Goal: Task Accomplishment & Management: Manage account settings

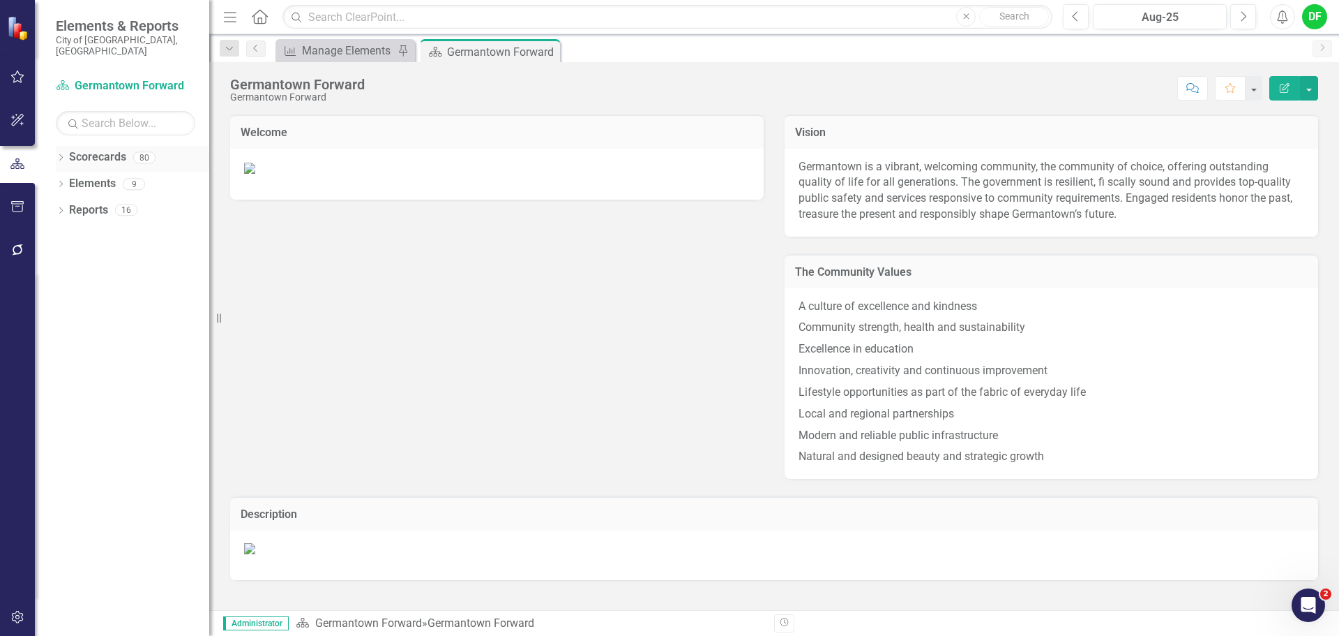
click at [64, 155] on icon "Dropdown" at bounding box center [61, 159] width 10 height 8
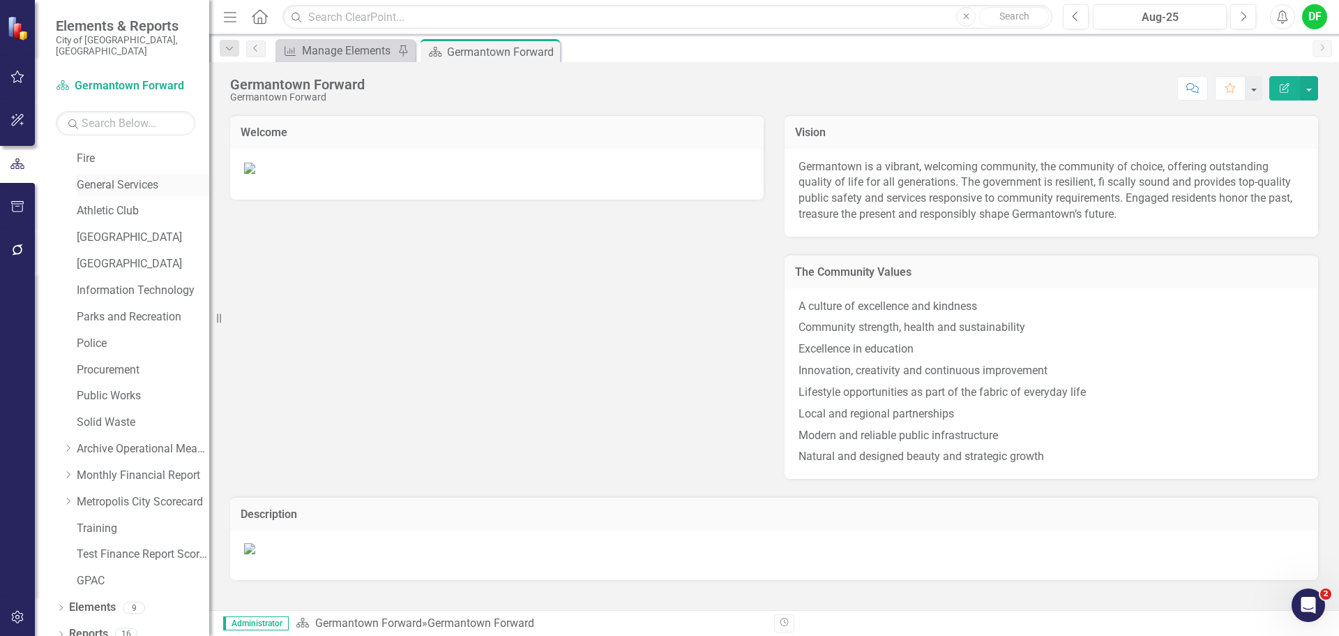
scroll to position [264, 0]
click at [72, 469] on icon "Dropdown" at bounding box center [68, 473] width 10 height 8
click at [1074, 20] on icon "Previous" at bounding box center [1076, 16] width 8 height 13
click at [105, 493] on link "General Fund" at bounding box center [150, 501] width 119 height 16
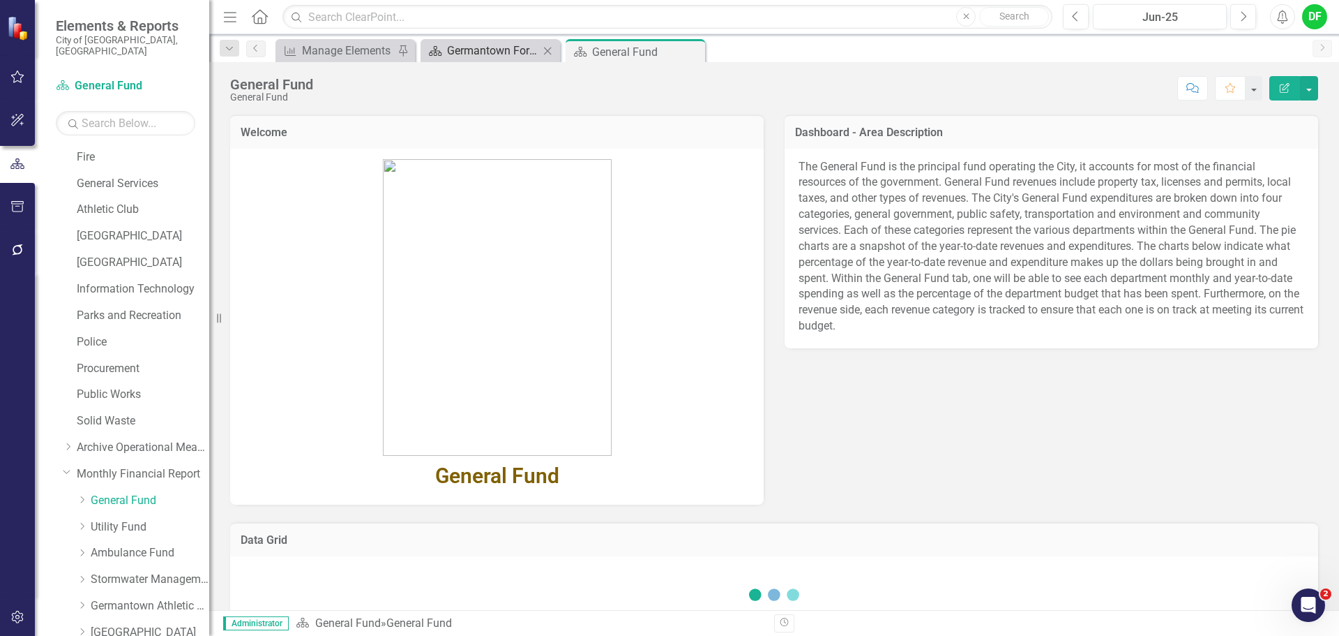
click at [536, 42] on div "Germantown Forward" at bounding box center [493, 50] width 92 height 17
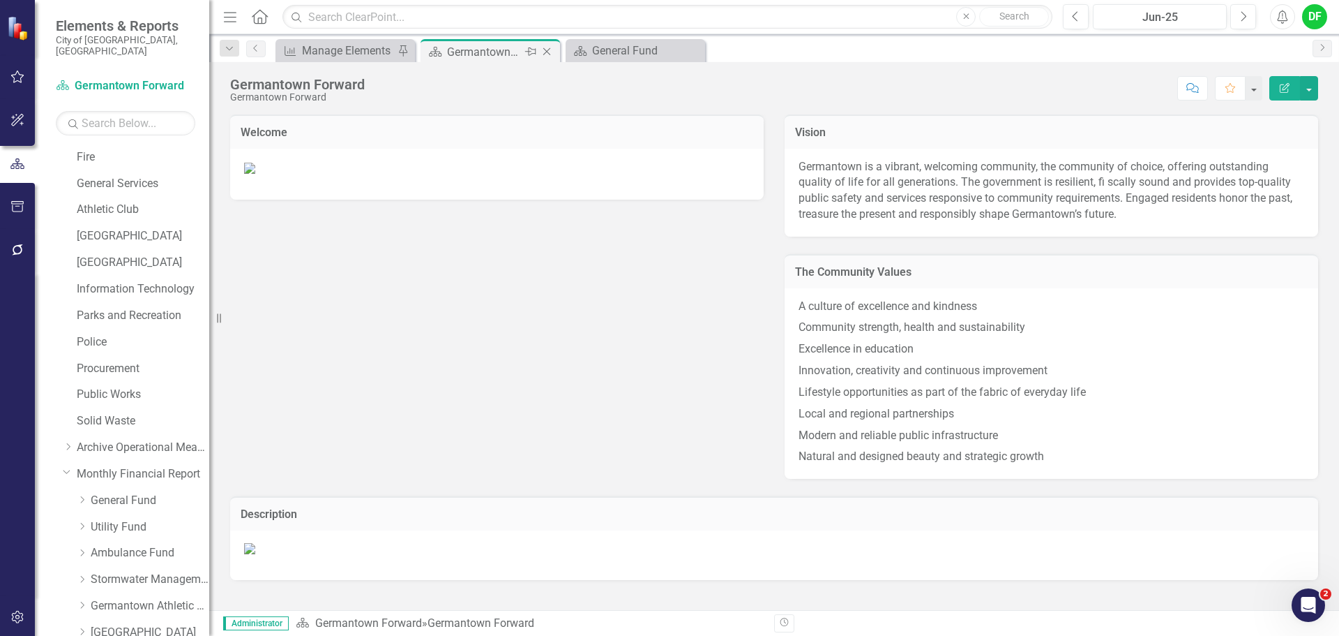
click at [546, 53] on icon "Close" at bounding box center [547, 51] width 14 height 11
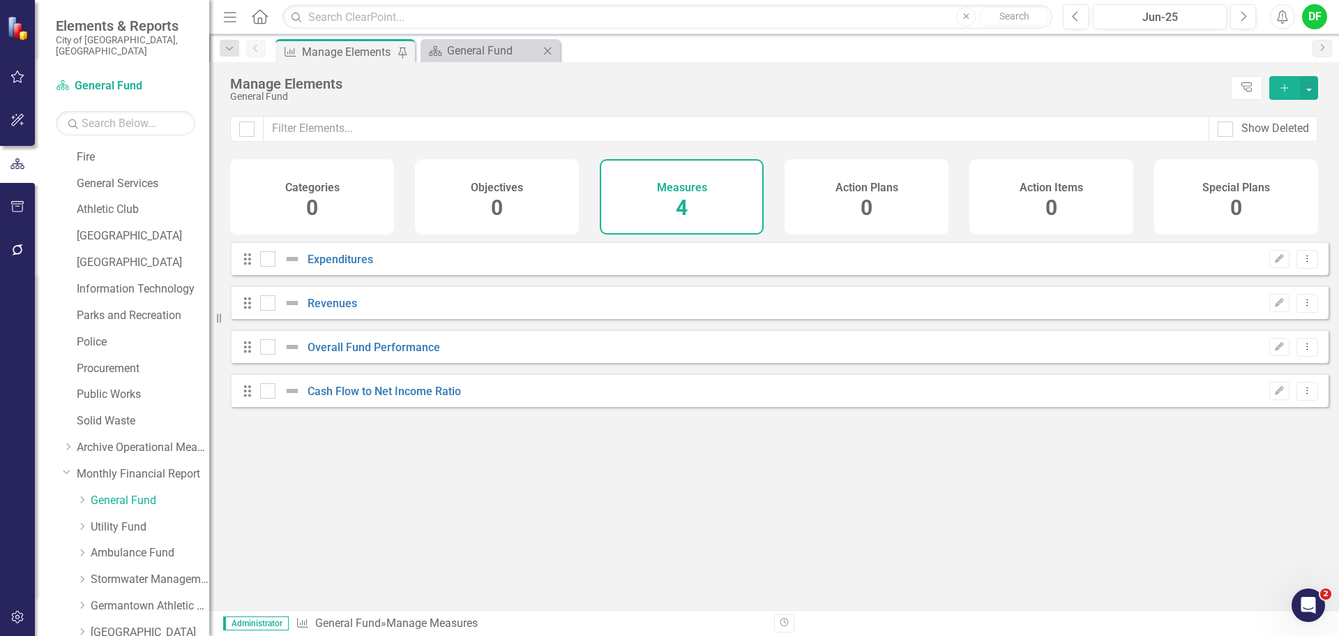
checkbox input "false"
click at [479, 50] on div "General Fund" at bounding box center [493, 50] width 92 height 17
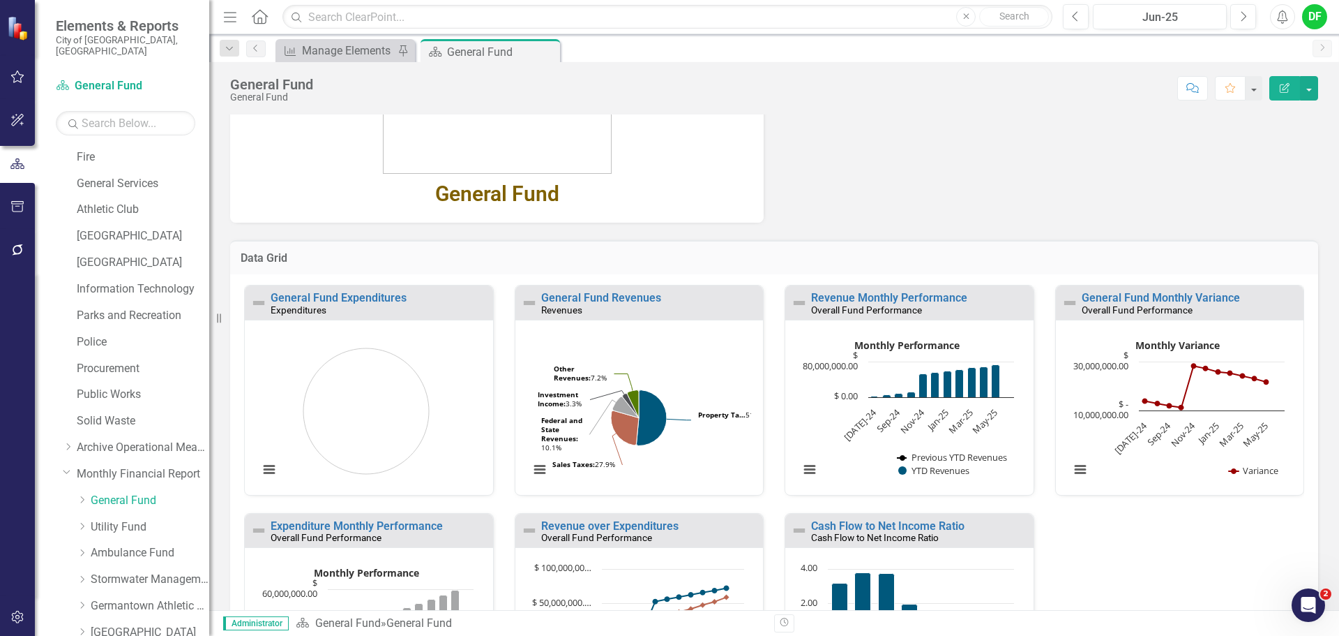
scroll to position [305, 0]
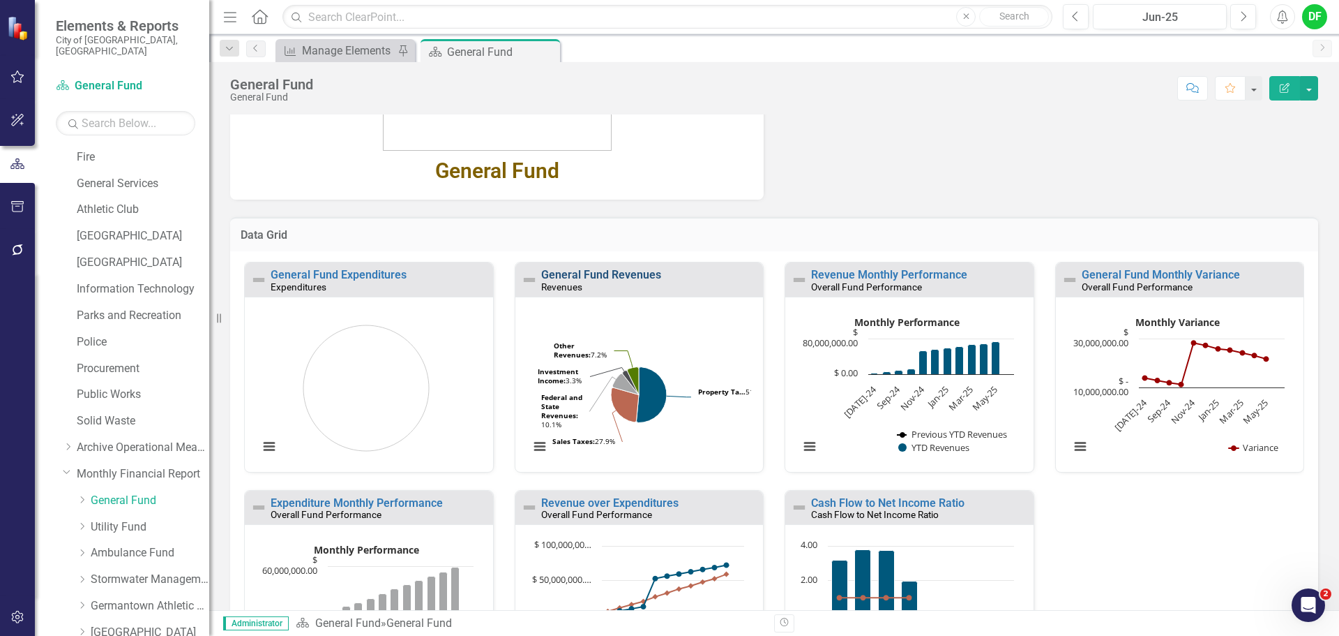
click at [579, 271] on link "General Fund Revenues" at bounding box center [601, 274] width 120 height 13
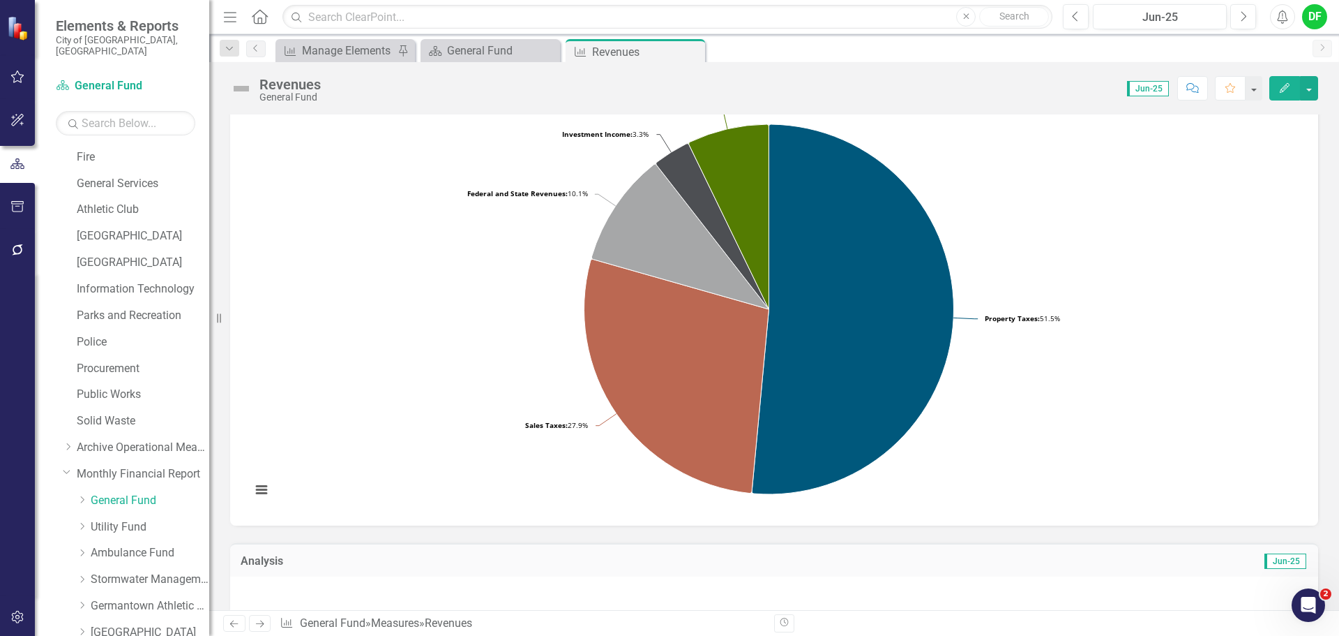
scroll to position [279, 0]
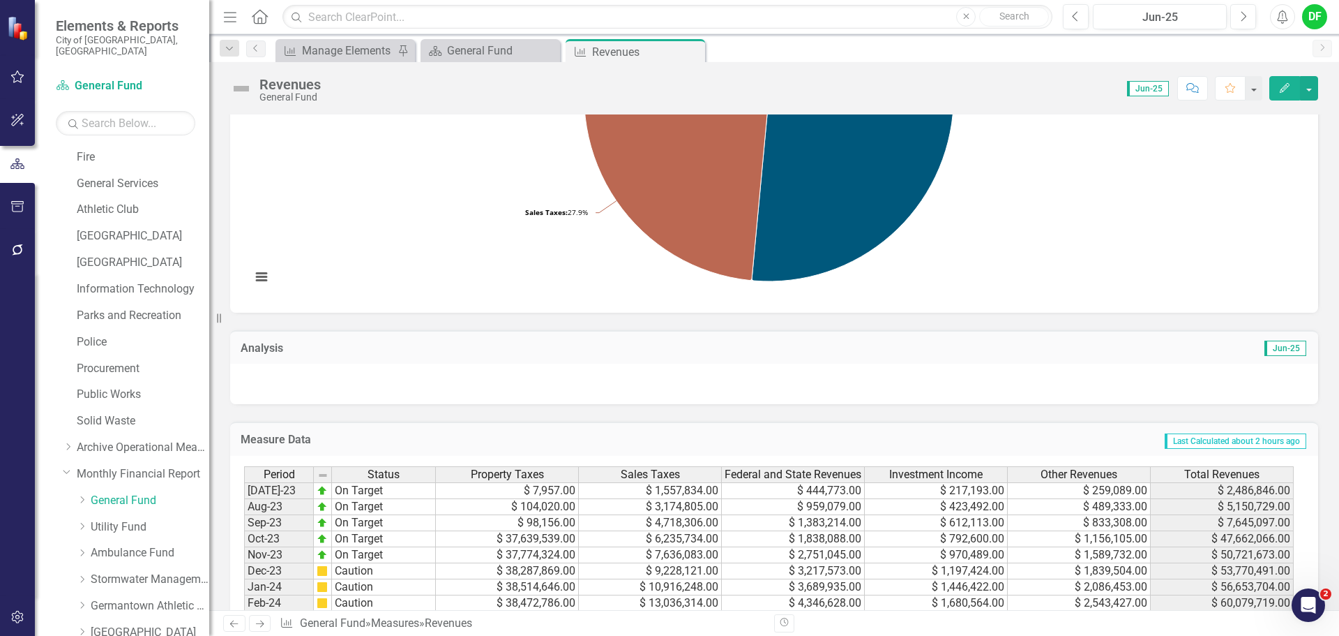
click at [435, 379] on div at bounding box center [774, 383] width 1088 height 40
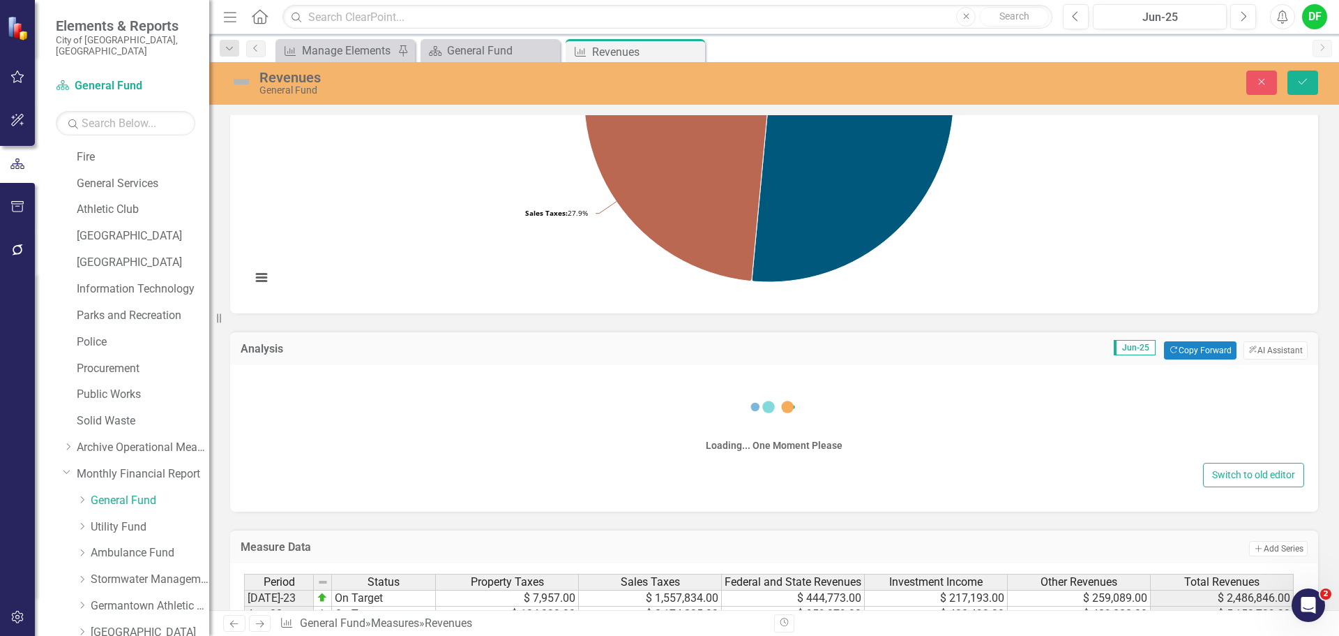
click at [432, 463] on div "Switch to old editor" at bounding box center [774, 475] width 1060 height 24
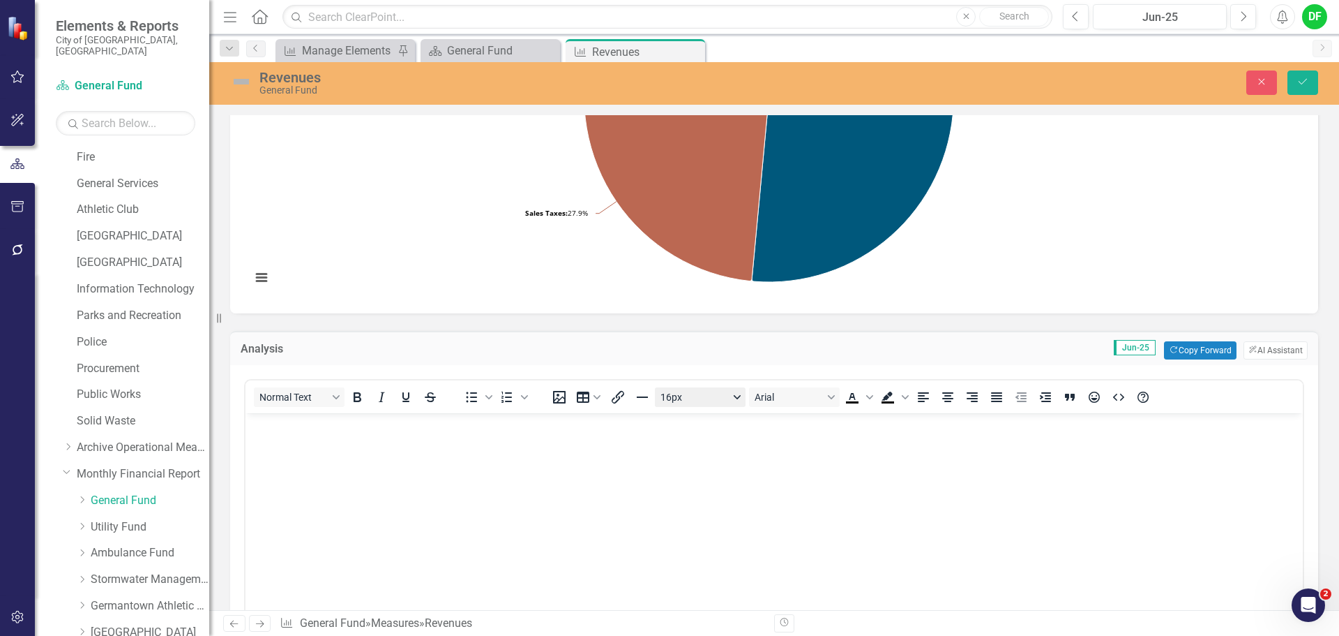
scroll to position [0, 0]
click at [607, 456] on body "Rich Text Area. Press ALT-0 for help." at bounding box center [775, 517] width 1058 height 209
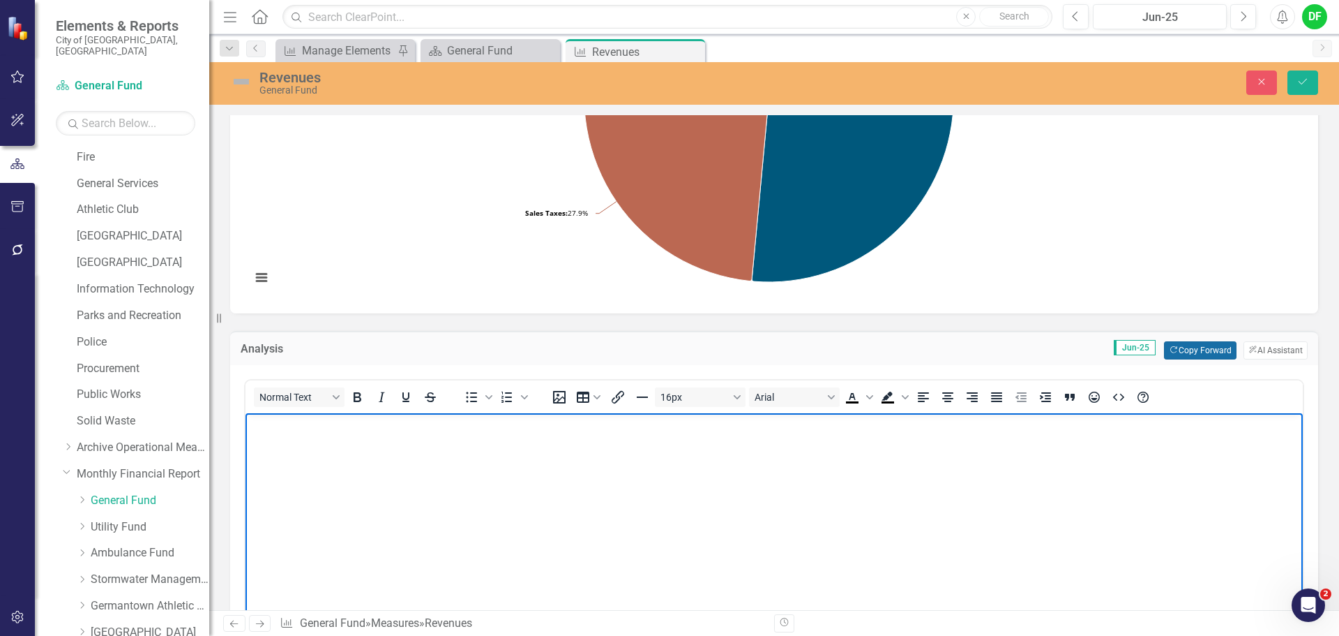
click at [1184, 352] on button "Copy Forward Copy Forward" at bounding box center [1200, 350] width 72 height 18
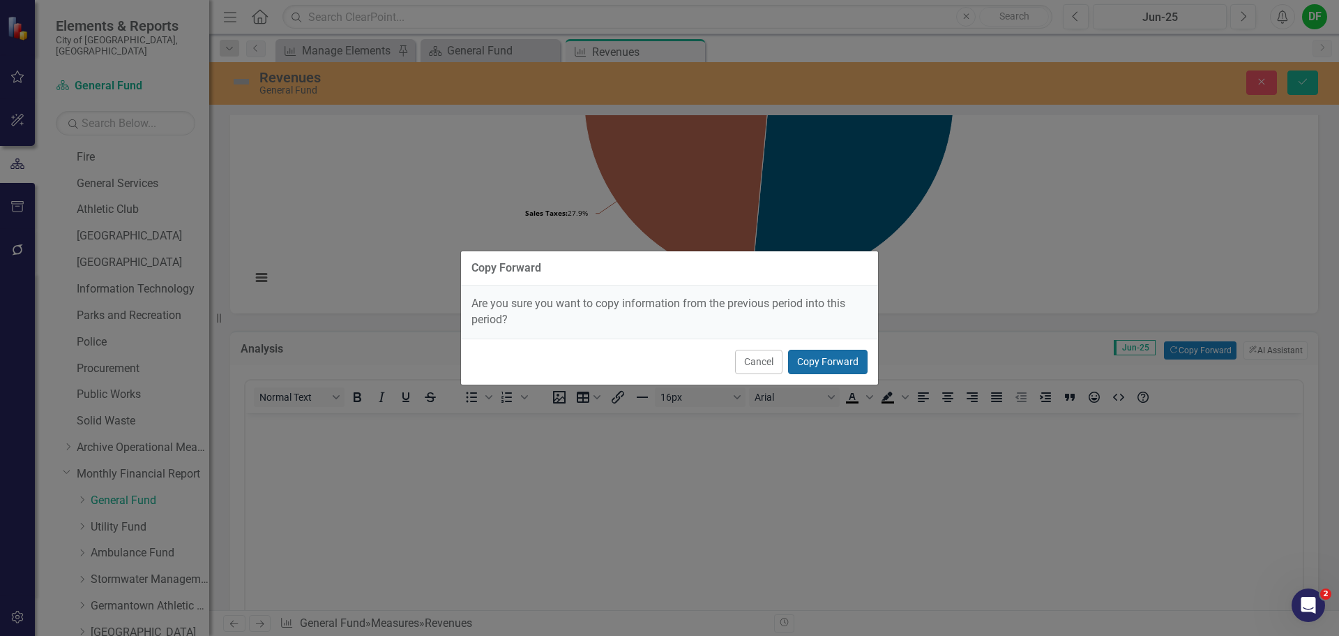
click at [844, 365] on button "Copy Forward" at bounding box center [828, 362] width 80 height 24
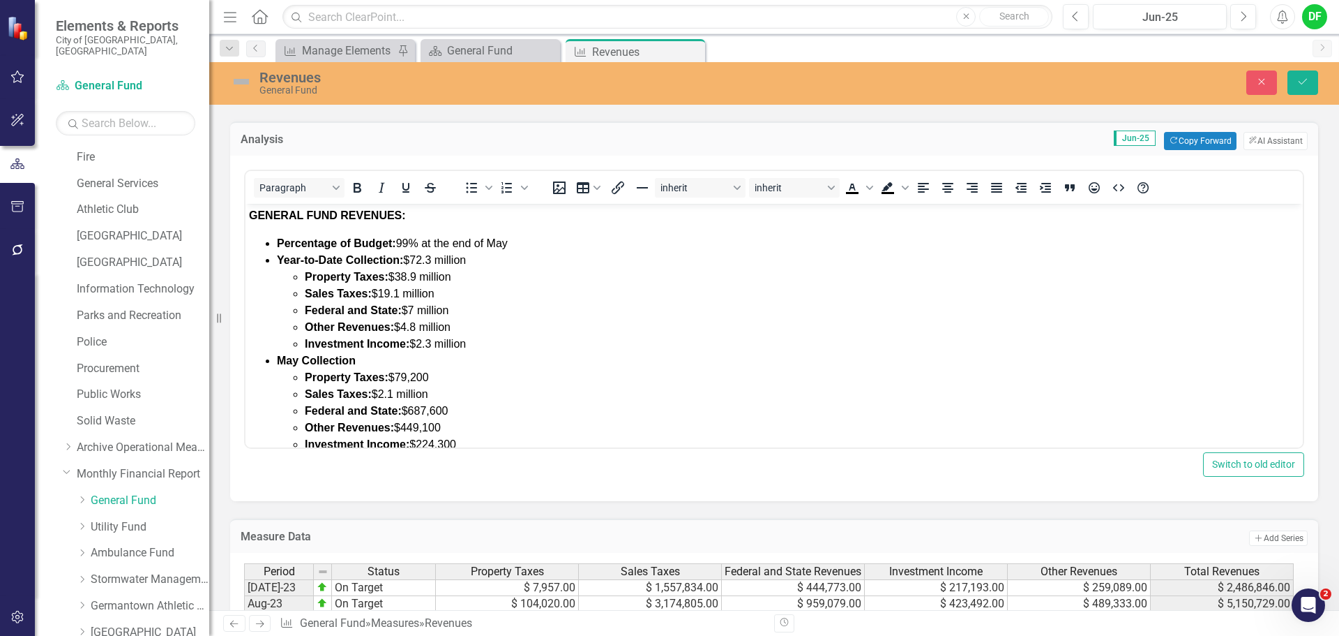
click at [413, 241] on span "Percentage of Budget: 99% at the end of May" at bounding box center [392, 243] width 231 height 12
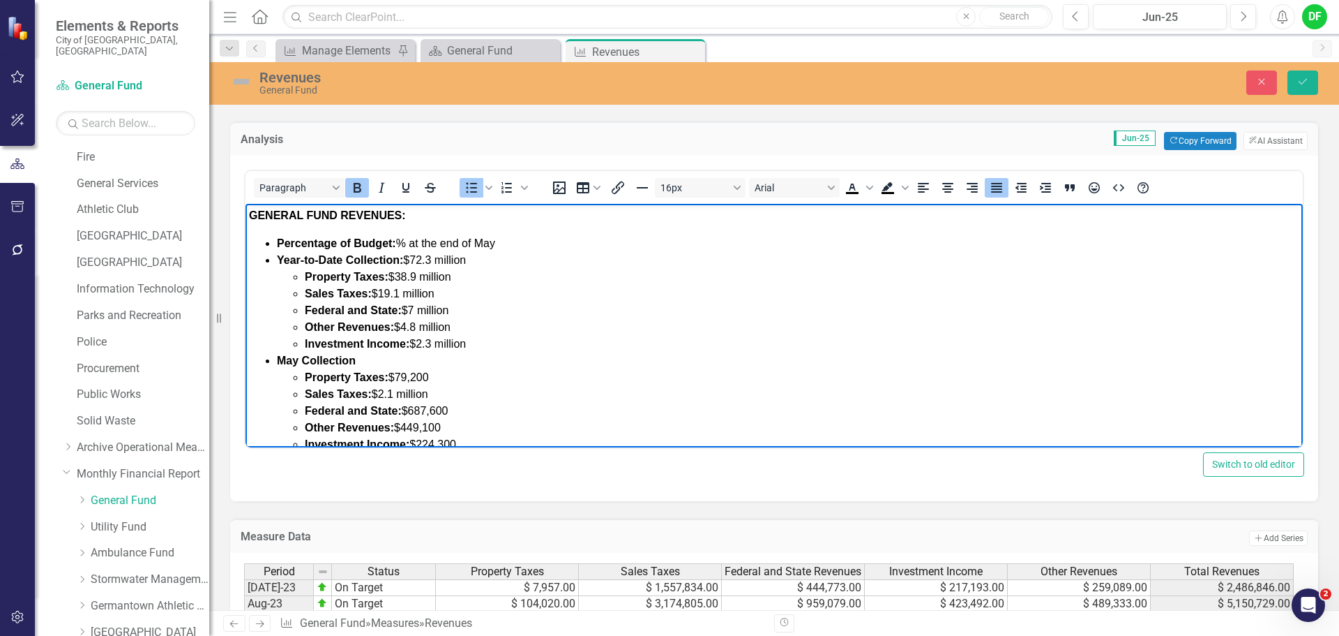
click at [361, 186] on icon "Bold" at bounding box center [358, 188] width 8 height 10
click at [1309, 75] on button "Save" at bounding box center [1303, 82] width 31 height 24
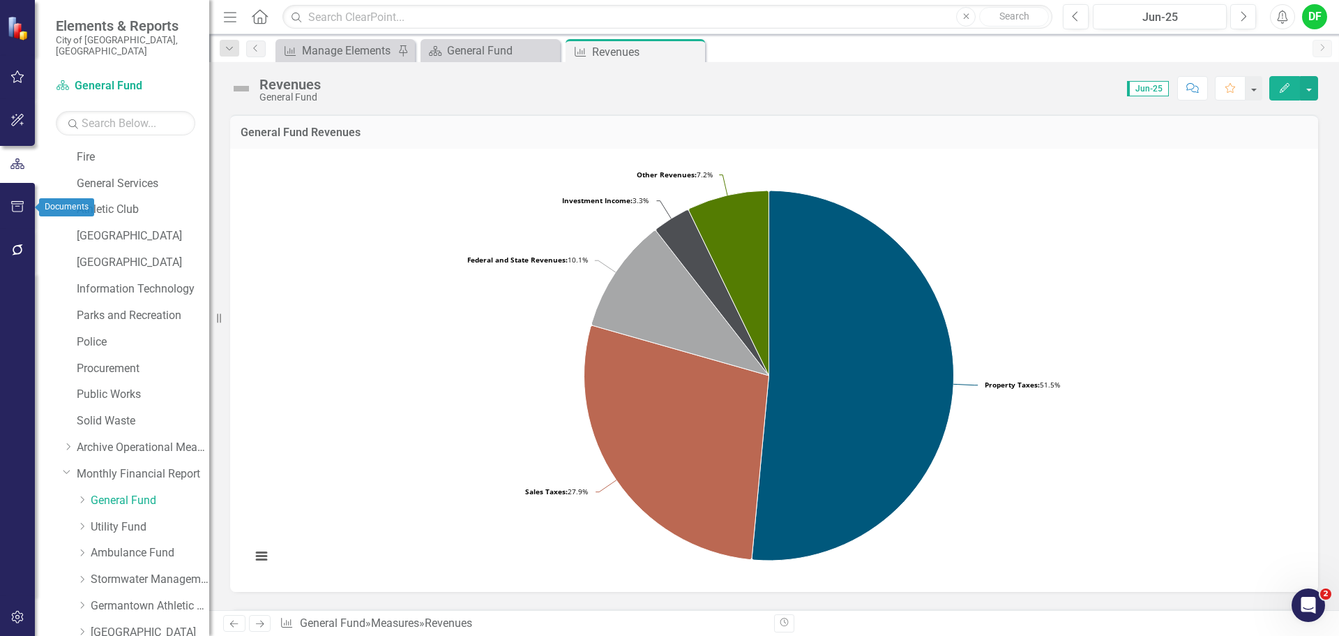
click at [15, 208] on icon "button" at bounding box center [17, 206] width 15 height 11
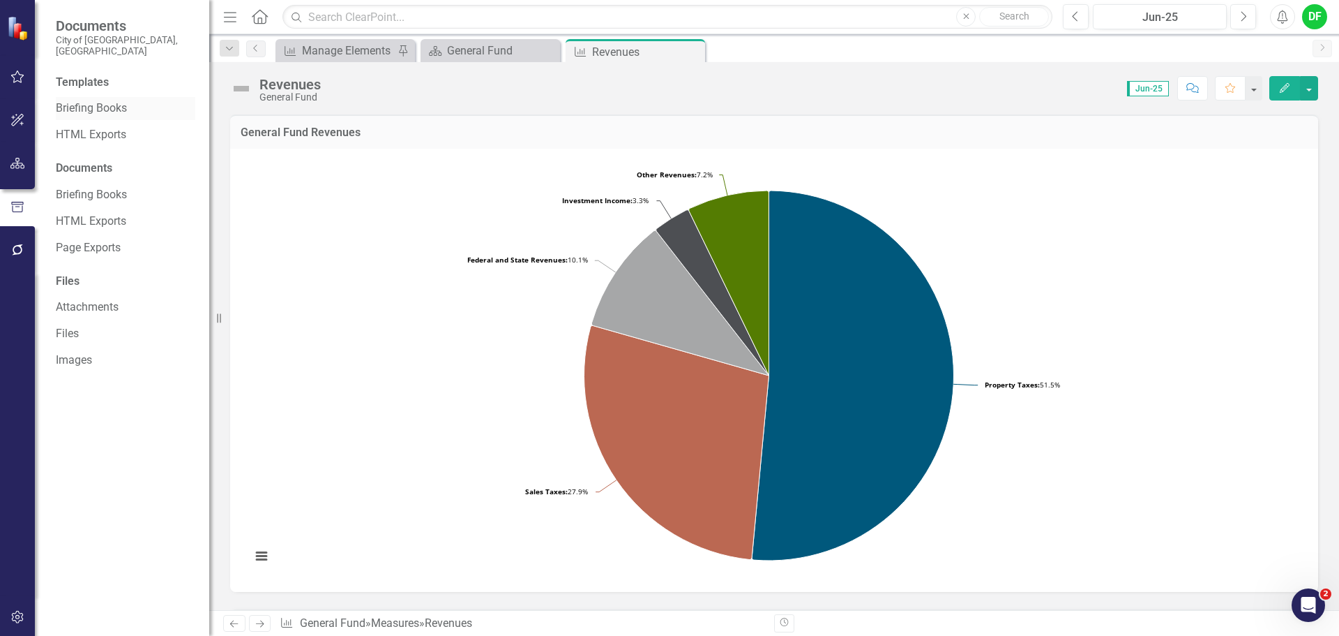
click at [87, 100] on link "Briefing Books" at bounding box center [126, 108] width 140 height 16
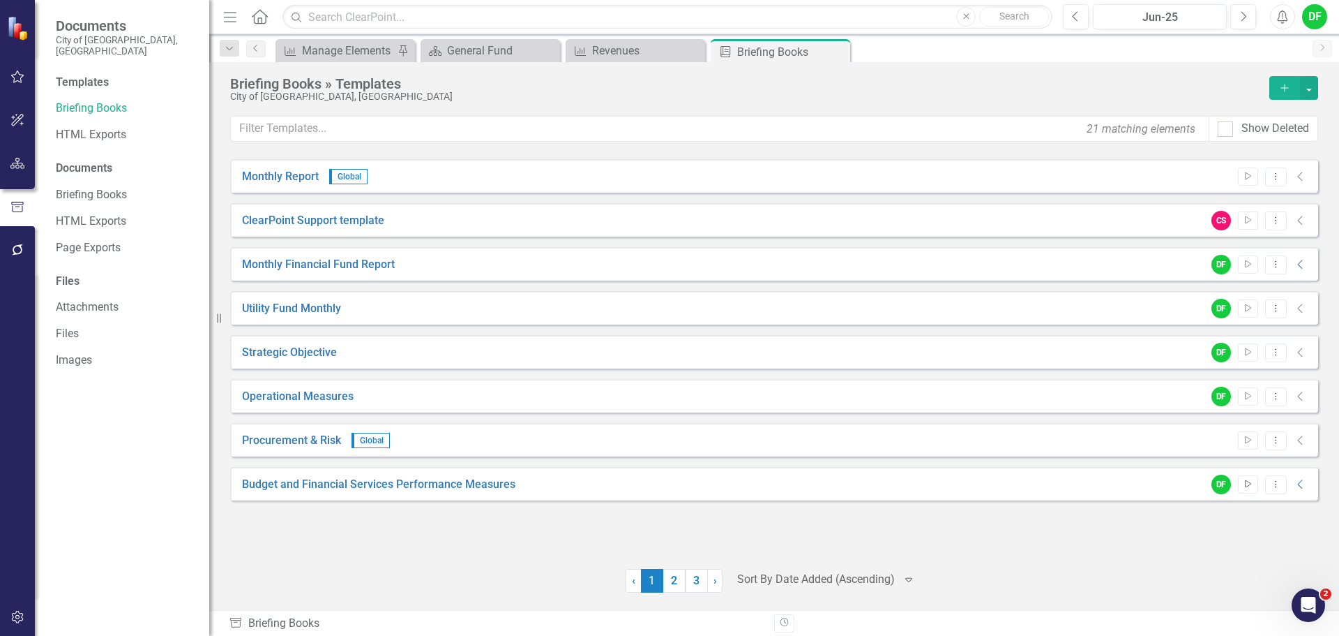
click at [1245, 482] on icon "Start" at bounding box center [1248, 484] width 10 height 8
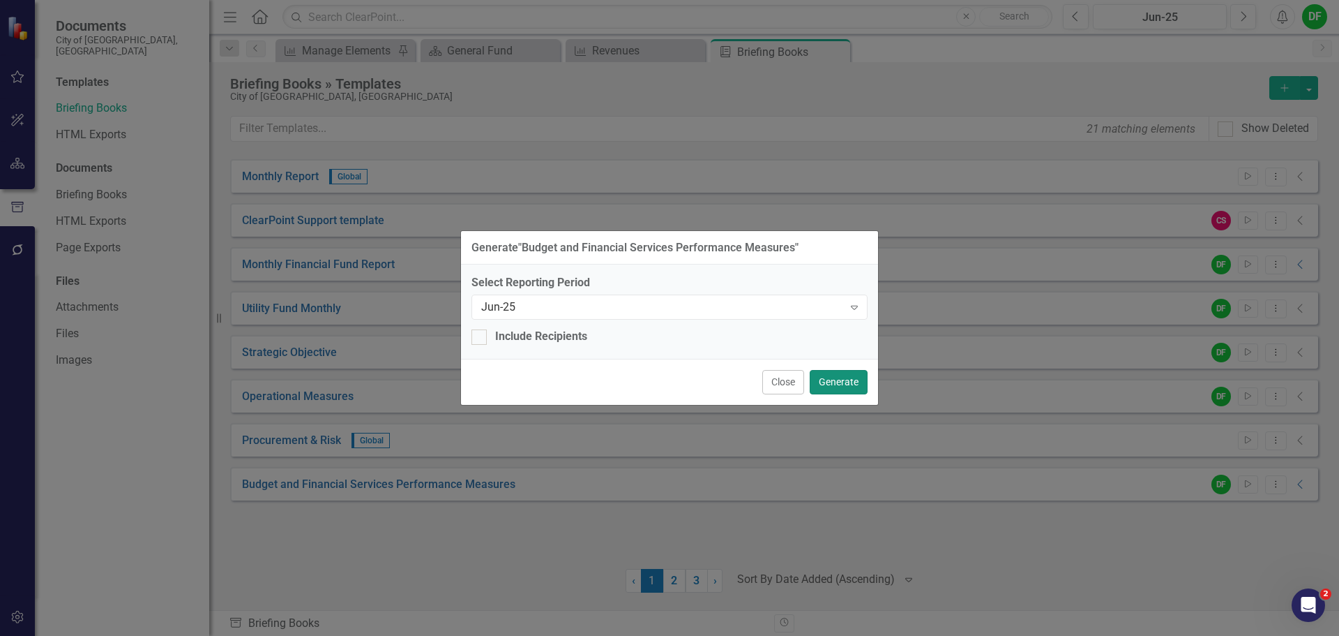
click at [831, 380] on button "Generate" at bounding box center [839, 382] width 58 height 24
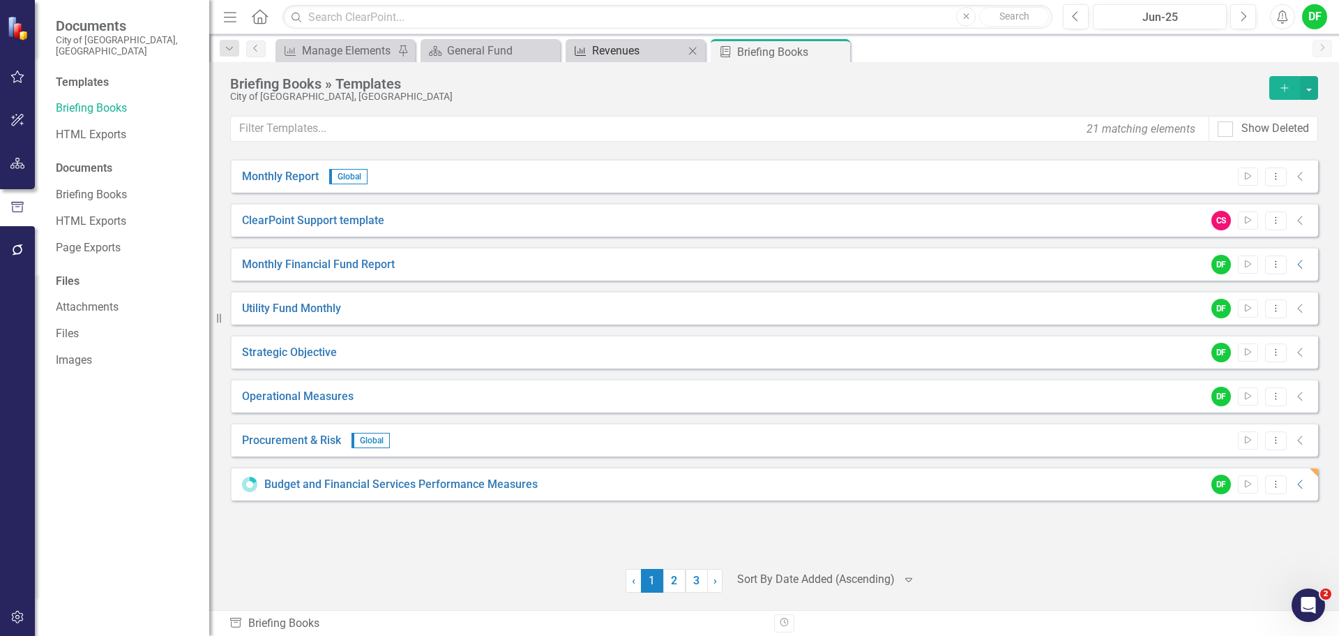
click at [611, 47] on div "Revenues" at bounding box center [638, 50] width 92 height 17
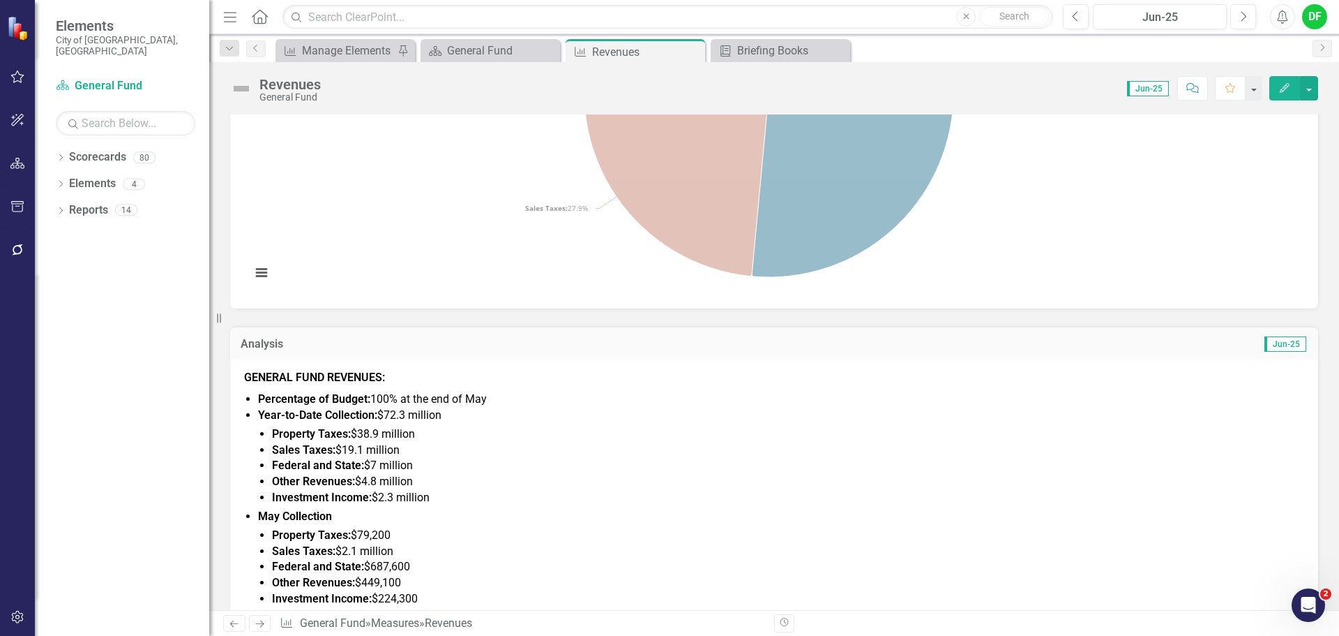
scroll to position [419, 0]
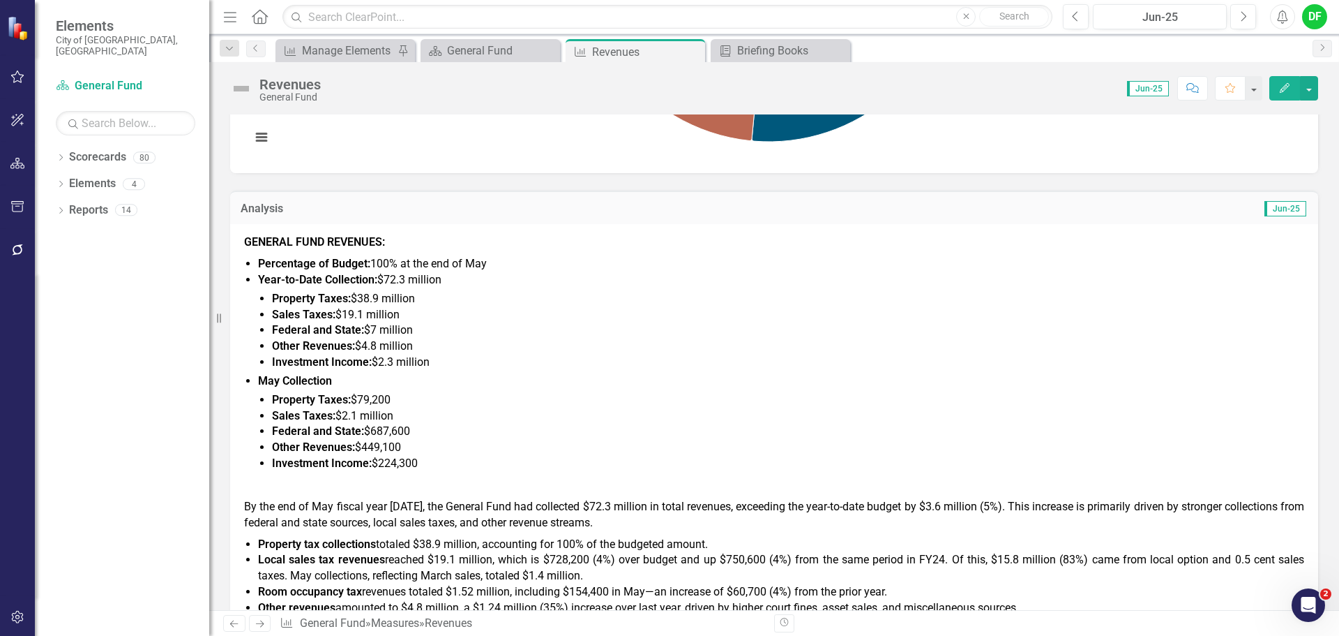
click at [404, 282] on span "Year-to-Date Collection: $72.3 million" at bounding box center [349, 279] width 183 height 13
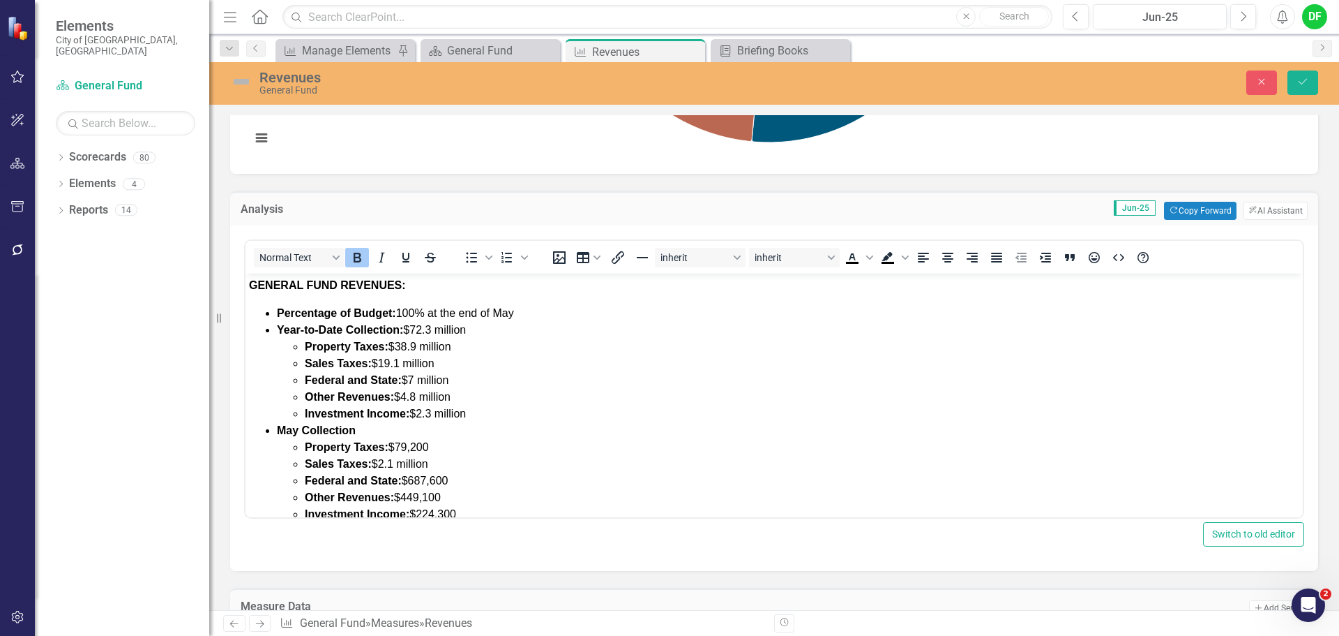
scroll to position [0, 0]
click at [433, 327] on span "Year-to-Date Collection: $72.3 million" at bounding box center [371, 330] width 189 height 12
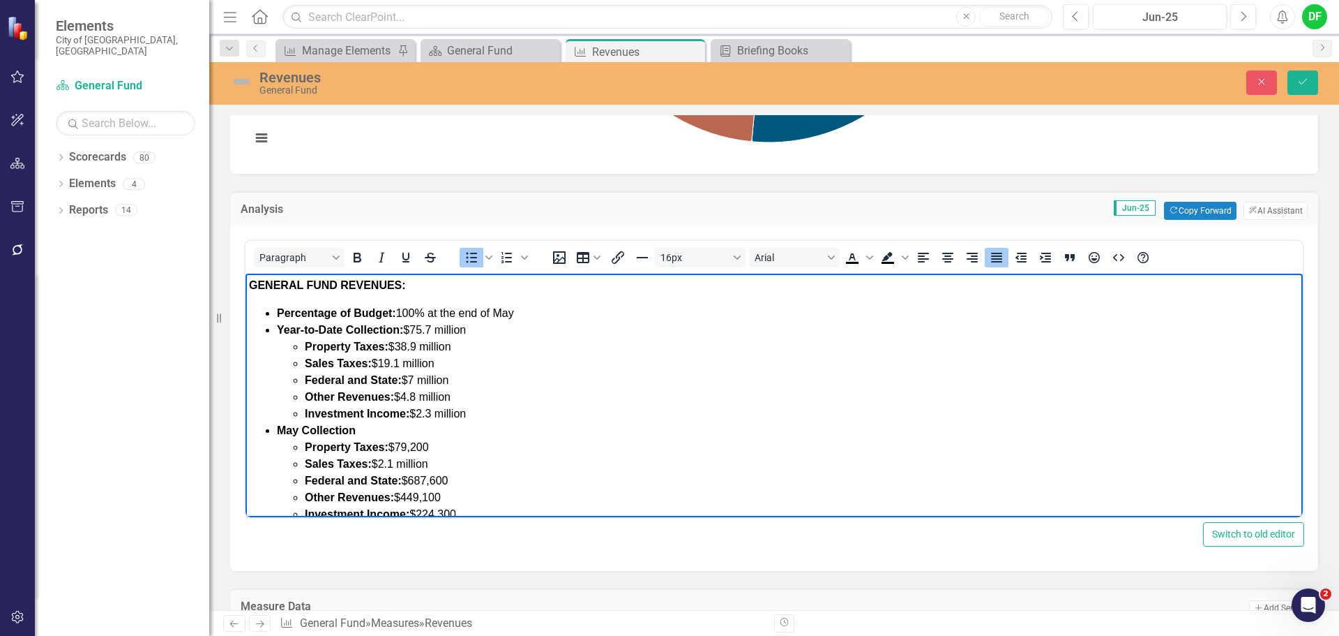
click at [401, 359] on span "$19.1 million" at bounding box center [403, 363] width 63 height 12
click at [416, 379] on span "$7 million" at bounding box center [425, 380] width 47 height 12
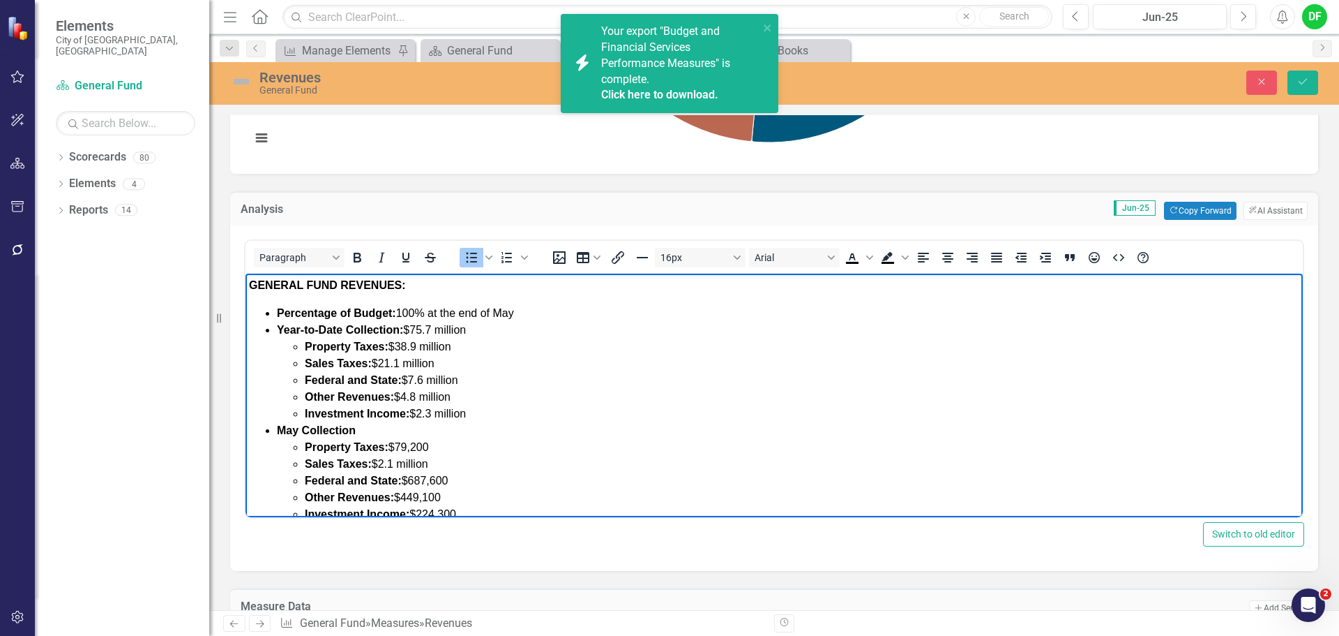
click at [418, 400] on span "$4.8 million" at bounding box center [422, 397] width 57 height 12
click at [433, 412] on span "$2.3 million" at bounding box center [438, 413] width 57 height 12
click at [514, 313] on span "Percentage of Budget: 100% at the end of May" at bounding box center [395, 313] width 237 height 12
click at [298, 428] on strong "May Collection" at bounding box center [316, 430] width 79 height 12
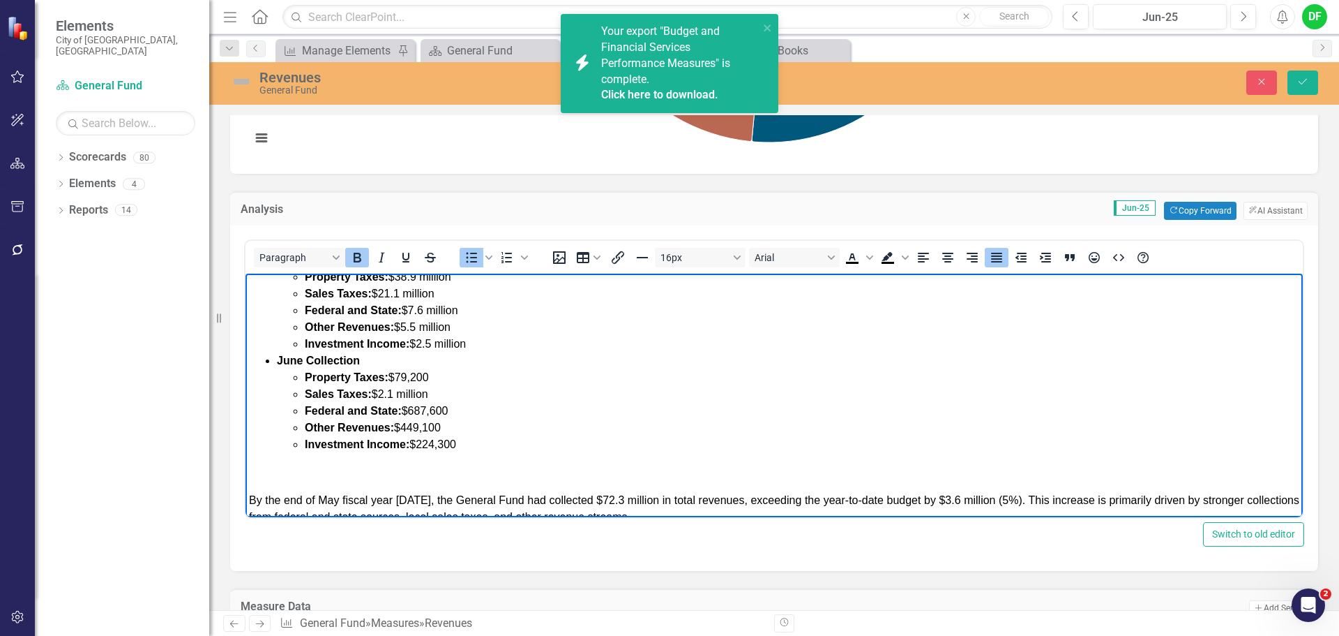
click at [440, 379] on li "Property Taxes: $79,200" at bounding box center [802, 377] width 995 height 17
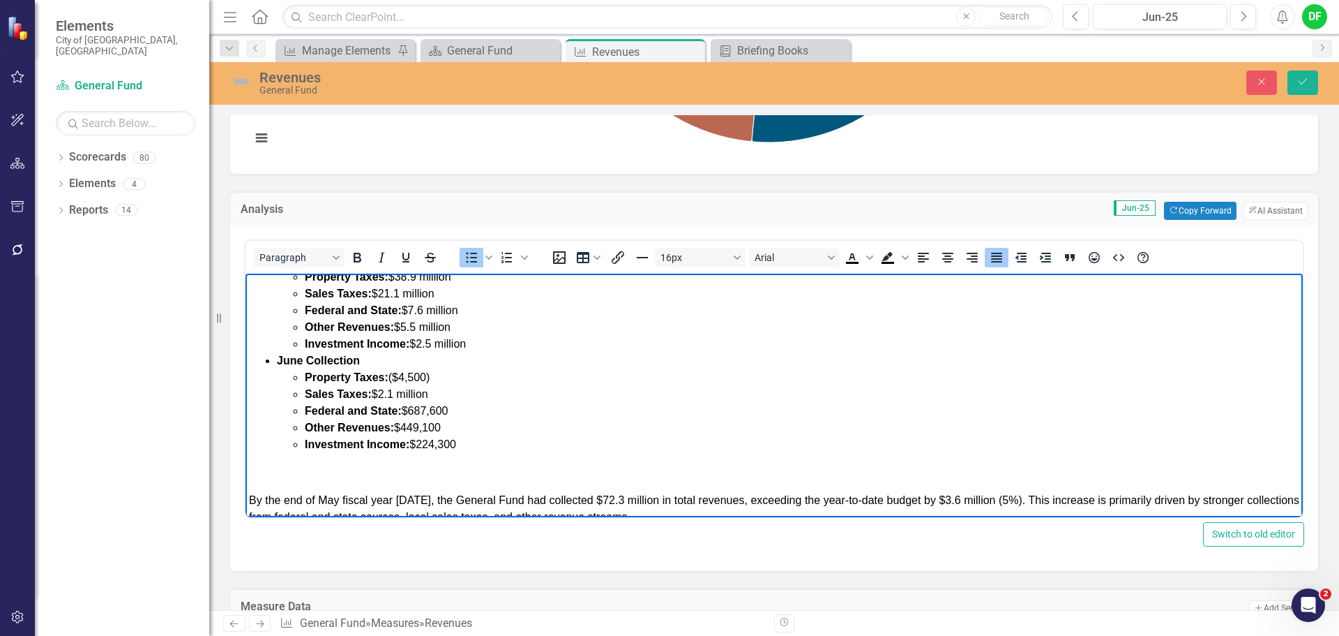
click at [395, 391] on span "Sales Taxes: $2.1 million" at bounding box center [366, 394] width 123 height 12
click at [452, 407] on li "Federal and State: $687,600" at bounding box center [802, 411] width 995 height 17
click at [448, 423] on li "Other Revenues: $449,100" at bounding box center [802, 427] width 995 height 17
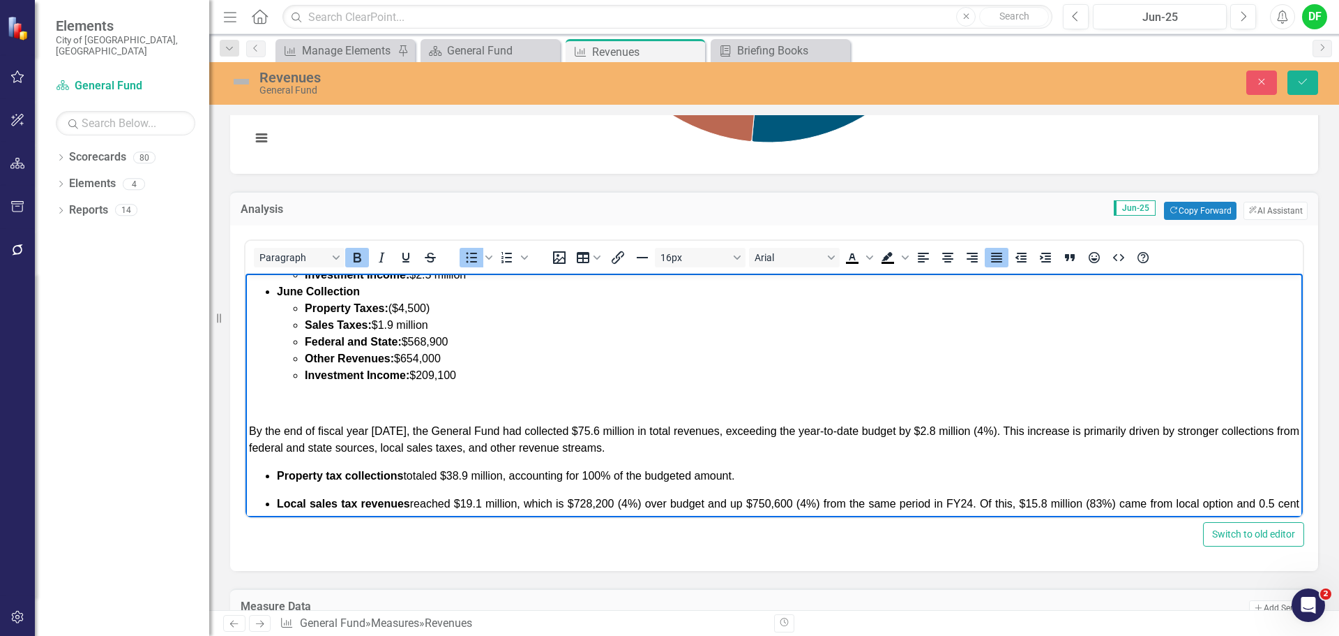
scroll to position [140, 0]
drag, startPoint x: 407, startPoint y: 449, endPoint x: 492, endPoint y: 449, distance: 85.1
click at [492, 449] on span "By the end of fiscal year [DATE], the General Fund had collected $75.6 million …" at bounding box center [774, 438] width 1051 height 29
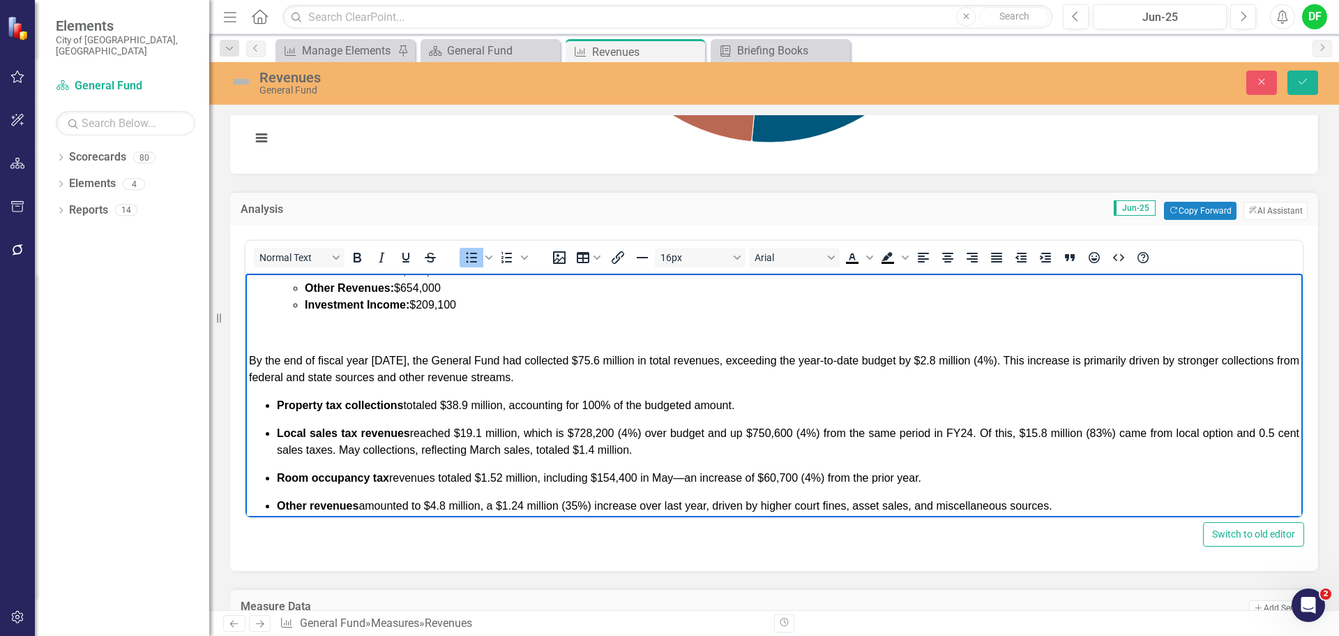
click at [483, 433] on span "Local sales tax revenues reached $19.1 million, which is $728,200 (4%) over bud…" at bounding box center [788, 441] width 1023 height 29
click at [615, 435] on span "Local sales tax revenues reached $21.1 million, which is $728,200 (4%) over bud…" at bounding box center [788, 441] width 1023 height 29
click at [633, 428] on span "Local sales tax revenues reached $21.1 million, which is $610,300 (4%) over bud…" at bounding box center [788, 441] width 1023 height 29
click at [795, 430] on span "Local sales tax revenues reached $21.1 million, which is $610,300 (3%) over bud…" at bounding box center [788, 441] width 1023 height 29
drag, startPoint x: 1050, startPoint y: 431, endPoint x: 1071, endPoint y: 442, distance: 23.4
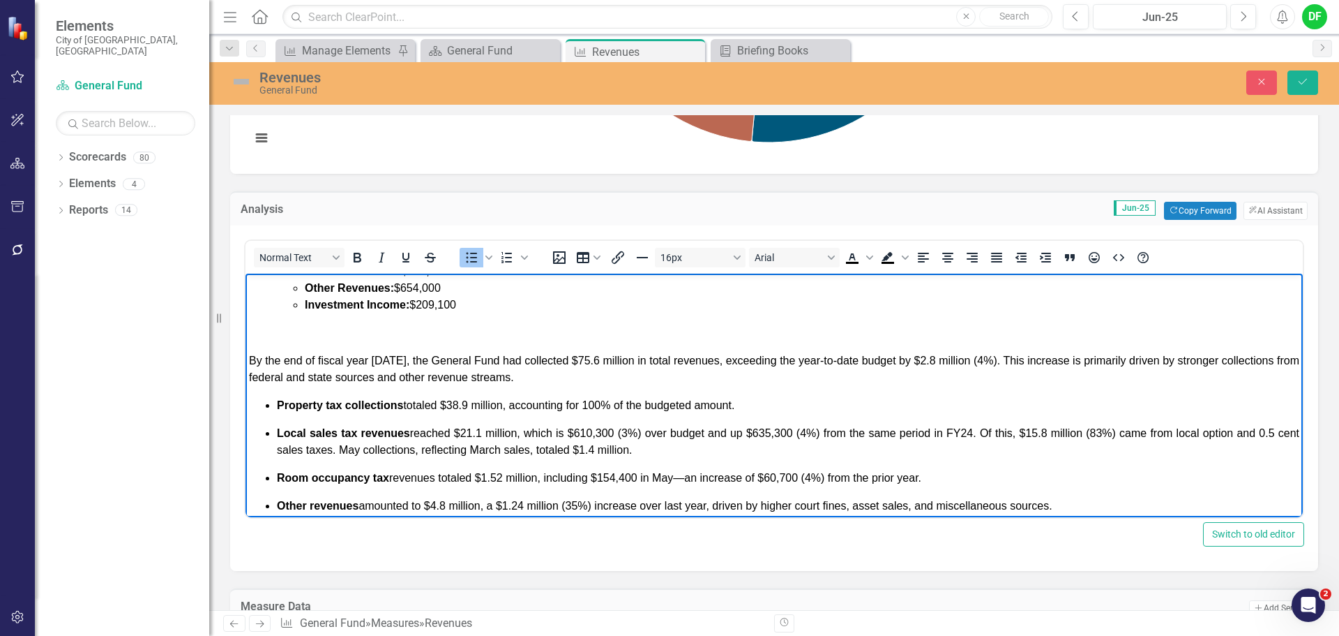
click at [1050, 430] on span "Local sales tax revenues reached $21.1 million, which is $610,300 (3%) over bud…" at bounding box center [788, 441] width 1023 height 29
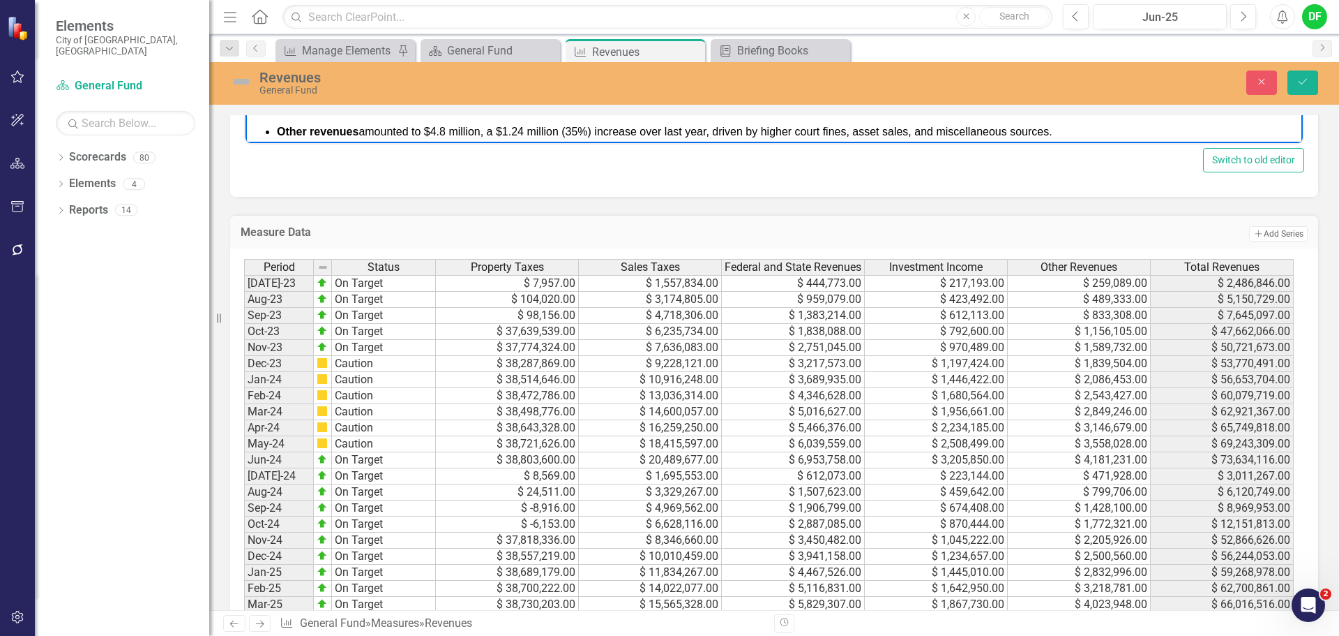
scroll to position [513, 0]
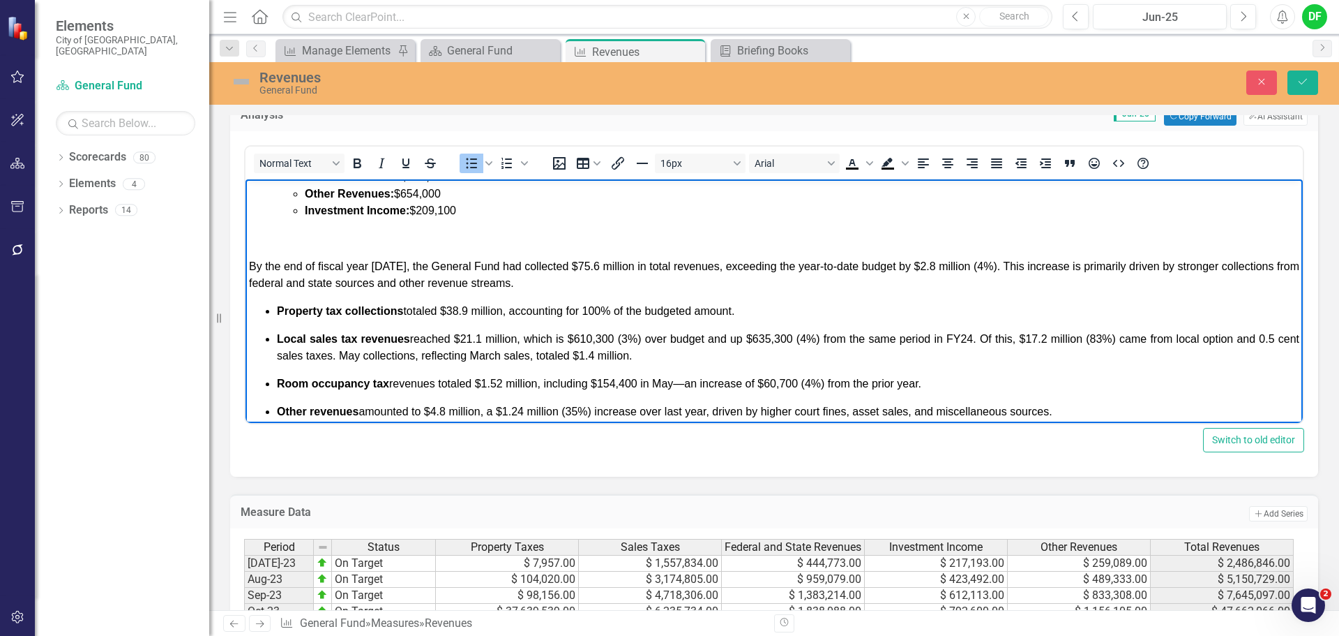
click at [1105, 338] on span "Local sales tax revenues reached $21.1 million, which is $610,300 (3%) over bud…" at bounding box center [788, 347] width 1023 height 29
click at [382, 356] on span "Local sales tax revenues reached $21.1 million, which is $610,300 (3%) over bud…" at bounding box center [788, 347] width 1023 height 29
click at [529, 356] on span "Local sales tax revenues reached $21.1 million, which is $610,300 (3%) over bud…" at bounding box center [788, 347] width 1023 height 29
click at [613, 356] on span "Local sales tax revenues reached $21.1 million, which is $610,300 (3%) over bud…" at bounding box center [788, 347] width 1023 height 29
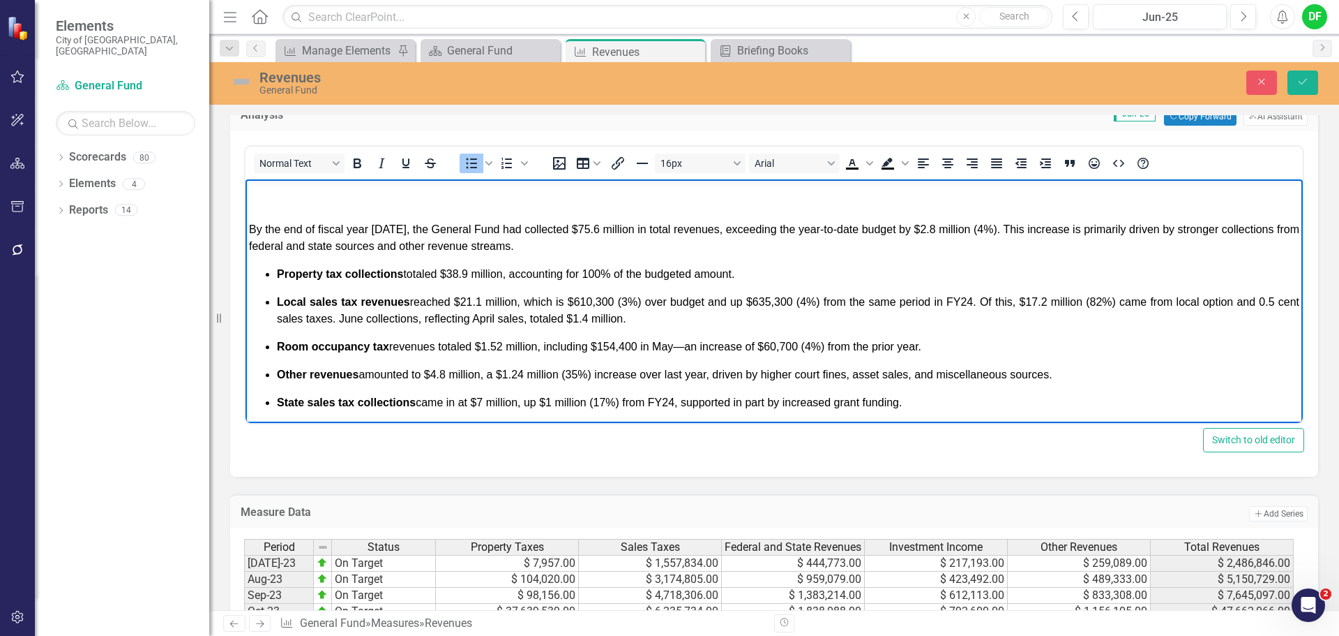
scroll to position [277, 0]
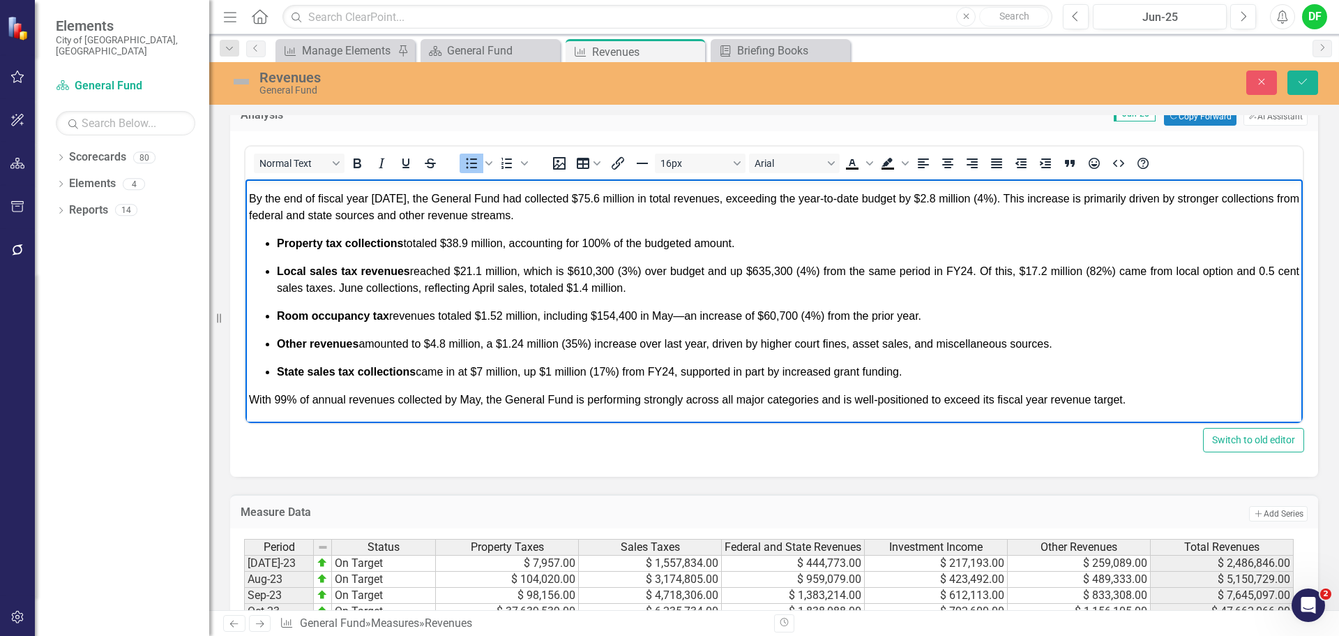
click at [504, 315] on span "Room occupancy tax revenues totaled $1.52 million, including $154,400 in May—an…" at bounding box center [599, 316] width 645 height 12
click at [640, 314] on span "Room occupancy tax revenues totaled $1.68 million, including $154,400 in May—an…" at bounding box center [599, 316] width 645 height 12
click at [693, 315] on span "Room occupancy tax revenues totaled $1.68 million, including $151,500 in June—a…" at bounding box center [601, 316] width 648 height 12
click at [799, 313] on span "Room occupancy tax revenues totaled $1.68 million, including $151,500 in June, …" at bounding box center [598, 316] width 643 height 12
click at [811, 319] on span "Room occupancy tax revenues totaled $1.68 million, including $151,500 in June, …" at bounding box center [598, 316] width 643 height 12
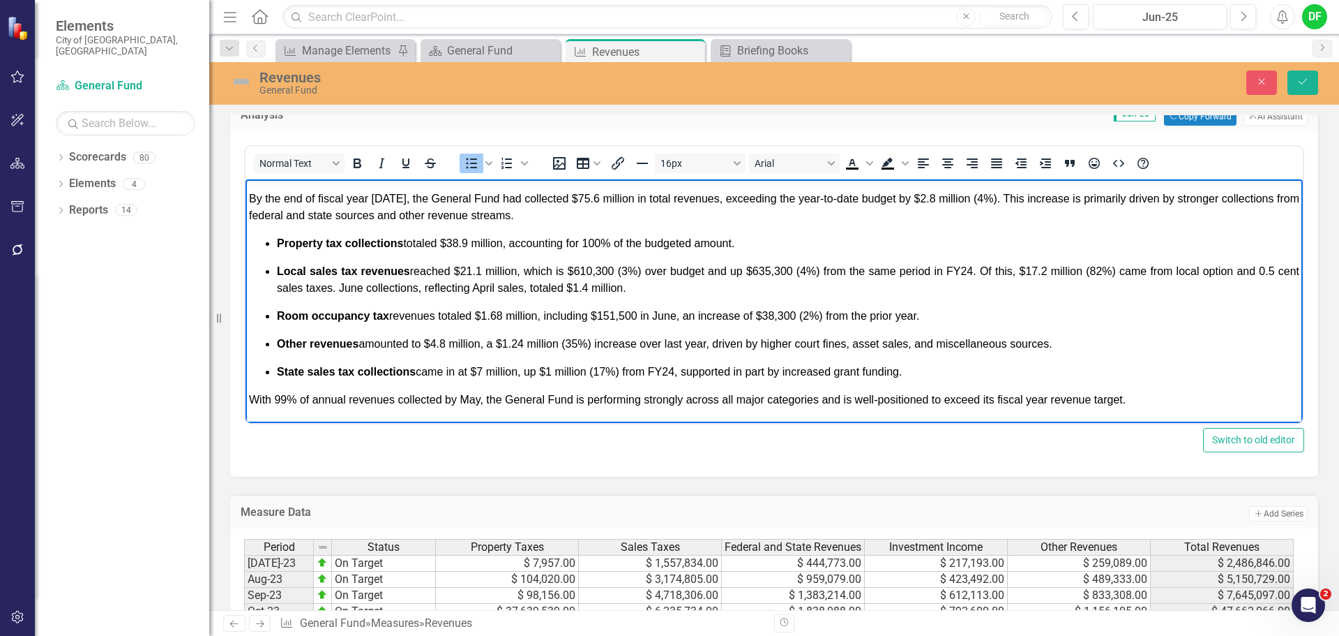
click at [447, 342] on span "Other revenues amounted to $4.8 million, a $1.24 million (35%) increase over la…" at bounding box center [665, 344] width 776 height 12
click at [527, 342] on span "Other revenues amounted to $5.5 million, a $1.24 million (35%) increase over la…" at bounding box center [665, 344] width 776 height 12
click at [583, 345] on span "Other revenues amounted to $5.5 million, a $1.27 million (35%) increase over la…" at bounding box center [665, 344] width 776 height 12
click at [486, 369] on span "State sales tax collections came in at $7 million, up $1 million (17%) from FY2…" at bounding box center [589, 372] width 625 height 12
click at [599, 375] on span "State sales tax collections came in at $7.6 million, up $1 million (17%) from F…" at bounding box center [594, 372] width 635 height 12
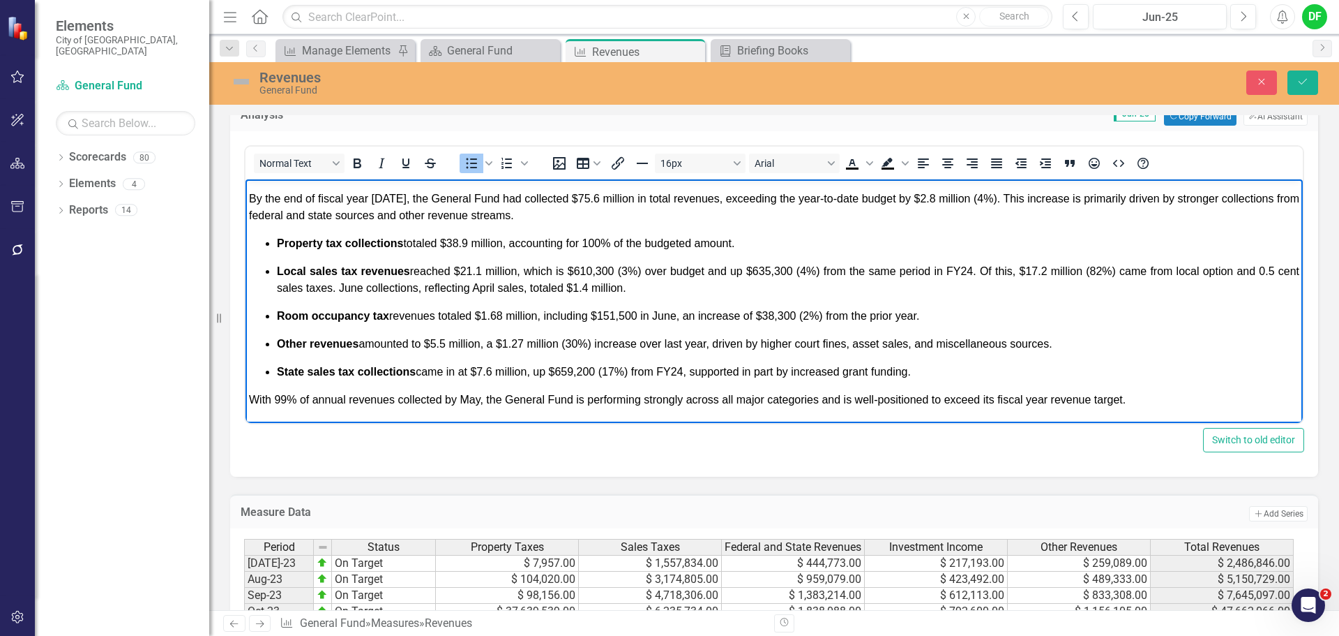
click at [620, 373] on span "State sales tax collections came in at $7.6 million, up $659,200 (17%) from FY2…" at bounding box center [594, 372] width 634 height 12
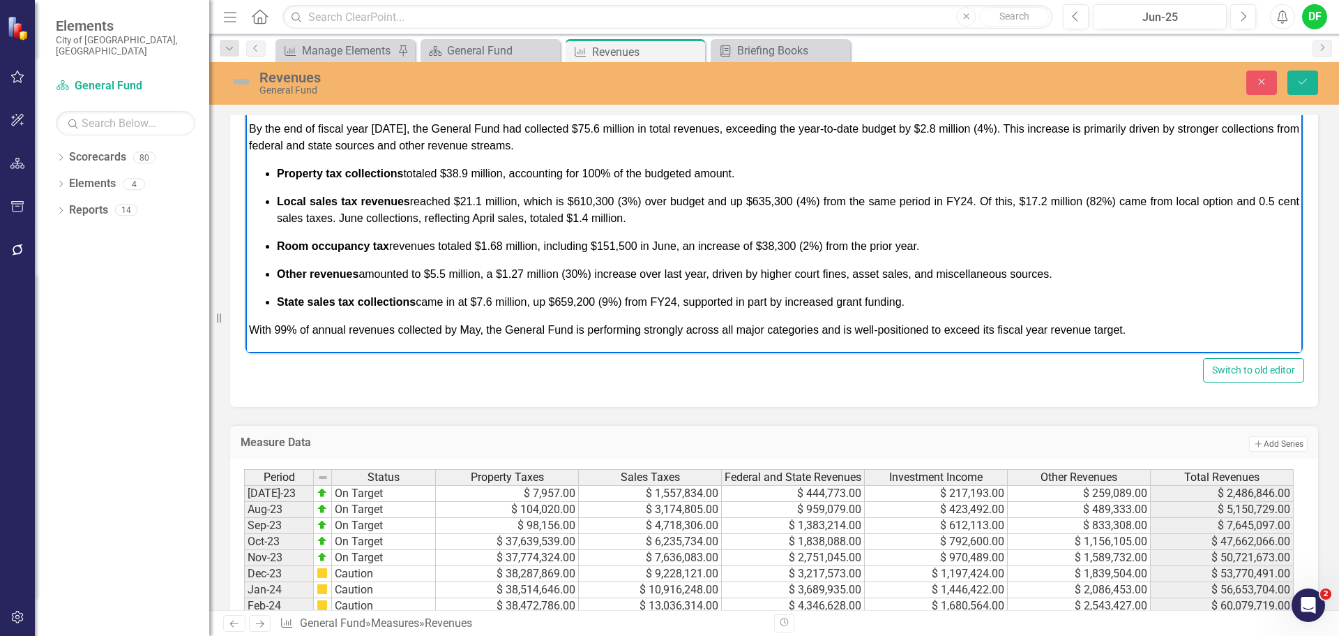
click at [285, 331] on span "With 99% of annual revenues collected by May, the General Fund is performing st…" at bounding box center [687, 330] width 877 height 12
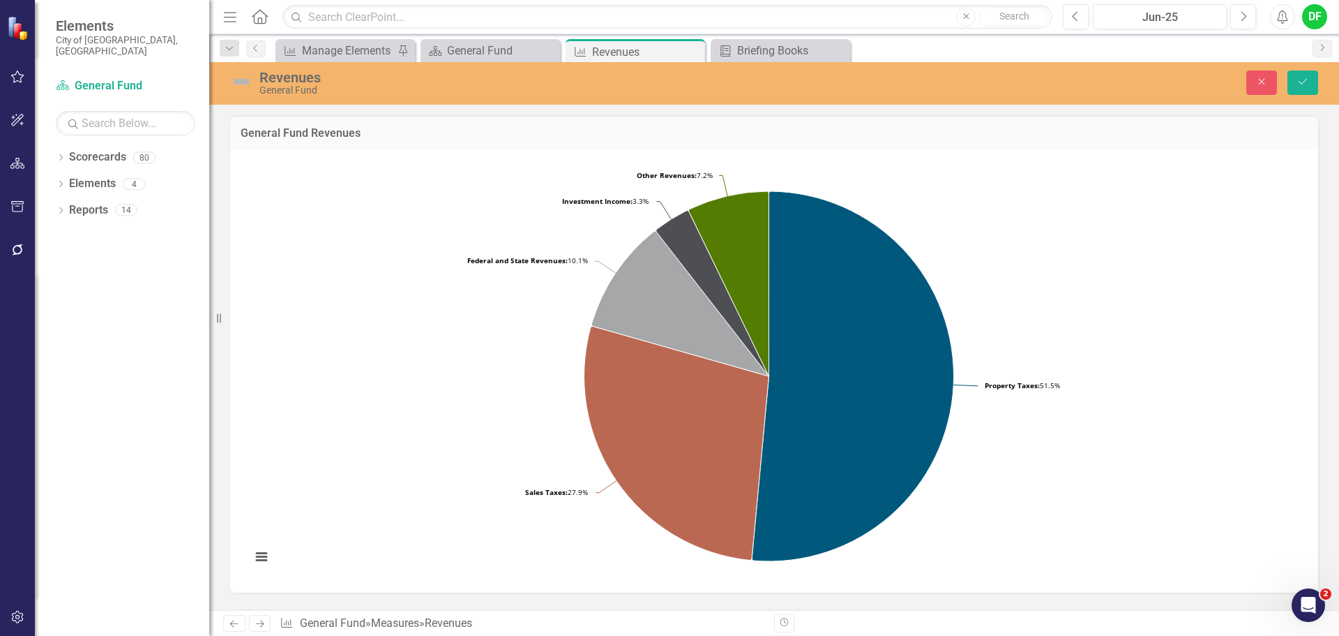
scroll to position [583, 0]
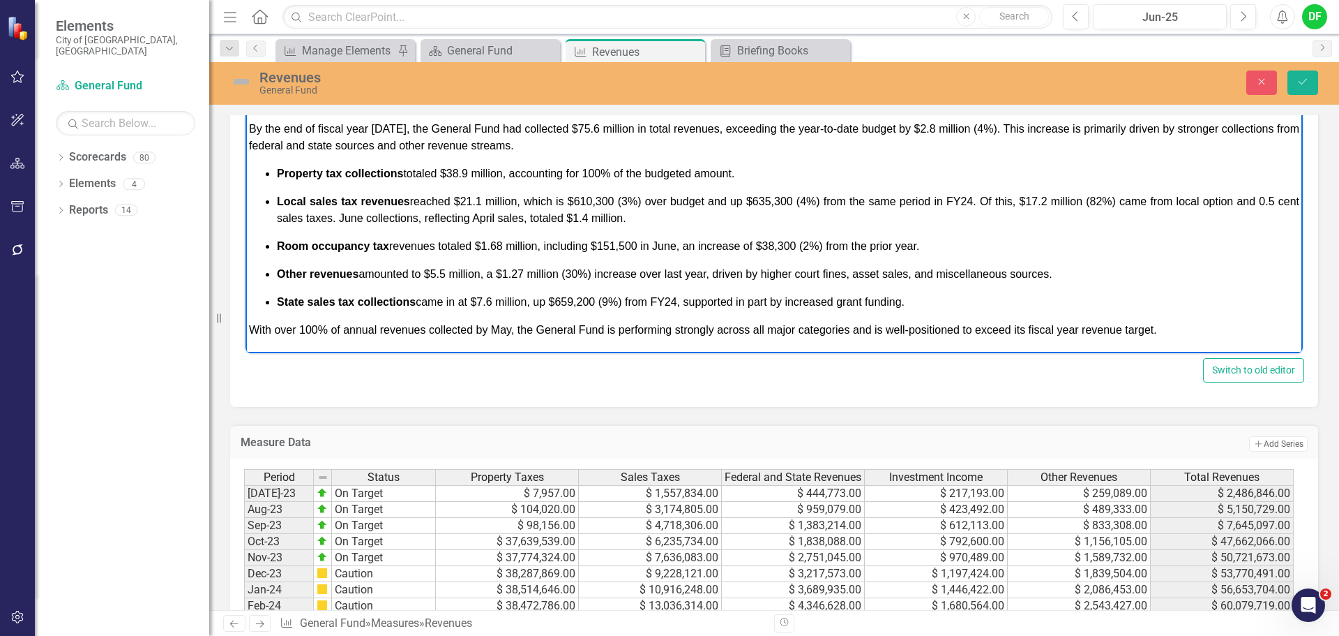
click at [512, 331] on span "With over 100% of annual revenues collected by May, the General Fund is perform…" at bounding box center [703, 330] width 908 height 12
click at [633, 328] on span "With over 100% of annual revenues collected in FY2025, the General Fund is perf…" at bounding box center [711, 330] width 924 height 12
click at [672, 333] on span "With over 100% of annual revenues collected in FY2025, the General Fund perform…" at bounding box center [705, 330] width 913 height 12
click at [975, 329] on span "With over 100% of annual revenues collected in FY2025, the General Fund perform…" at bounding box center [704, 330] width 910 height 12
click at [911, 331] on span "With over 100% of annual revenues collected in FY2025, the General Fund perform…" at bounding box center [654, 330] width 810 height 12
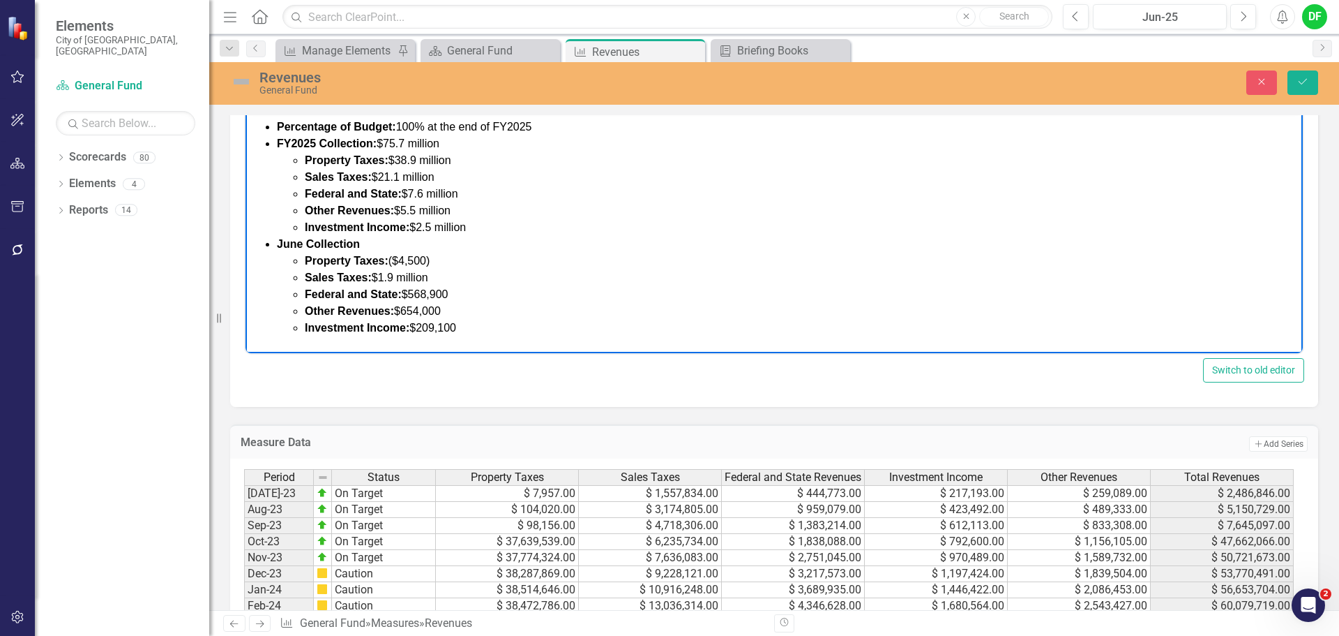
scroll to position [0, 0]
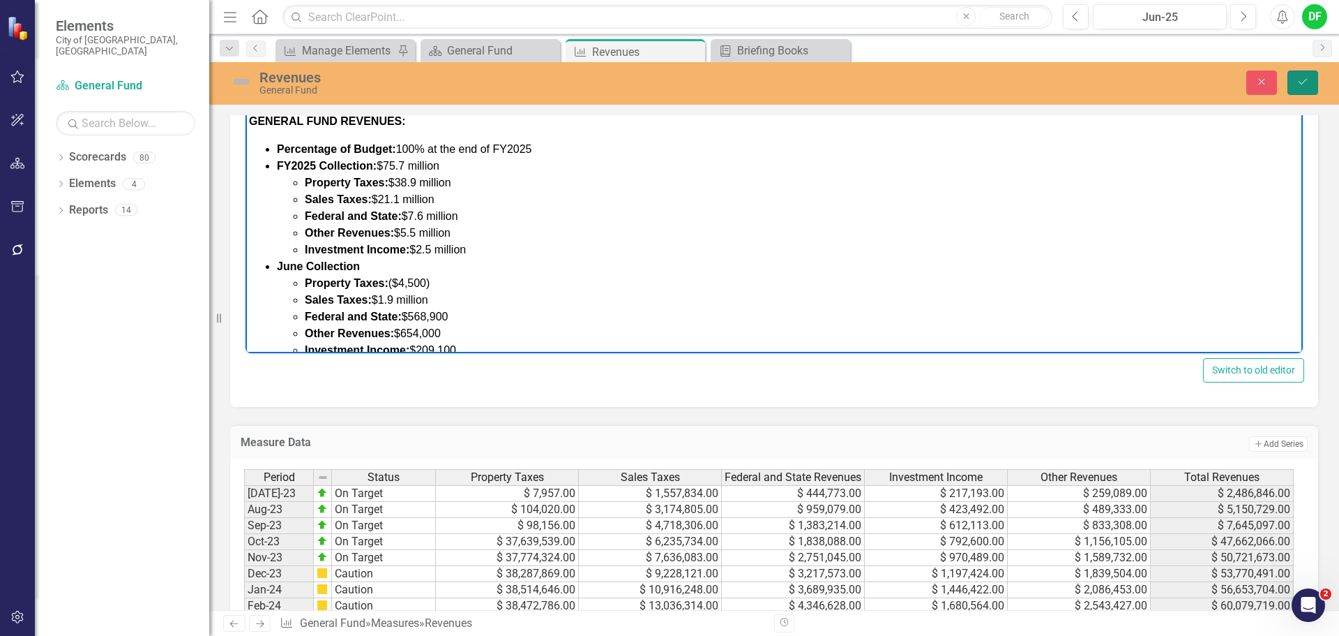
click at [1305, 80] on icon "Save" at bounding box center [1303, 82] width 13 height 10
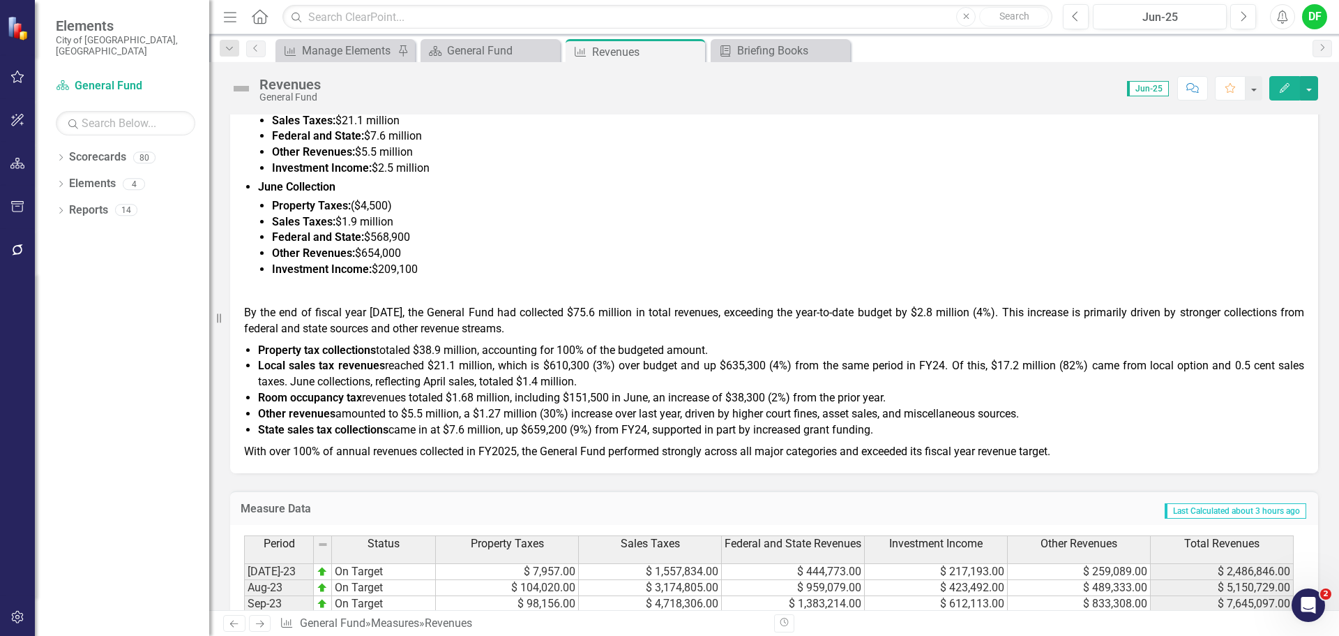
scroll to position [558, 0]
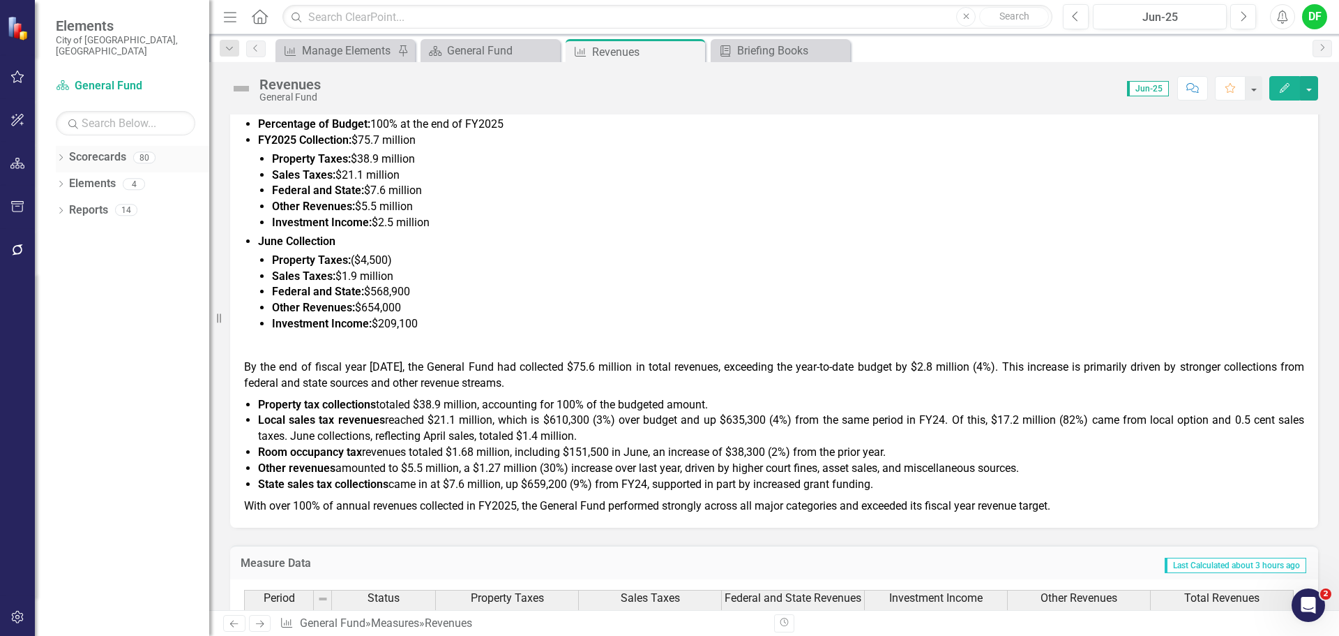
click at [59, 155] on icon "Dropdown" at bounding box center [61, 159] width 10 height 8
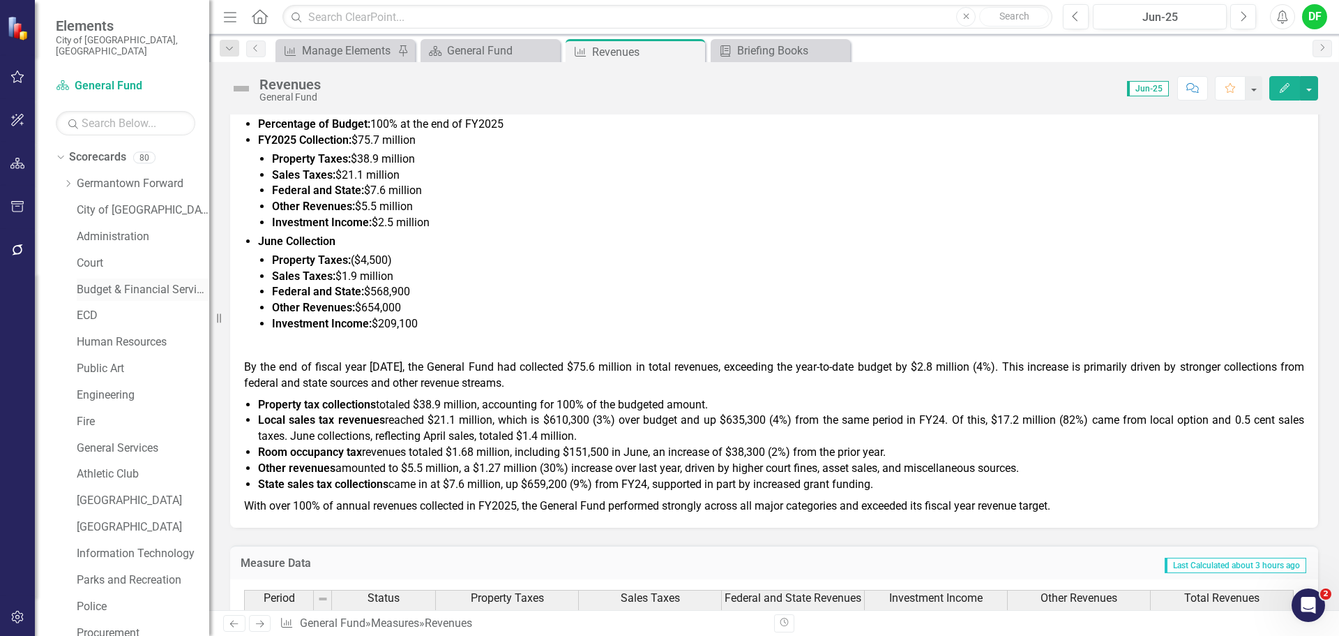
click at [108, 282] on link "Budget & Financial Services" at bounding box center [143, 290] width 133 height 16
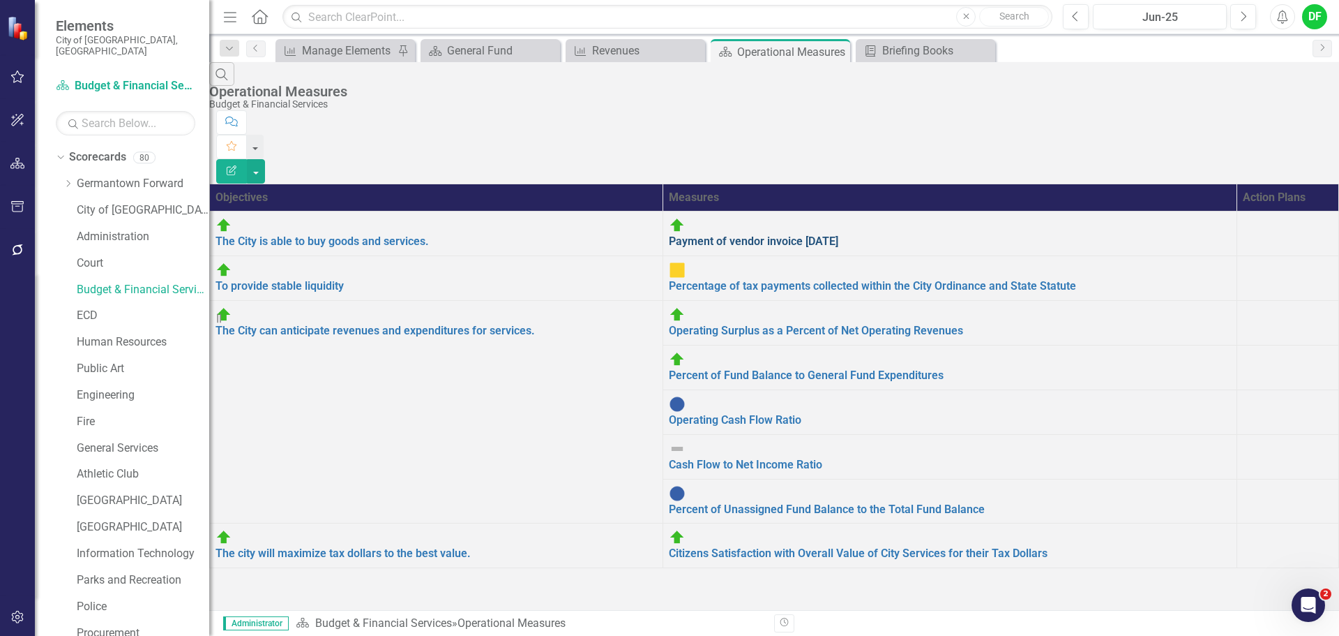
click at [686, 234] on link "Payment of vendor invoice within 30 days" at bounding box center [754, 240] width 170 height 13
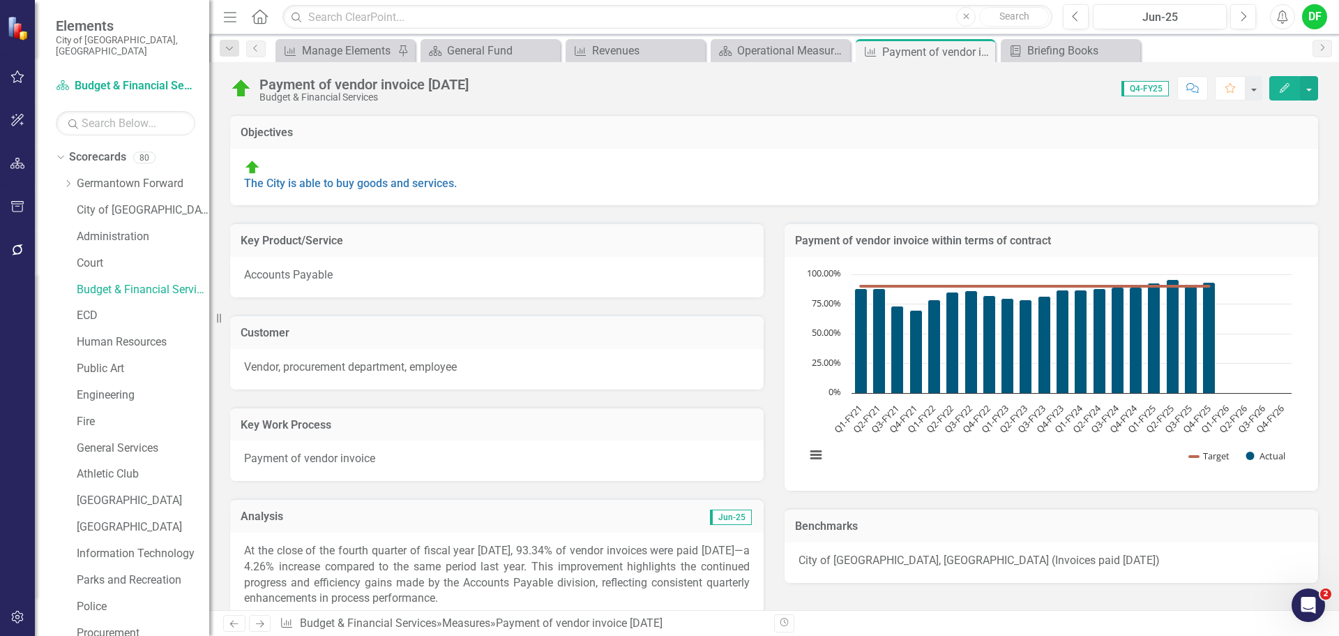
click at [1110, 243] on h3 "Payment of vendor invoice within terms of contract" at bounding box center [1051, 240] width 513 height 13
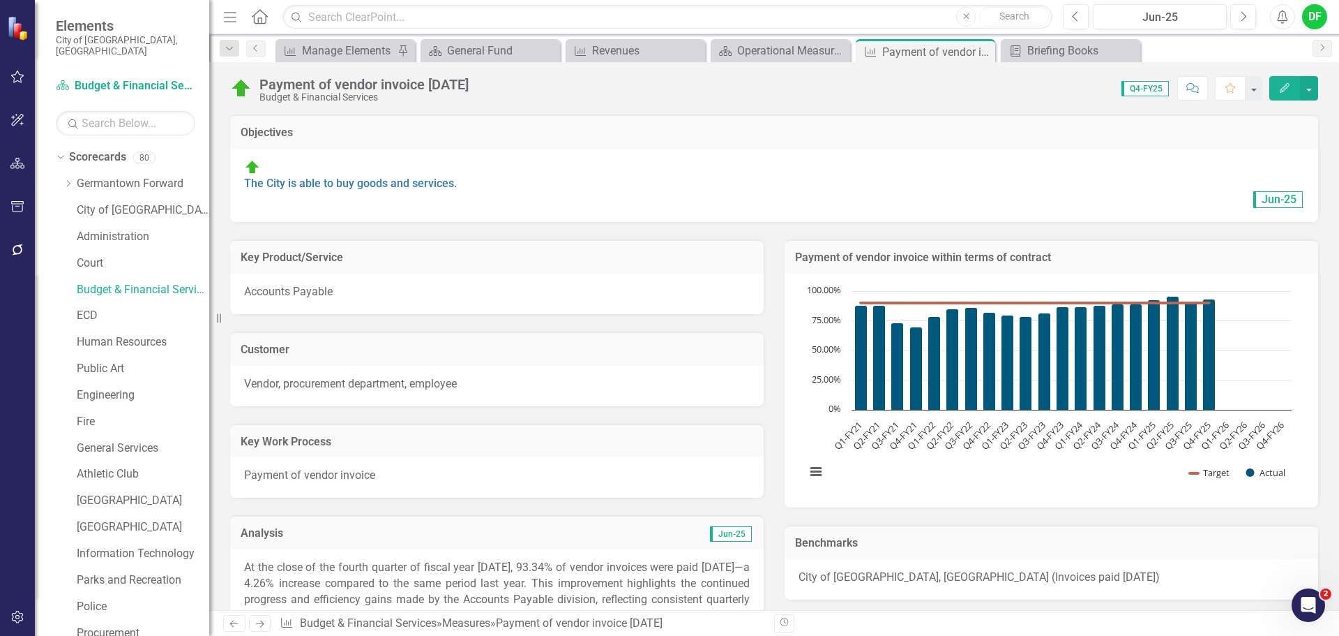
click at [1110, 251] on h3 "Payment of vendor invoice within terms of contract" at bounding box center [1051, 257] width 513 height 13
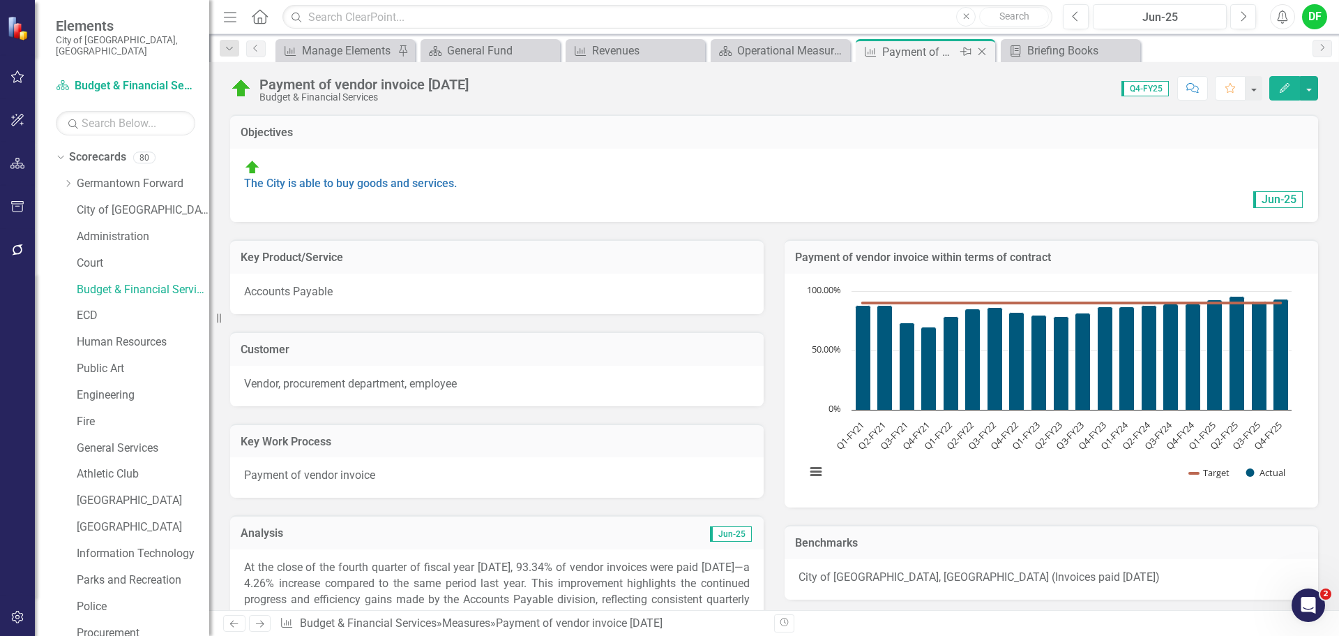
click at [982, 52] on icon "Close" at bounding box center [982, 51] width 14 height 11
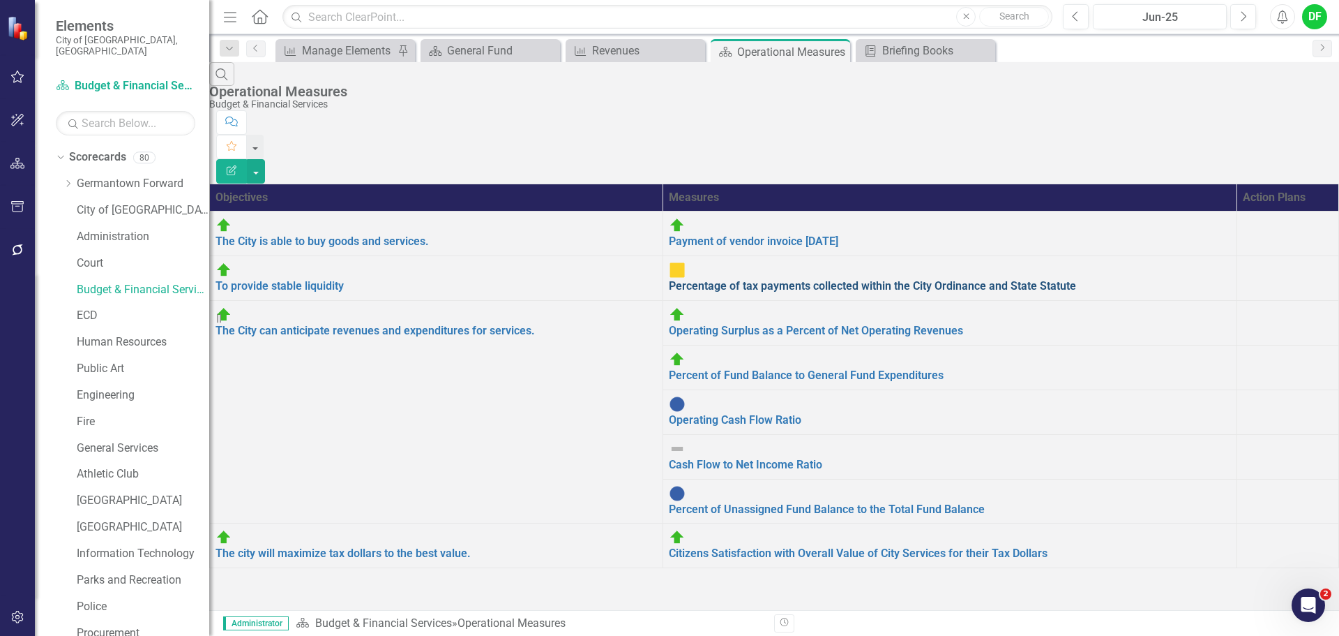
click at [689, 279] on link "Percentage of tax payments collected within the City Ordinance and State Statute" at bounding box center [872, 285] width 407 height 13
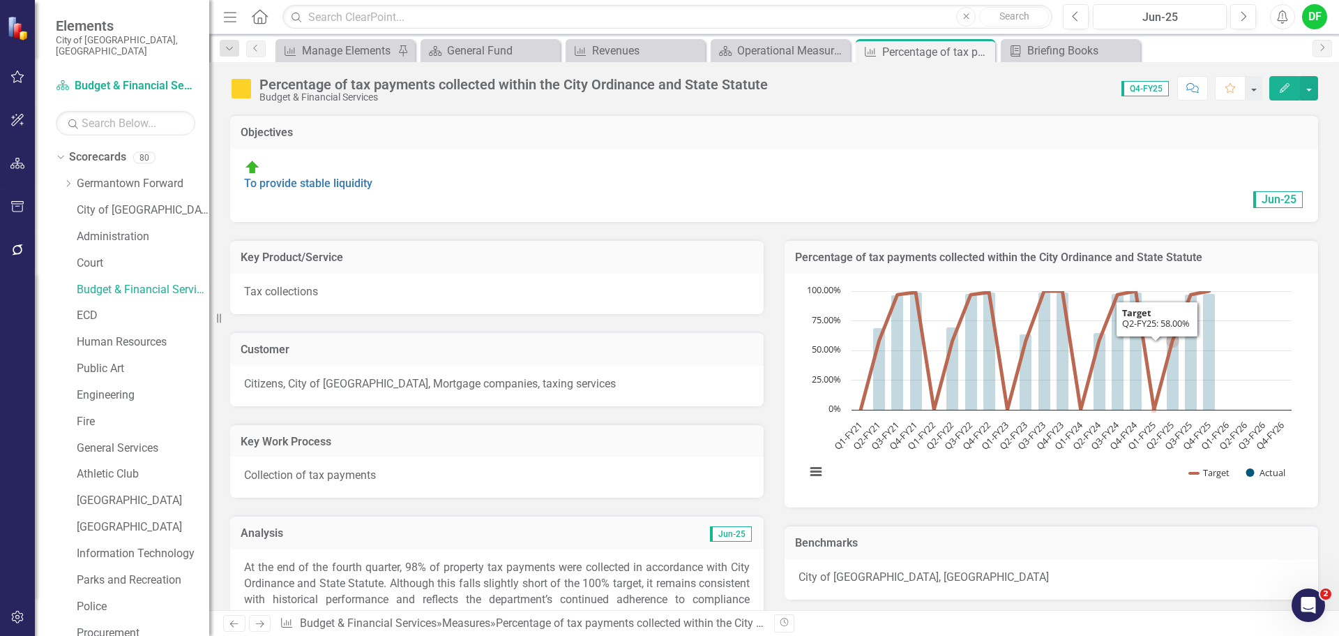
click at [1206, 251] on h3 "Percentage of tax payments collected within the City Ordinance and State Statute" at bounding box center [1051, 257] width 513 height 13
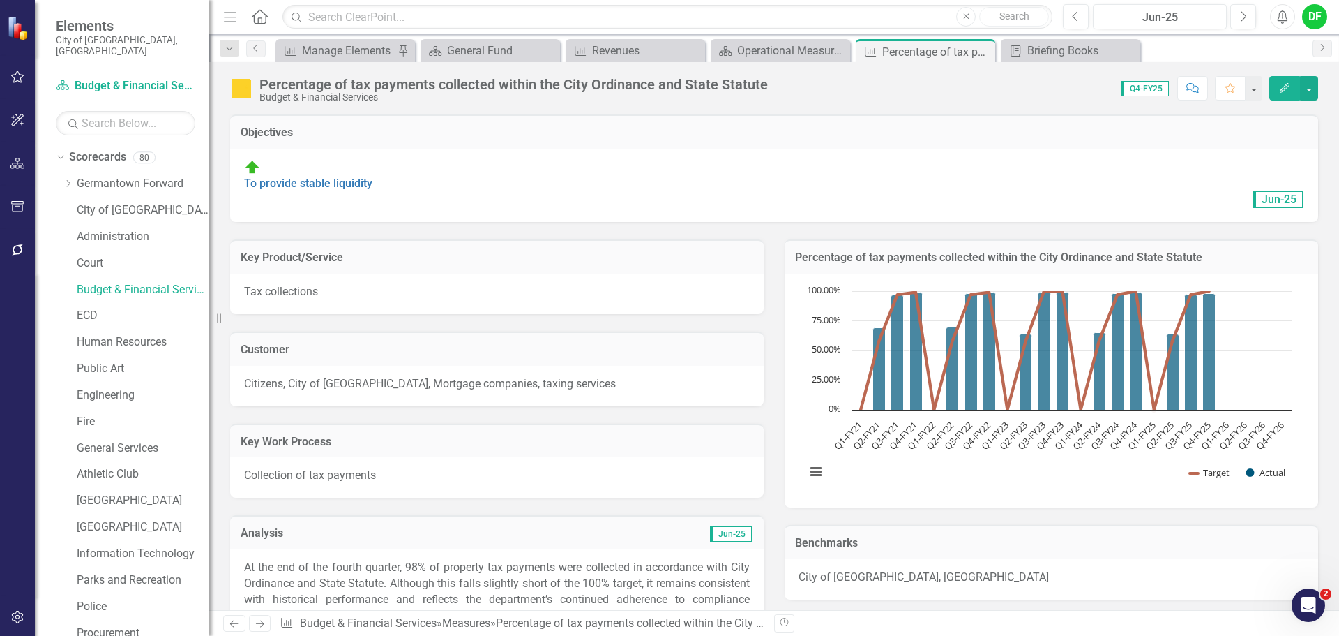
click at [1206, 251] on h3 "Percentage of tax payments collected within the City Ordinance and State Statute" at bounding box center [1051, 257] width 513 height 13
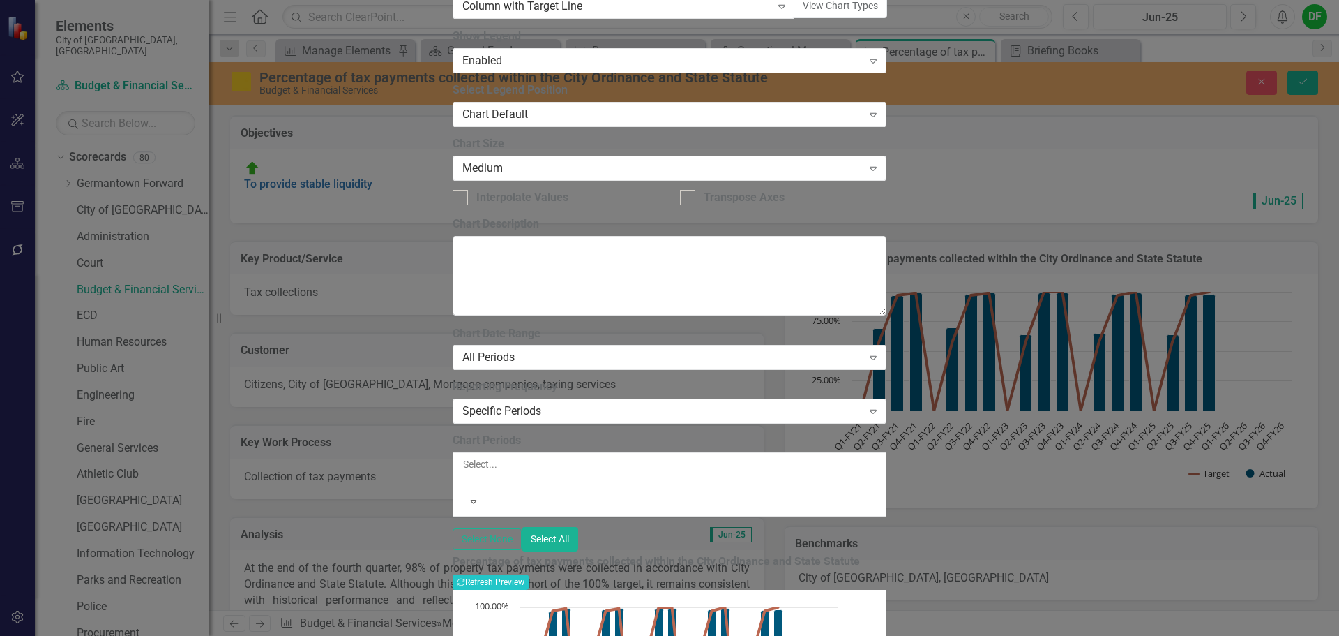
click at [465, 472] on div at bounding box center [464, 480] width 2 height 17
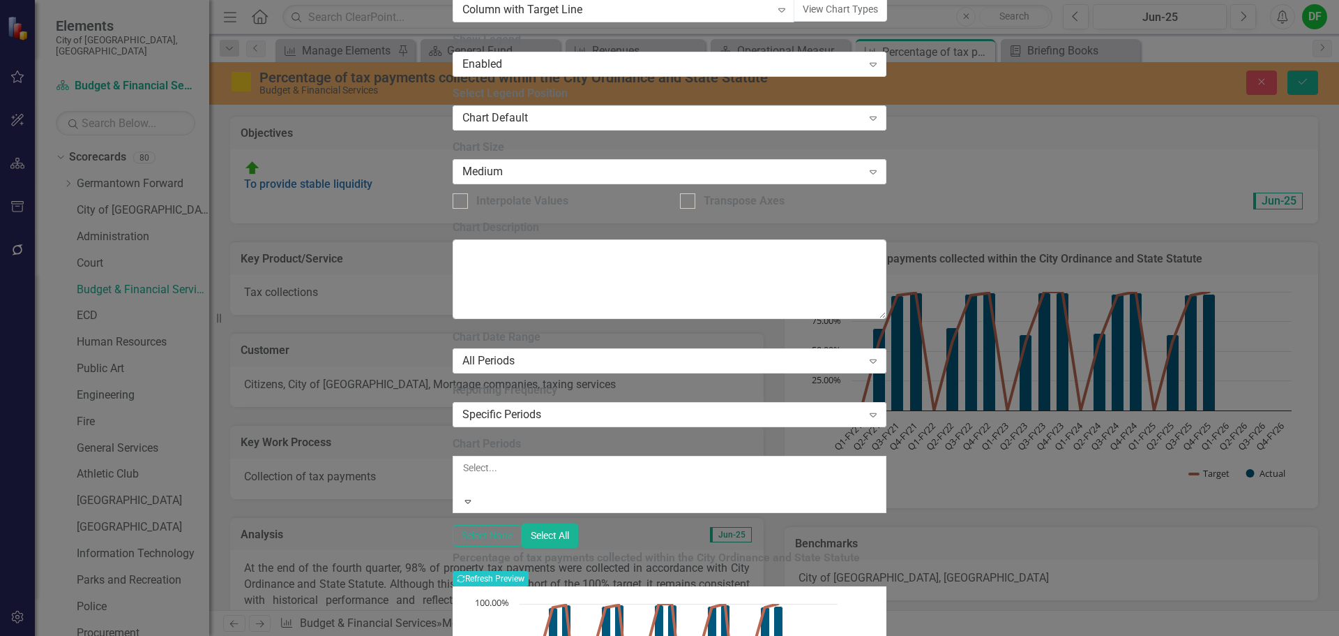
scroll to position [279, 0]
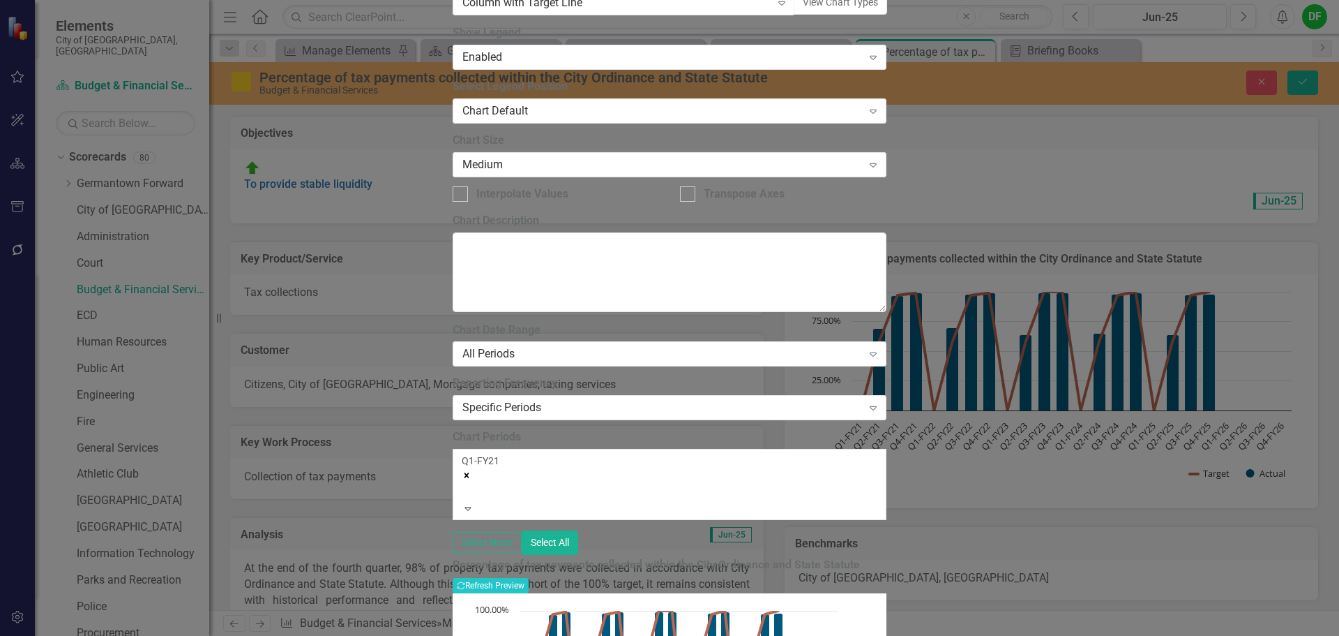
click at [465, 483] on div at bounding box center [464, 491] width 2 height 17
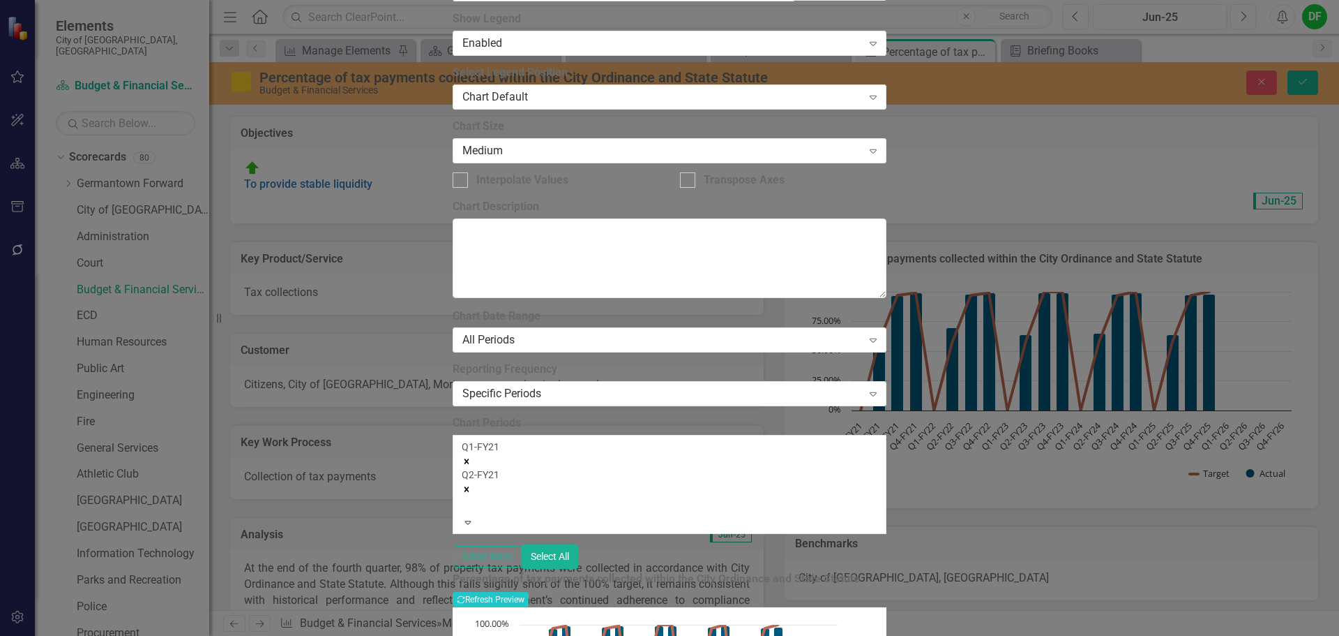
click at [465, 497] on div at bounding box center [464, 505] width 2 height 17
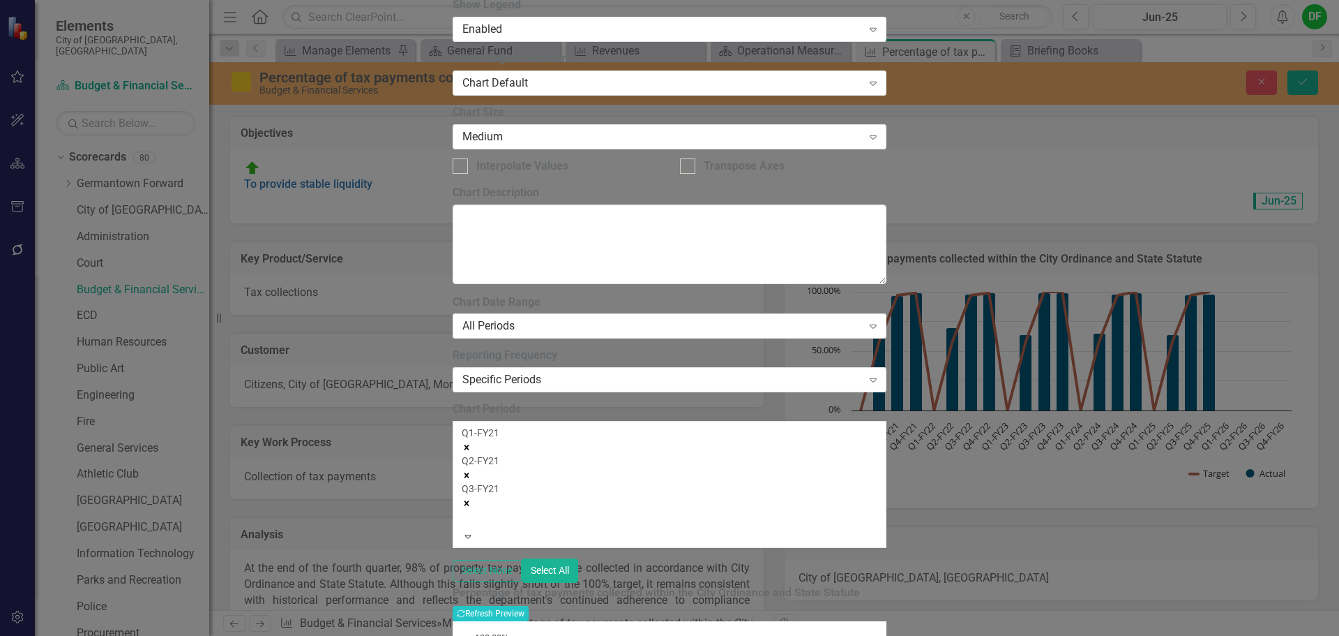
click at [465, 511] on div at bounding box center [464, 519] width 2 height 17
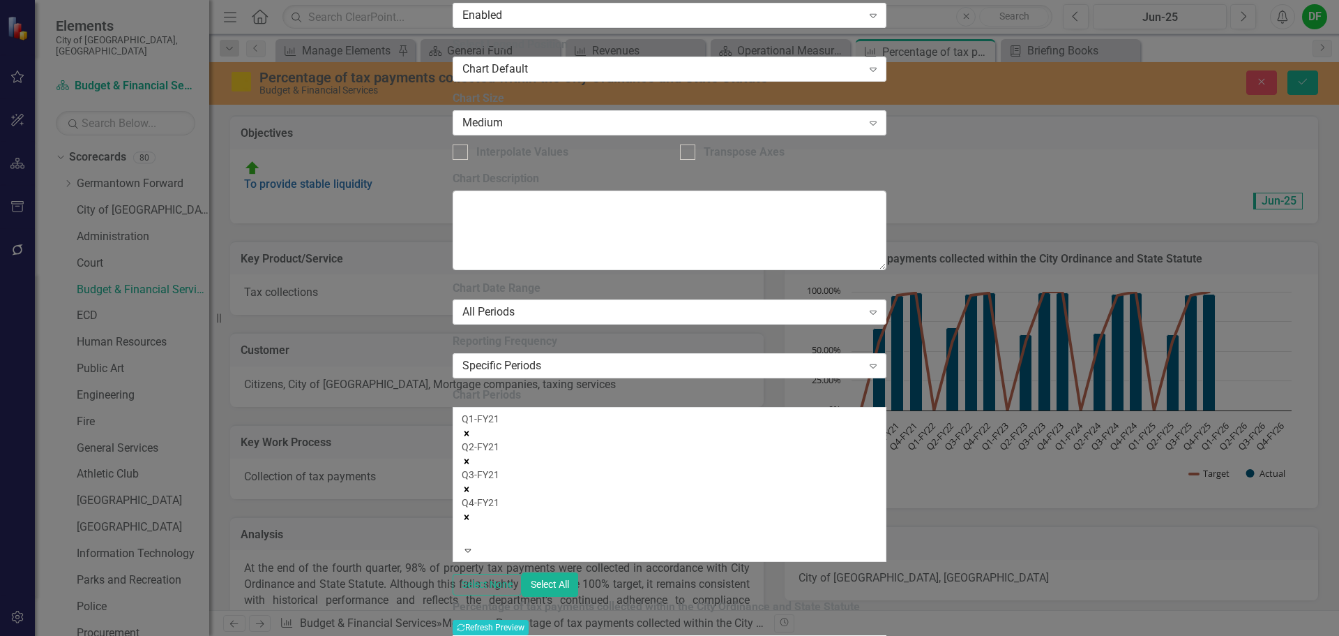
drag, startPoint x: 573, startPoint y: 214, endPoint x: 543, endPoint y: 216, distance: 30.1
click at [465, 525] on div at bounding box center [464, 533] width 2 height 17
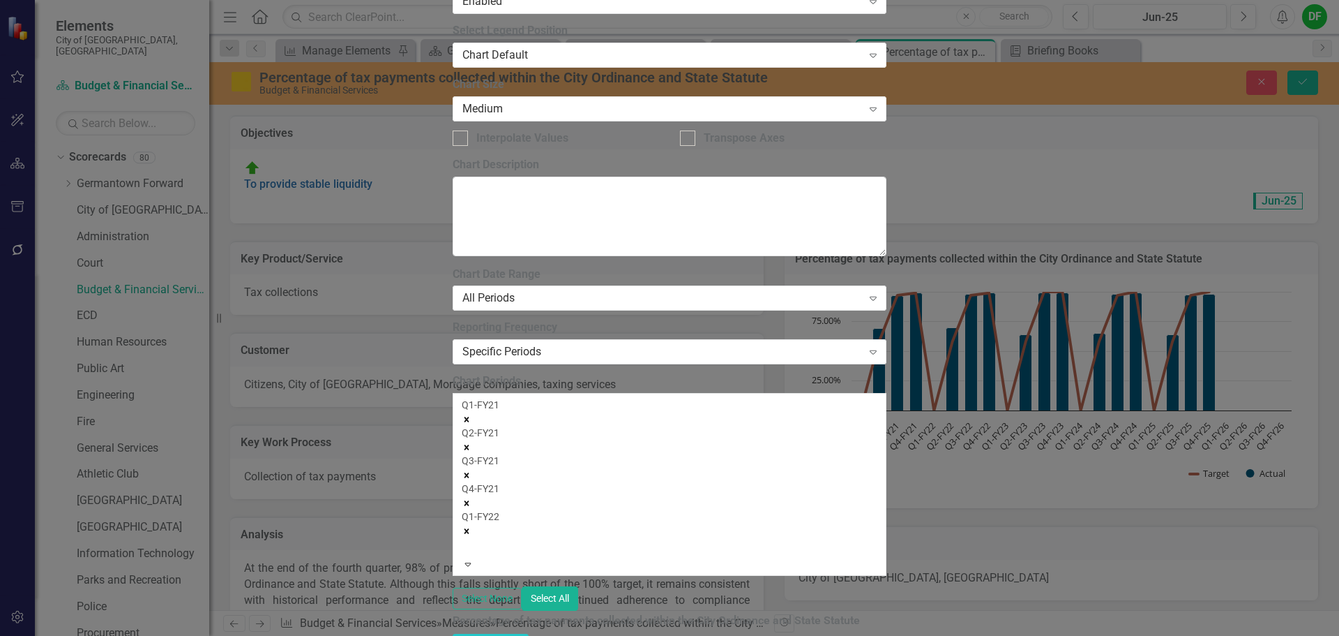
click at [465, 539] on div at bounding box center [464, 547] width 2 height 17
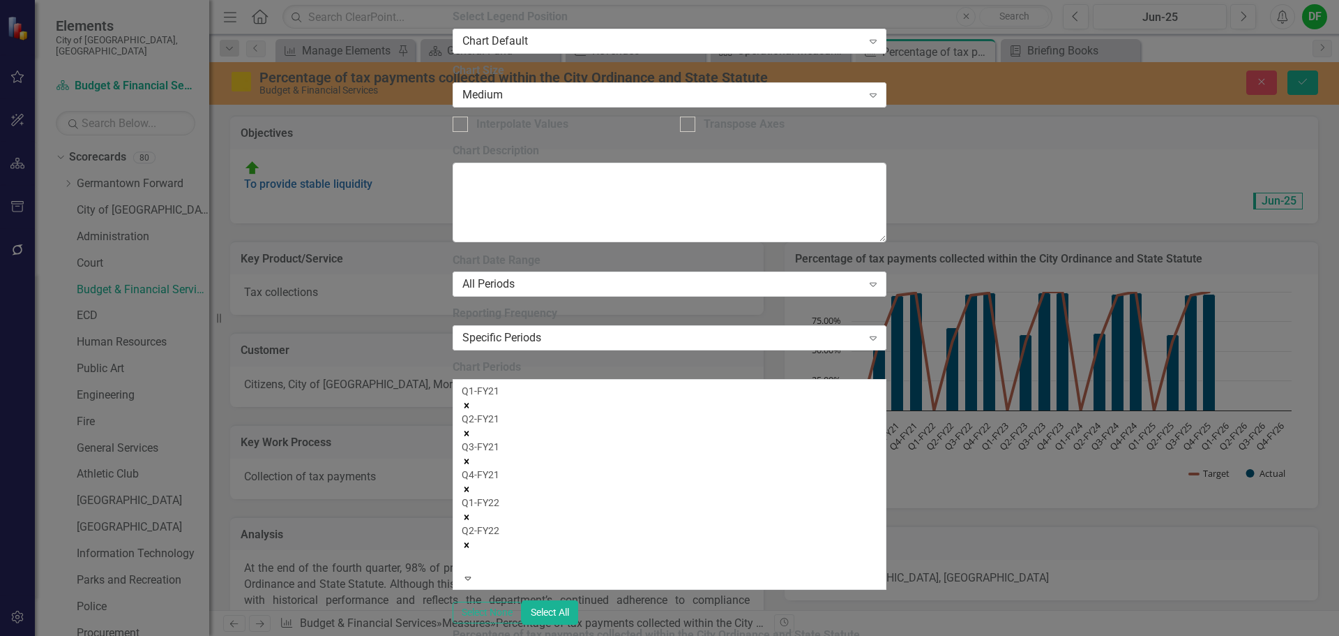
click at [465, 553] on div at bounding box center [464, 561] width 2 height 17
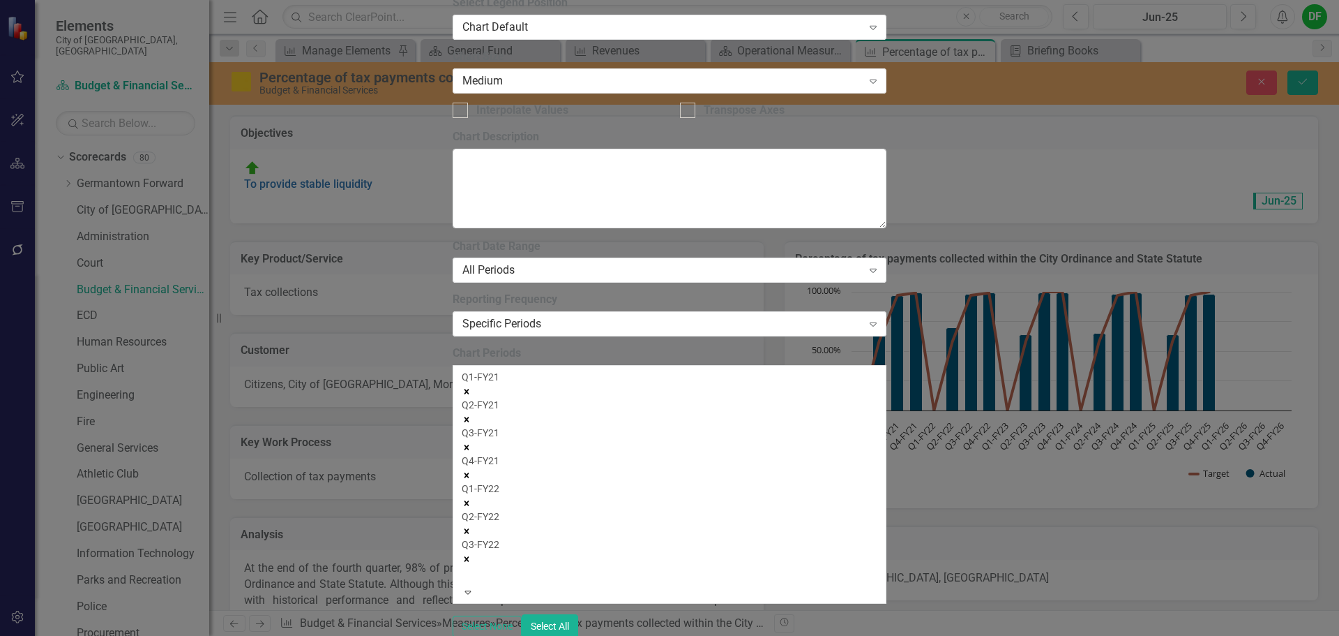
click at [465, 566] on div at bounding box center [464, 574] width 2 height 17
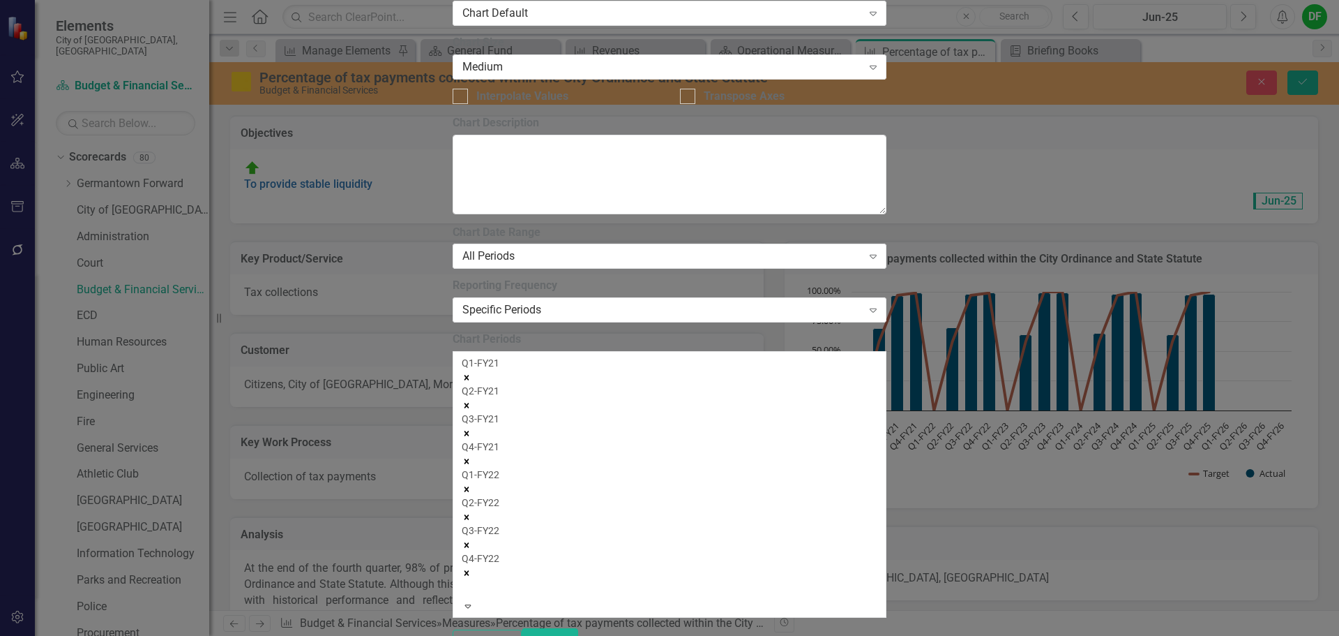
click at [465, 580] on div at bounding box center [464, 588] width 2 height 17
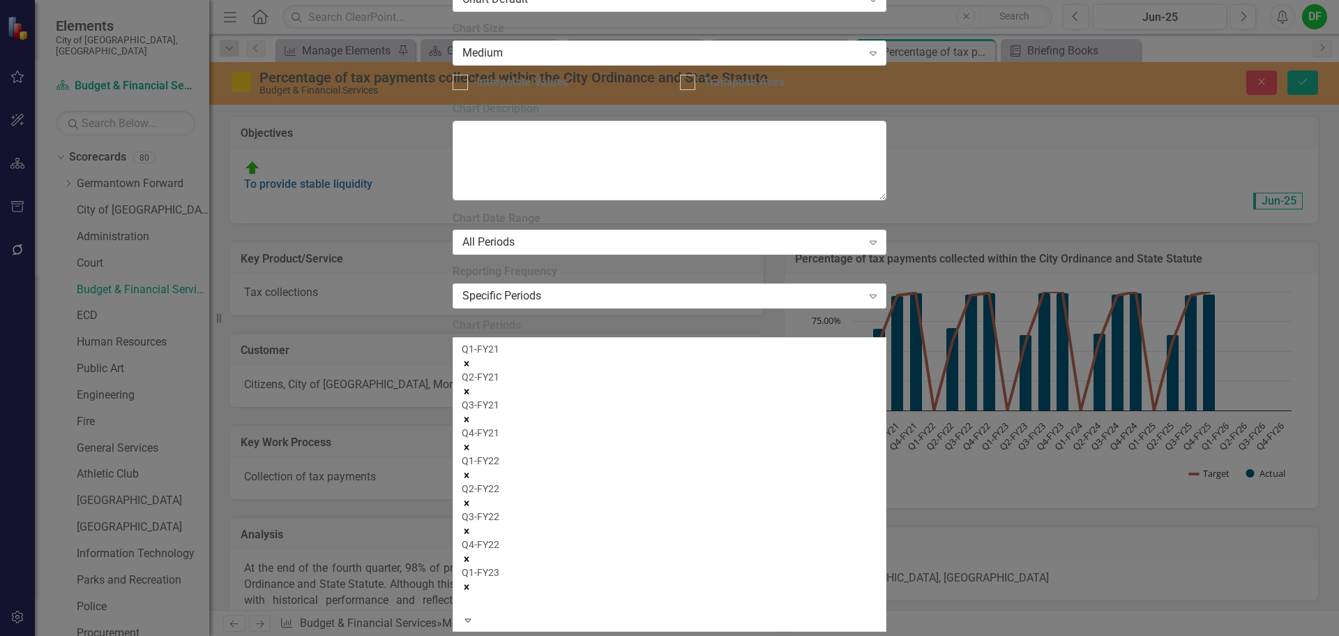
click at [465, 594] on div at bounding box center [464, 602] width 2 height 17
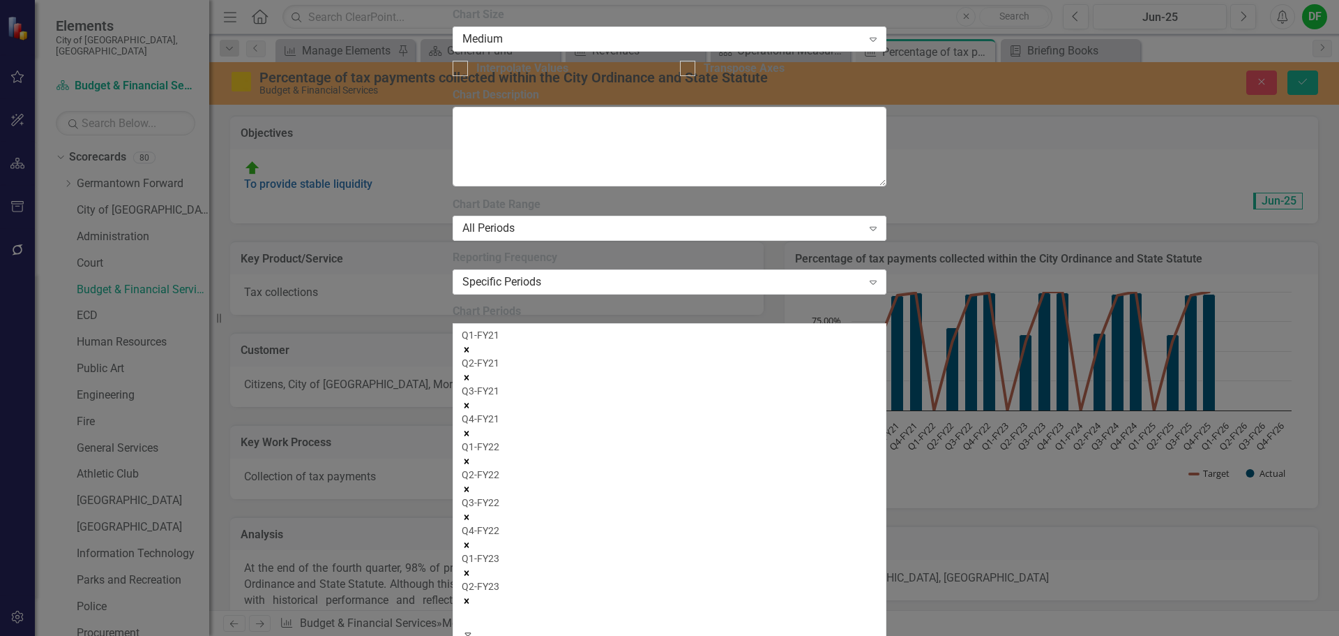
click at [465, 608] on div at bounding box center [464, 616] width 2 height 17
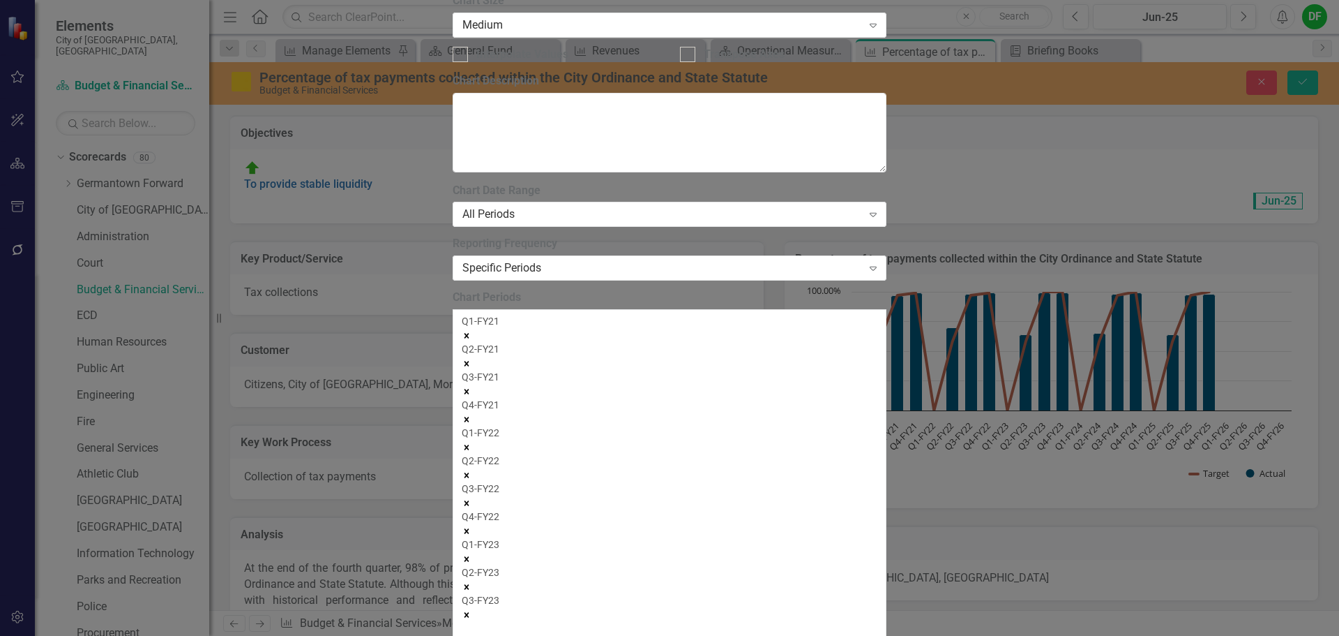
click at [465, 622] on div at bounding box center [464, 630] width 2 height 17
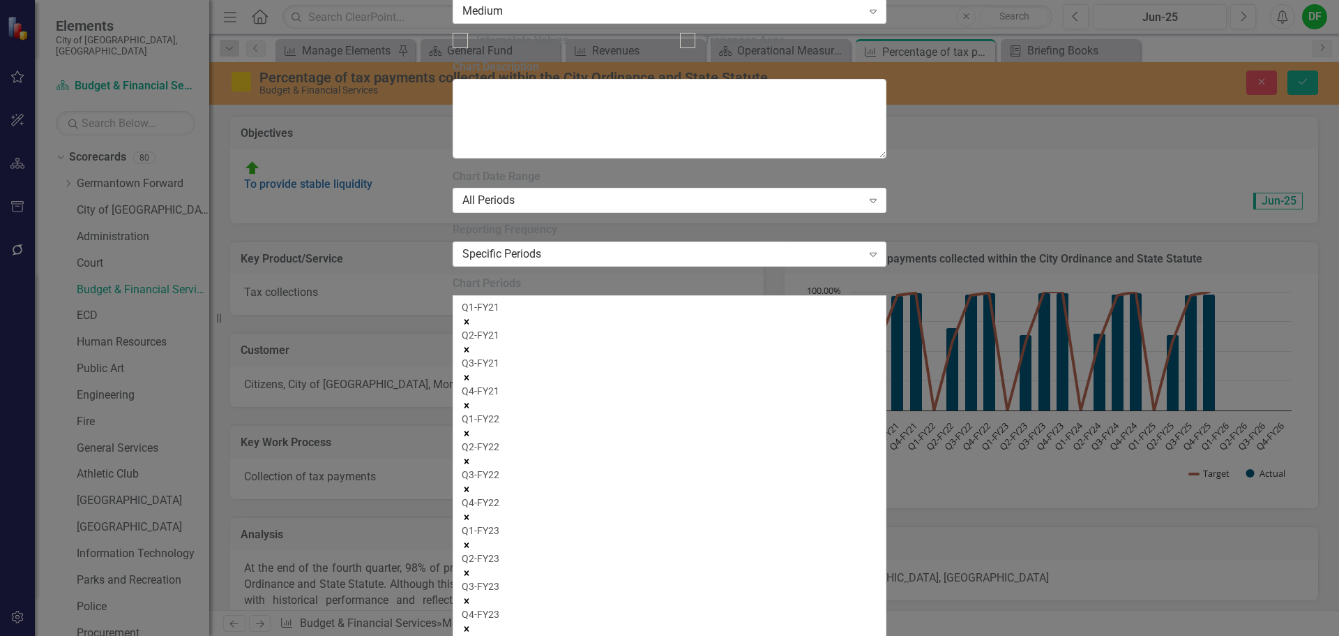
click at [465, 635] on div at bounding box center [464, 644] width 2 height 17
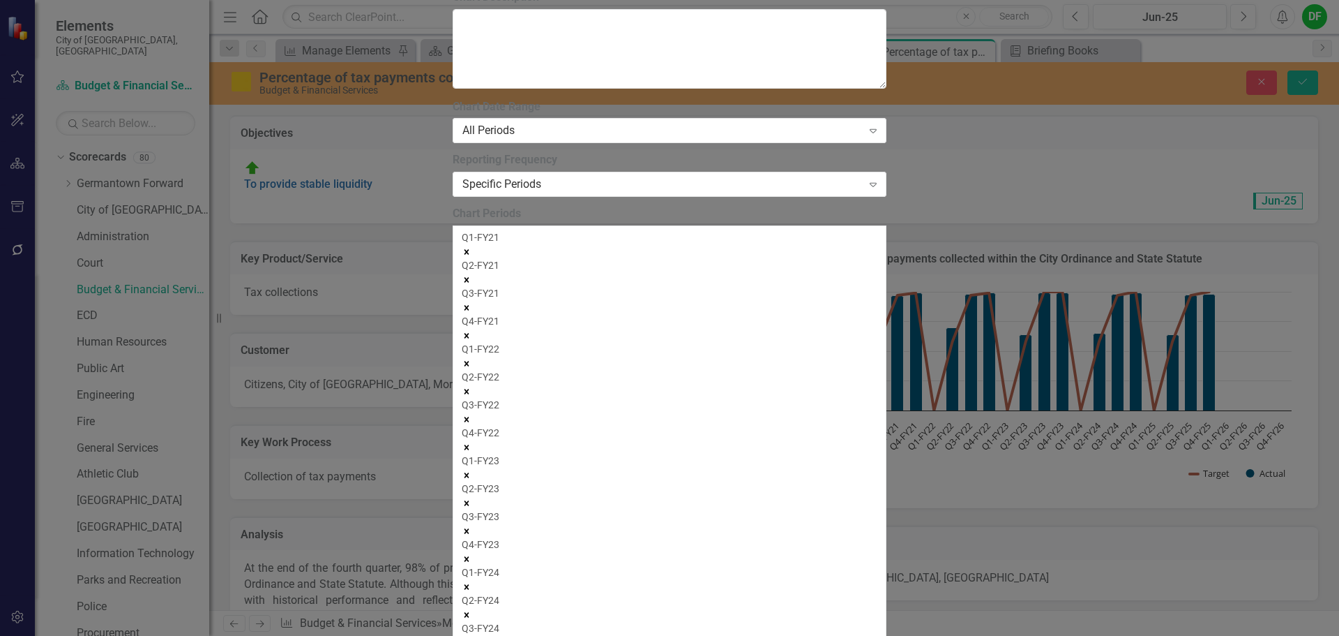
click at [562, 276] on div "Q1-FY21 Q2-FY21 Q3-FY21 Q4-FY21 Q1-FY22 Q2-FY22 Q3-FY22 Q4-FY22 Q1-FY23 Q2-FY23…" at bounding box center [670, 477] width 416 height 494
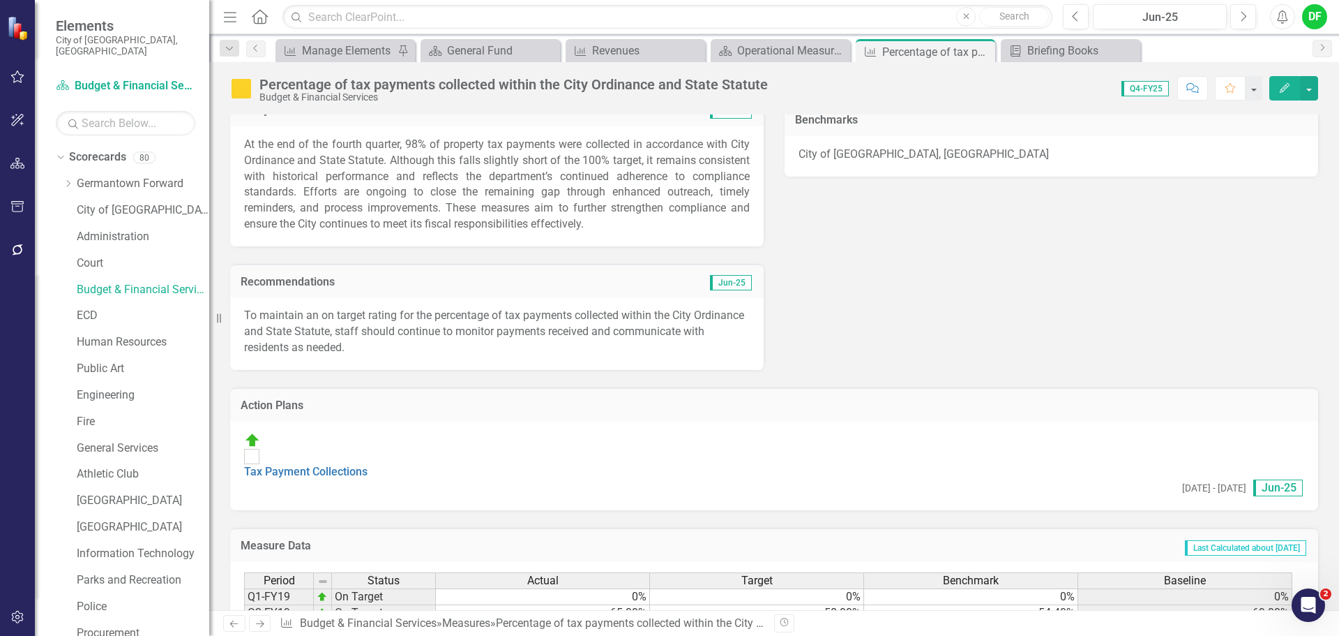
scroll to position [144, 0]
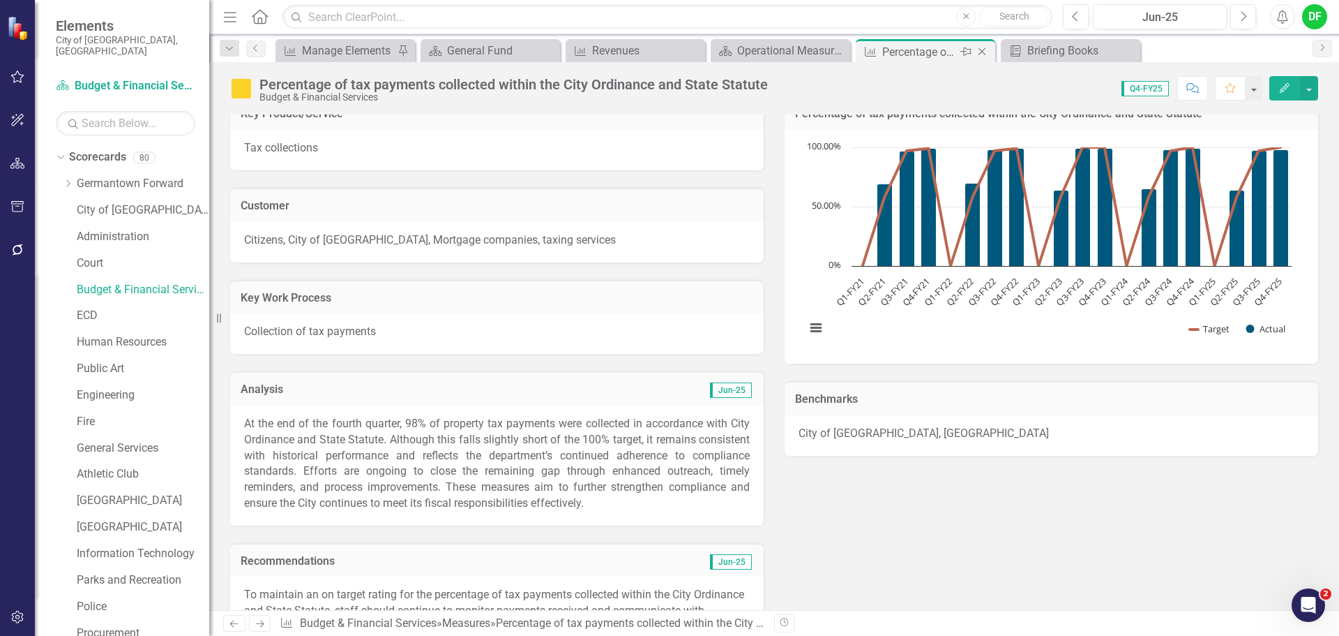
click at [980, 50] on icon "Close" at bounding box center [982, 51] width 14 height 11
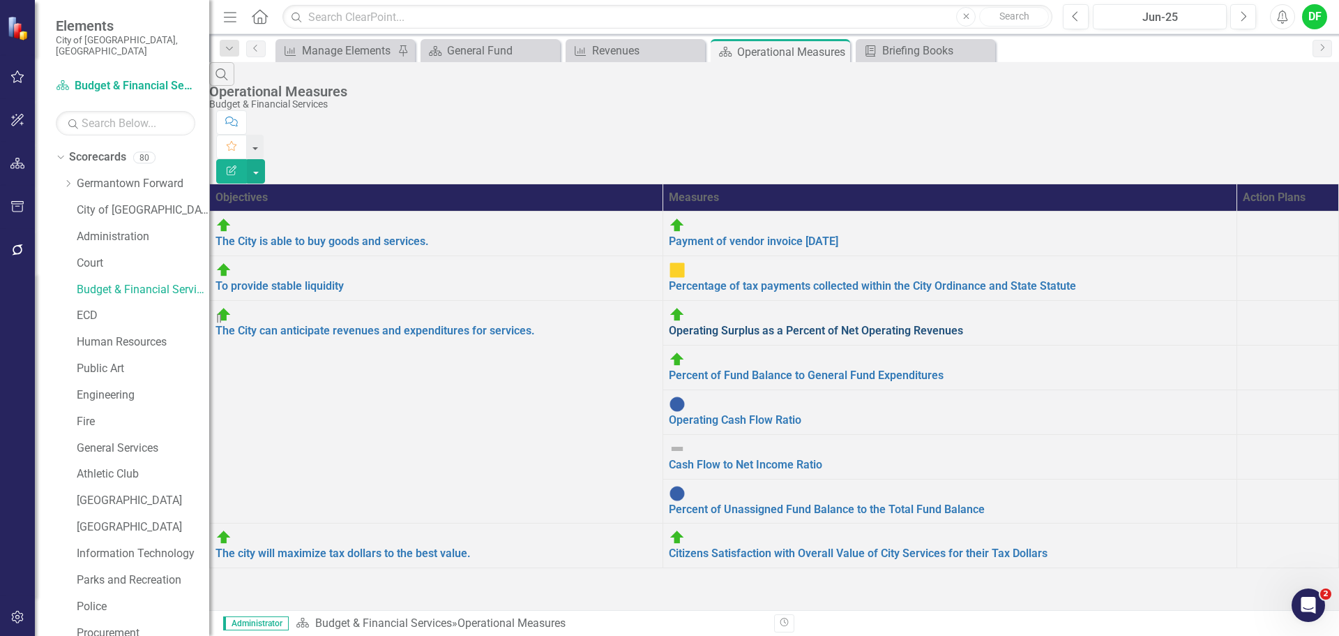
click at [684, 324] on link "Operating Surplus as a Percent of Net Operating Revenues" at bounding box center [816, 330] width 294 height 13
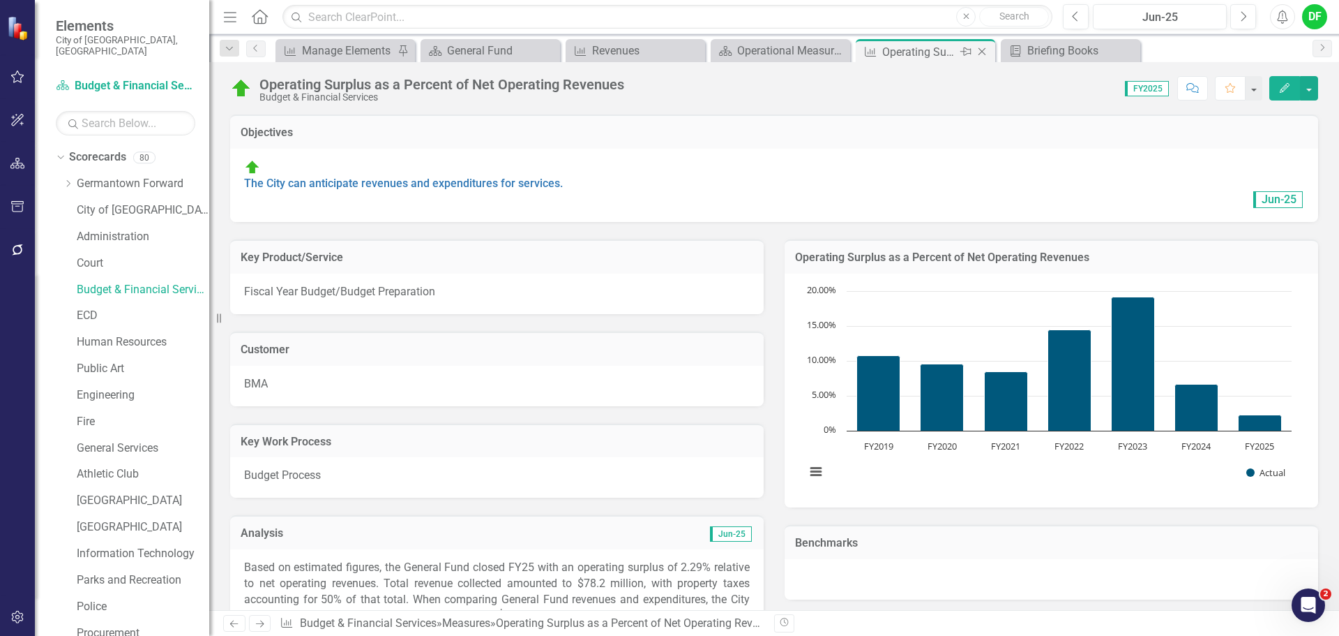
click at [982, 47] on icon "Close" at bounding box center [982, 51] width 14 height 11
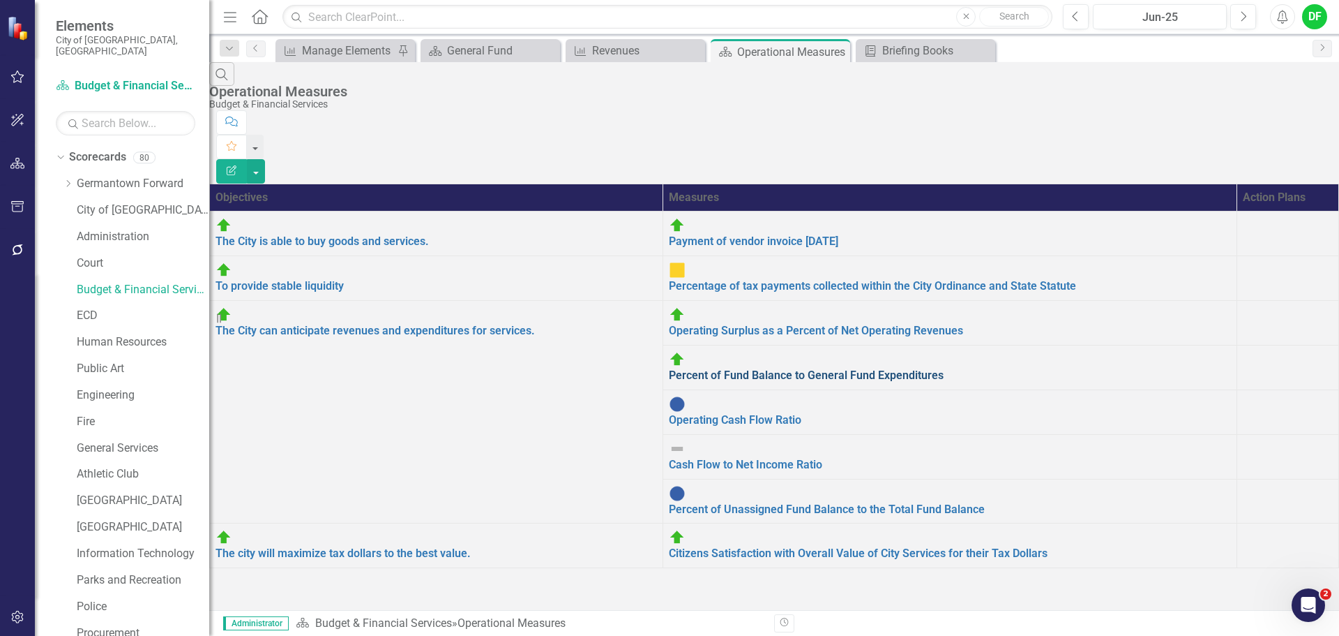
click at [698, 368] on link "Percent of Fund Balance to General Fund Expenditures" at bounding box center [806, 374] width 275 height 13
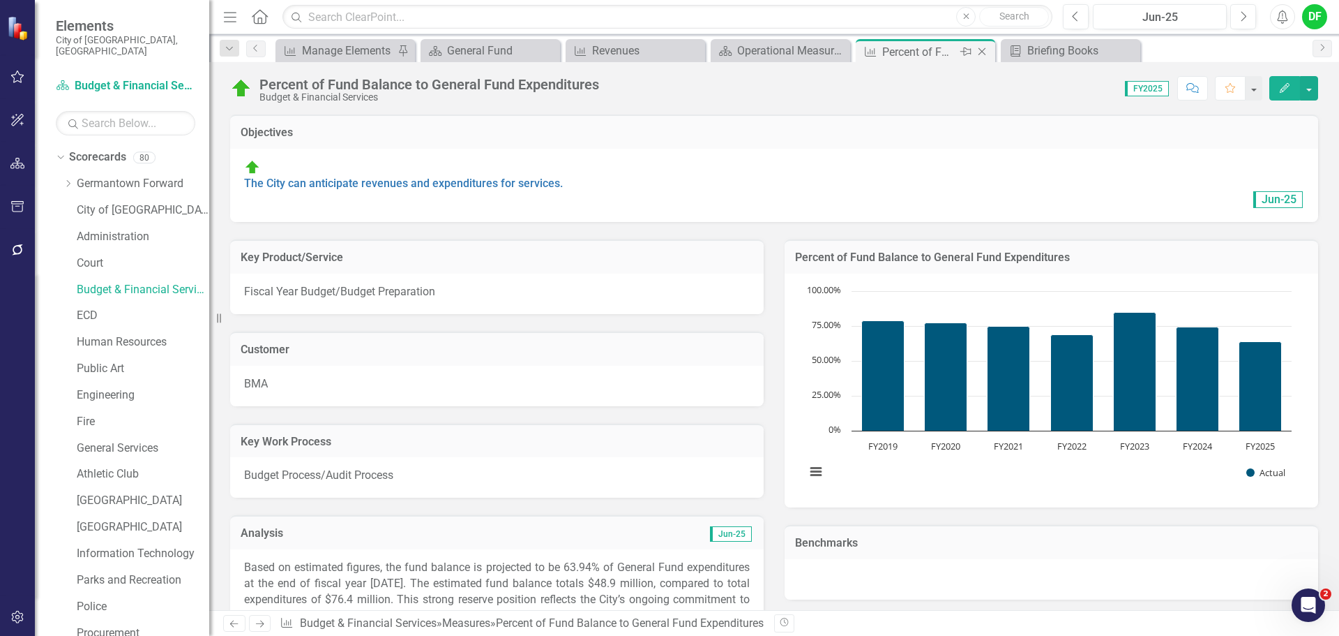
click at [986, 50] on icon "Close" at bounding box center [982, 51] width 14 height 11
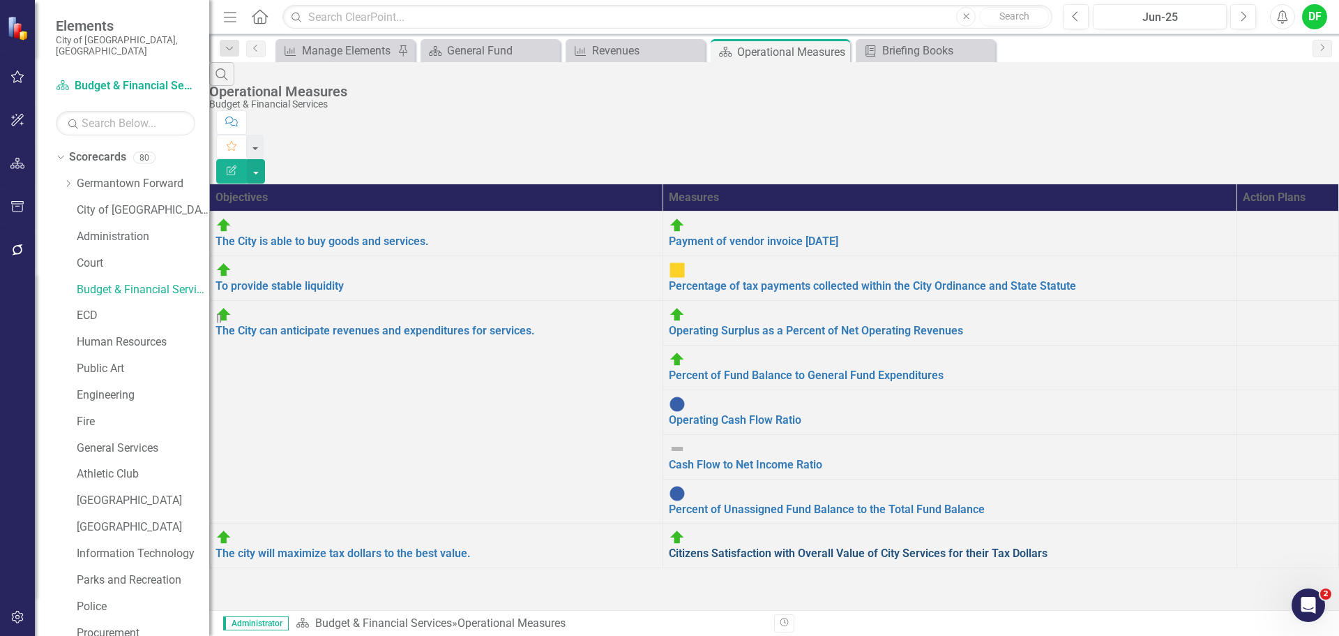
click at [674, 546] on link "Citizens Satisfaction with Overall Value of City Services for their Tax Dollars" at bounding box center [858, 552] width 379 height 13
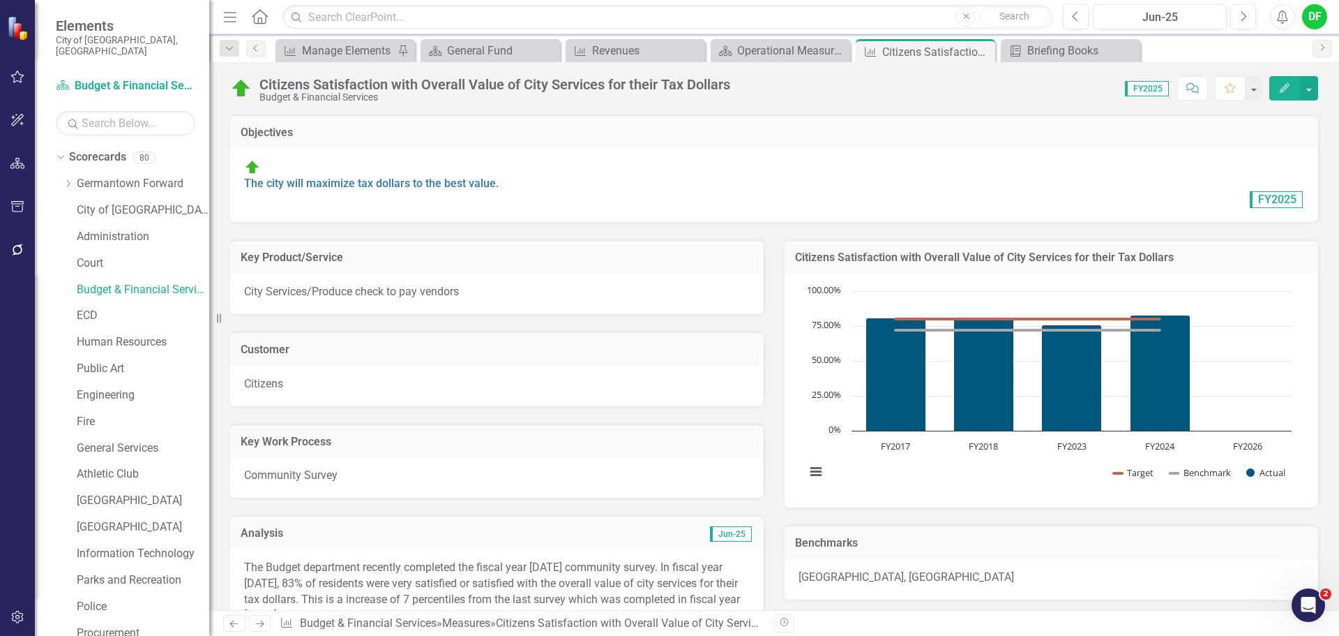
click at [1179, 251] on h3 "Citizens Satisfaction with Overall Value of City Services for their Tax Dollars" at bounding box center [1051, 257] width 513 height 13
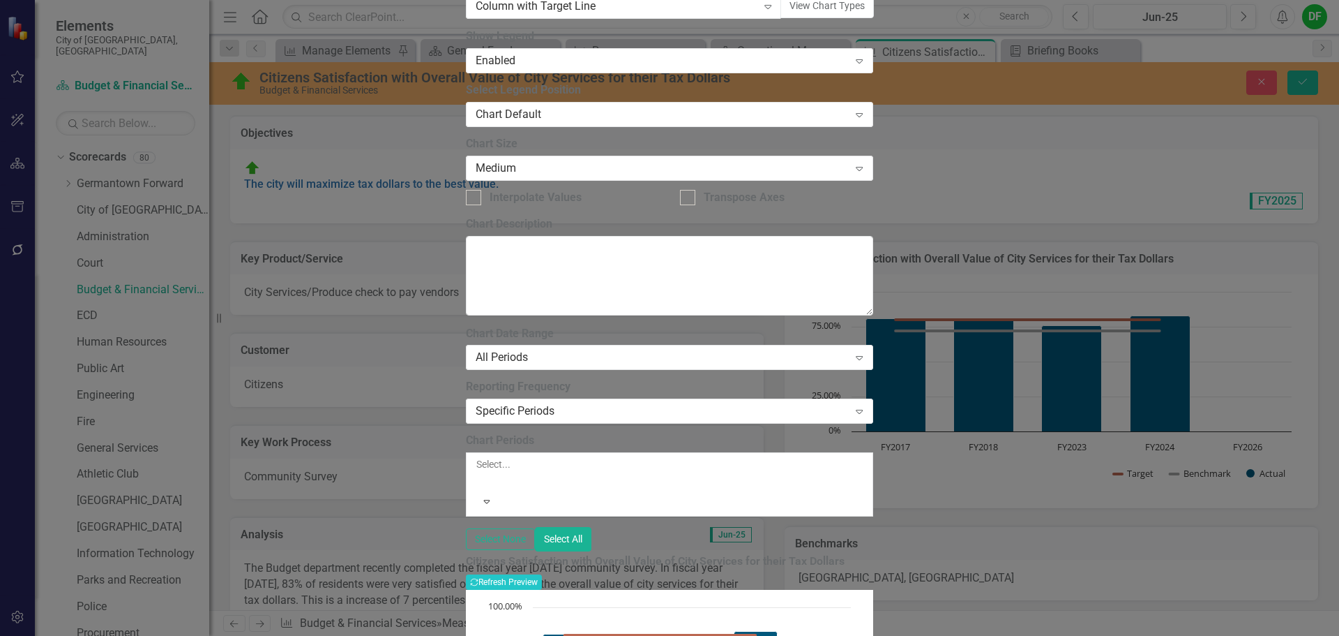
click at [479, 472] on div at bounding box center [477, 480] width 2 height 17
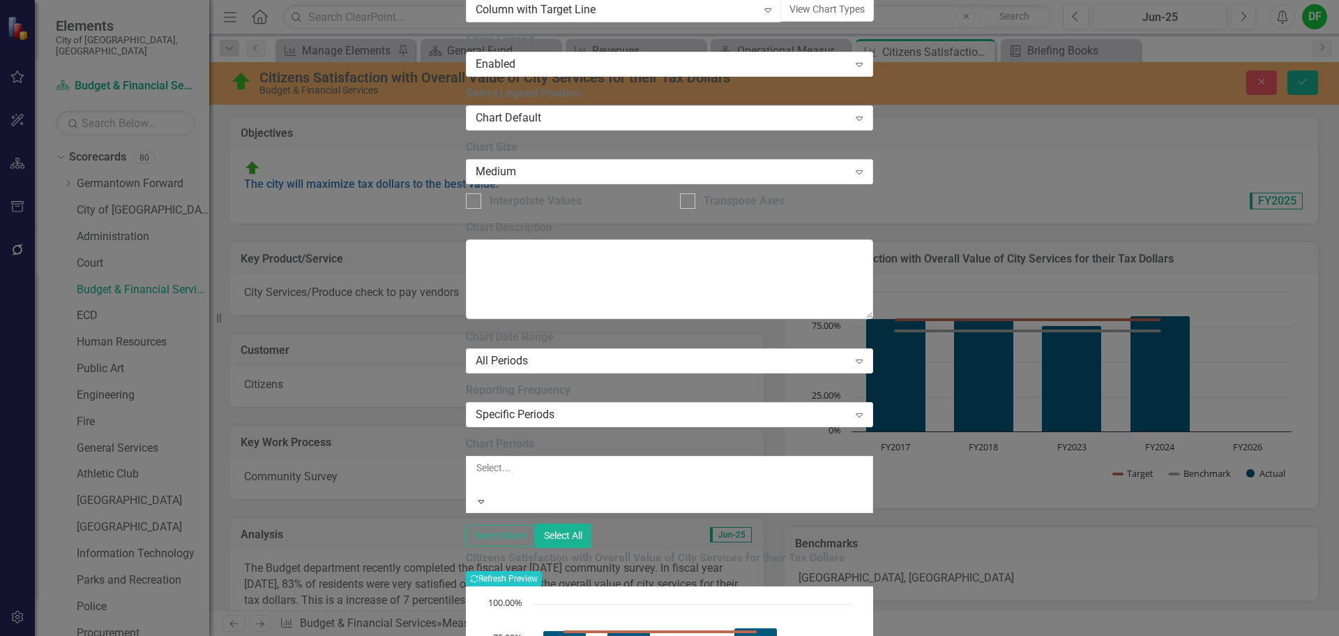
click at [553, 635] on div "FY2017" at bounding box center [669, 644] width 1339 height 16
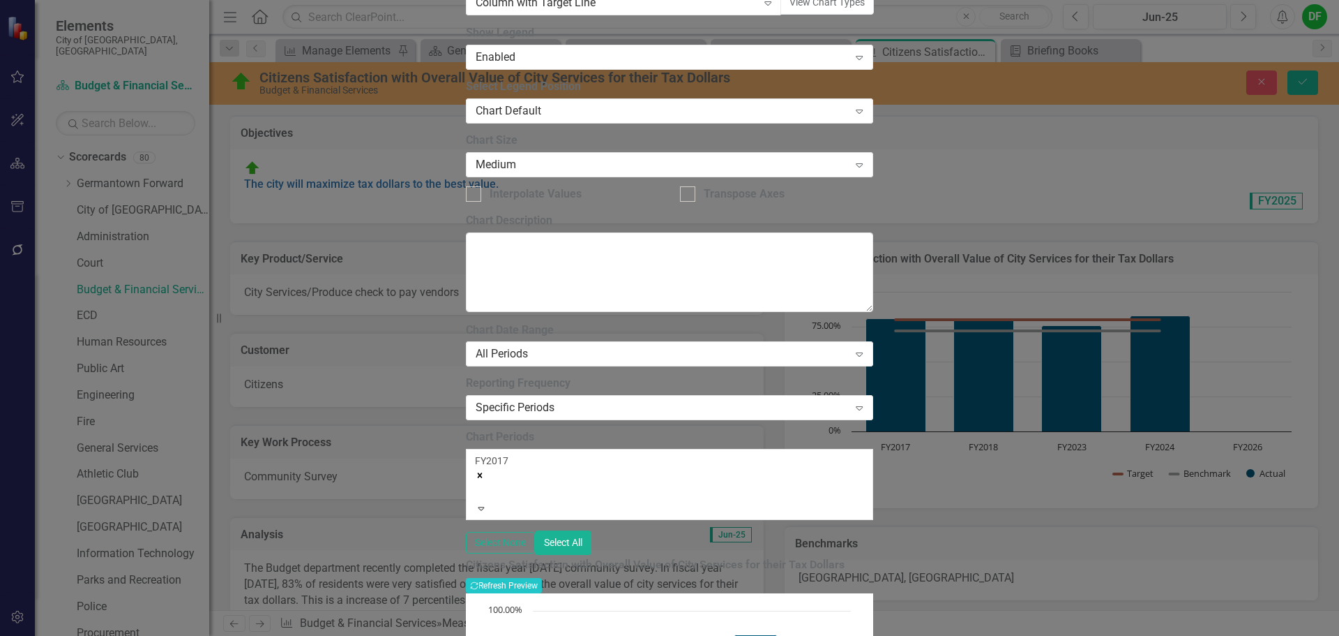
click at [479, 483] on div at bounding box center [477, 491] width 2 height 17
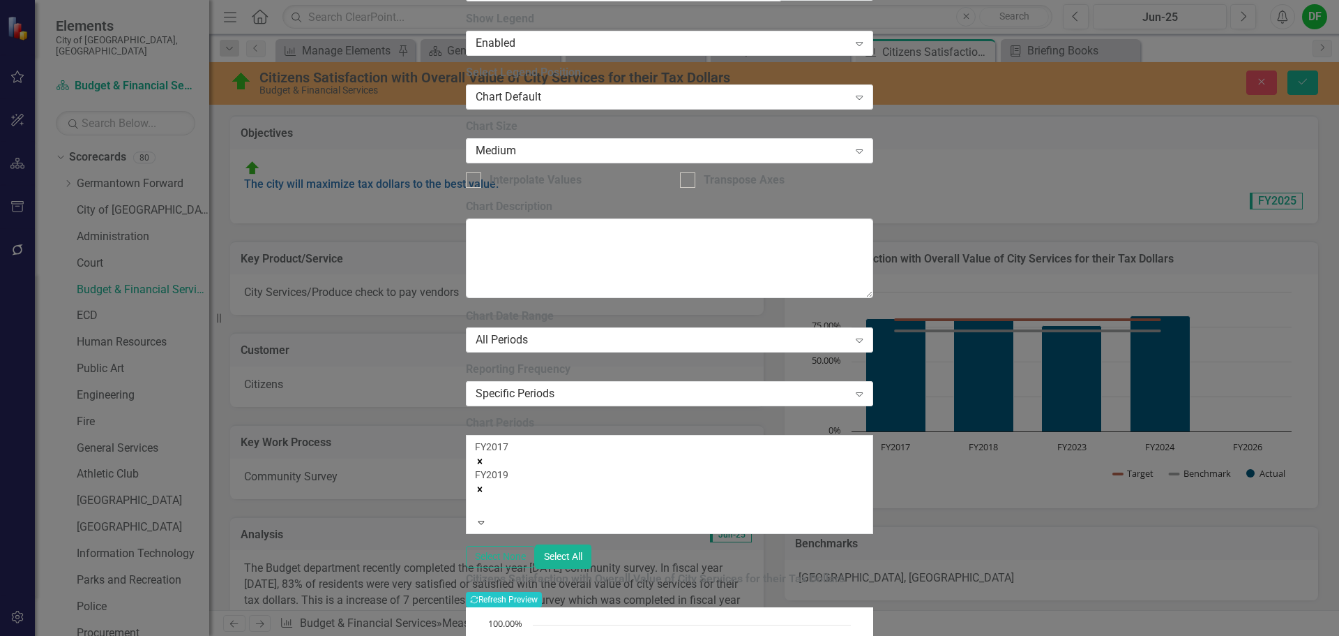
click at [479, 497] on div at bounding box center [477, 505] width 2 height 17
click at [570, 635] on div "FY2018" at bounding box center [669, 644] width 1339 height 16
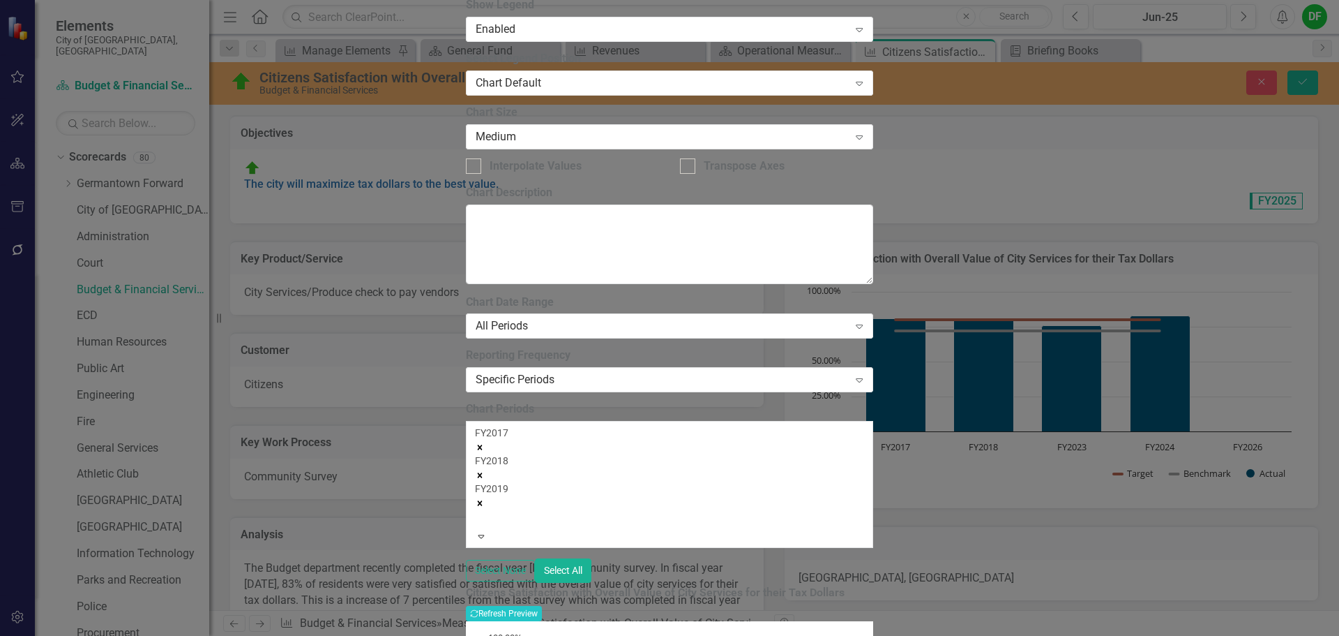
click at [485, 498] on icon "Remove FY2019" at bounding box center [480, 503] width 10 height 10
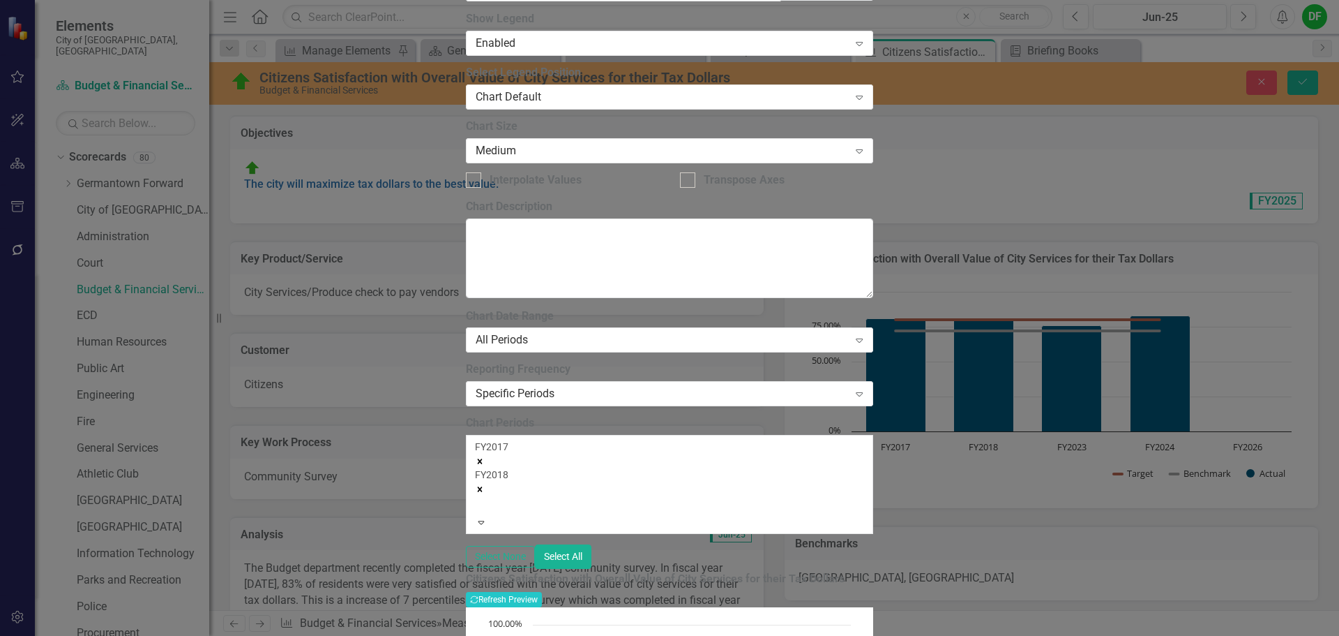
click at [479, 497] on div at bounding box center [477, 505] width 2 height 17
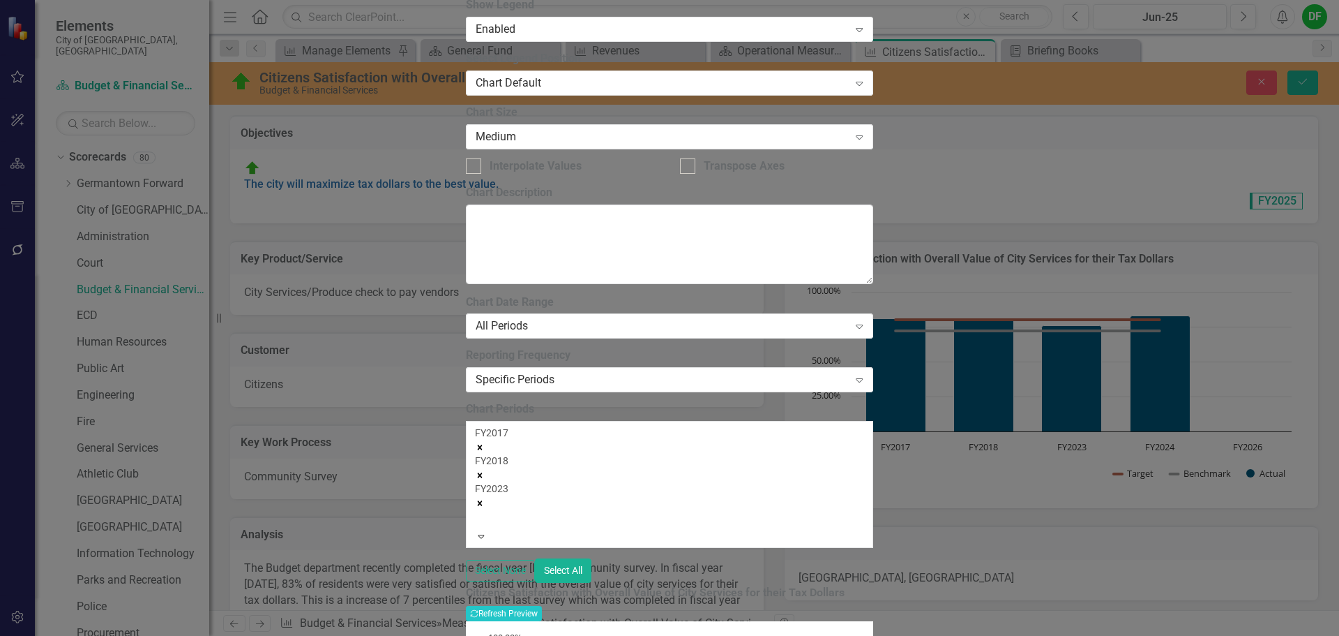
click at [479, 511] on div at bounding box center [477, 519] width 2 height 17
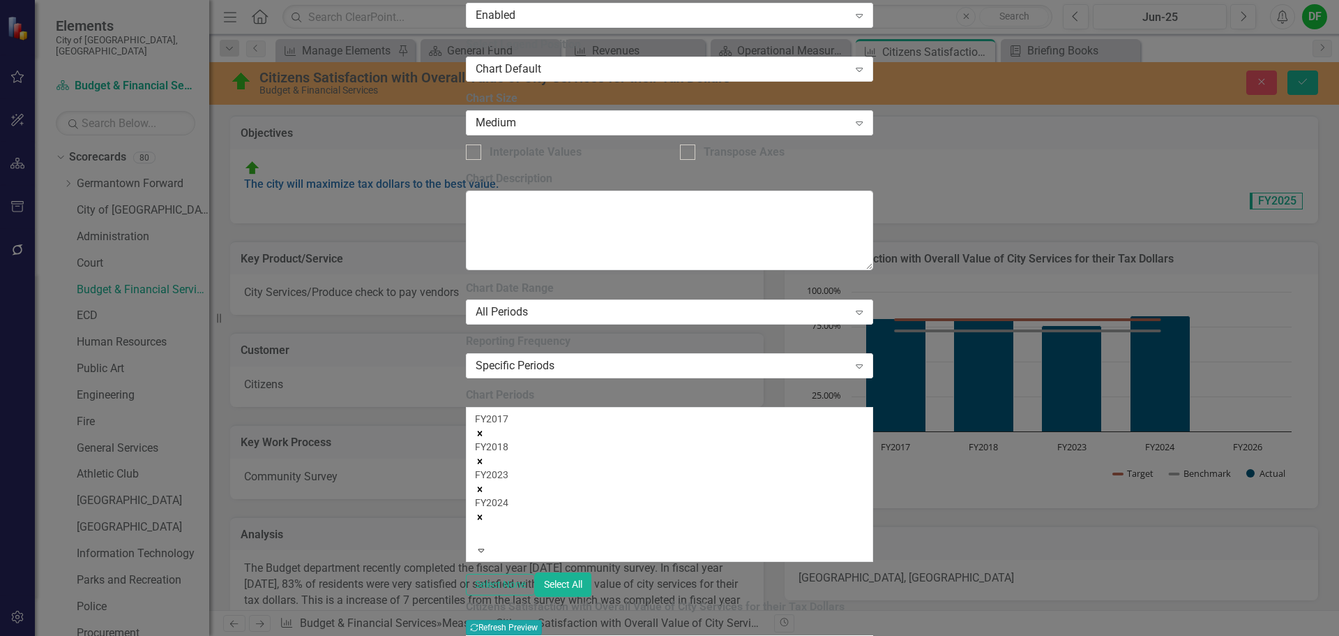
click at [542, 620] on button "Recalculate Refresh Preview" at bounding box center [504, 627] width 76 height 15
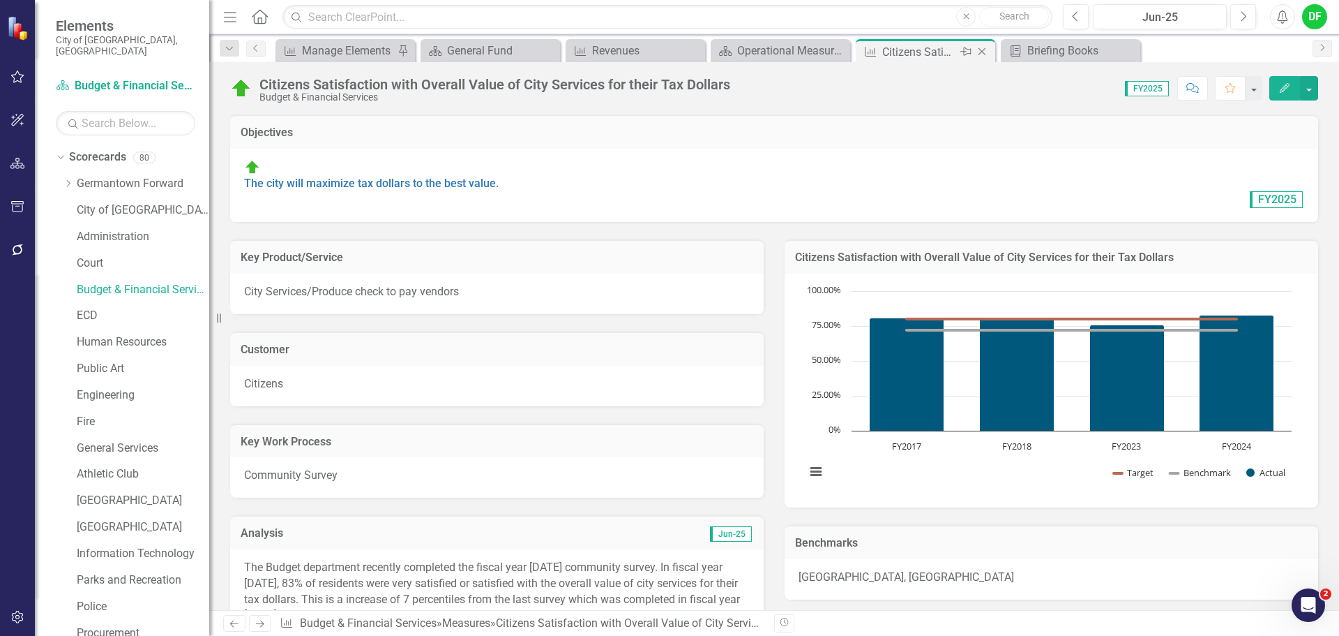
click at [984, 52] on icon "Close" at bounding box center [982, 51] width 14 height 11
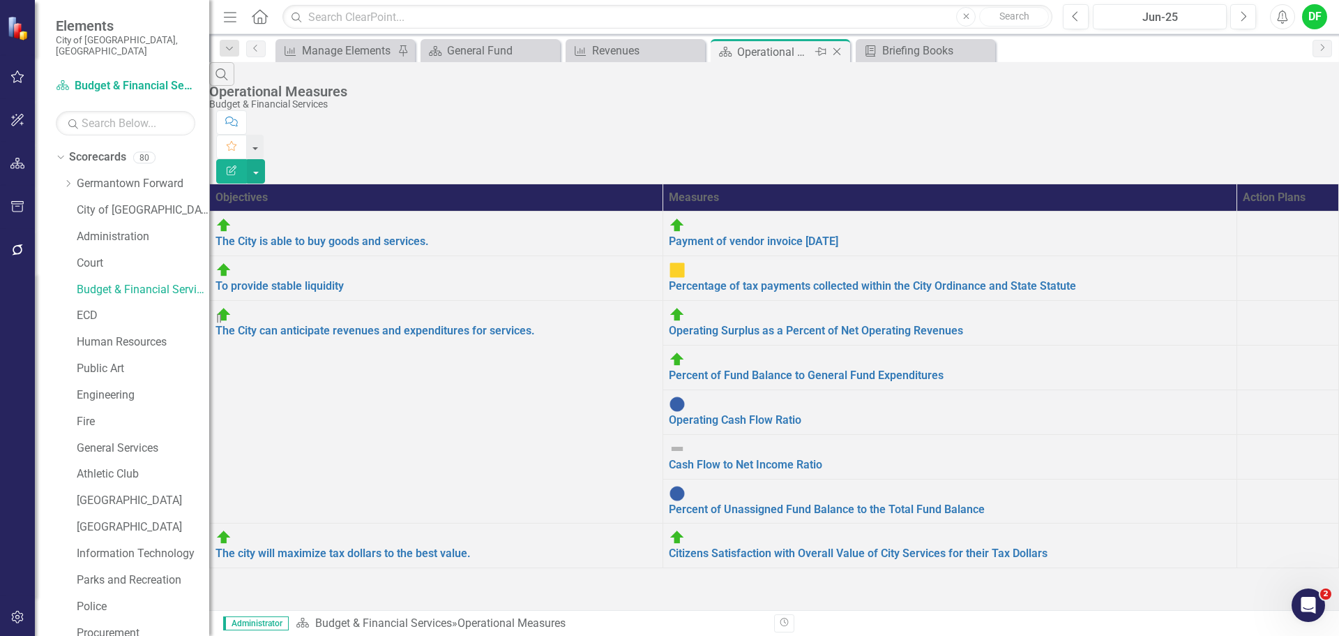
click at [841, 52] on icon "Close" at bounding box center [837, 51] width 14 height 11
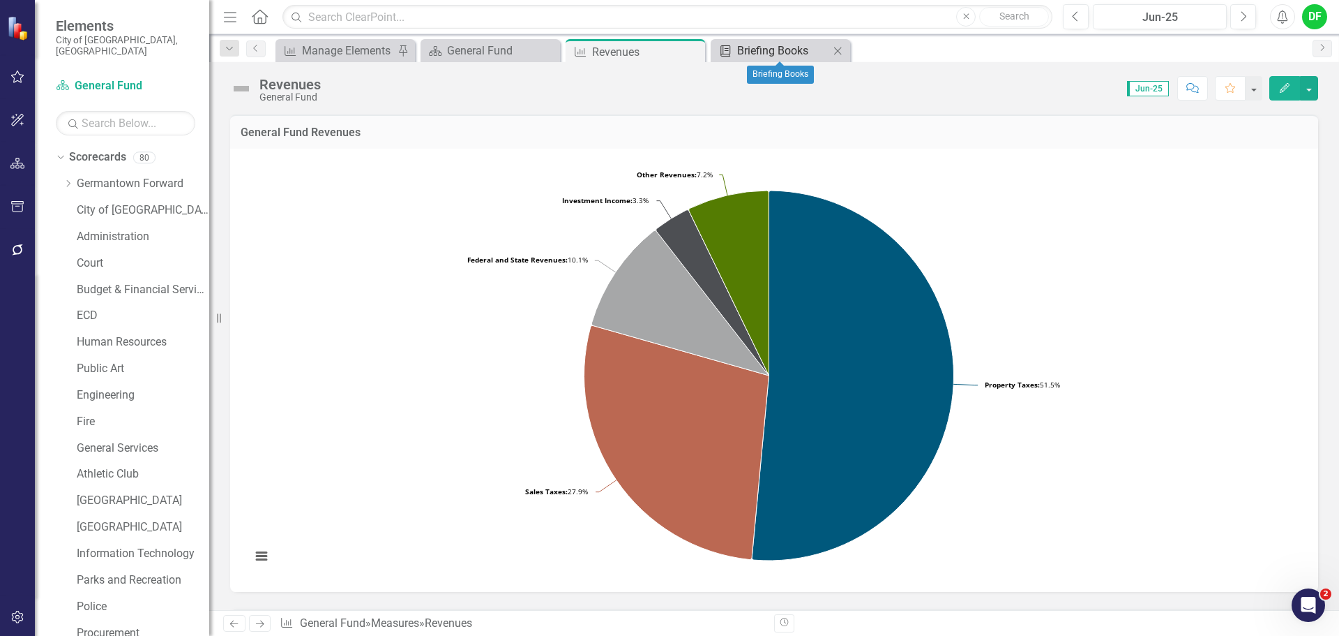
click at [774, 57] on div "Briefing Books" at bounding box center [783, 50] width 92 height 17
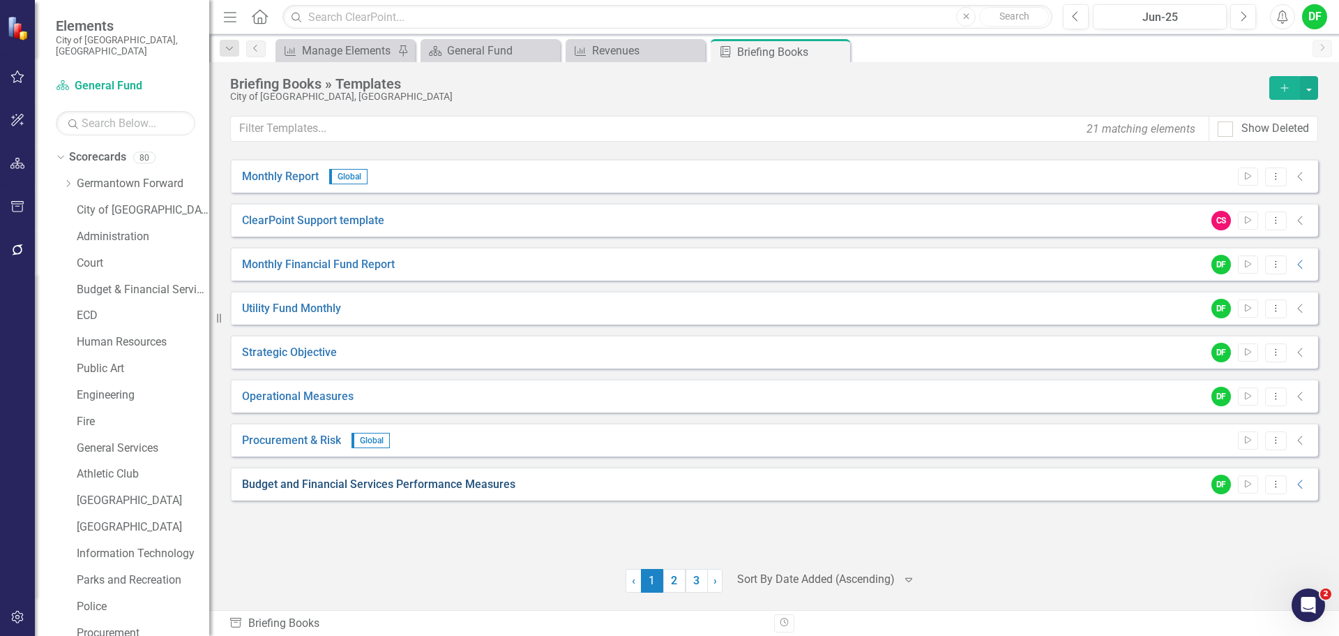
click at [429, 482] on link "Budget and Financial Services Performance Measures" at bounding box center [378, 484] width 273 height 16
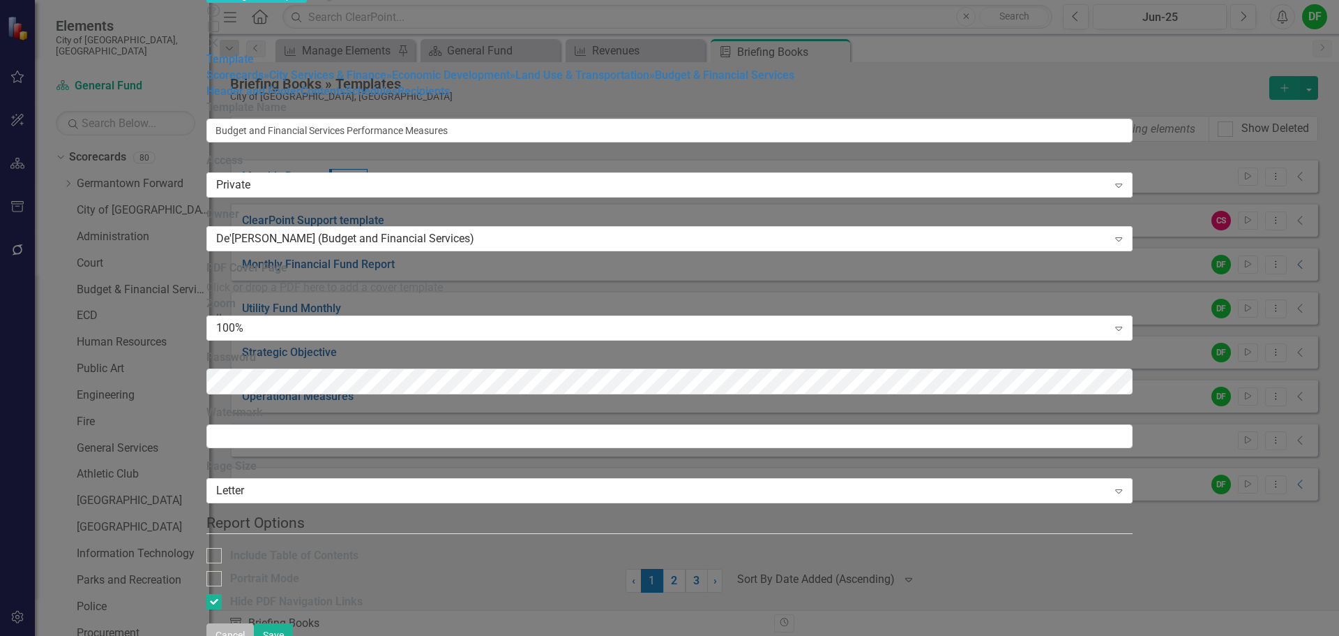
click at [254, 623] on button "Cancel" at bounding box center [230, 635] width 47 height 24
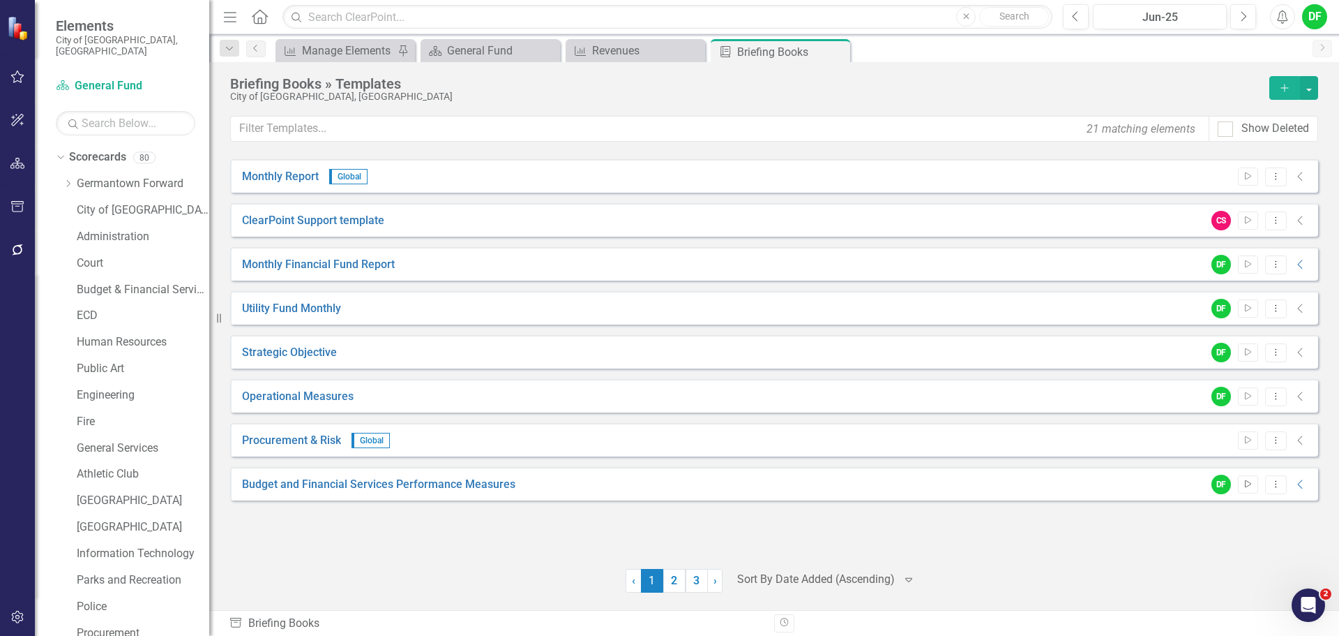
click at [1249, 481] on icon "Start" at bounding box center [1248, 484] width 10 height 8
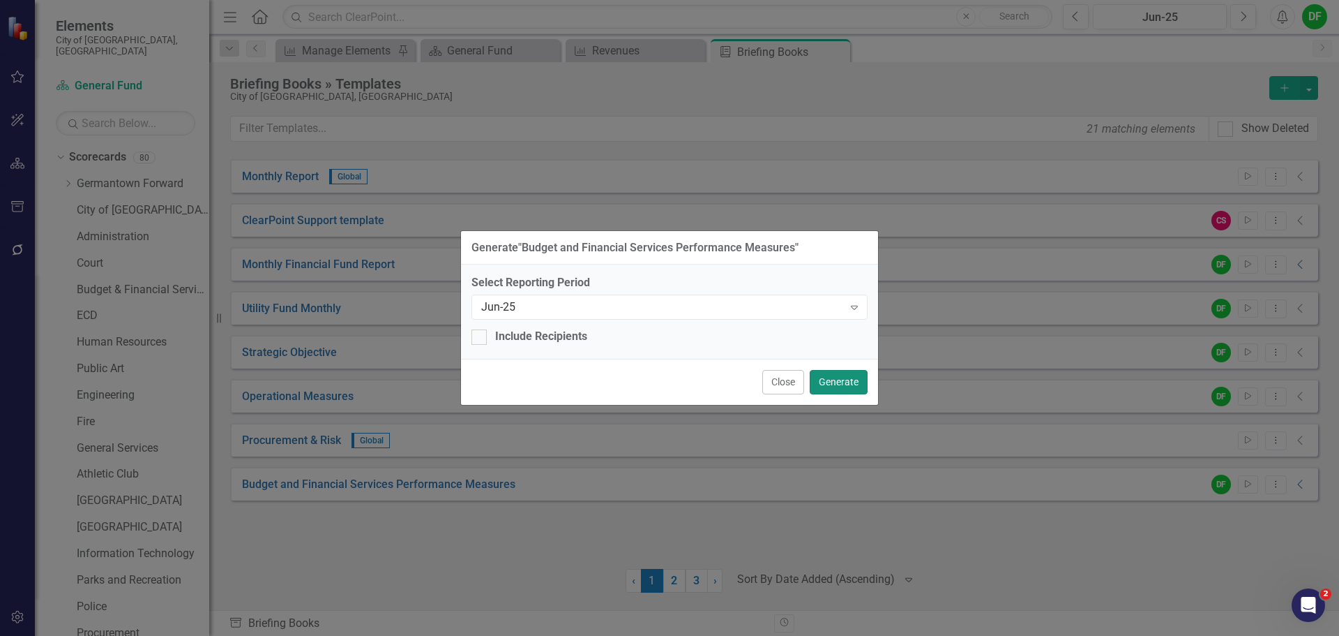
click at [849, 380] on button "Generate" at bounding box center [839, 382] width 58 height 24
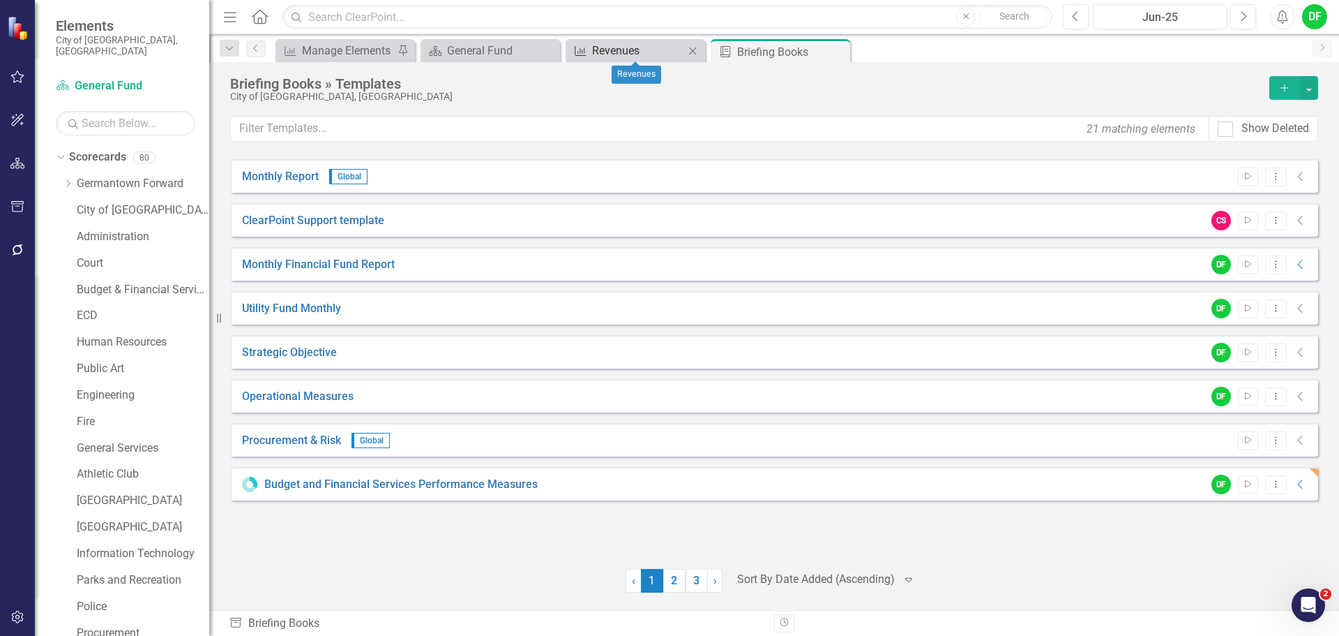
click at [636, 52] on div "Revenues" at bounding box center [638, 50] width 92 height 17
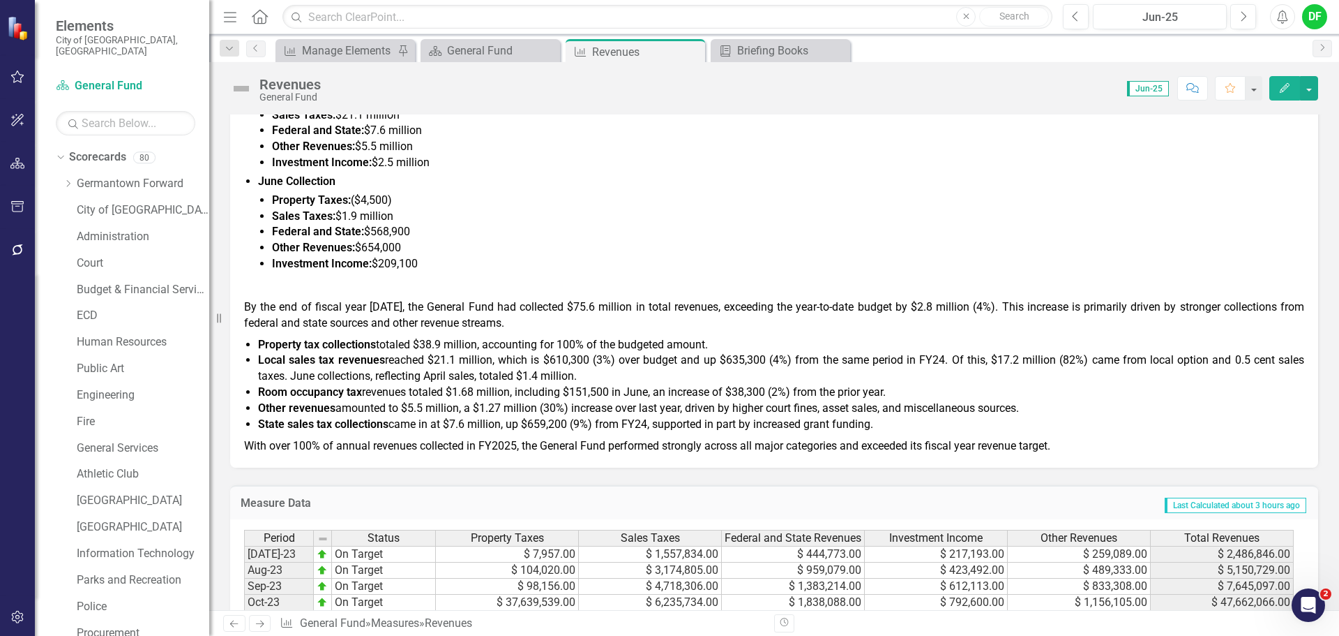
scroll to position [609, 0]
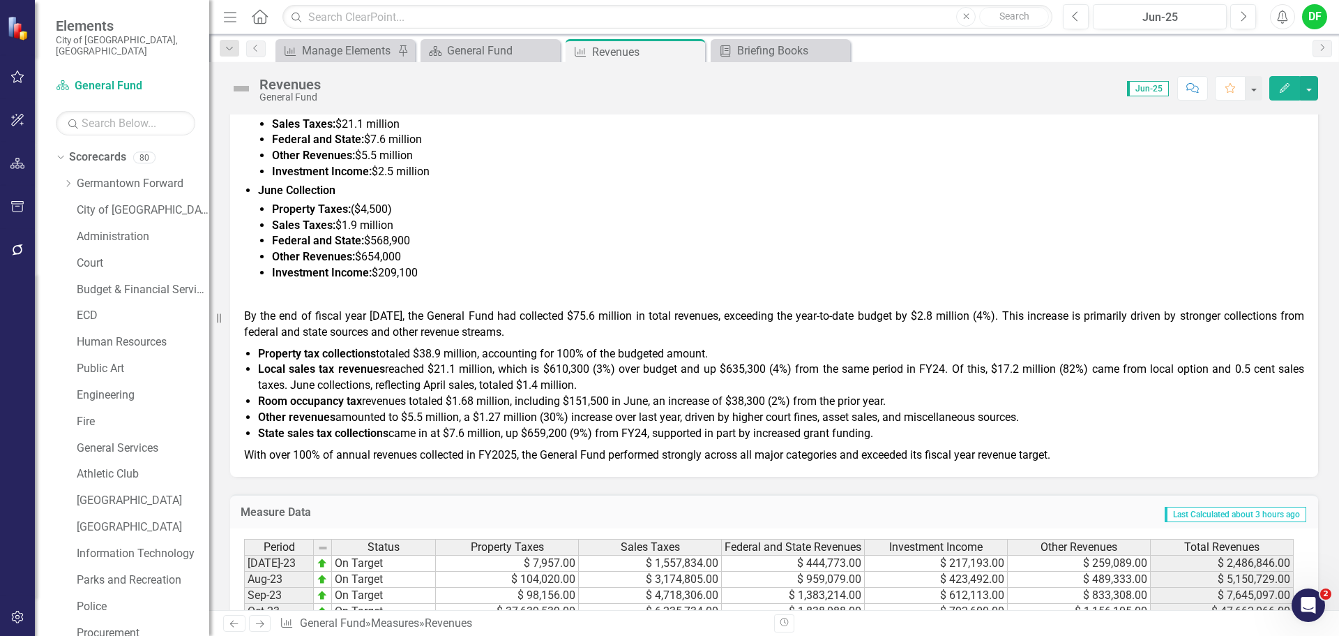
click at [261, 315] on span "By the end of fiscal year 2025, the General Fund had collected $75.6 million in…" at bounding box center [774, 323] width 1060 height 29
click at [243, 317] on div "GENERAL FUND REVENUES: Percentage of Budget: 100% at the end of FY2025 FY2025 C…" at bounding box center [774, 254] width 1088 height 443
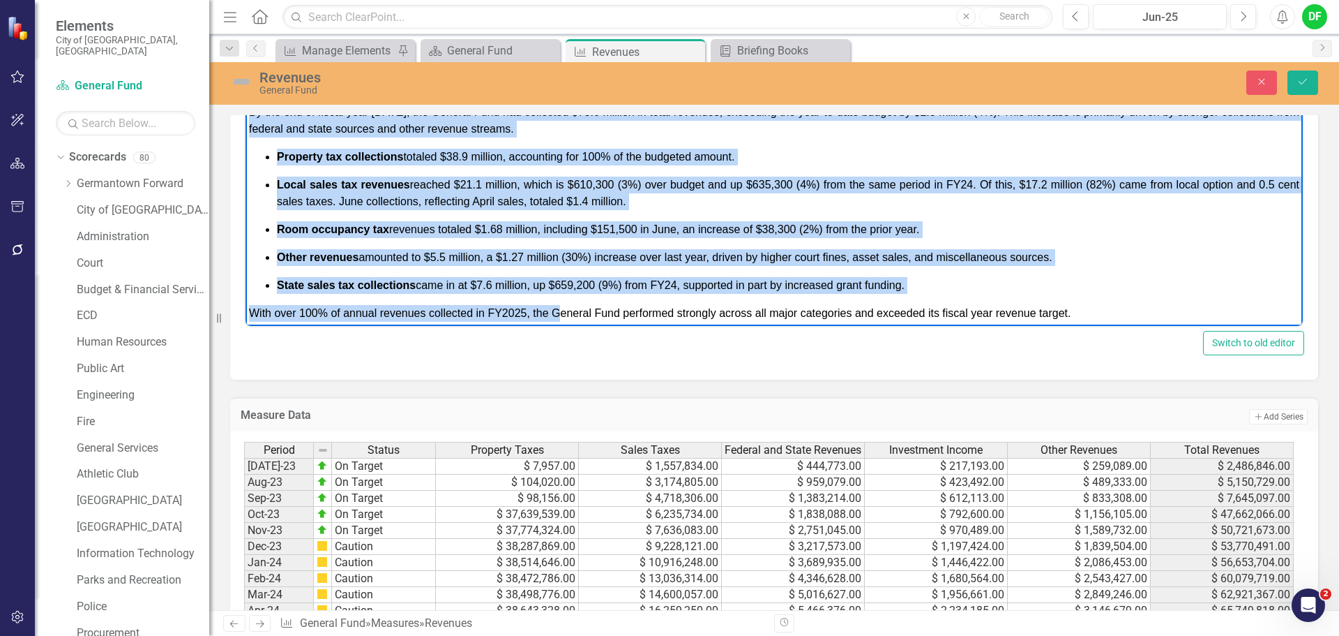
scroll to position [277, 0]
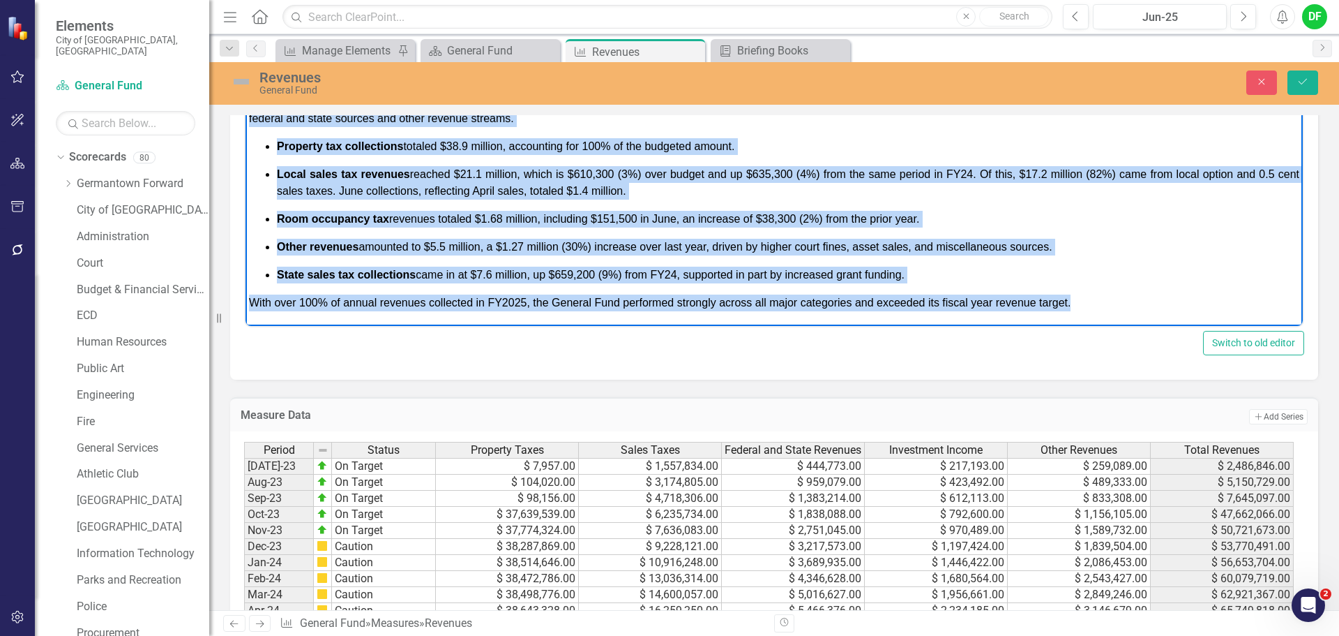
drag, startPoint x: 250, startPoint y: 165, endPoint x: 1130, endPoint y: 311, distance: 891.7
click at [1130, 311] on body "GENERAL FUND REVENUES: Percentage of Budget: 100% at the end of FY2025 FY2025 C…" at bounding box center [775, 65] width 1058 height 520
copy body "By the end of fiscal year 2025, the General Fund had collected $75.6 million in…"
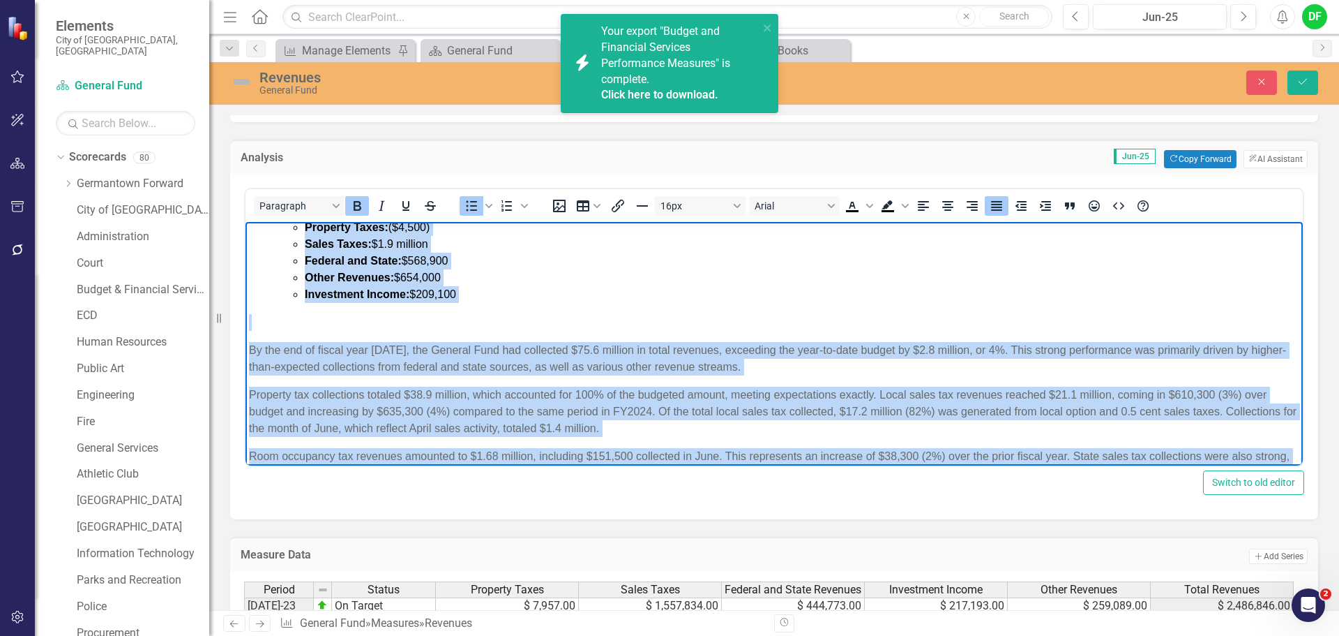
scroll to position [116, 0]
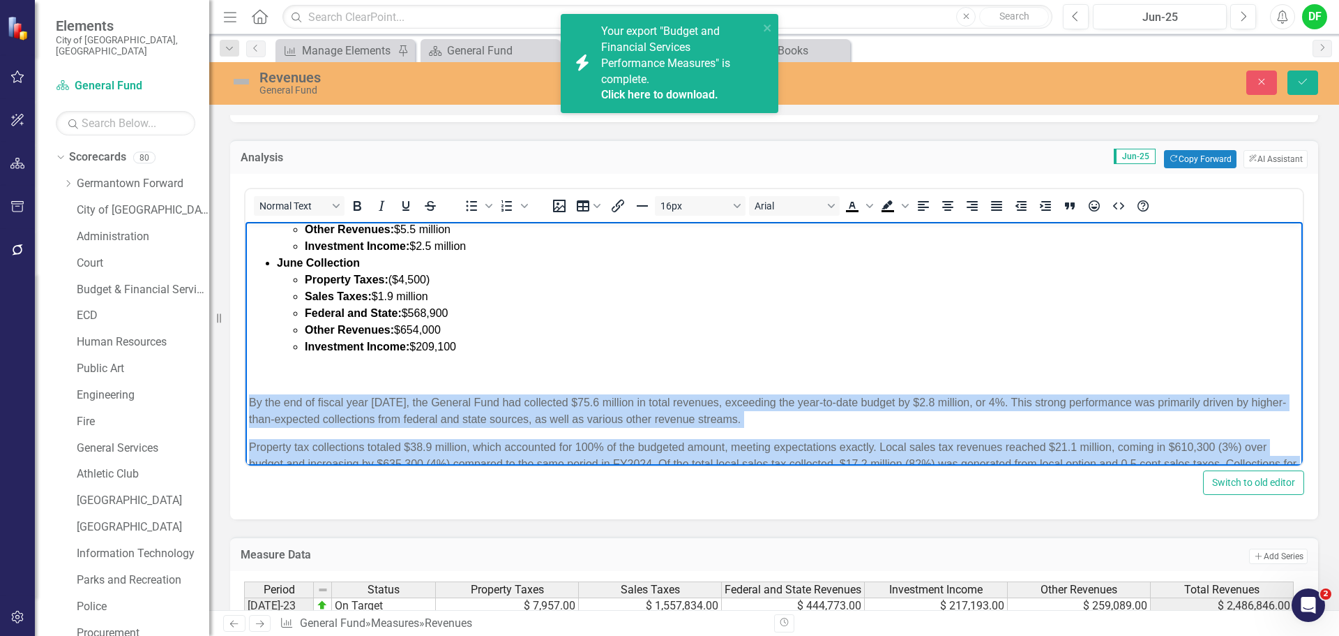
drag, startPoint x: 575, startPoint y: 446, endPoint x: 250, endPoint y: 394, distance: 328.6
click at [250, 394] on body "GENERAL FUND REVENUES: Percentage of Budget: 100% at the end of FY2025 FY2025 C…" at bounding box center [775, 372] width 1058 height 532
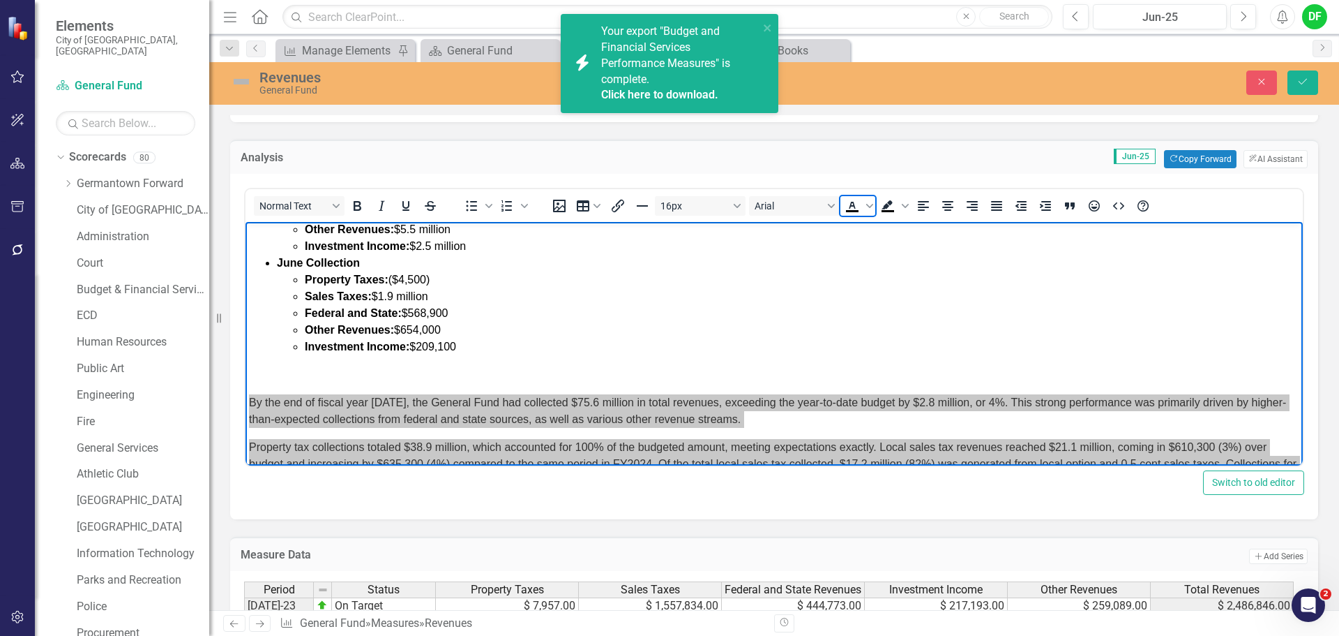
click at [850, 204] on icon "Text color Black" at bounding box center [852, 205] width 17 height 17
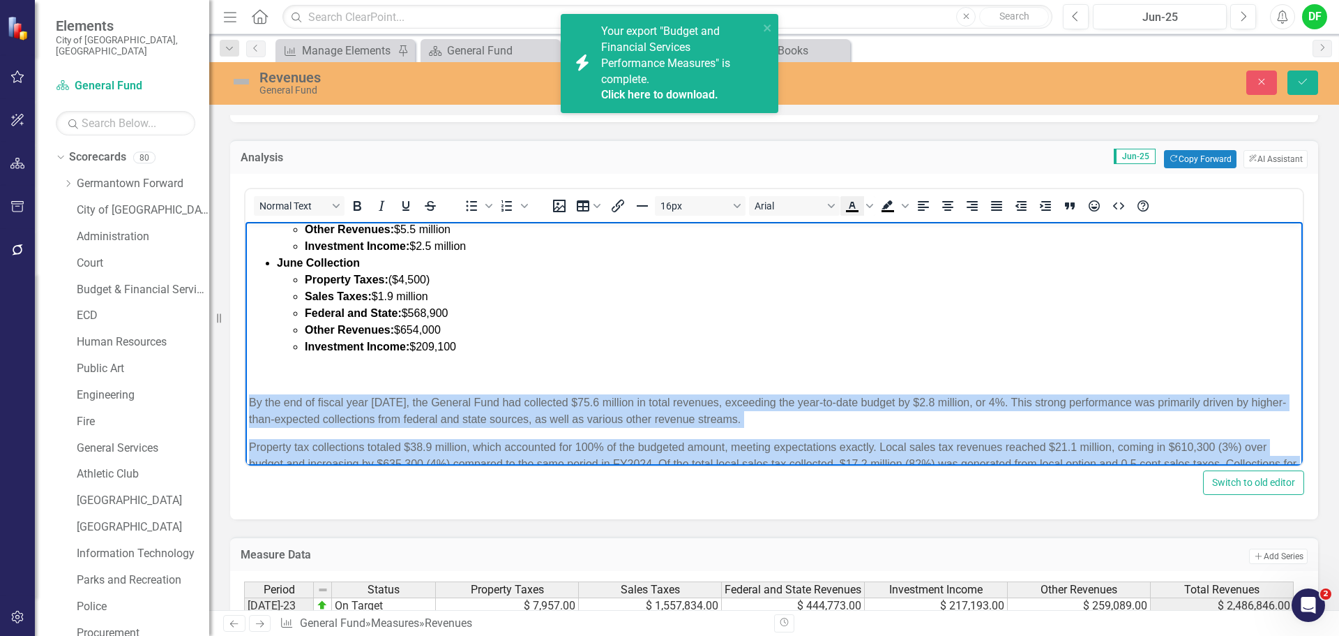
scroll to position [273, 0]
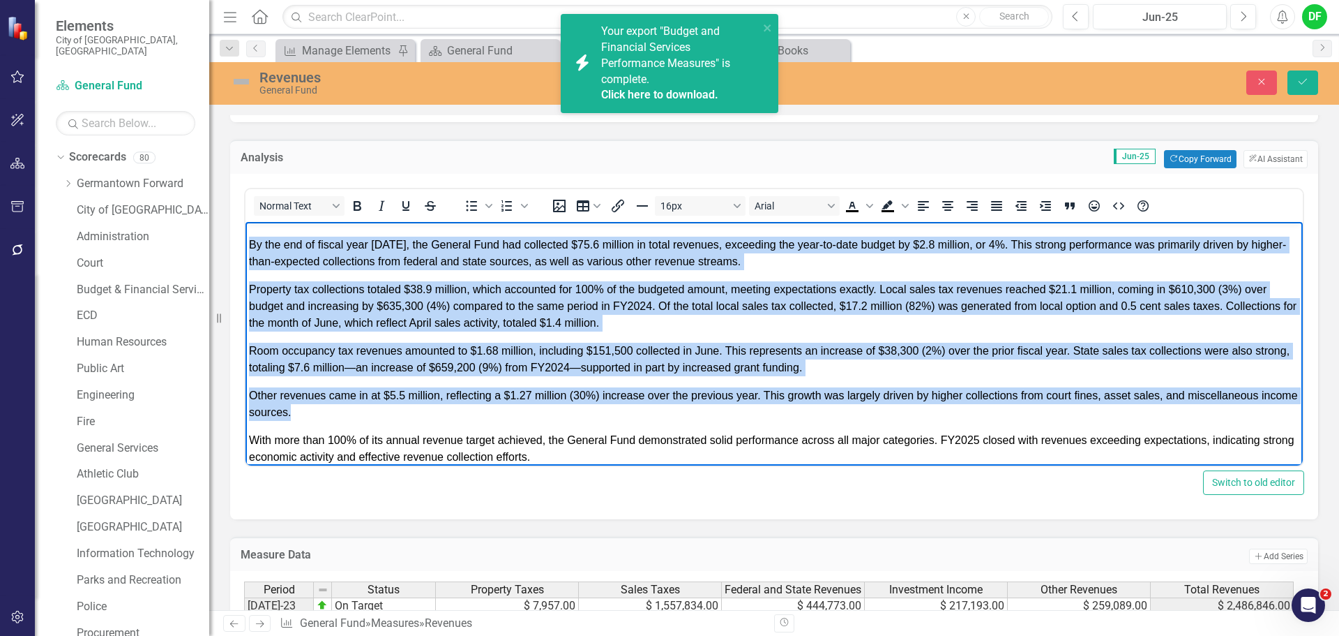
click at [538, 383] on body "GENERAL FUND REVENUES: Percentage of Budget: 100% at the end of FY2025 FY2025 C…" at bounding box center [775, 214] width 1058 height 532
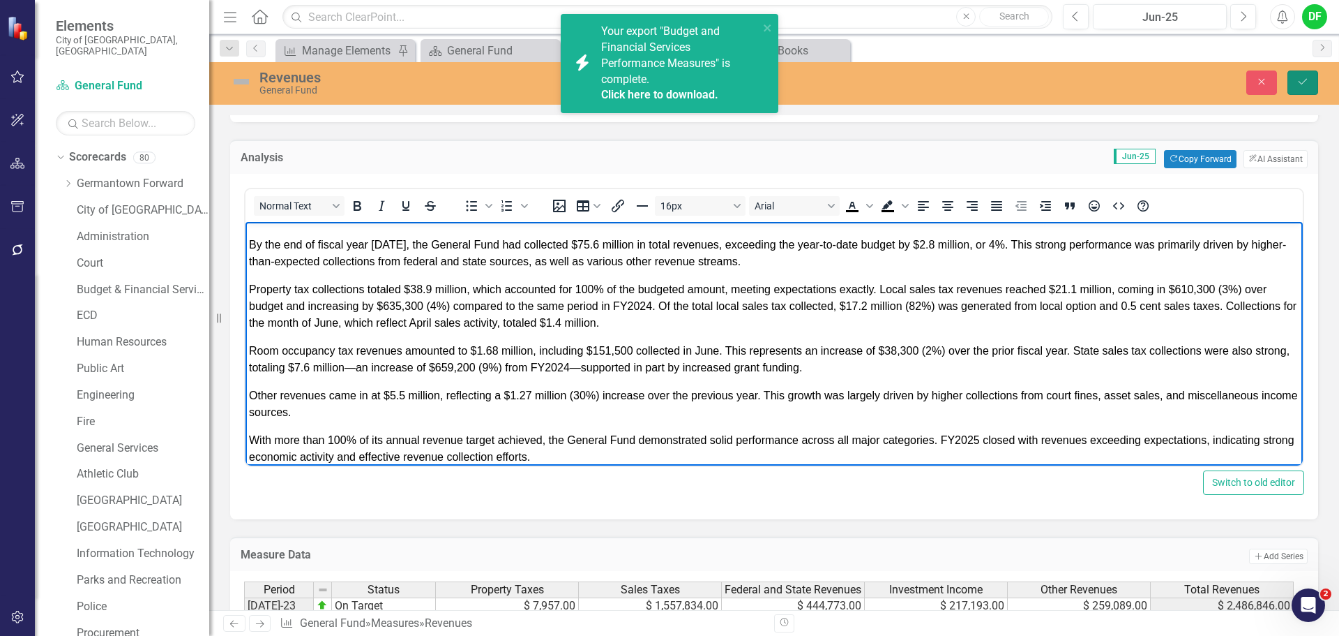
click at [1305, 90] on button "Save" at bounding box center [1303, 82] width 31 height 24
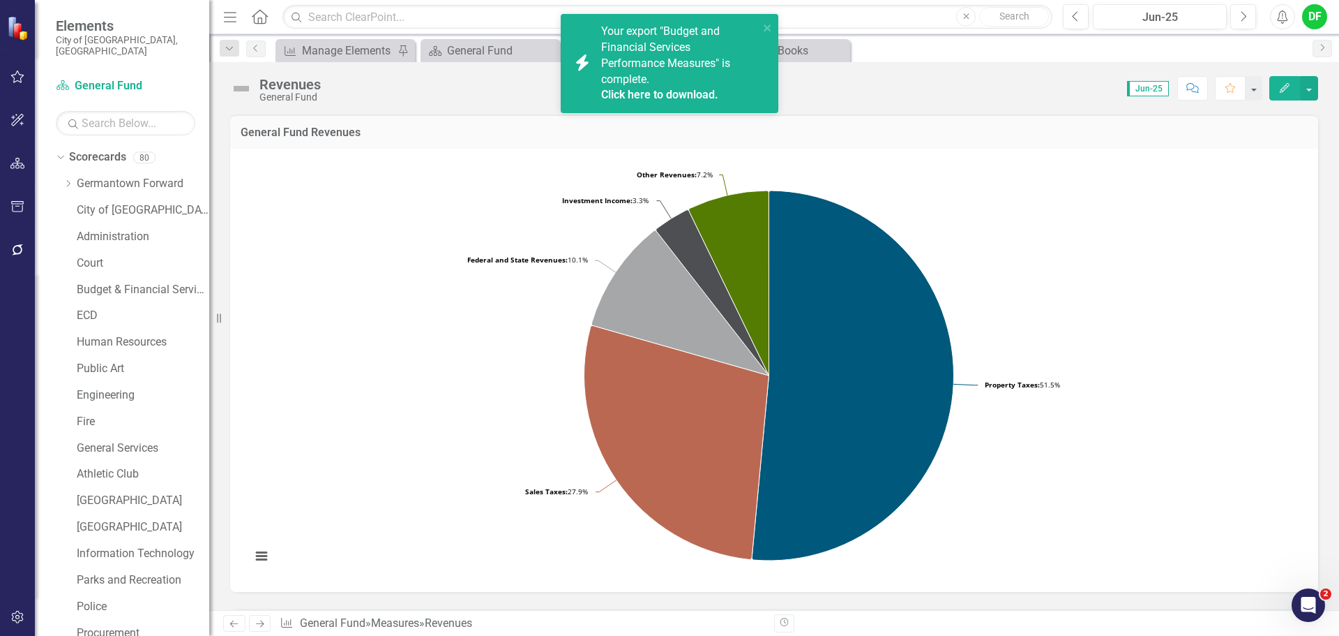
click at [762, 25] on div "icon.bolt Your export "Budget and Financial Services Performance Measures" is c…" at bounding box center [664, 64] width 197 height 88
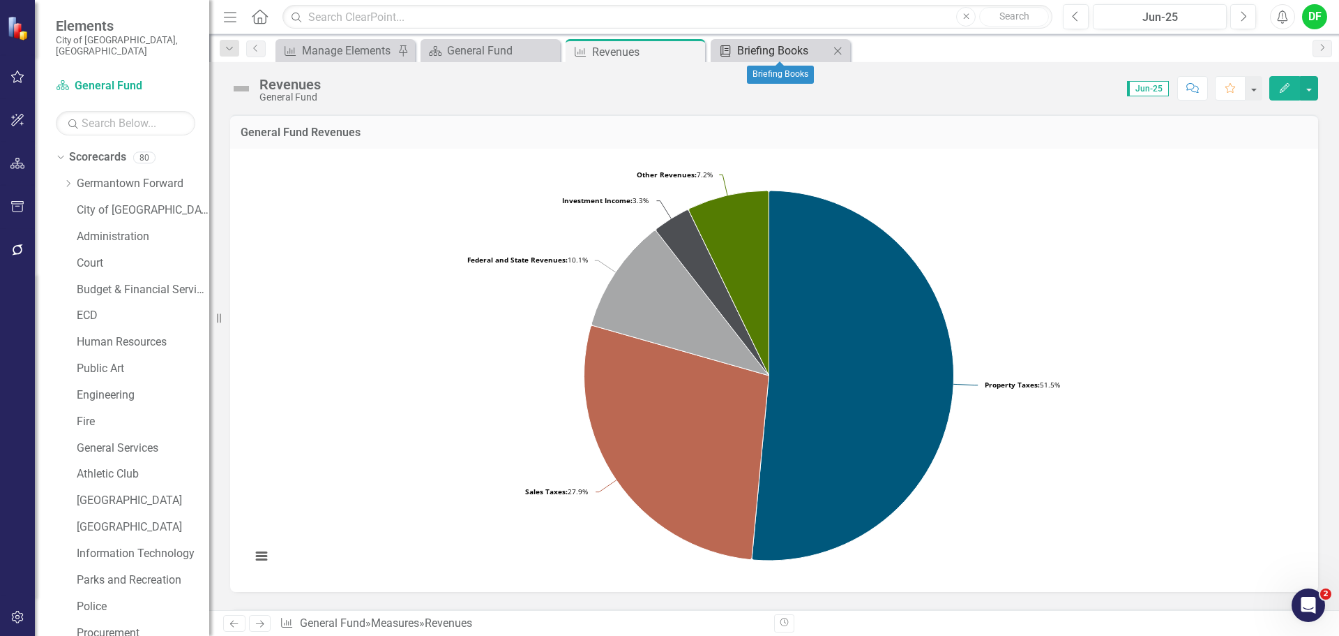
click at [789, 46] on div "Briefing Books" at bounding box center [783, 50] width 92 height 17
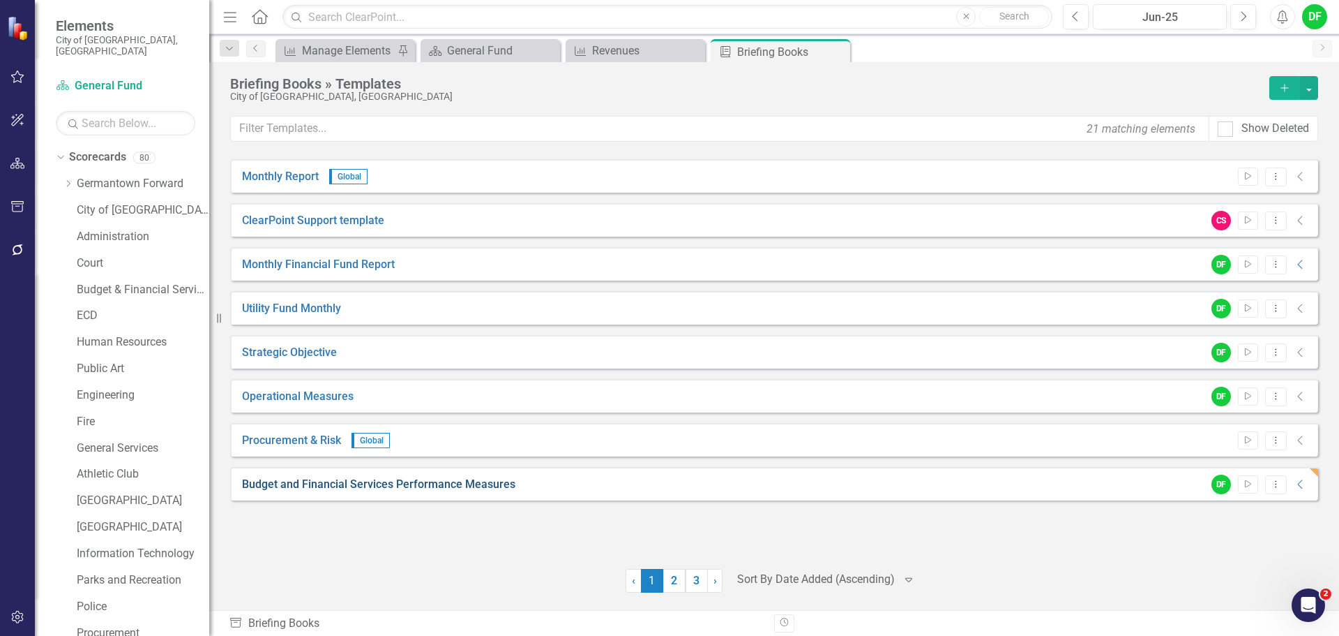
click at [479, 479] on link "Budget and Financial Services Performance Measures" at bounding box center [378, 484] width 273 height 16
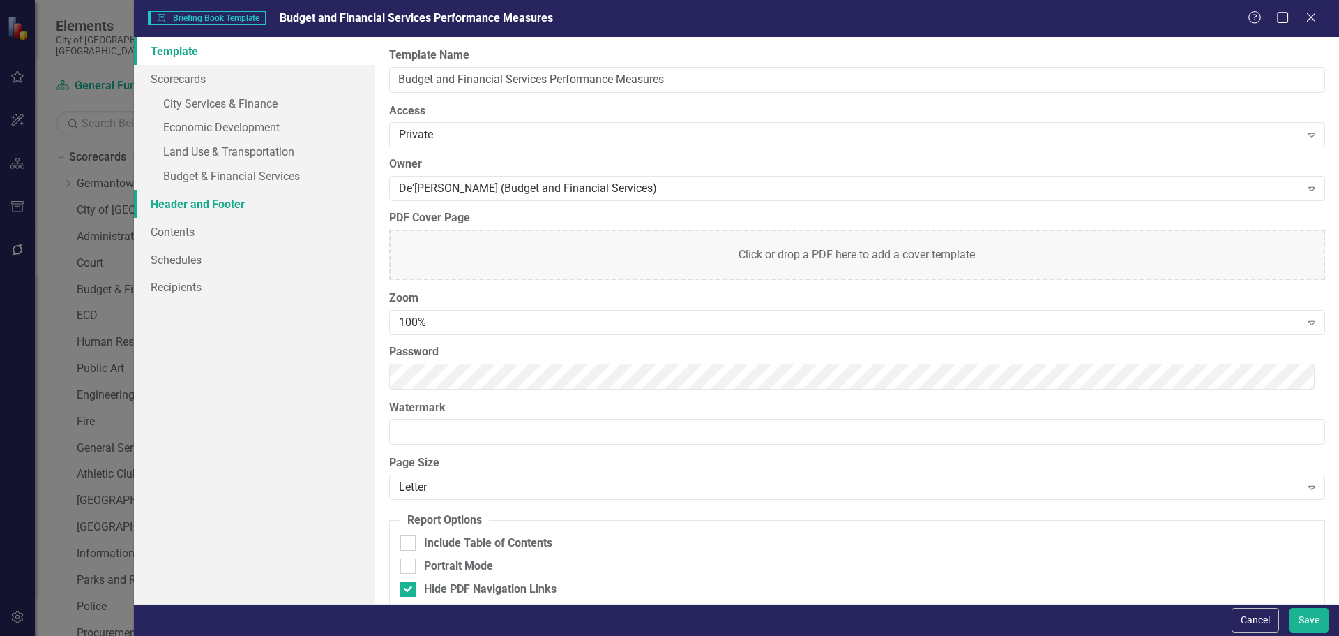
click at [213, 209] on link "Header and Footer" at bounding box center [254, 204] width 241 height 28
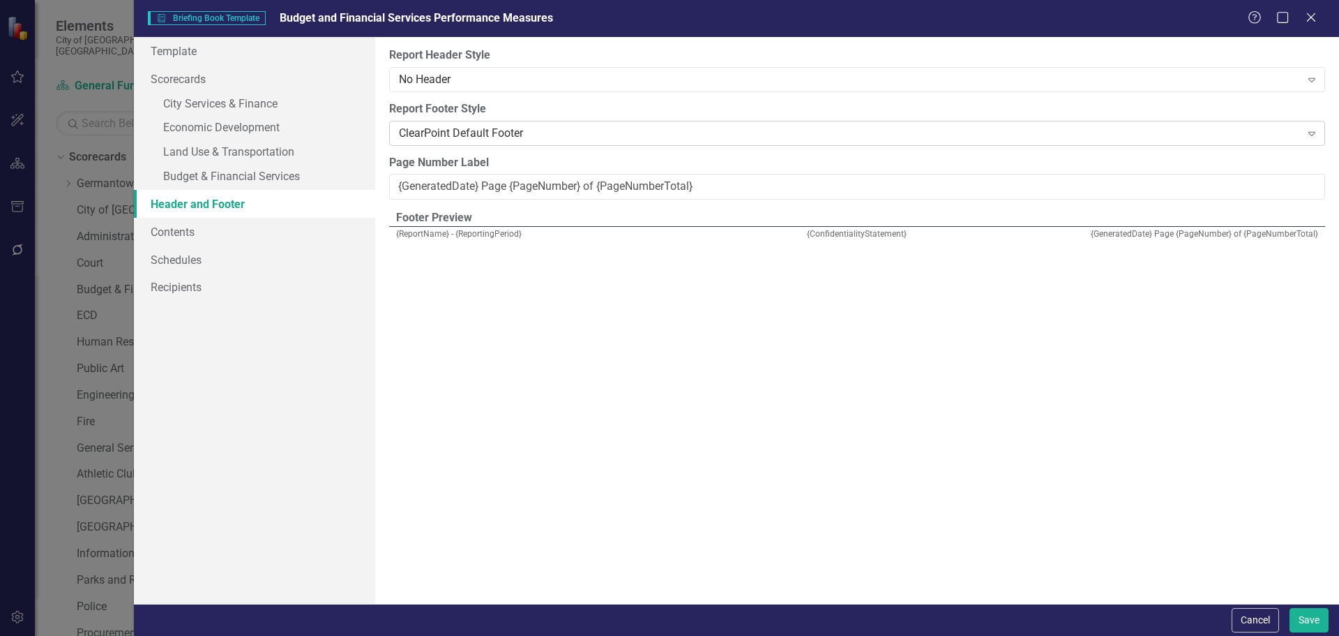
click at [492, 135] on div "ClearPoint Default Footer" at bounding box center [850, 133] width 902 height 16
click at [453, 635] on div "No Footer" at bounding box center [672, 647] width 1317 height 16
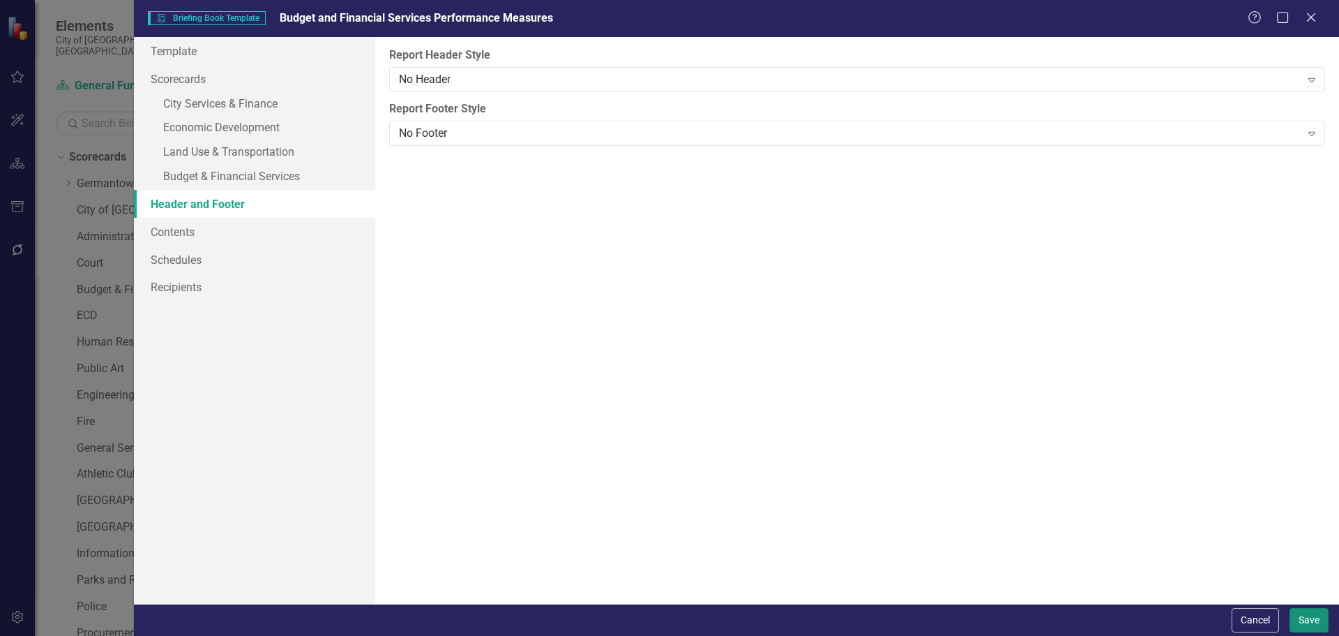
click at [1317, 622] on button "Save" at bounding box center [1309, 620] width 39 height 24
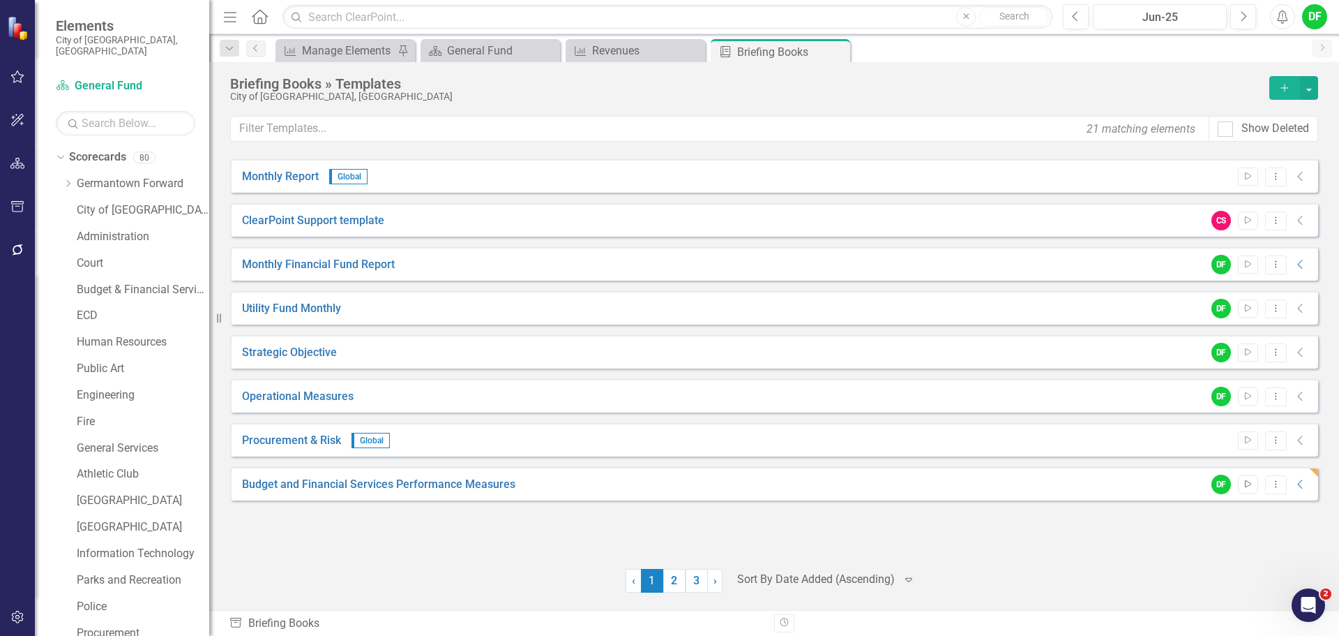
click at [1251, 486] on icon "Start" at bounding box center [1248, 484] width 10 height 8
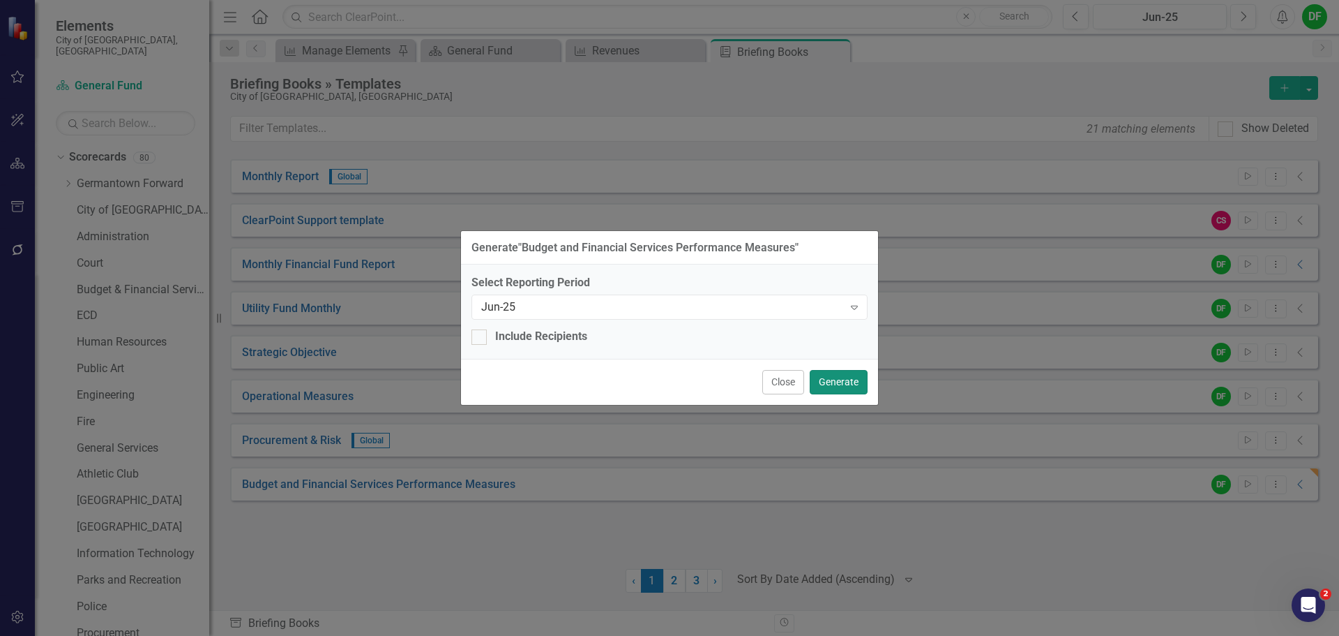
click at [843, 375] on button "Generate" at bounding box center [839, 382] width 58 height 24
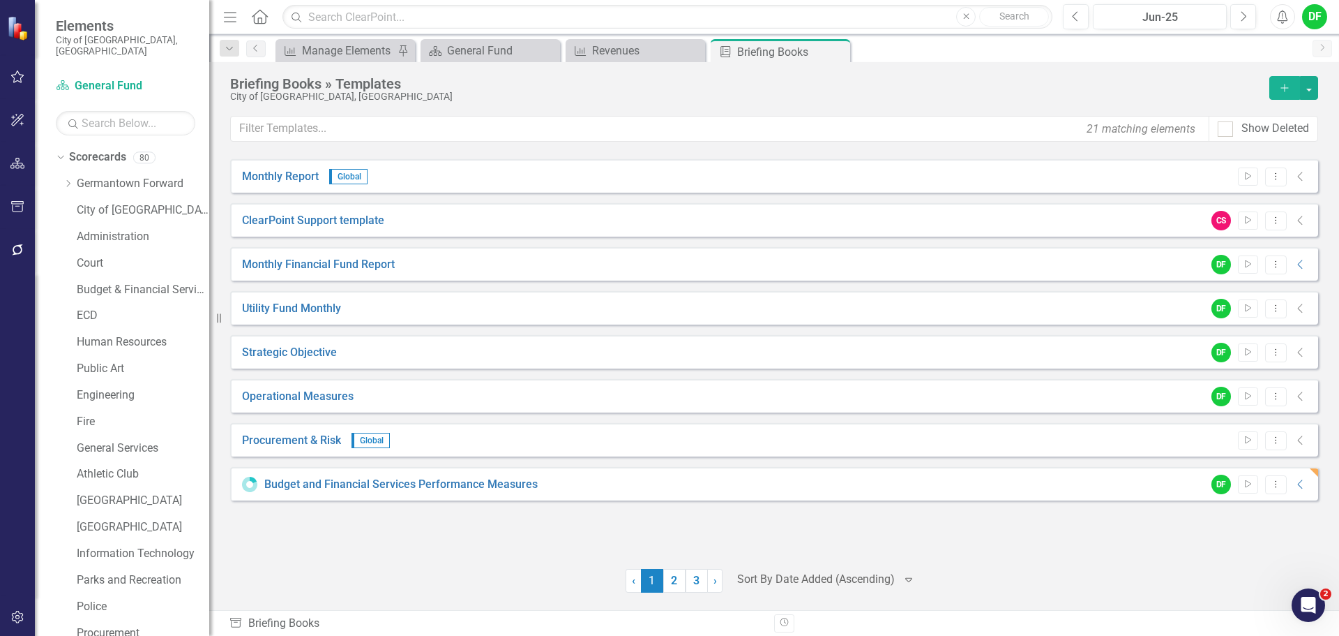
click at [643, 40] on div "Measure Revenues Close" at bounding box center [636, 50] width 140 height 23
click at [647, 50] on div "Revenues" at bounding box center [638, 50] width 92 height 17
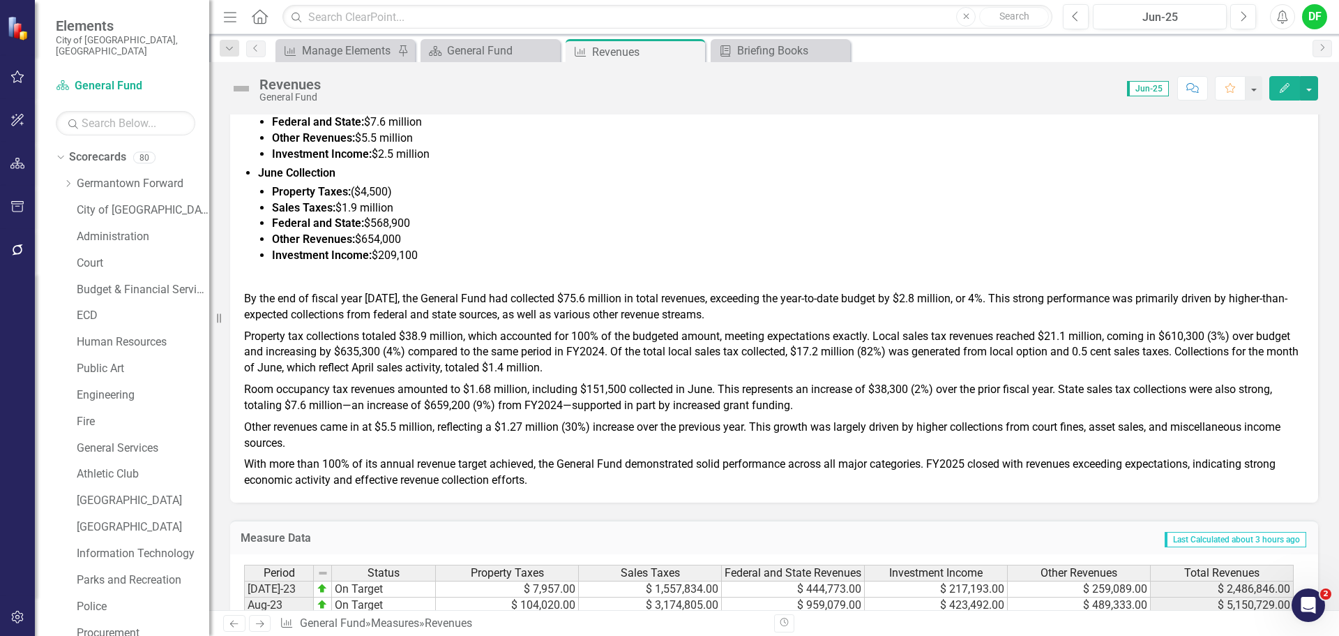
scroll to position [628, 0]
click at [66, 179] on icon "Dropdown" at bounding box center [68, 183] width 10 height 8
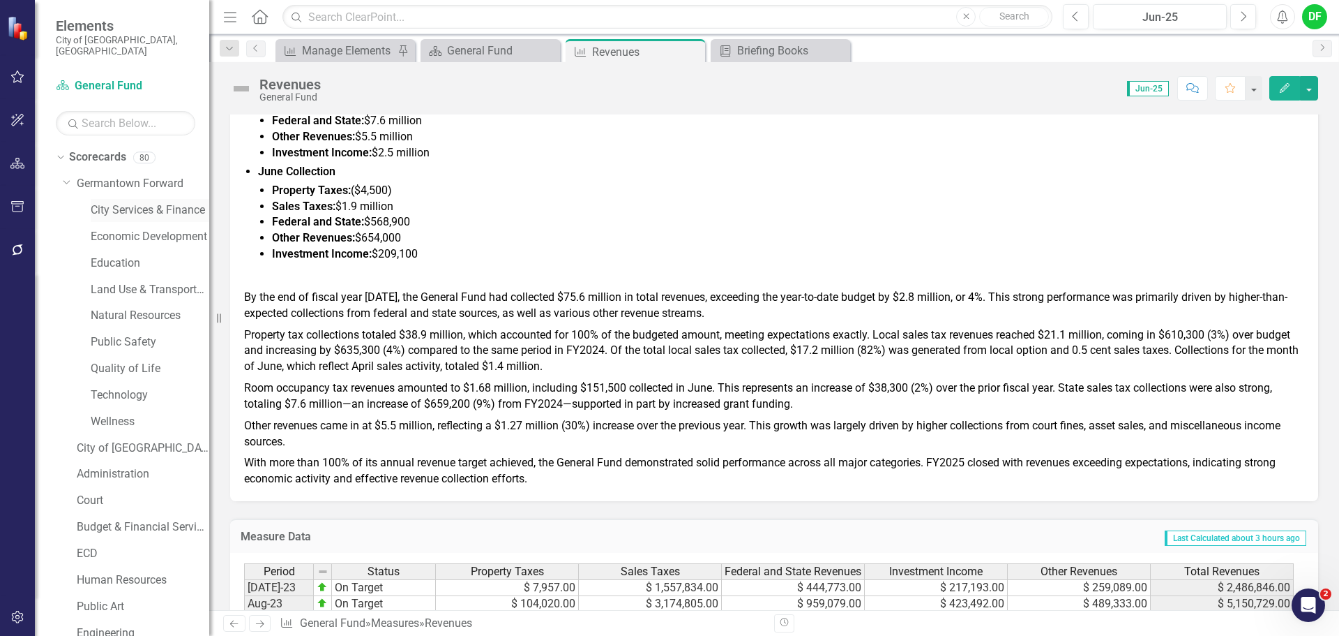
click at [119, 202] on link "City Services & Finance" at bounding box center [150, 210] width 119 height 16
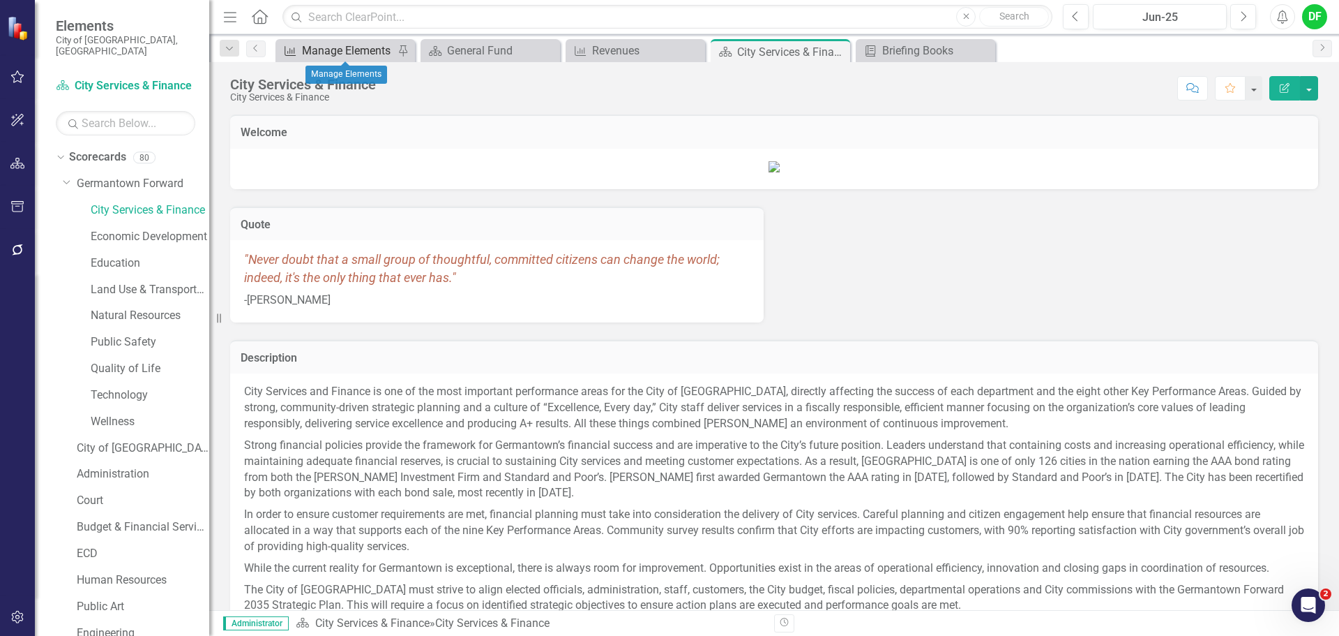
click at [347, 46] on div "Manage Elements" at bounding box center [348, 50] width 92 height 17
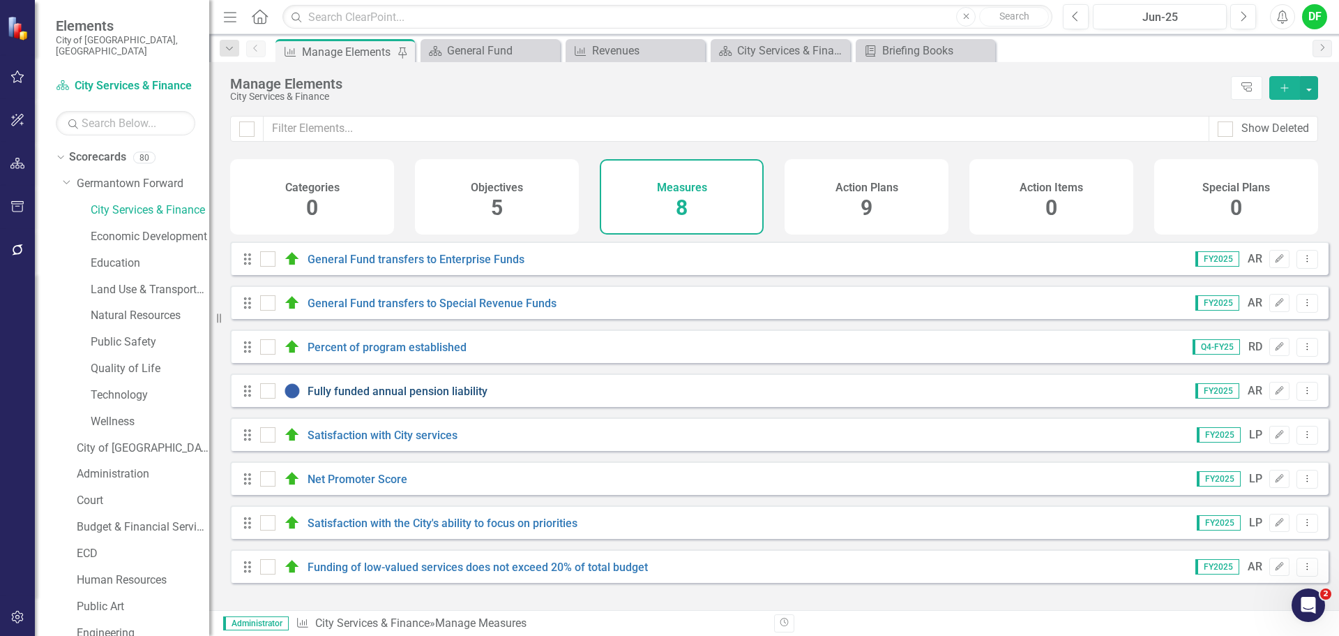
click at [407, 398] on link "Fully funded annual pension liability" at bounding box center [398, 390] width 180 height 13
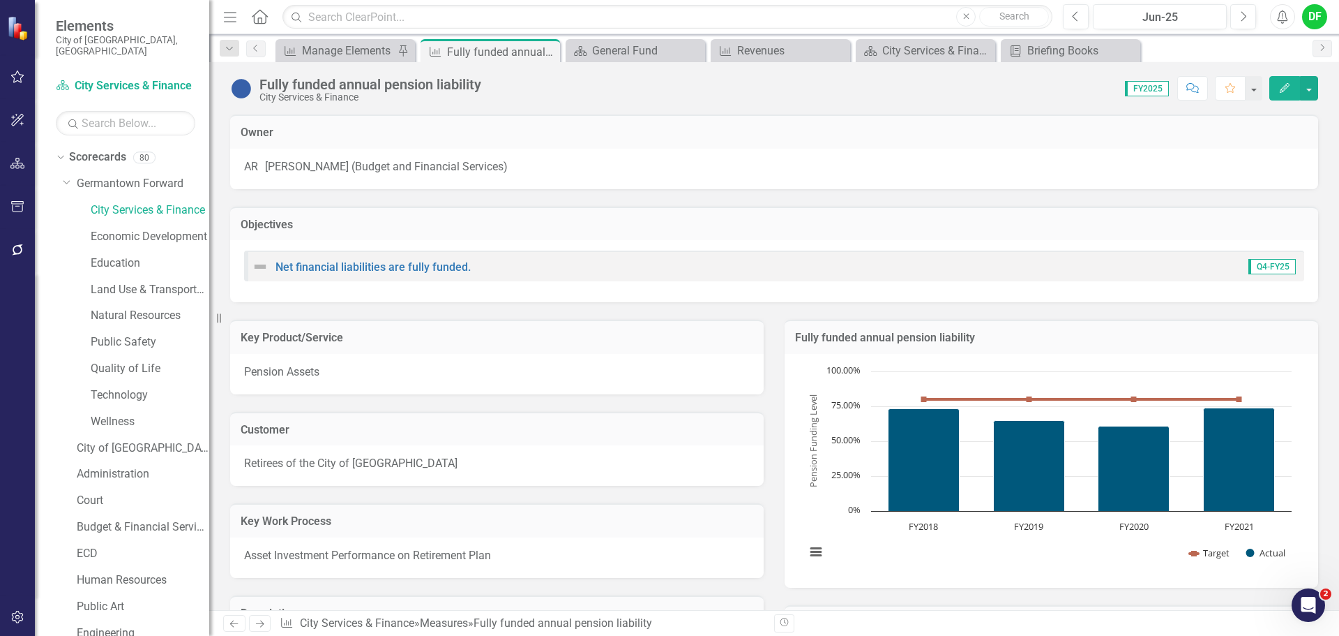
click at [246, 93] on img at bounding box center [241, 88] width 22 height 22
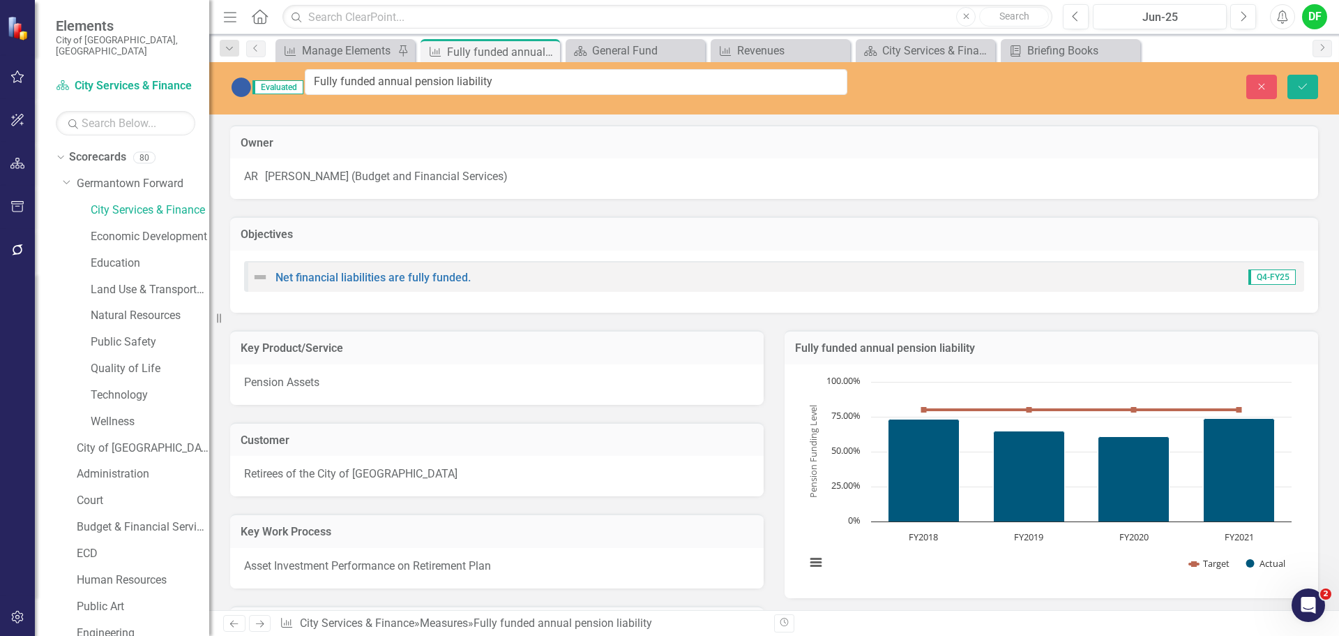
click at [573, 228] on h3 "Objectives" at bounding box center [774, 234] width 1067 height 13
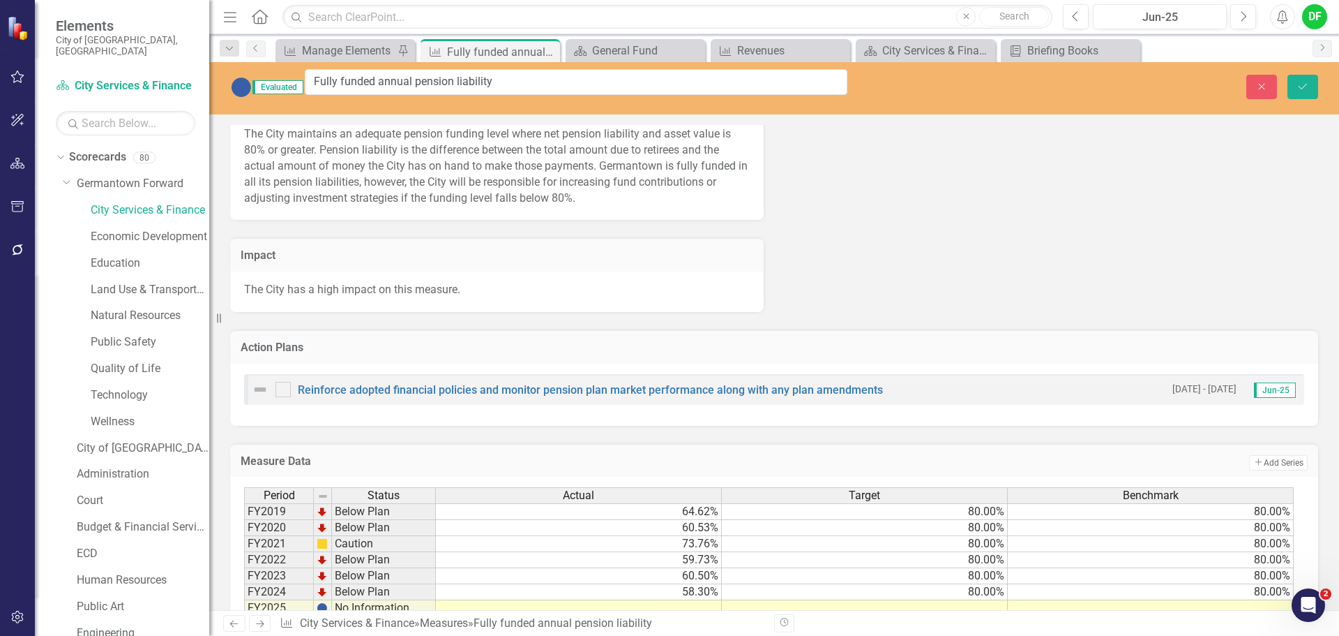
scroll to position [729, 0]
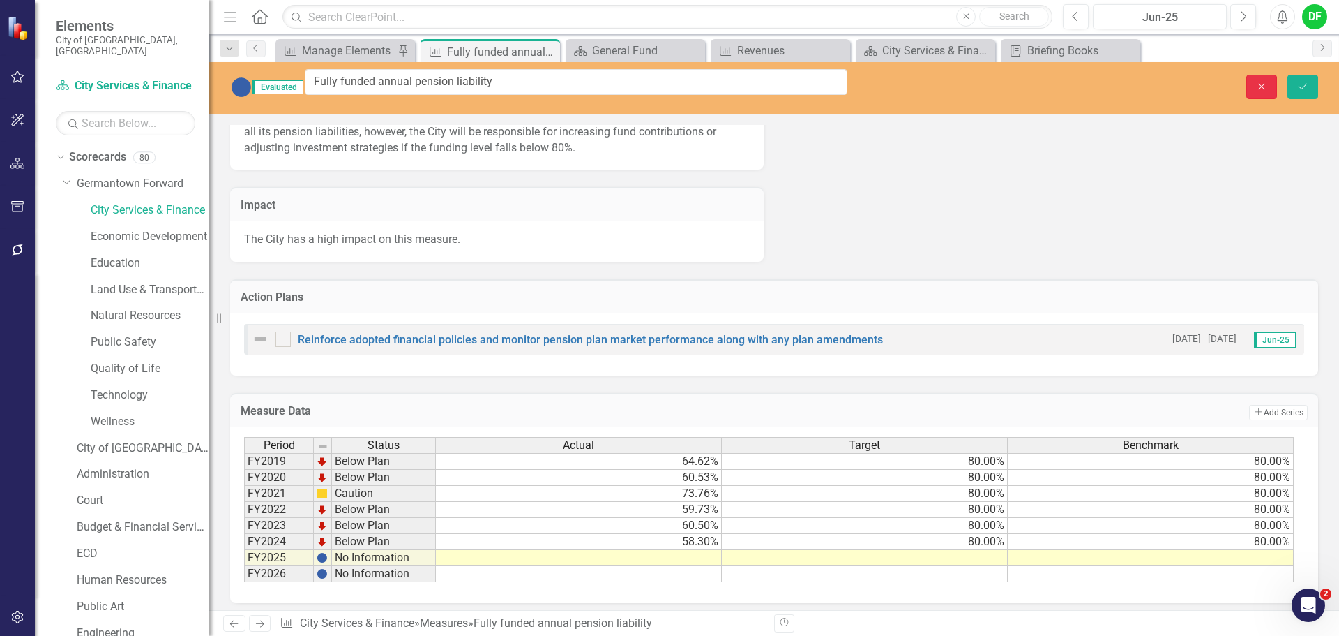
click at [1264, 89] on button "Close" at bounding box center [1262, 87] width 31 height 24
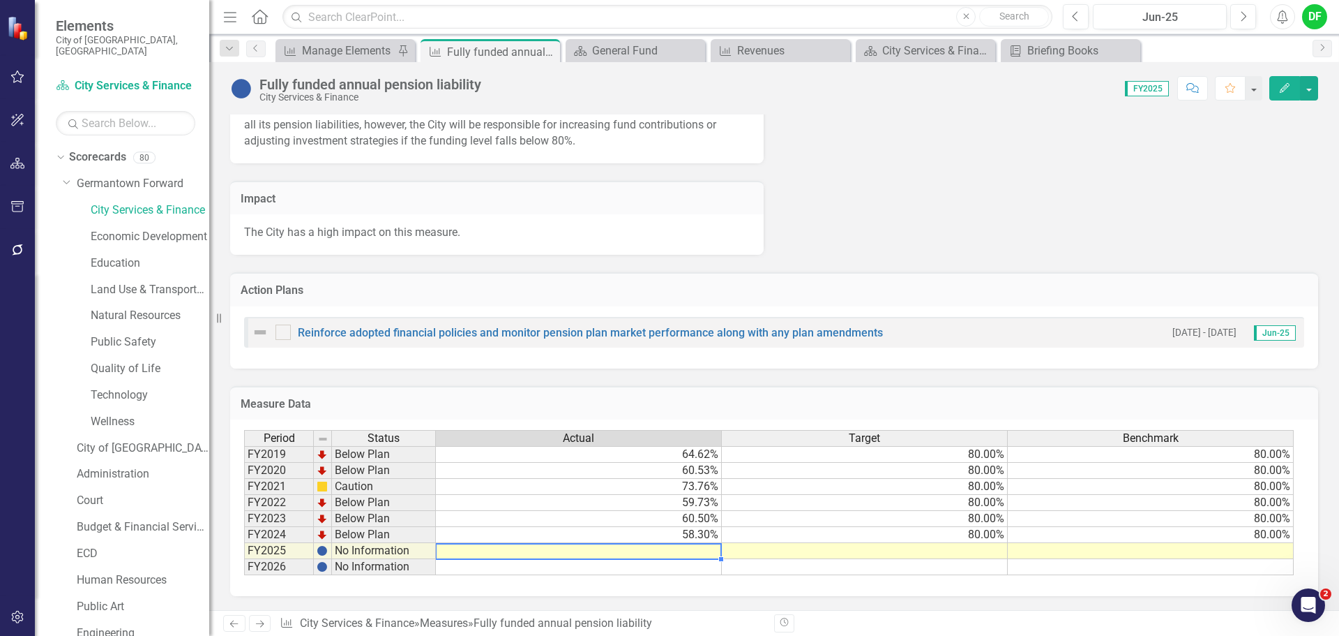
click at [697, 552] on td at bounding box center [579, 551] width 286 height 16
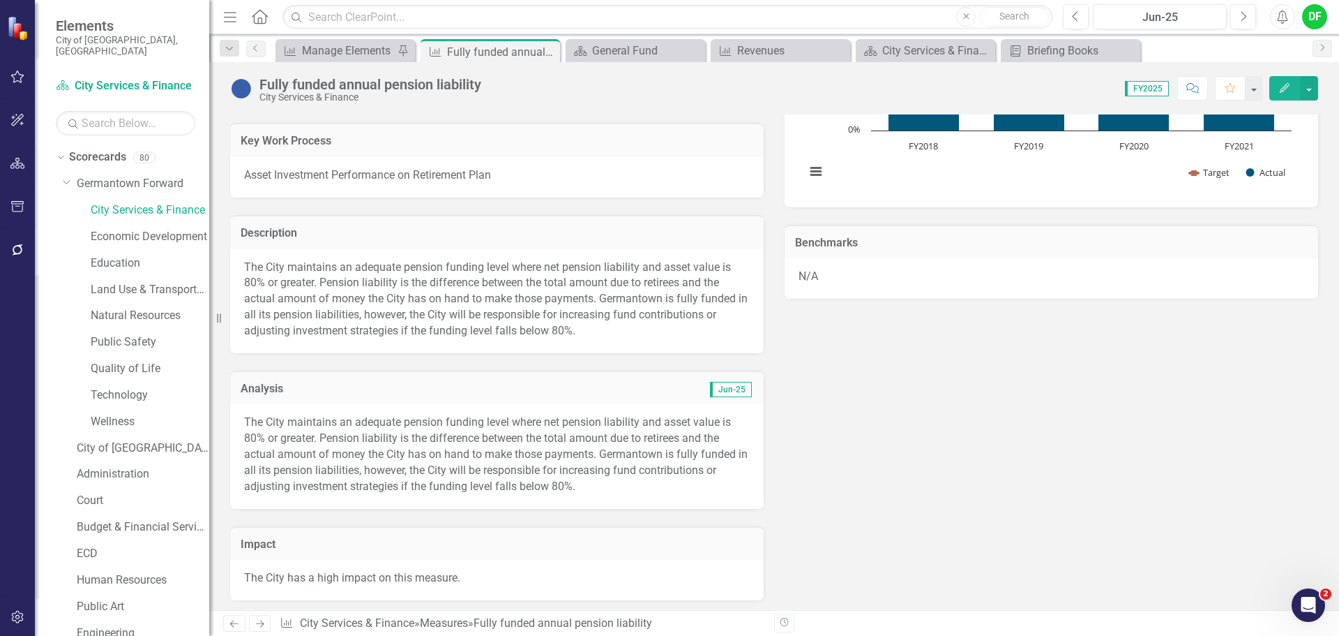
scroll to position [0, 0]
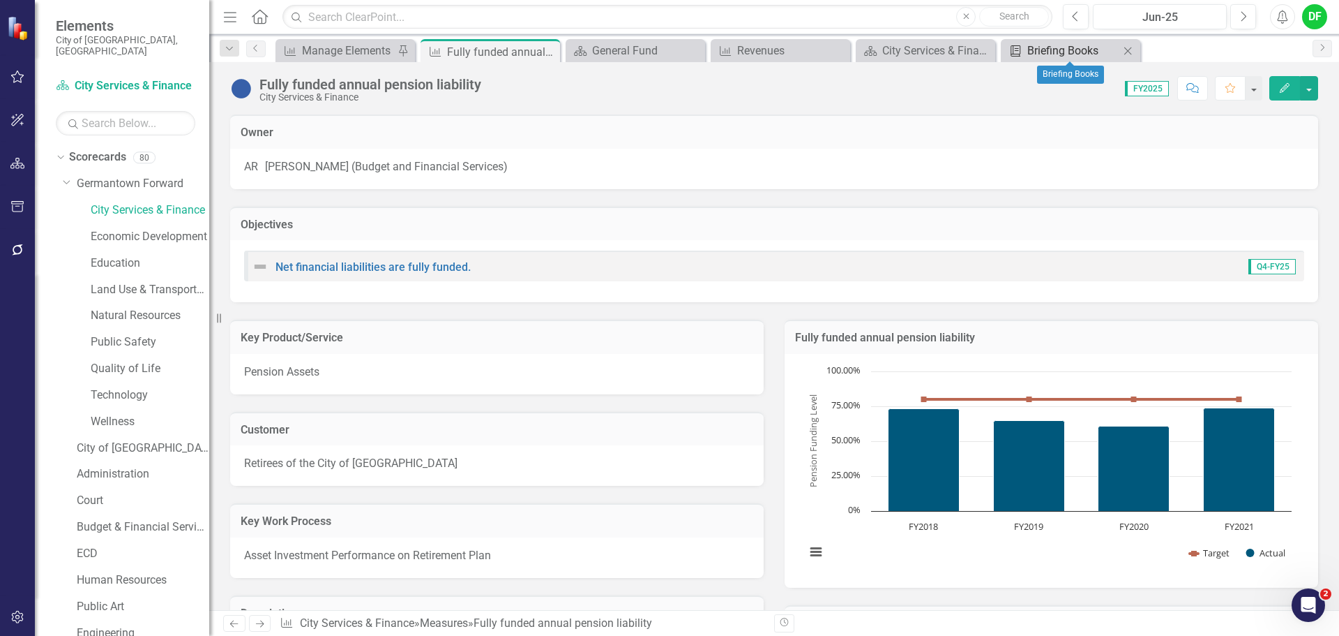
click at [1035, 53] on div "Briefing Books" at bounding box center [1074, 50] width 92 height 17
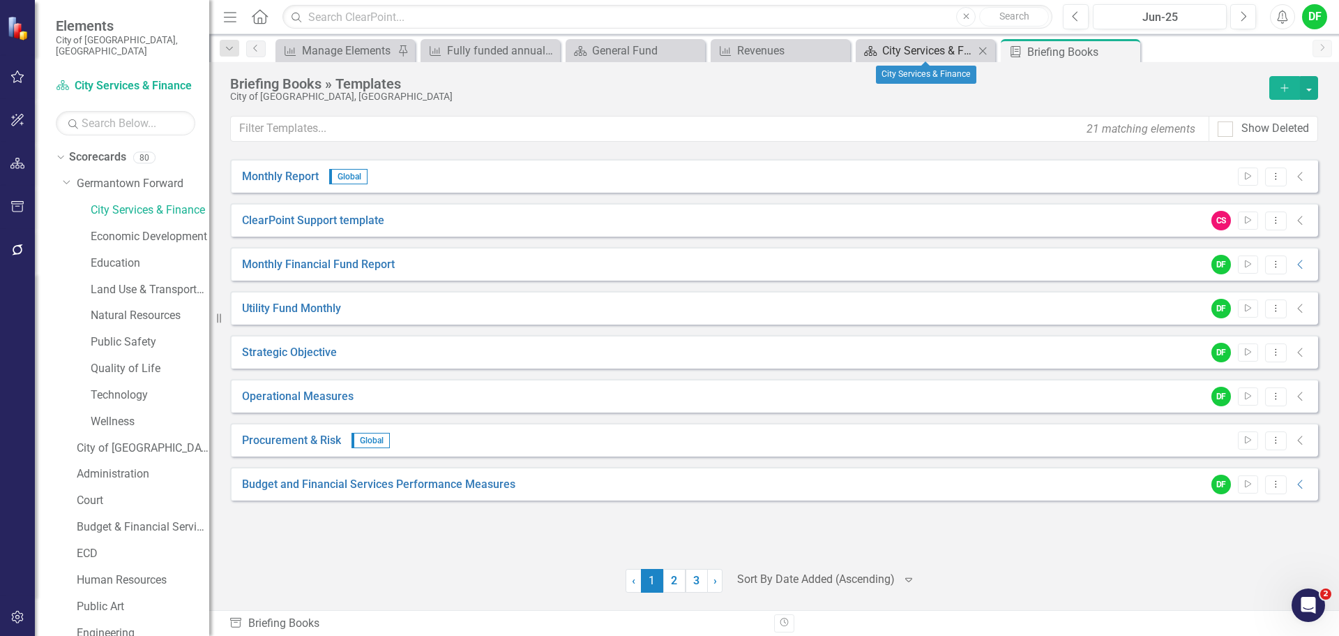
click at [929, 52] on div "City Services & Finance" at bounding box center [929, 50] width 92 height 17
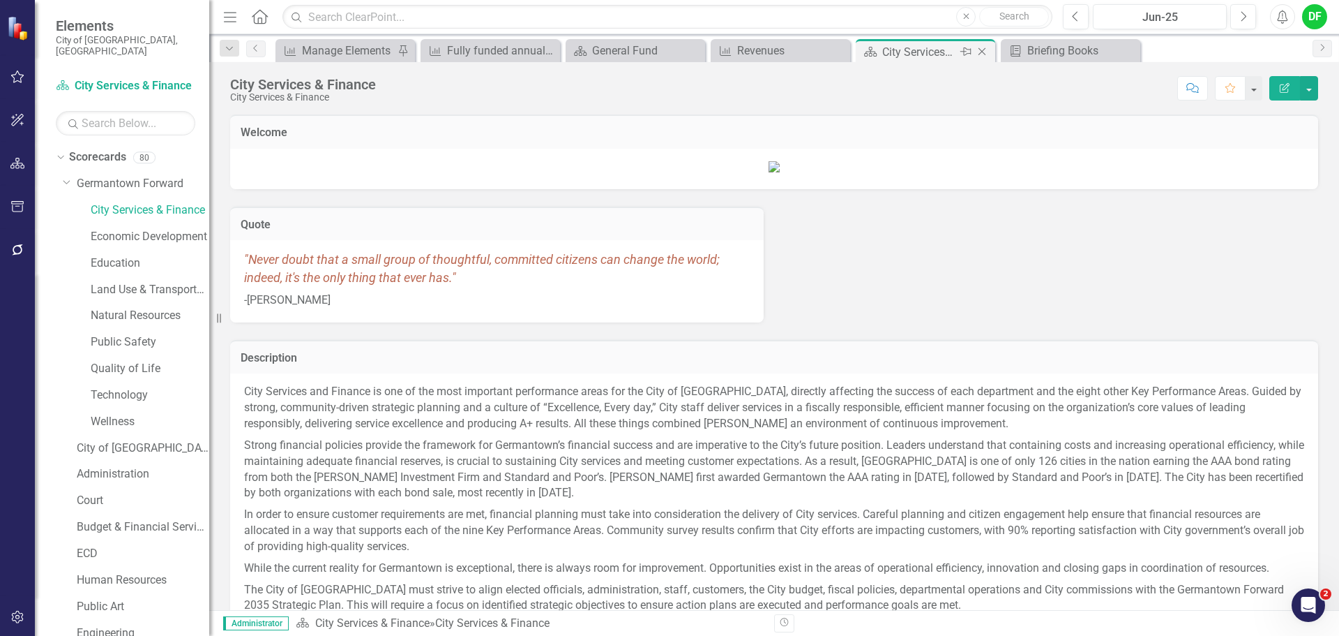
click at [984, 50] on icon "Close" at bounding box center [982, 51] width 14 height 11
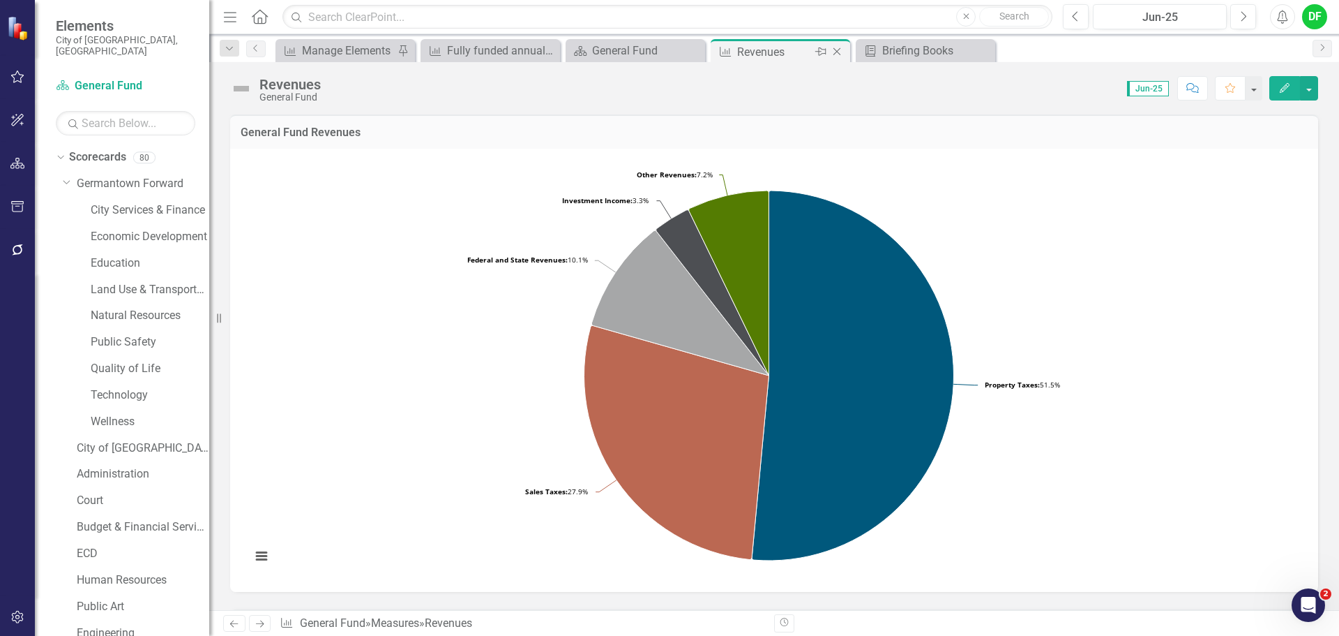
click at [795, 50] on div "Revenues" at bounding box center [774, 51] width 75 height 17
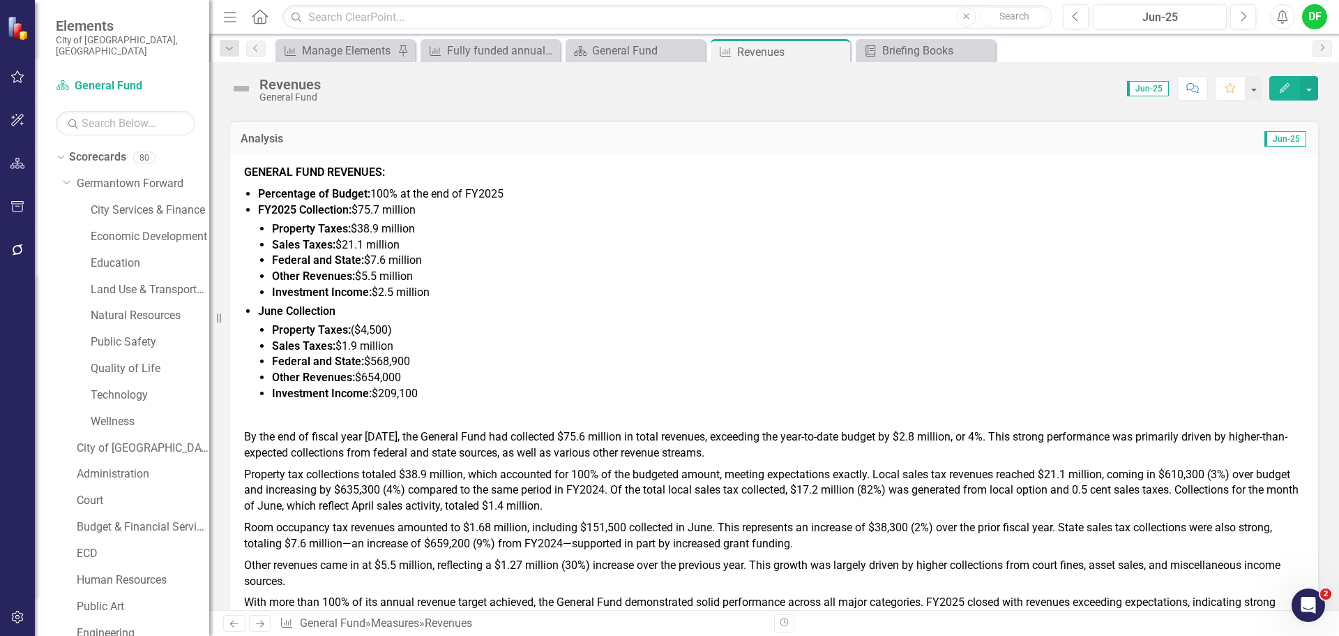
scroll to position [558, 0]
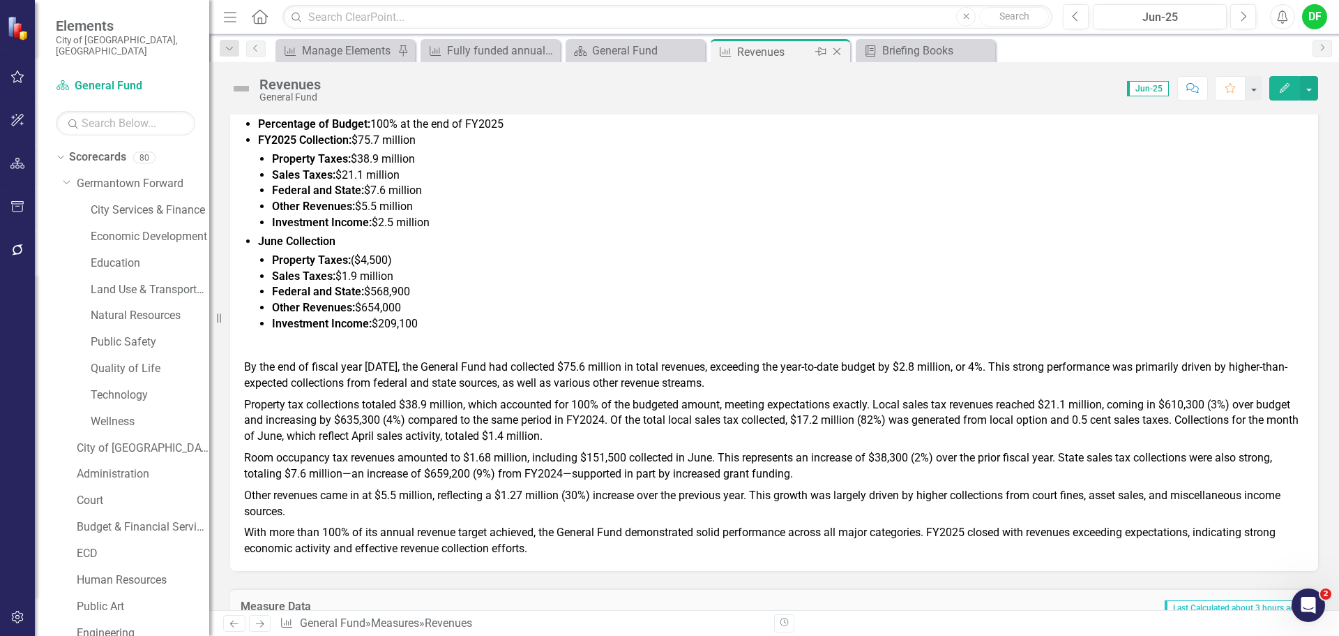
click at [841, 50] on icon "Close" at bounding box center [837, 51] width 14 height 11
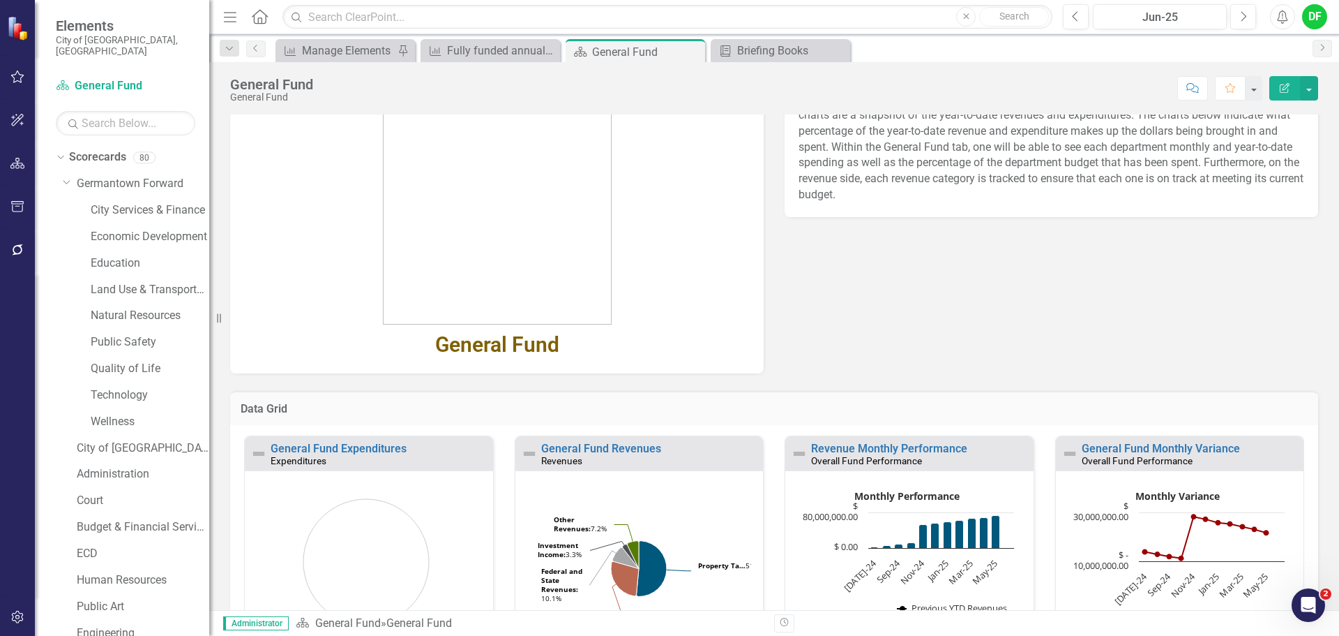
scroll to position [209, 0]
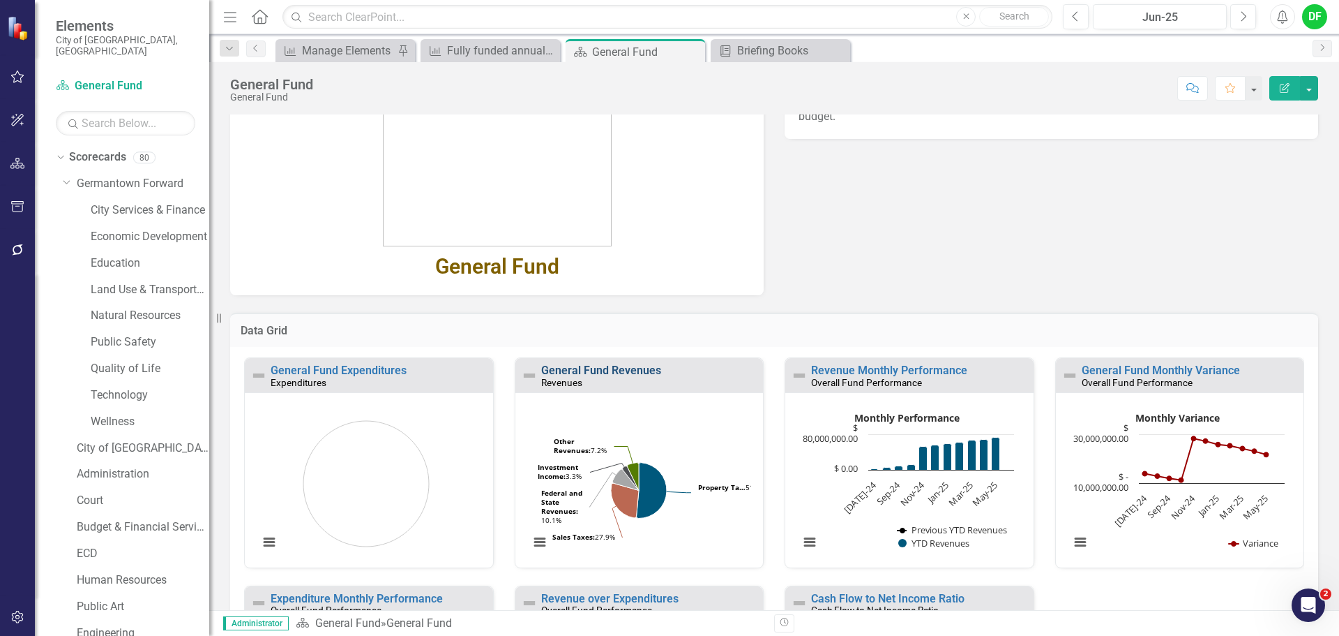
click at [643, 374] on link "General Fund Revenues" at bounding box center [601, 369] width 120 height 13
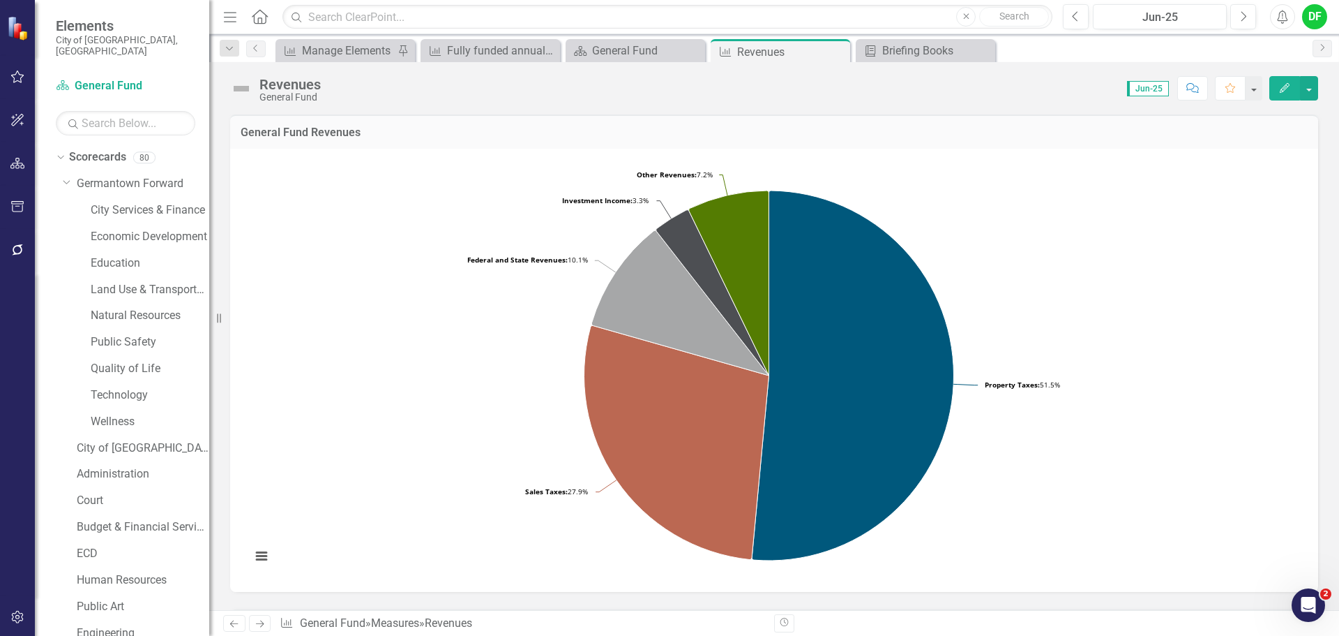
click at [236, 86] on img at bounding box center [241, 88] width 22 height 22
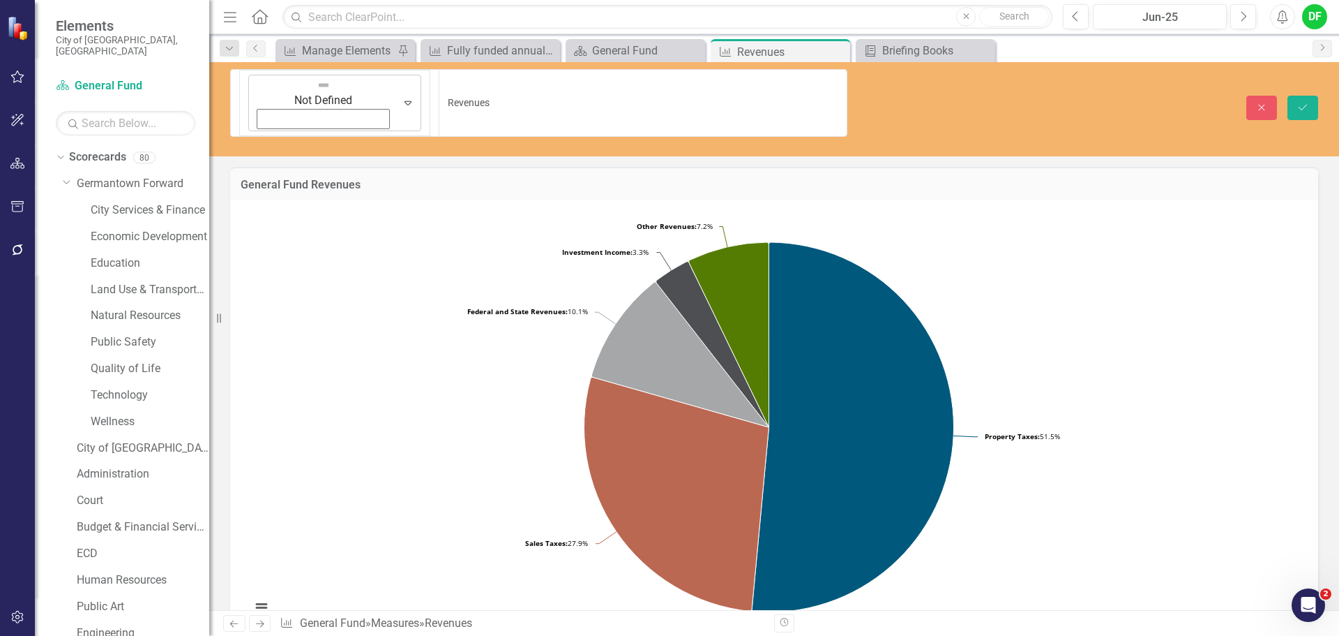
click at [401, 97] on icon "Expand" at bounding box center [408, 102] width 14 height 11
click at [1306, 103] on icon "Save" at bounding box center [1303, 108] width 13 height 10
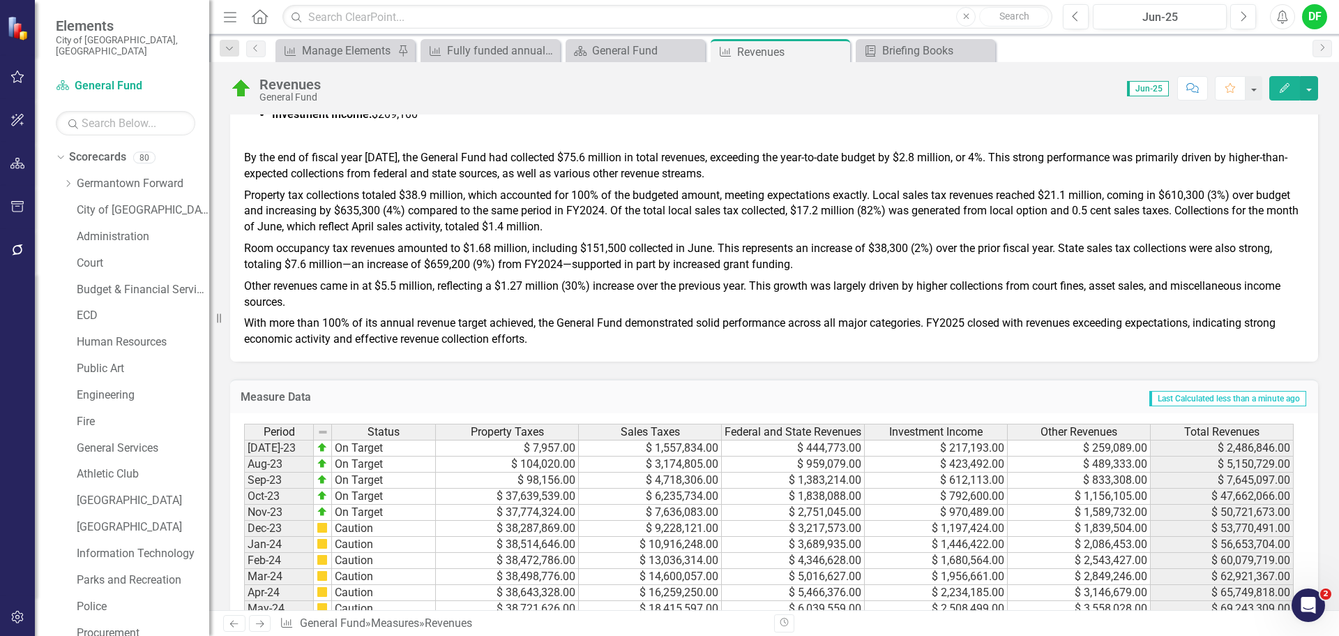
scroll to position [1186, 0]
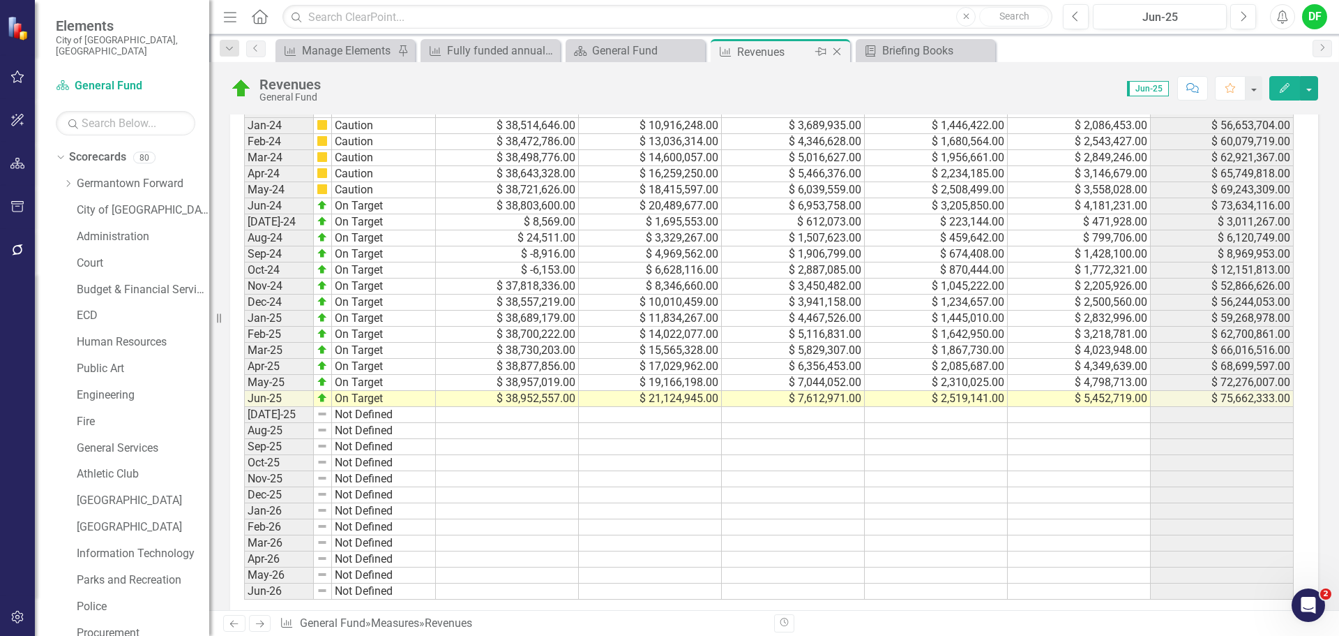
click at [839, 52] on icon "Close" at bounding box center [837, 51] width 14 height 11
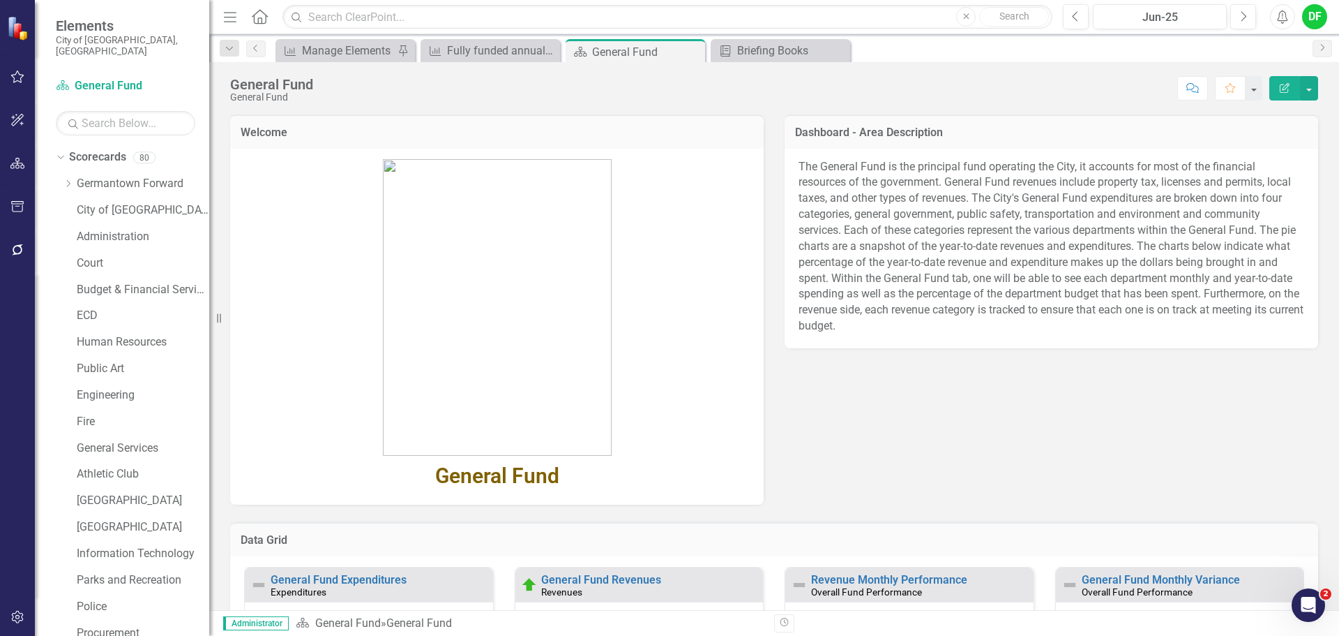
scroll to position [70, 0]
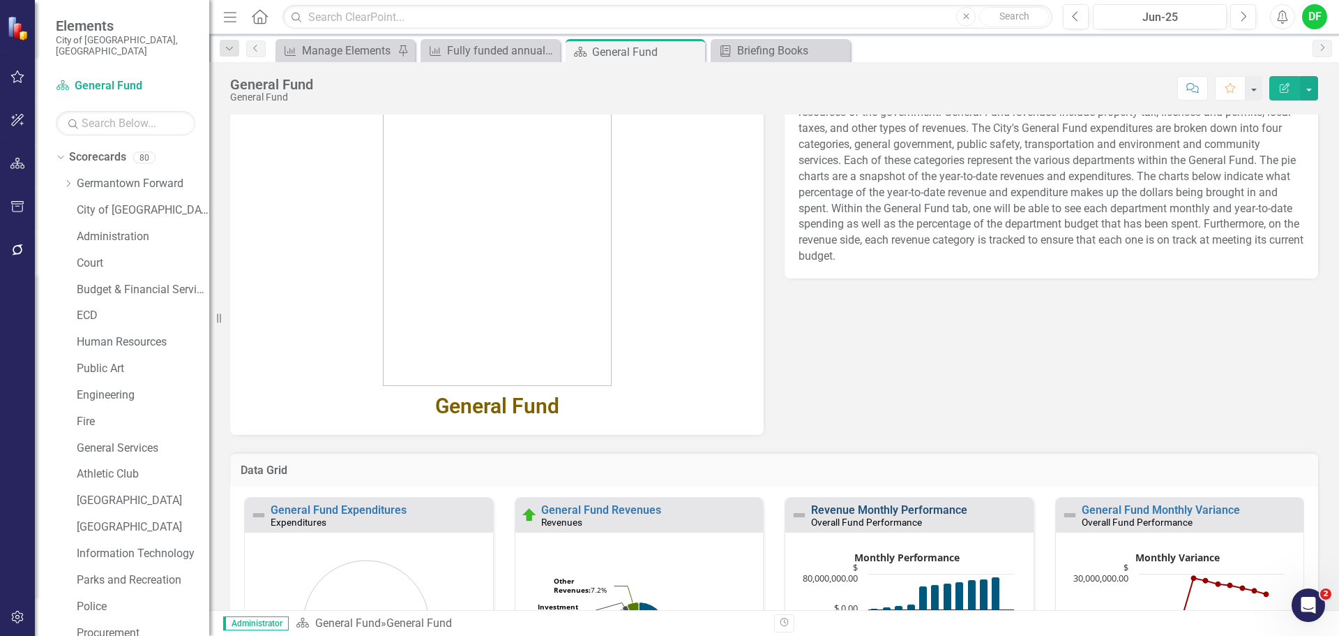
click at [922, 509] on link "Revenue Monthly Performance" at bounding box center [889, 509] width 156 height 13
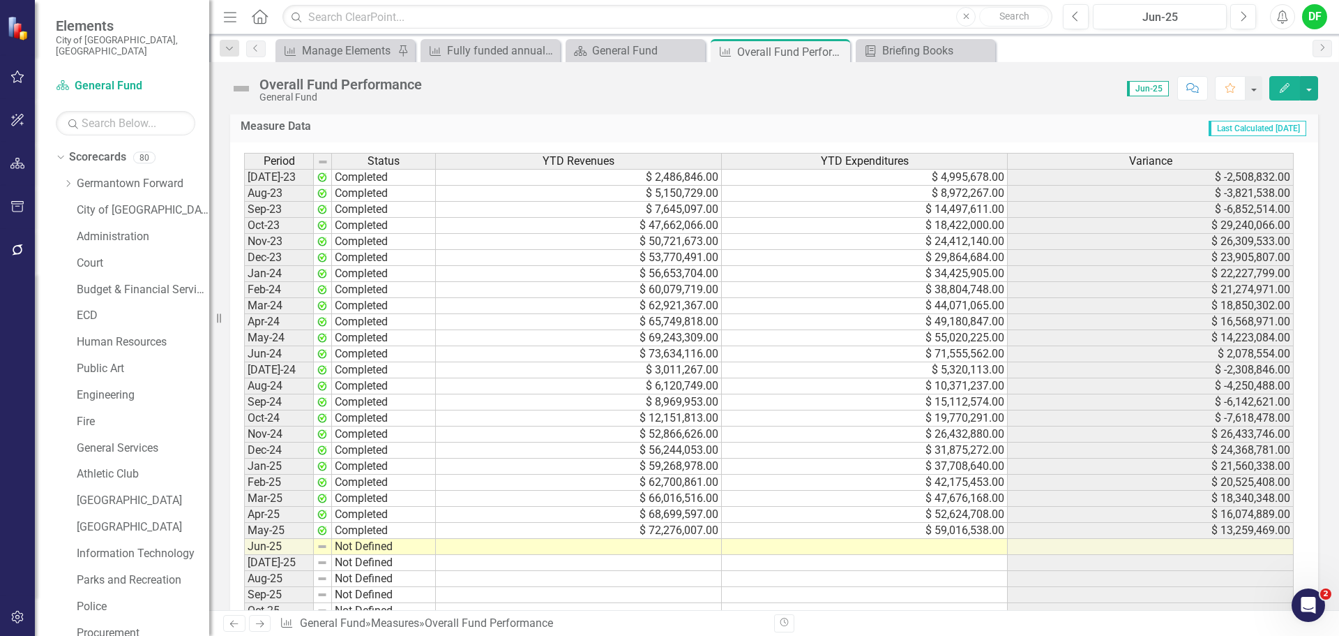
scroll to position [1528, 0]
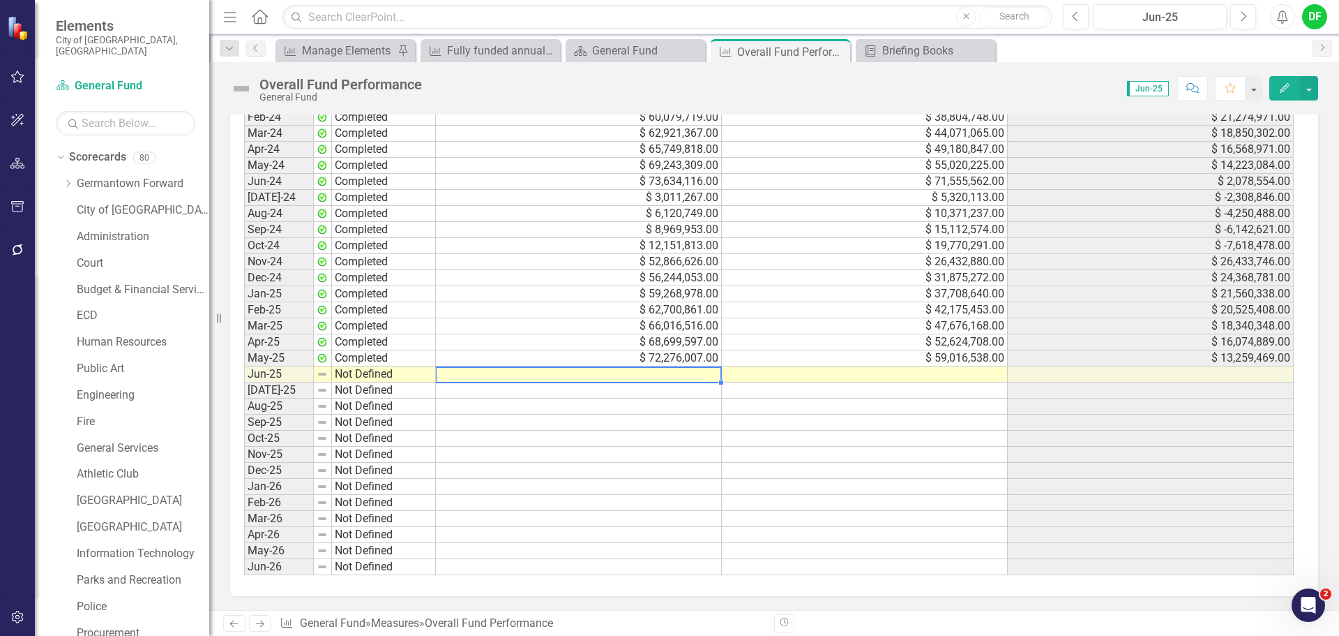
click at [659, 374] on td at bounding box center [579, 374] width 286 height 16
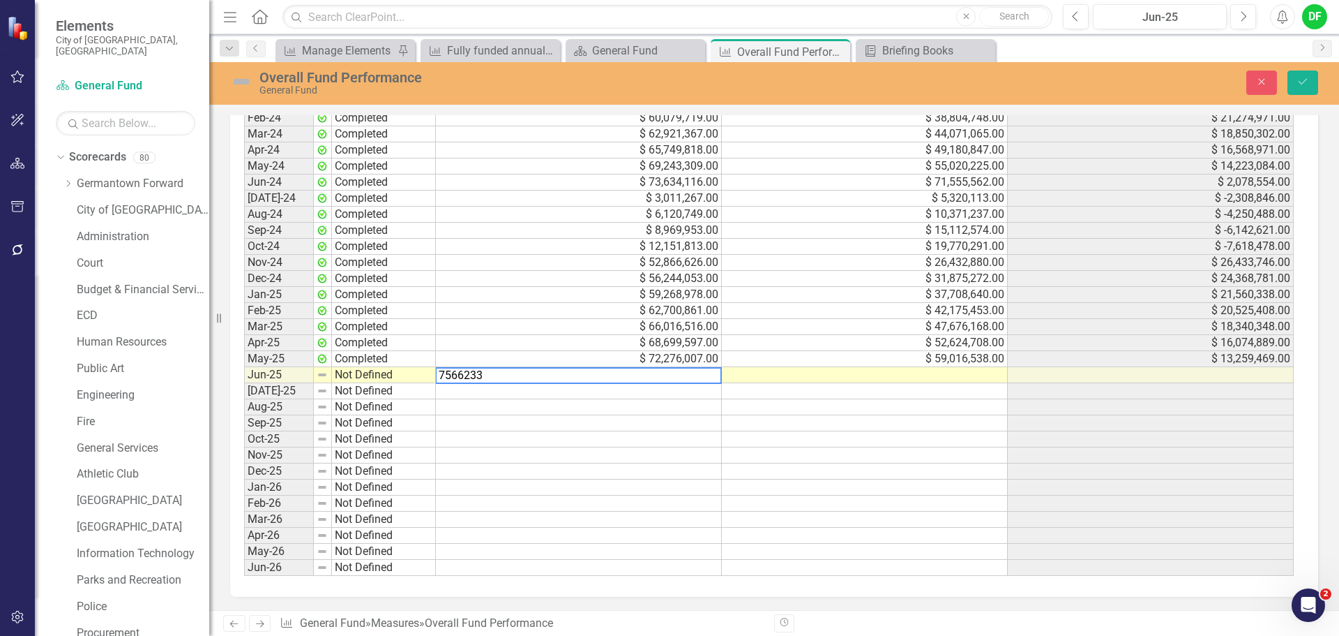
type textarea "75662333"
click at [1308, 84] on icon "Save" at bounding box center [1303, 82] width 13 height 10
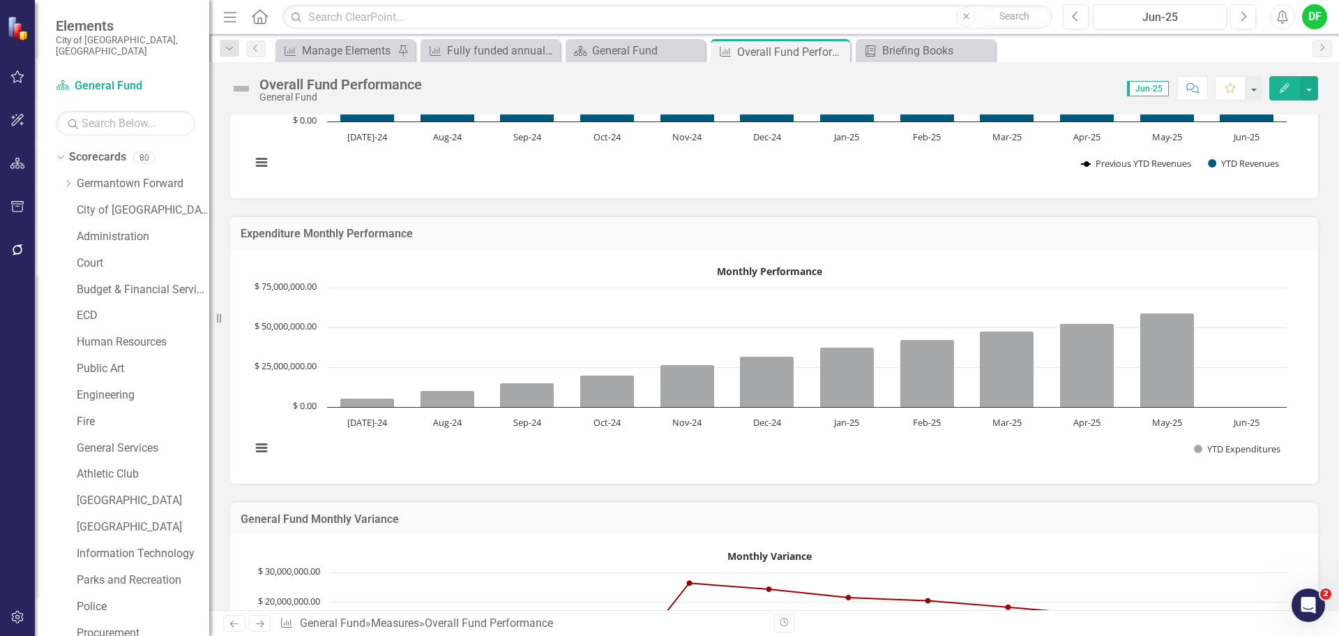
scroll to position [481, 0]
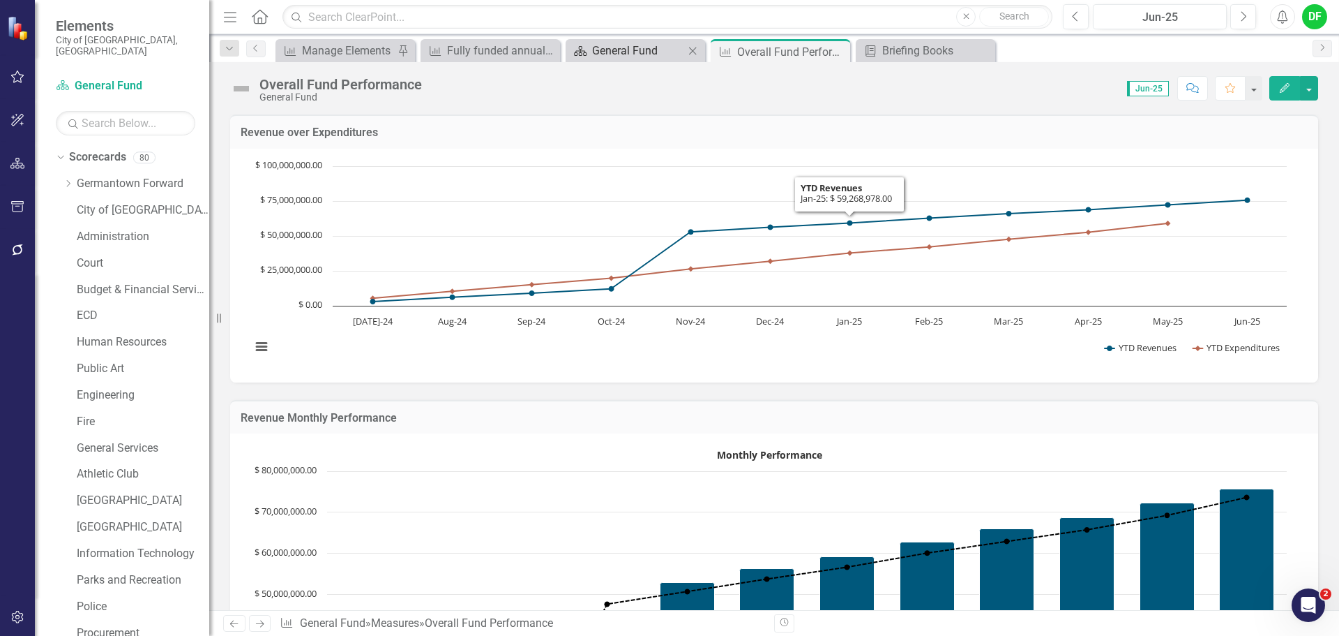
click at [636, 57] on div "General Fund" at bounding box center [638, 50] width 92 height 17
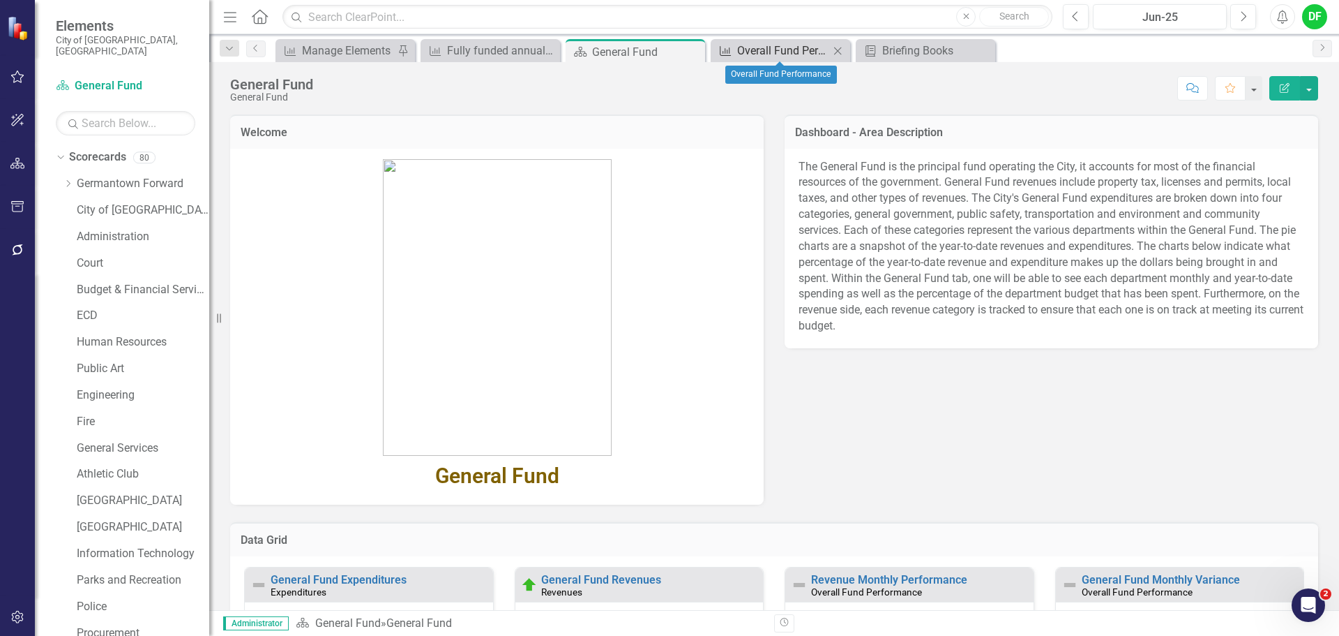
click at [806, 50] on div "Overall Fund Performance" at bounding box center [783, 50] width 92 height 17
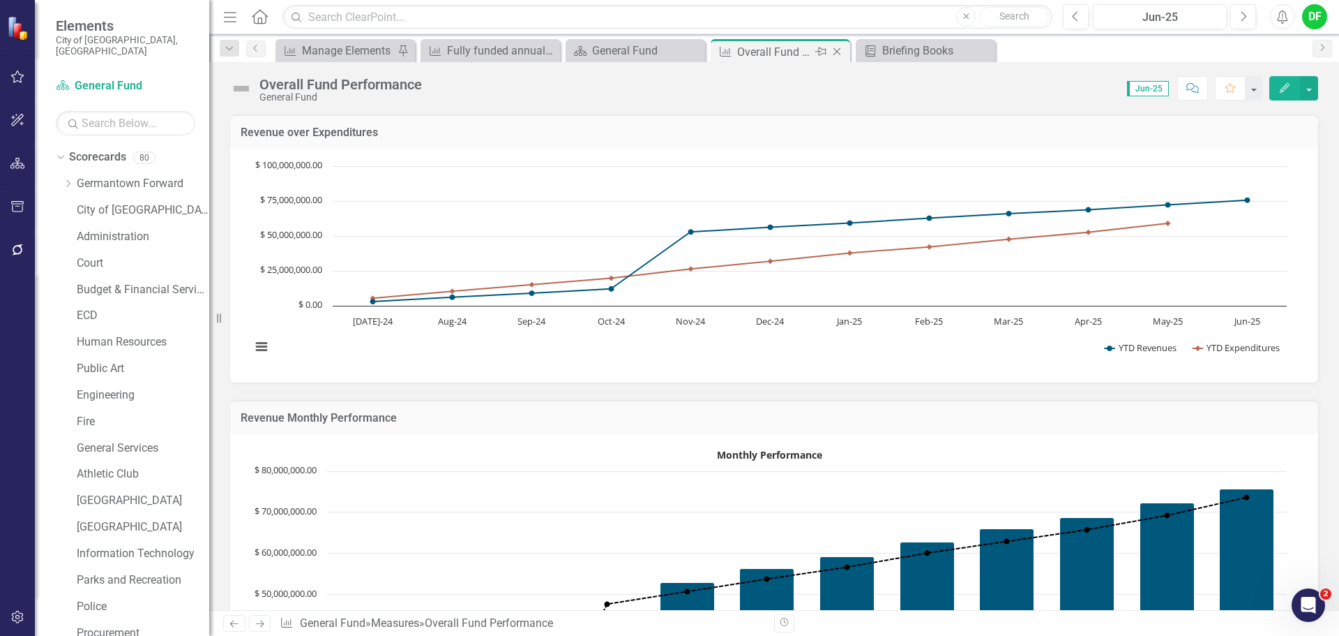
click at [839, 52] on icon "Close" at bounding box center [837, 51] width 14 height 11
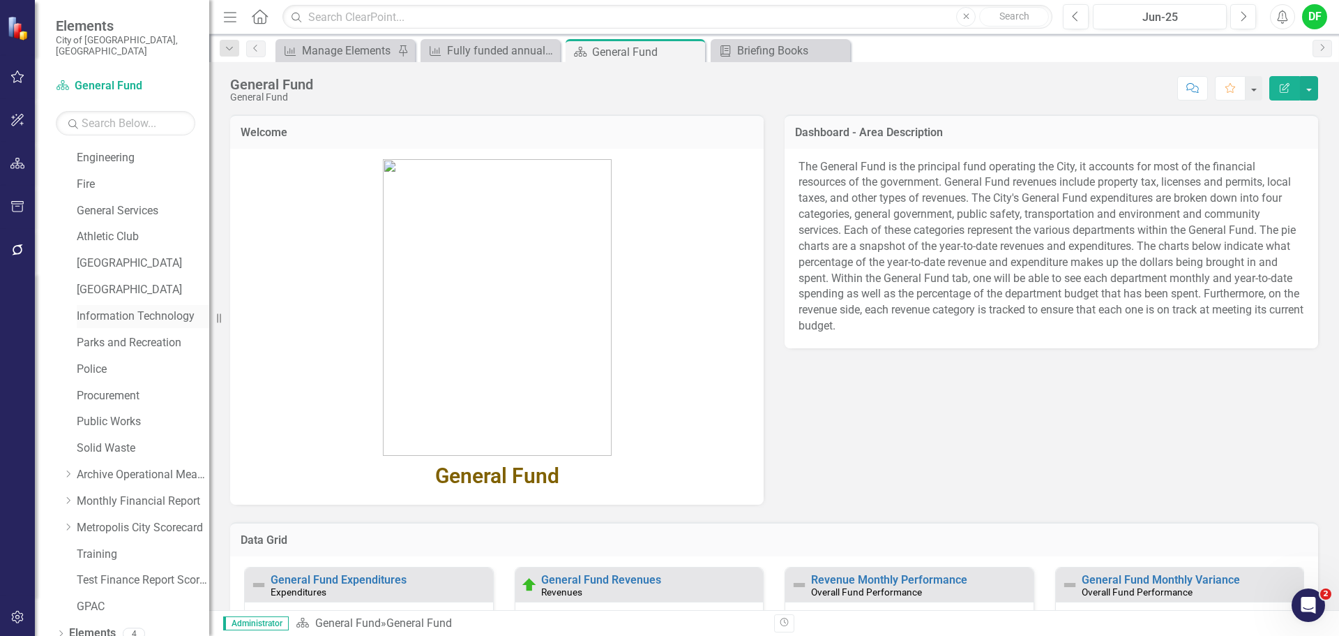
scroll to position [264, 0]
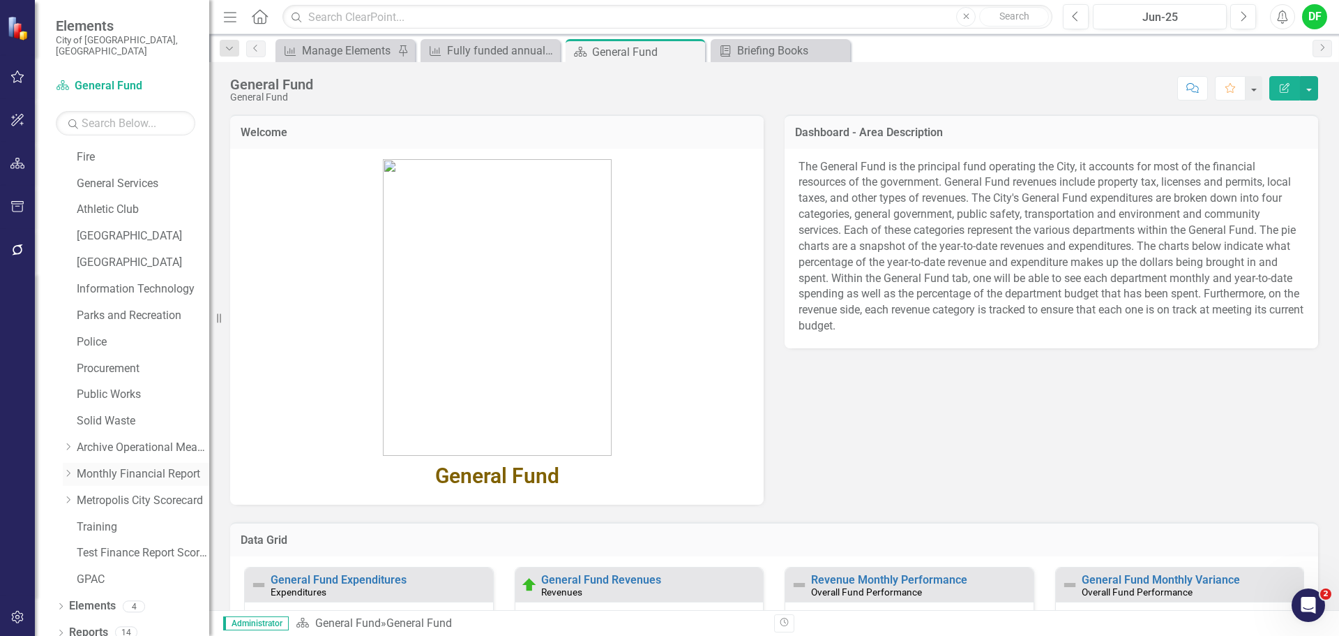
click at [68, 469] on icon "Dropdown" at bounding box center [68, 473] width 10 height 8
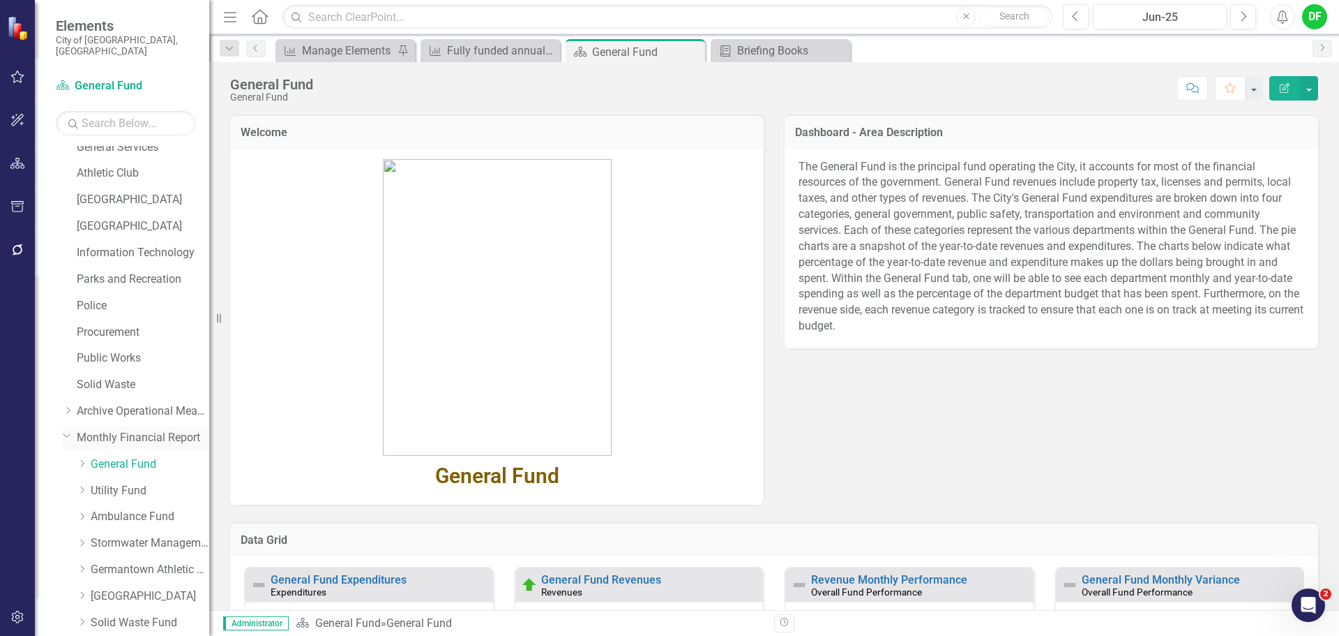
scroll to position [334, 0]
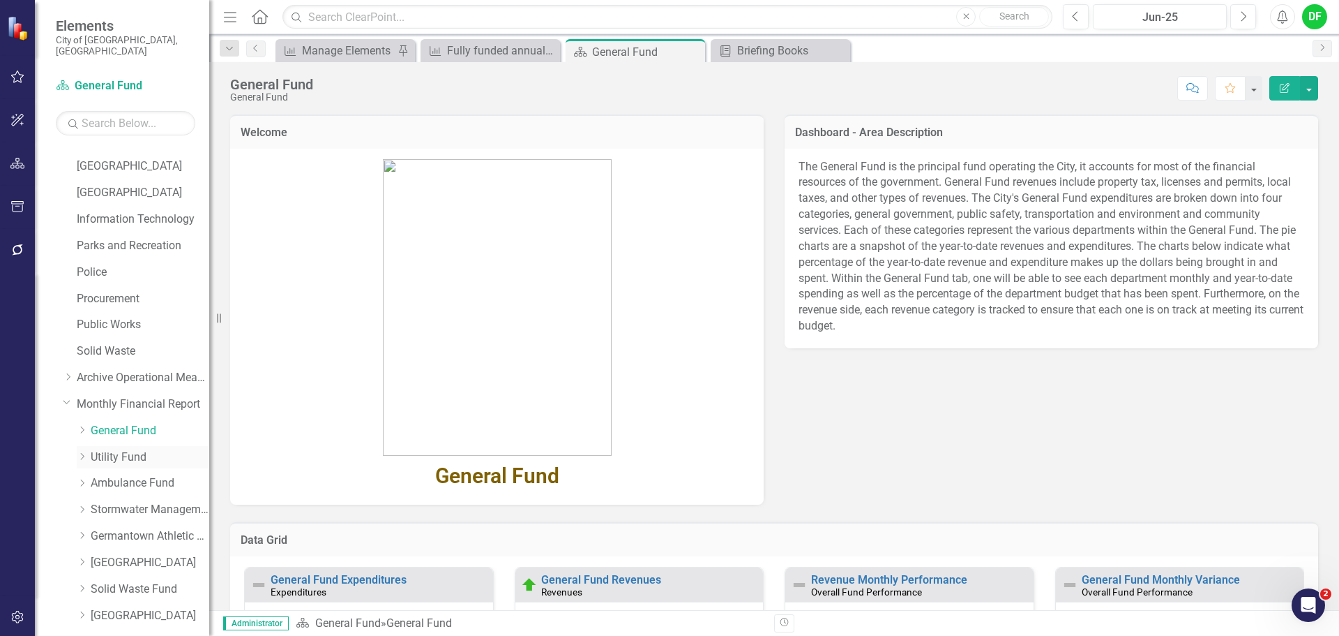
click at [105, 449] on link "Utility Fund" at bounding box center [150, 457] width 119 height 16
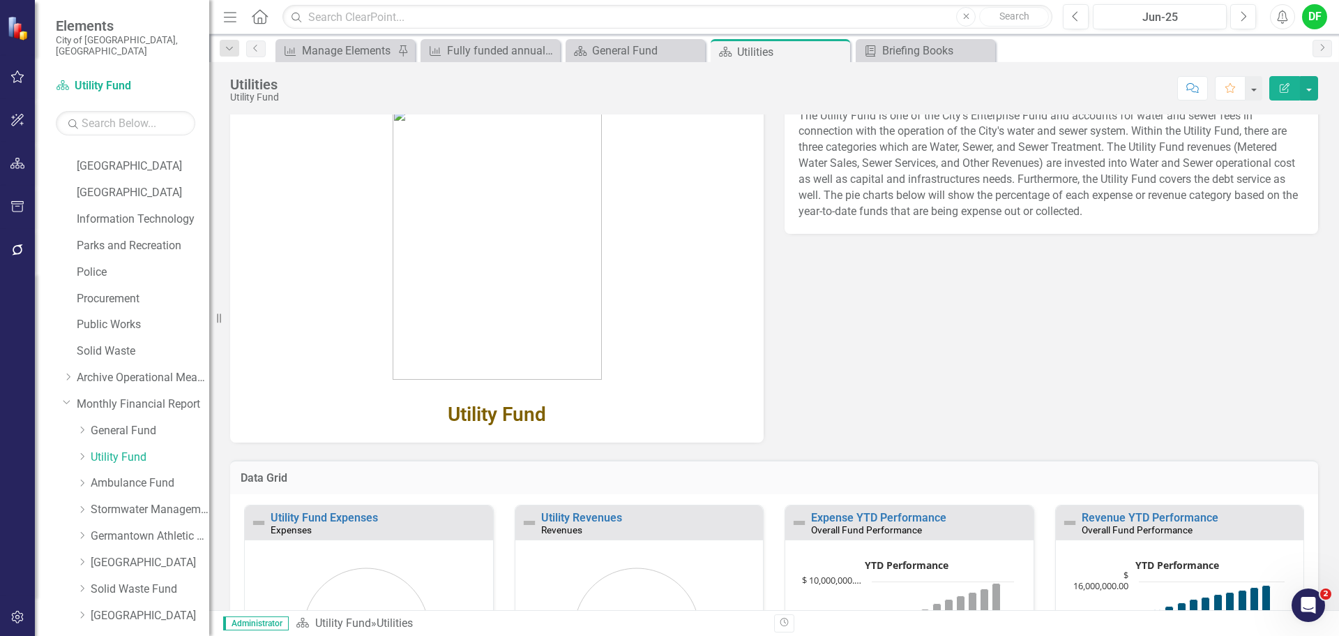
scroll to position [140, 0]
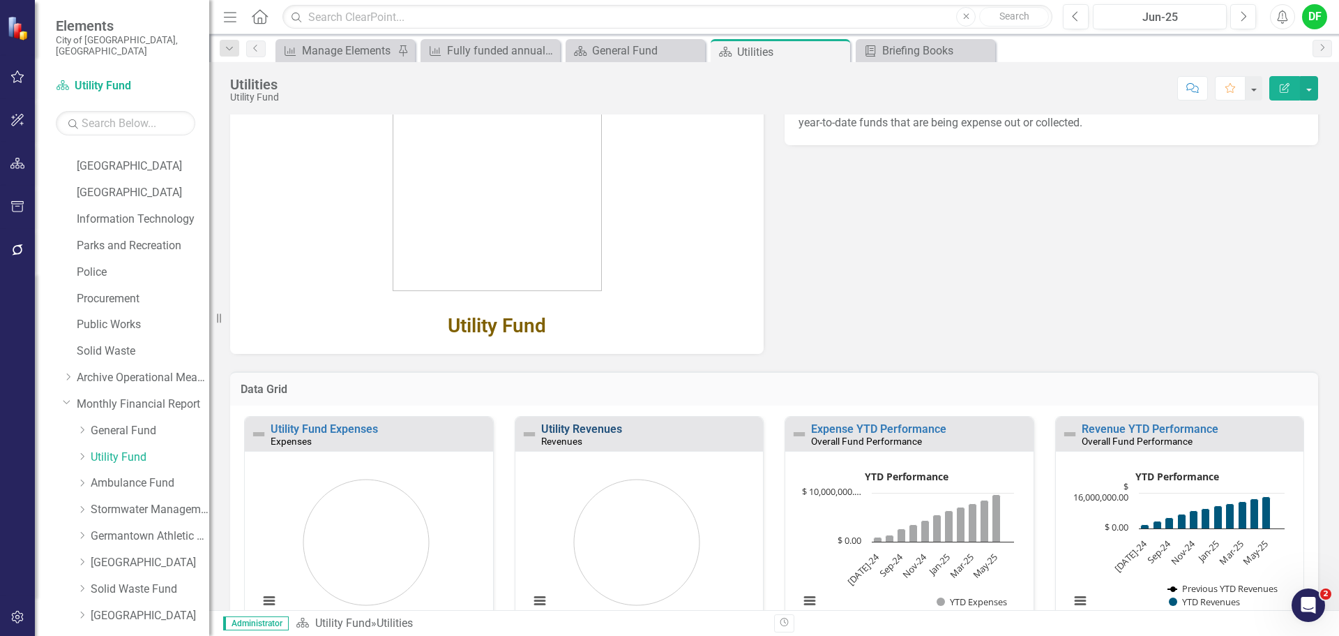
click at [567, 431] on link "Utility Revenues" at bounding box center [581, 428] width 81 height 13
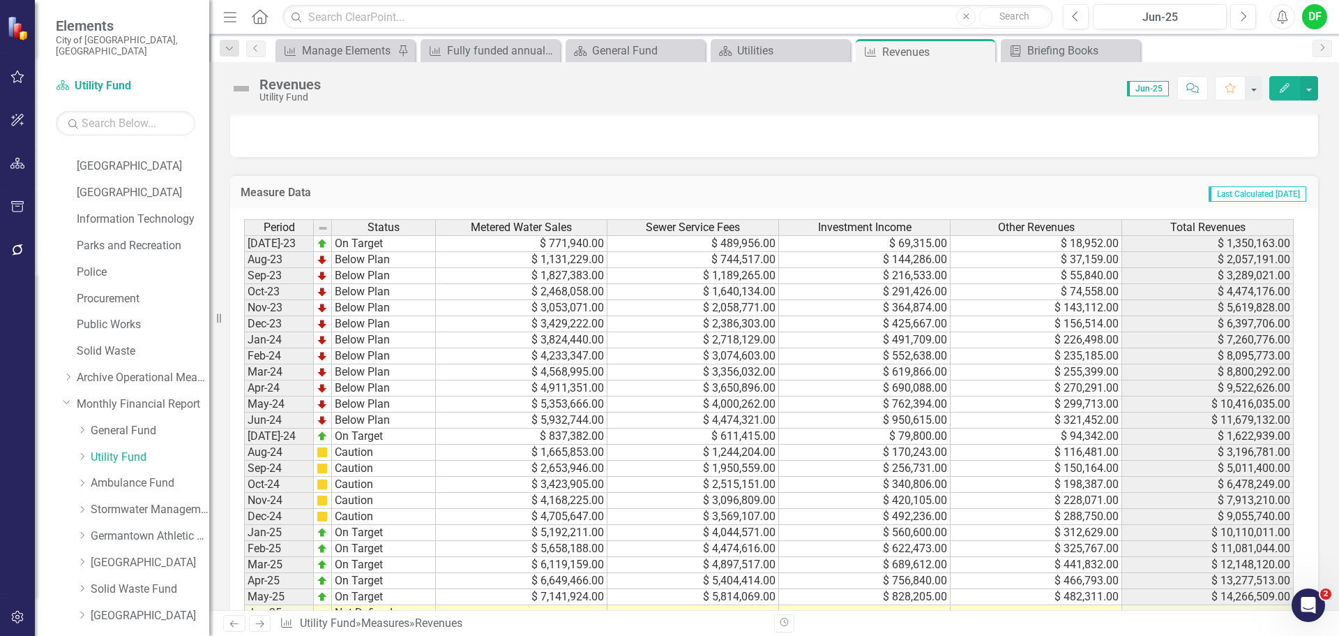
scroll to position [558, 0]
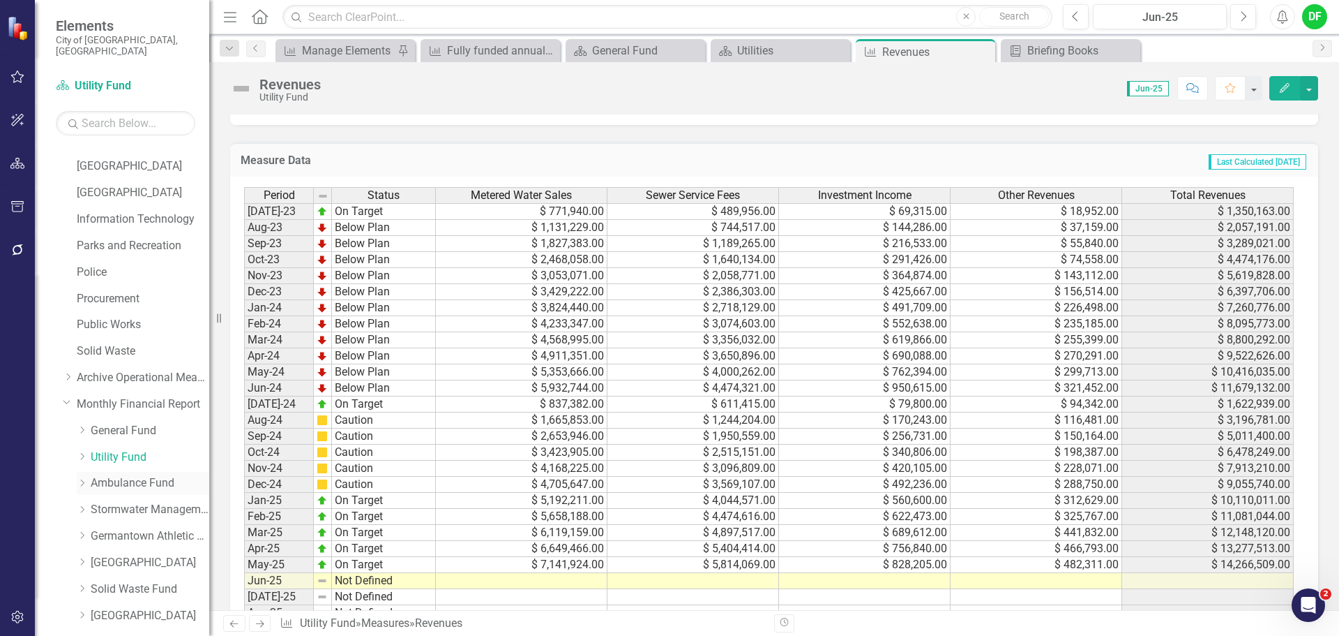
click at [107, 475] on link "Ambulance Fund" at bounding box center [150, 483] width 119 height 16
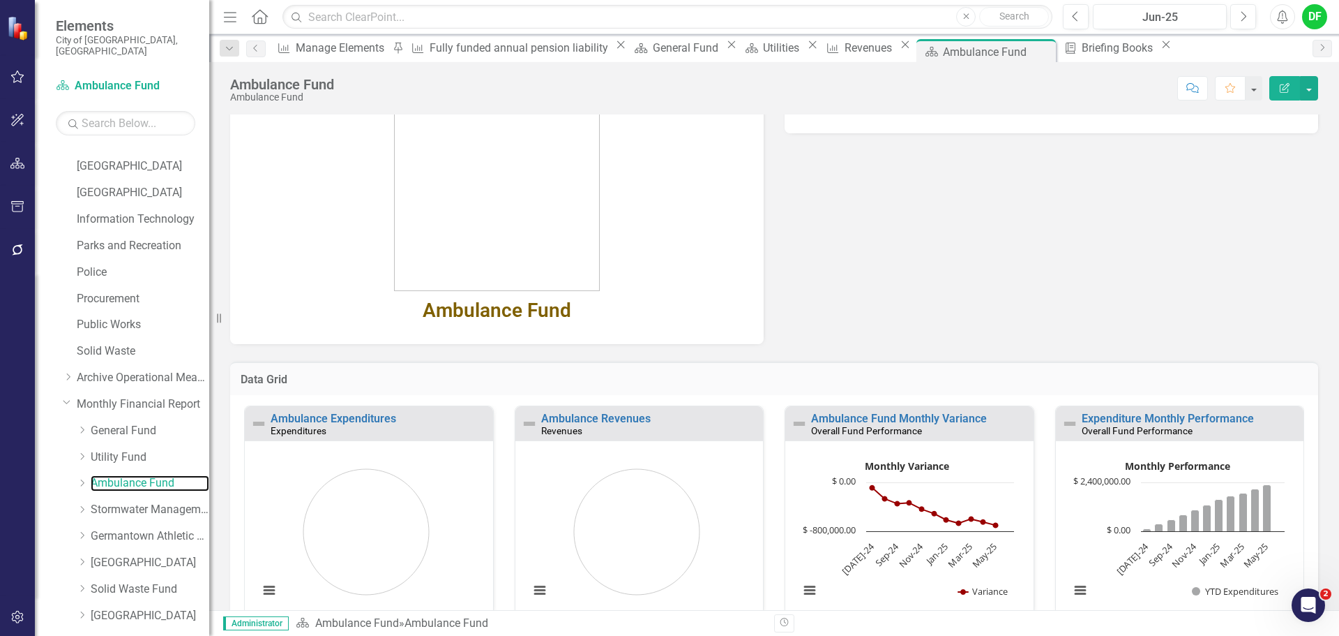
scroll to position [140, 0]
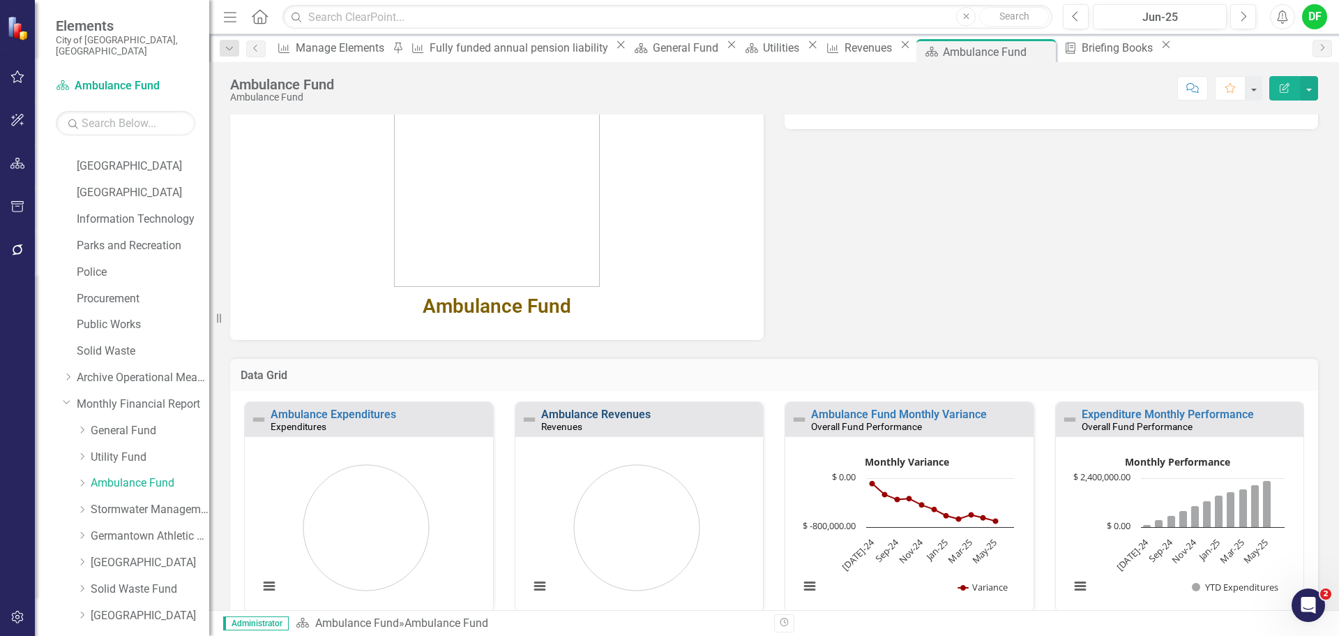
click at [617, 416] on link "Ambulance Revenues" at bounding box center [596, 413] width 110 height 13
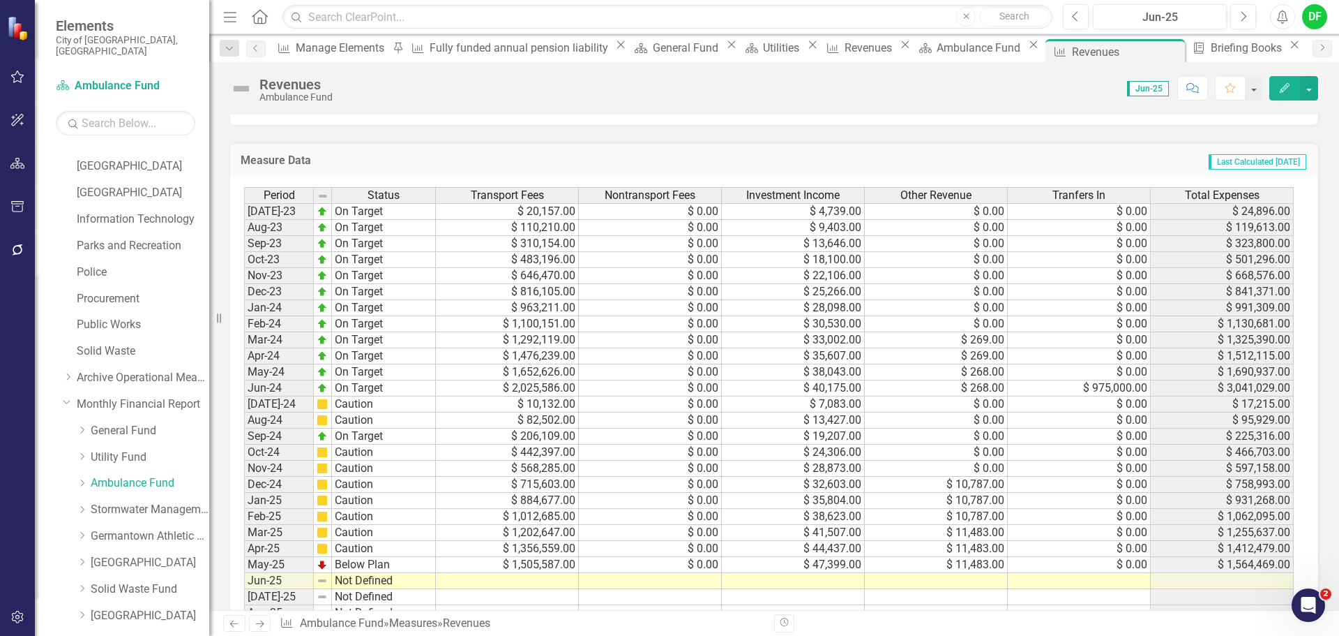
scroll to position [765, 0]
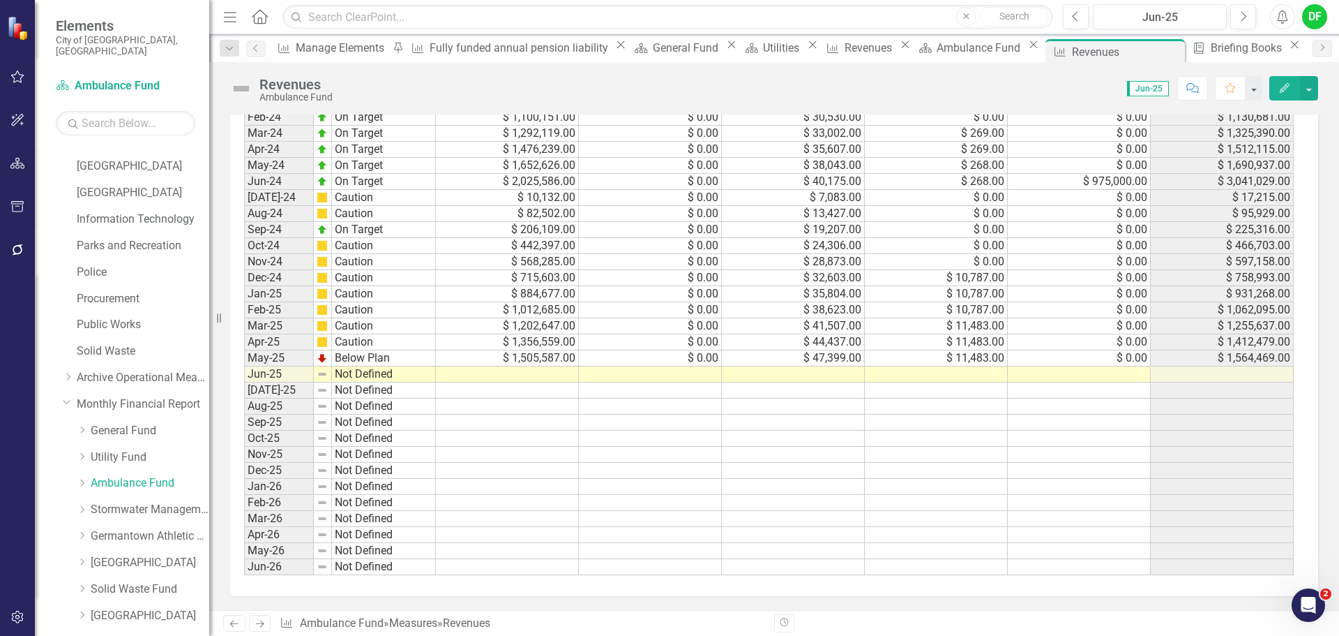
click at [539, 375] on td at bounding box center [507, 374] width 143 height 16
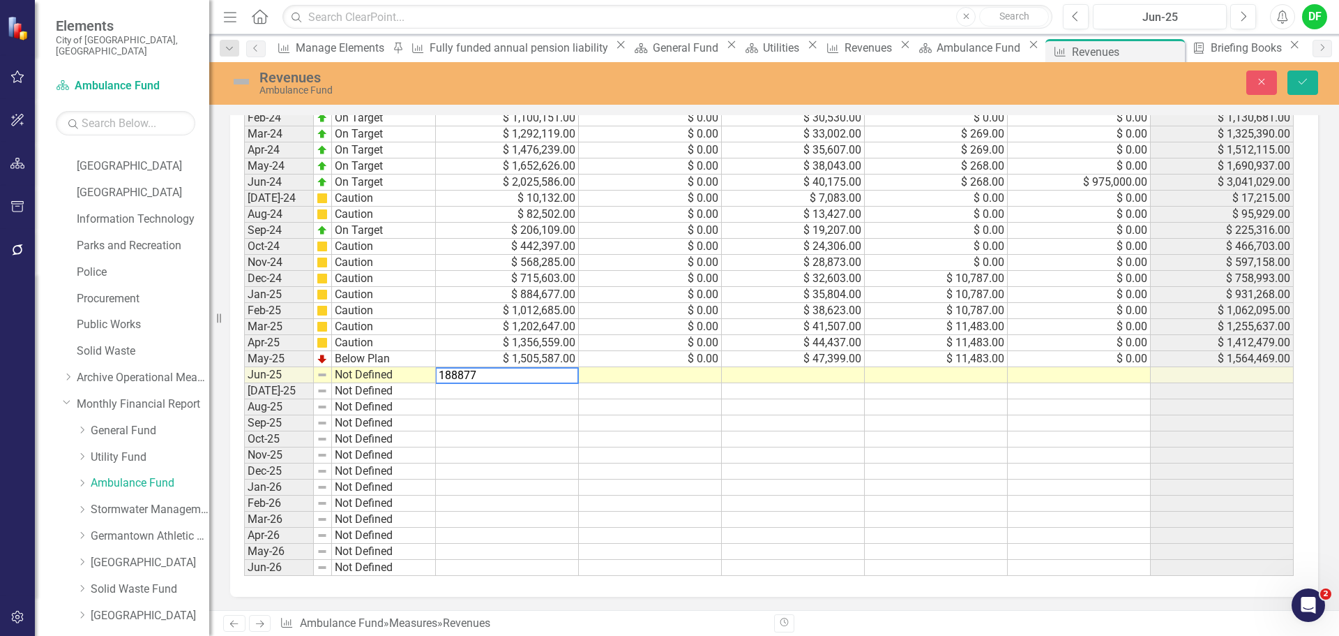
type textarea "1888777"
type textarea "0"
type textarea "50039"
click at [931, 377] on td at bounding box center [936, 375] width 143 height 16
type textarea "11483"
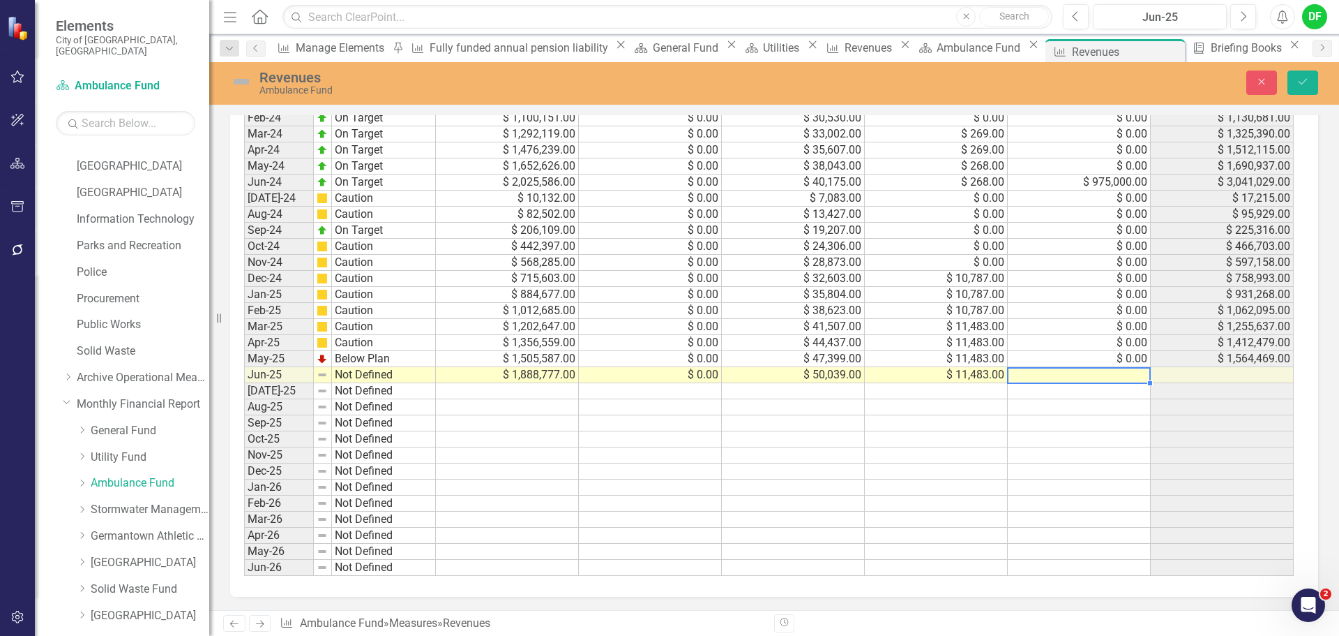
click at [1095, 377] on td at bounding box center [1079, 375] width 143 height 16
type textarea "875000"
click at [1312, 80] on button "Save" at bounding box center [1303, 82] width 31 height 24
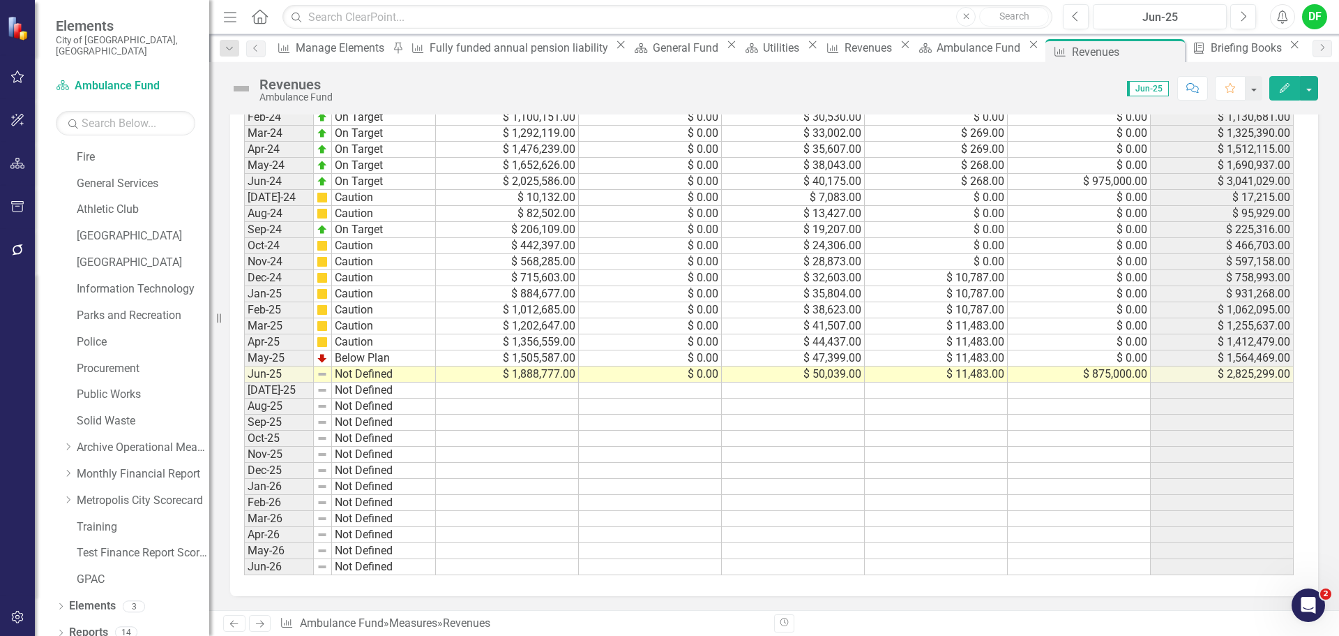
click at [246, 87] on img at bounding box center [241, 88] width 22 height 22
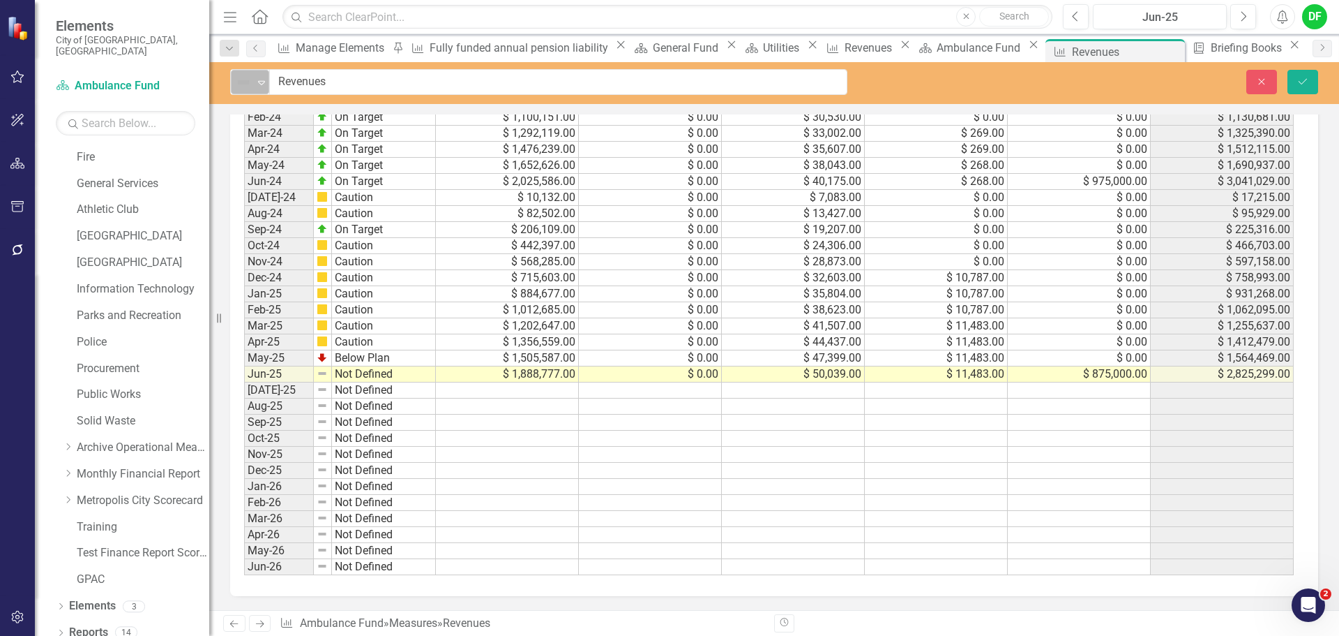
click at [259, 82] on icon at bounding box center [261, 83] width 7 height 4
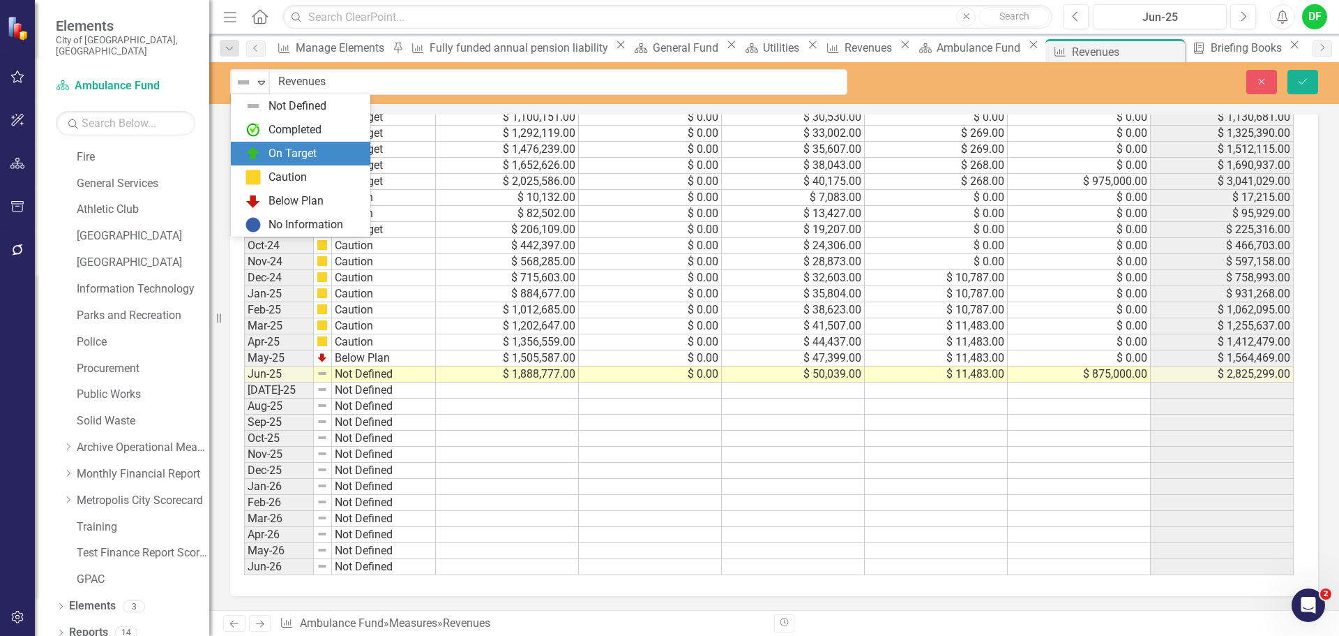
click at [273, 146] on div "On Target" at bounding box center [293, 154] width 48 height 16
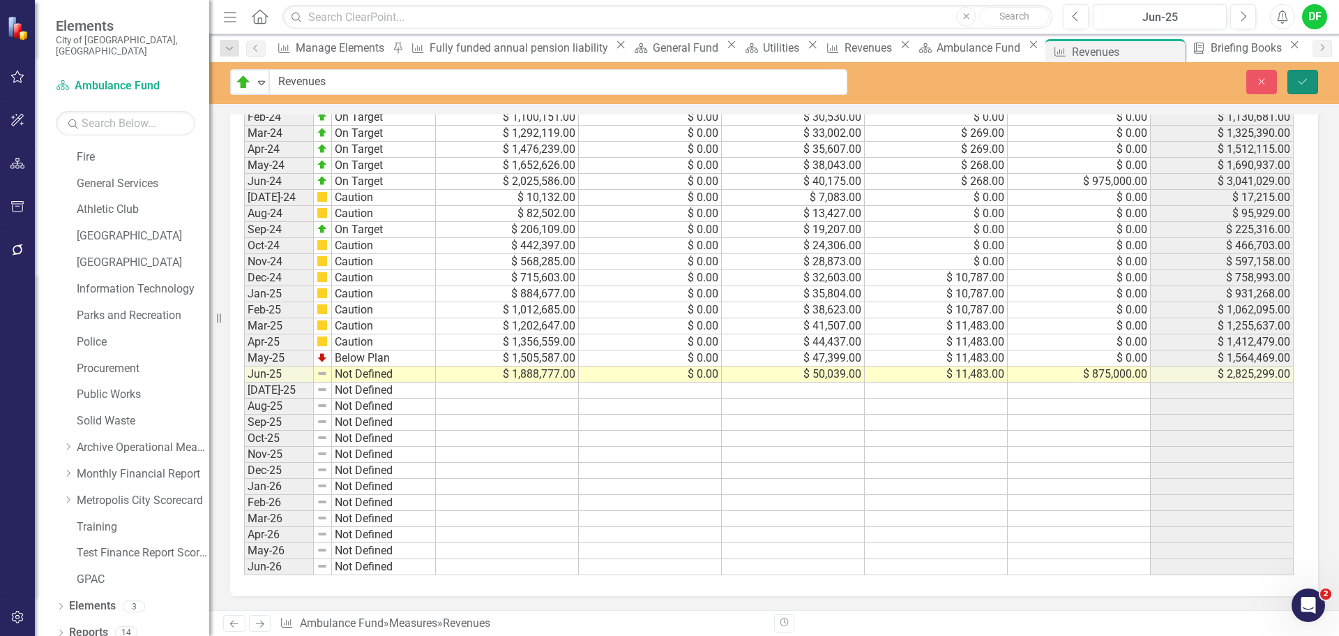
click at [1300, 77] on icon "Save" at bounding box center [1303, 82] width 13 height 10
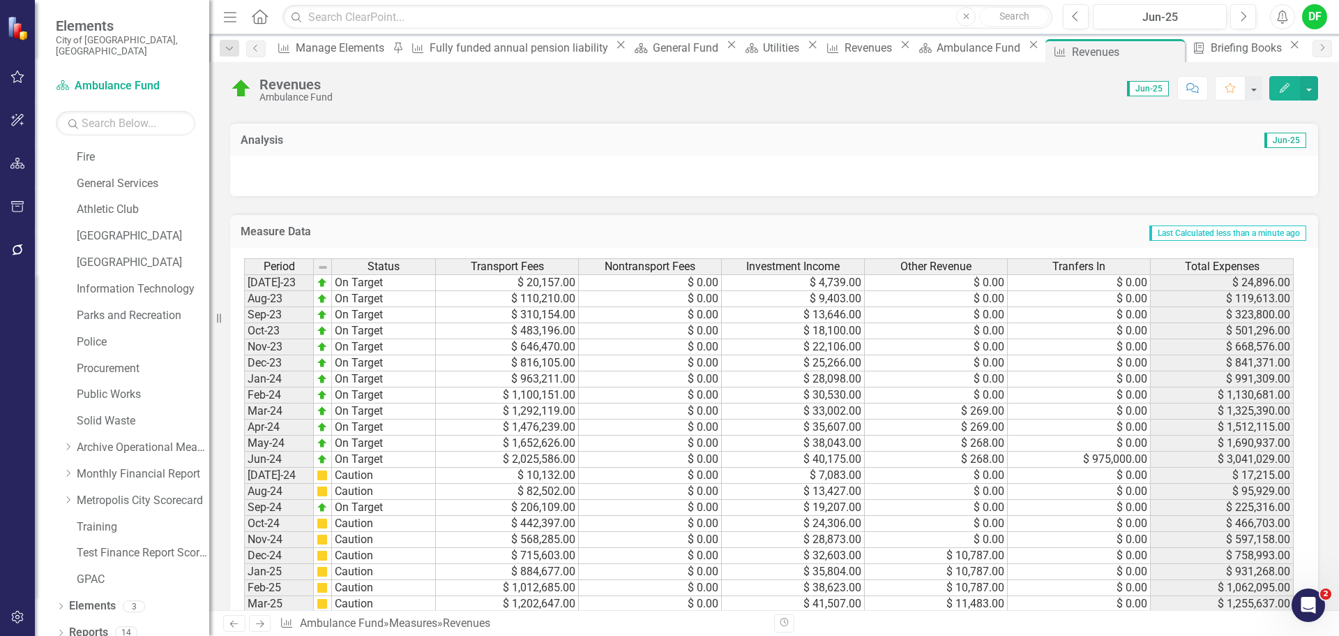
scroll to position [486, 0]
click at [70, 463] on div "Dropdown Monthly Financial Report" at bounding box center [136, 474] width 147 height 23
click at [70, 469] on icon "Dropdown" at bounding box center [68, 473] width 10 height 8
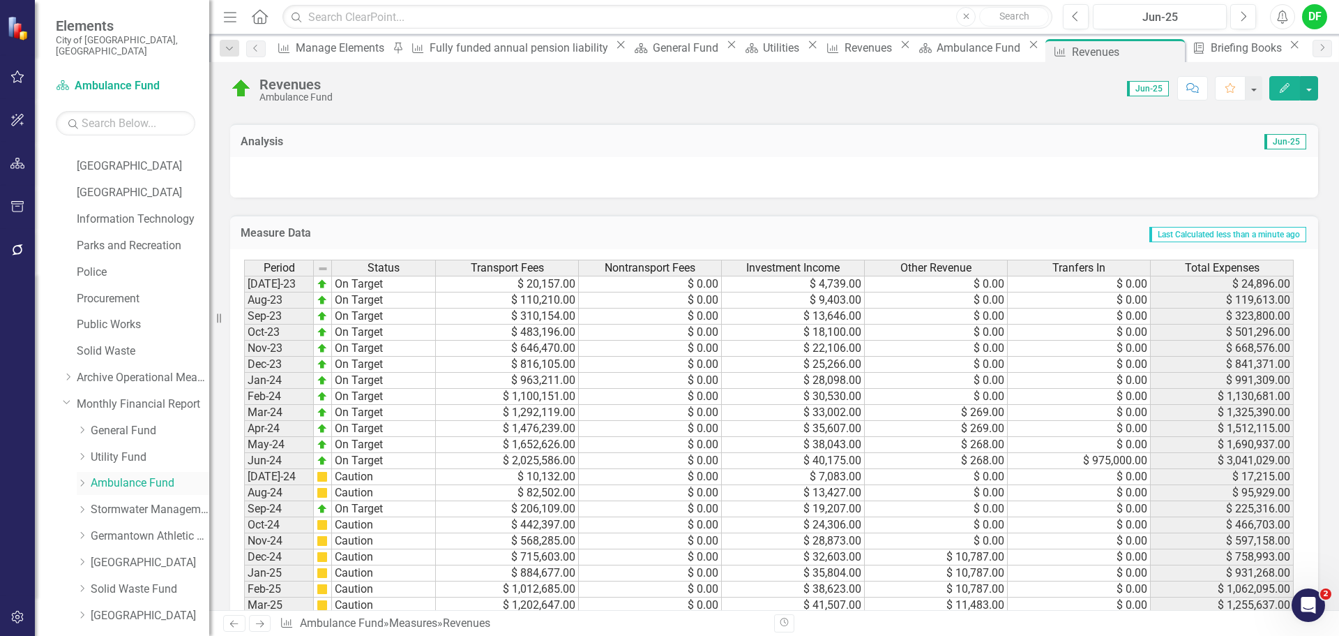
click at [83, 479] on icon at bounding box center [82, 482] width 3 height 7
click at [130, 499] on link "Ambulance Revenues" at bounding box center [143, 506] width 133 height 16
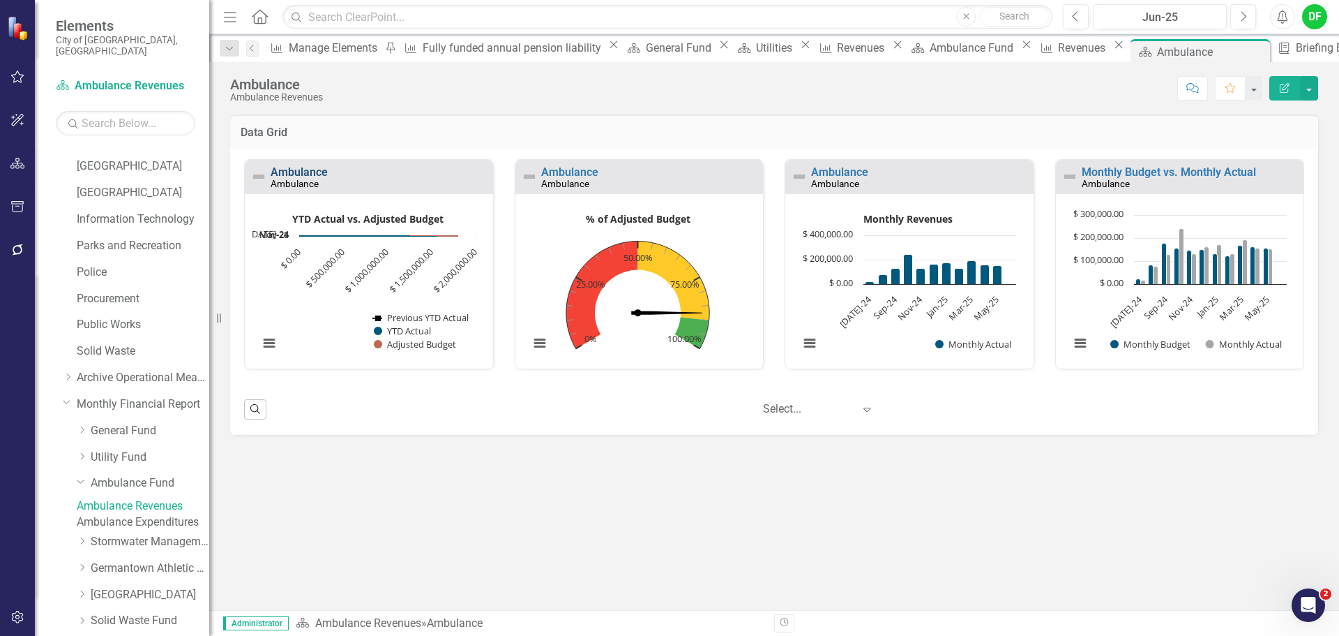
click at [318, 171] on link "Ambulance" at bounding box center [299, 171] width 57 height 13
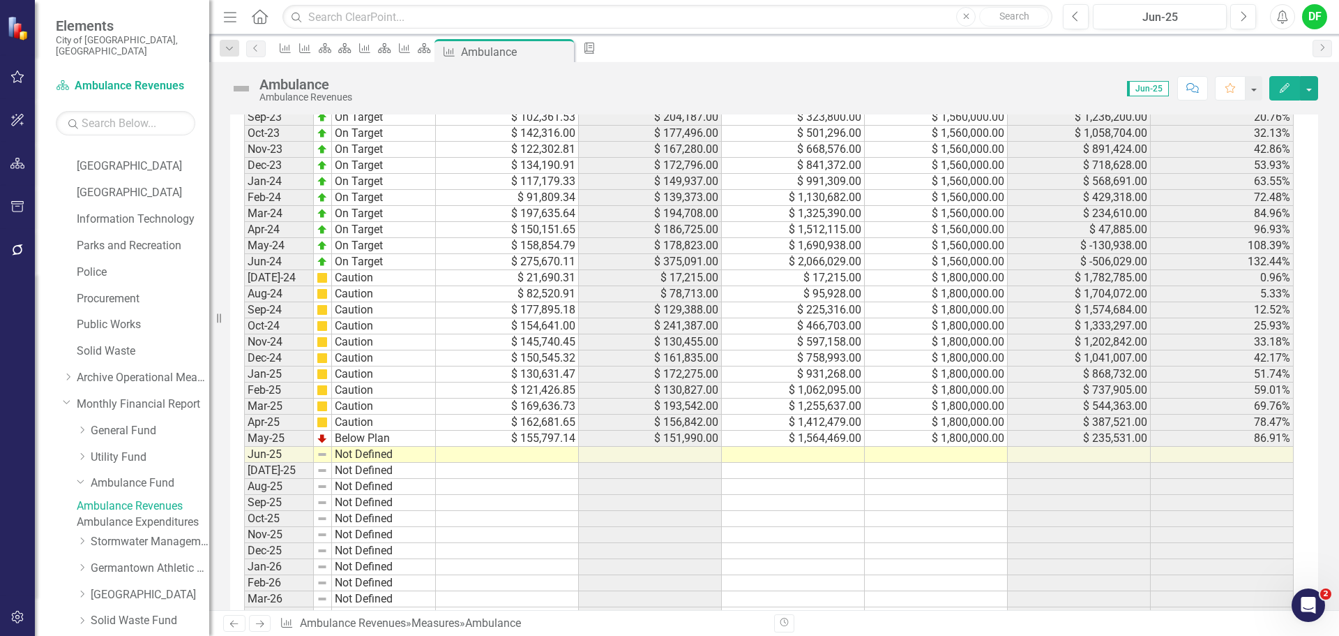
scroll to position [837, 0]
click at [949, 464] on td at bounding box center [936, 456] width 143 height 16
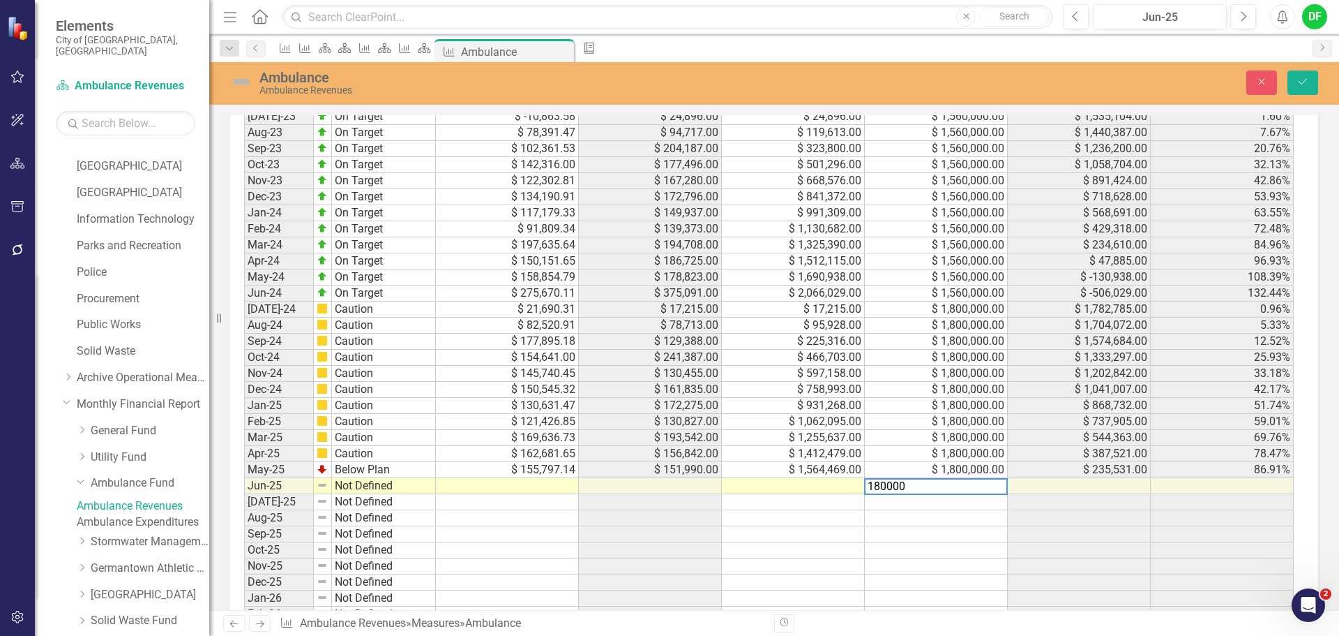
type textarea "1800000"
type textarea "1950299"
click at [513, 494] on td at bounding box center [507, 486] width 143 height 16
click at [469, 494] on td at bounding box center [507, 486] width 143 height 16
type textarea "326793"
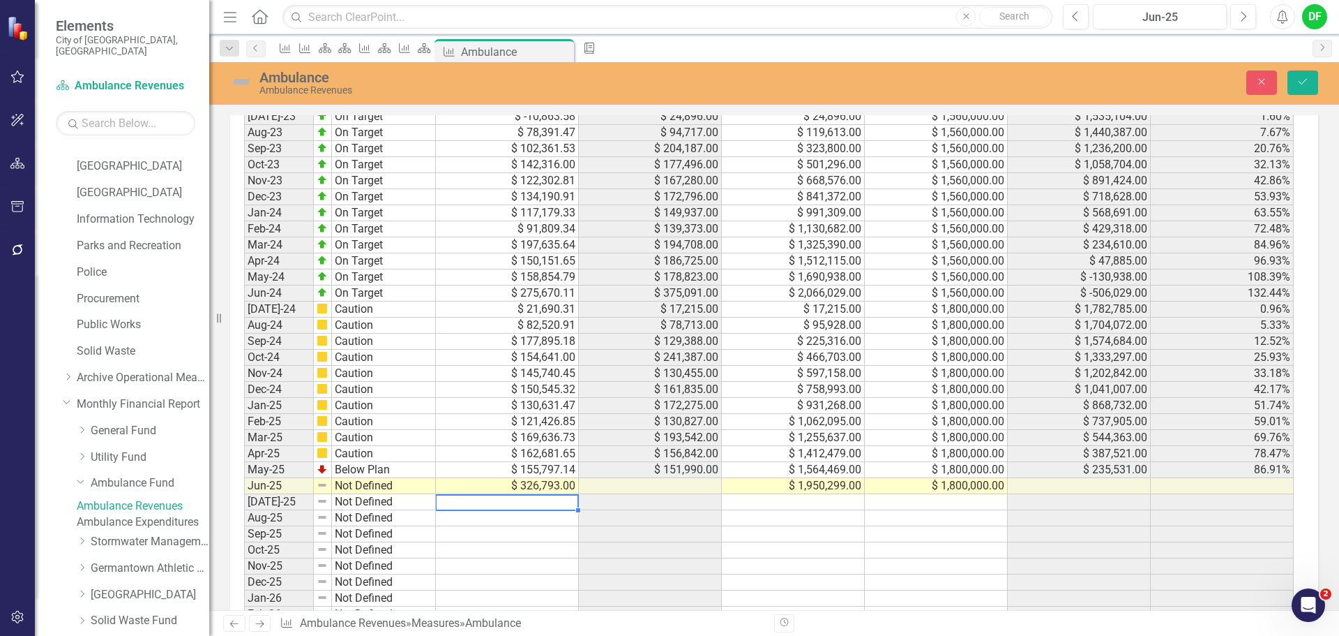
click at [239, 84] on img at bounding box center [241, 81] width 22 height 22
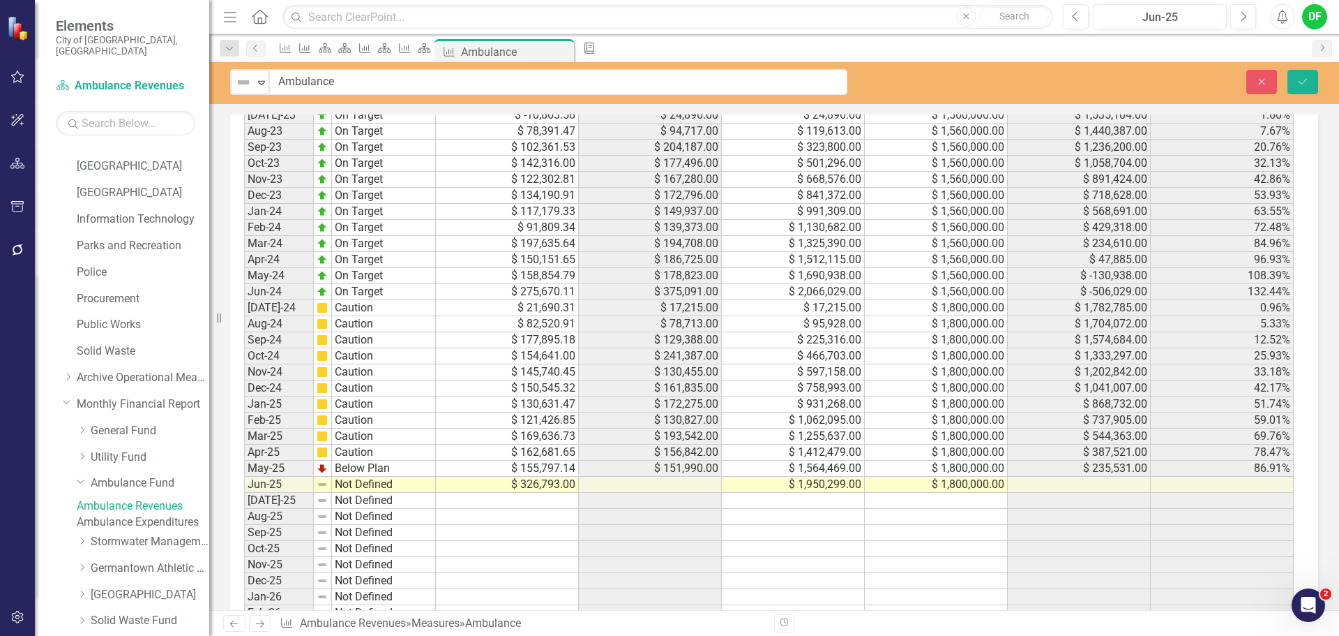
click at [254, 87] on div "Not Defined" at bounding box center [244, 83] width 21 height 20
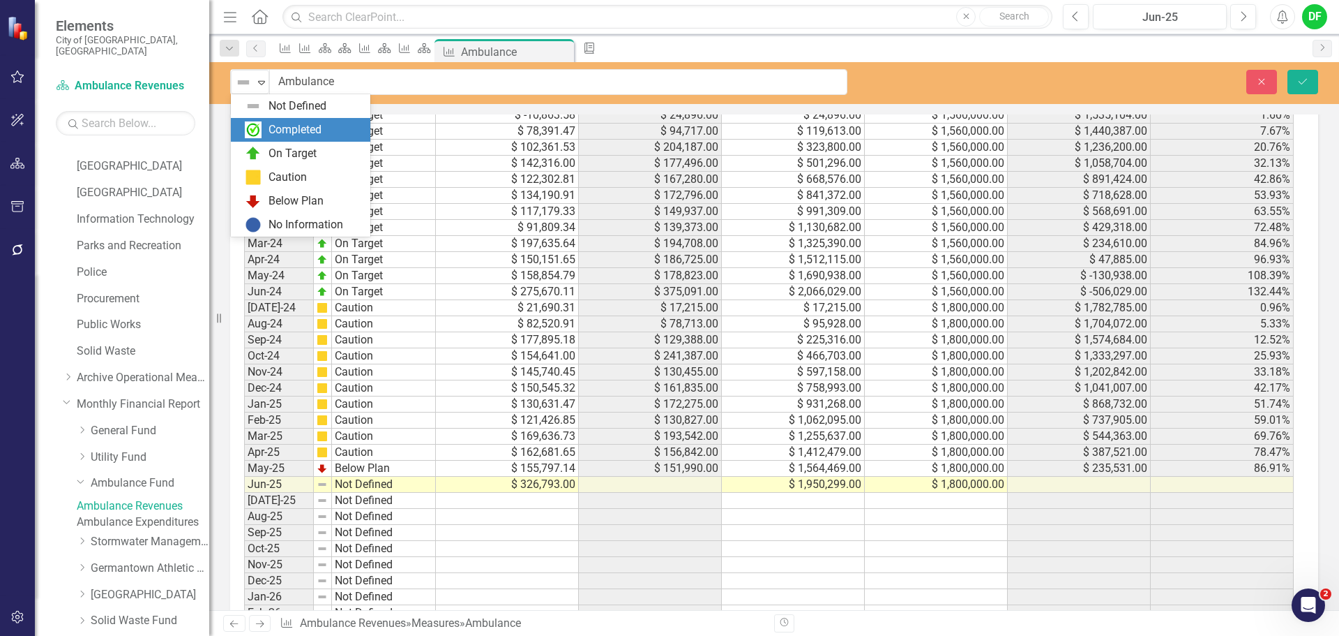
click at [263, 149] on div "On Target" at bounding box center [303, 153] width 117 height 17
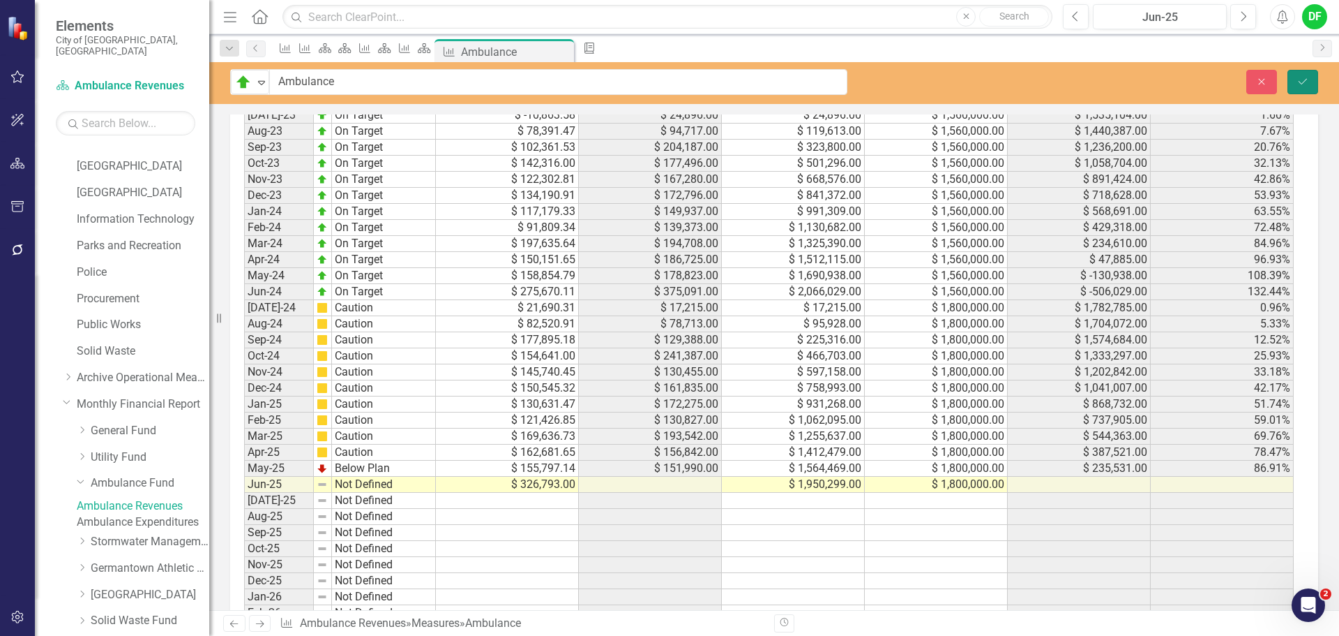
click at [1302, 80] on icon "Save" at bounding box center [1303, 82] width 13 height 10
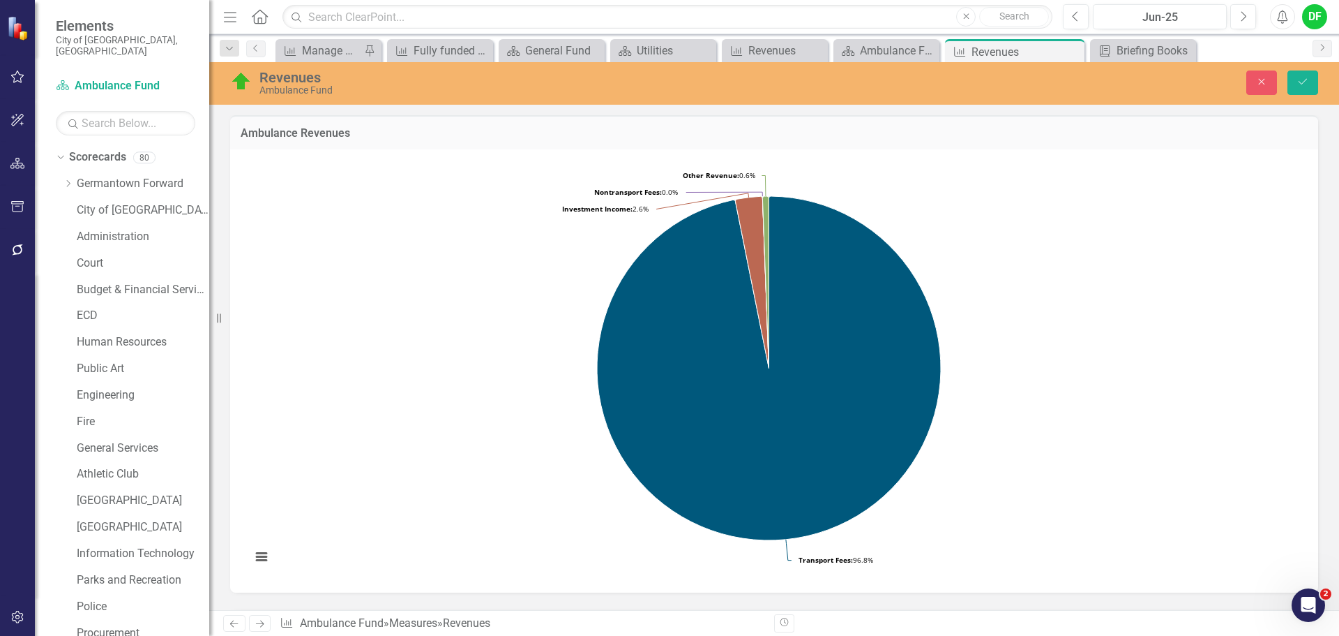
scroll to position [349, 0]
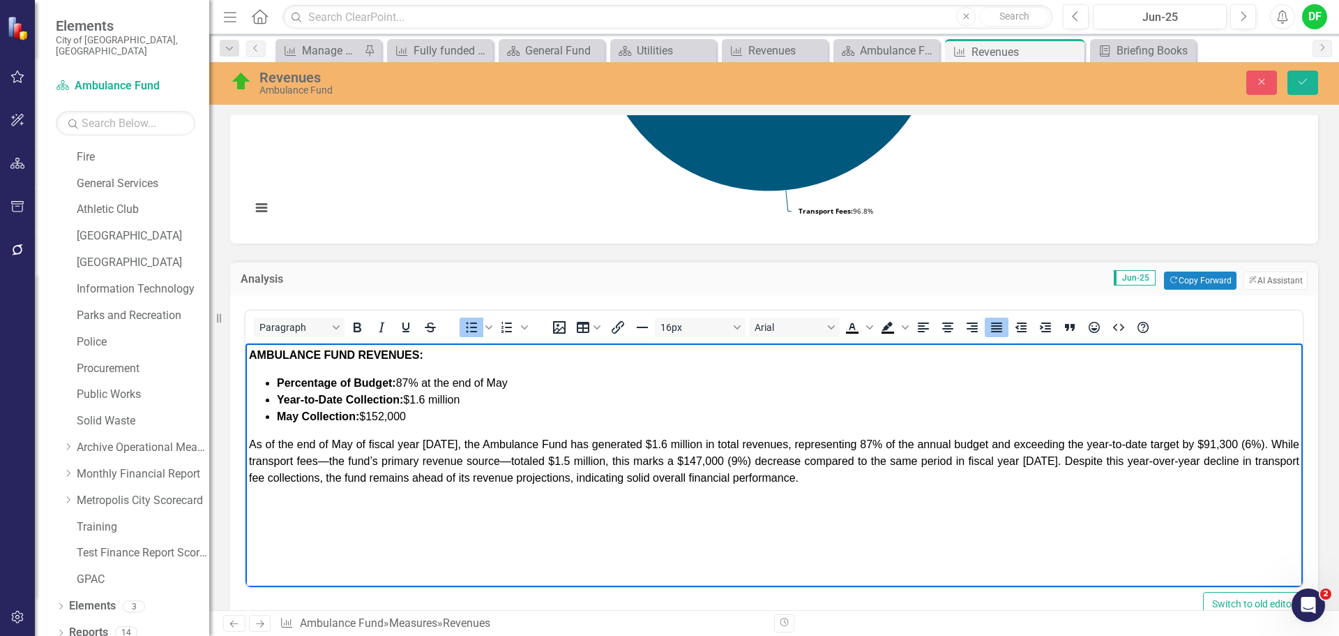
click at [412, 381] on span "Percentage of Budget: 87% at the end of May" at bounding box center [392, 383] width 231 height 12
click at [356, 324] on icon "Bold" at bounding box center [358, 327] width 8 height 10
click at [549, 380] on li "Percentage of Budget: ﻿100 % at the end of May" at bounding box center [788, 383] width 1023 height 17
click at [343, 402] on strong "Year-to-Date Collection:" at bounding box center [340, 399] width 126 height 12
click at [400, 402] on span "FY2025 Collection: $1.6 million" at bounding box center [355, 399] width 156 height 12
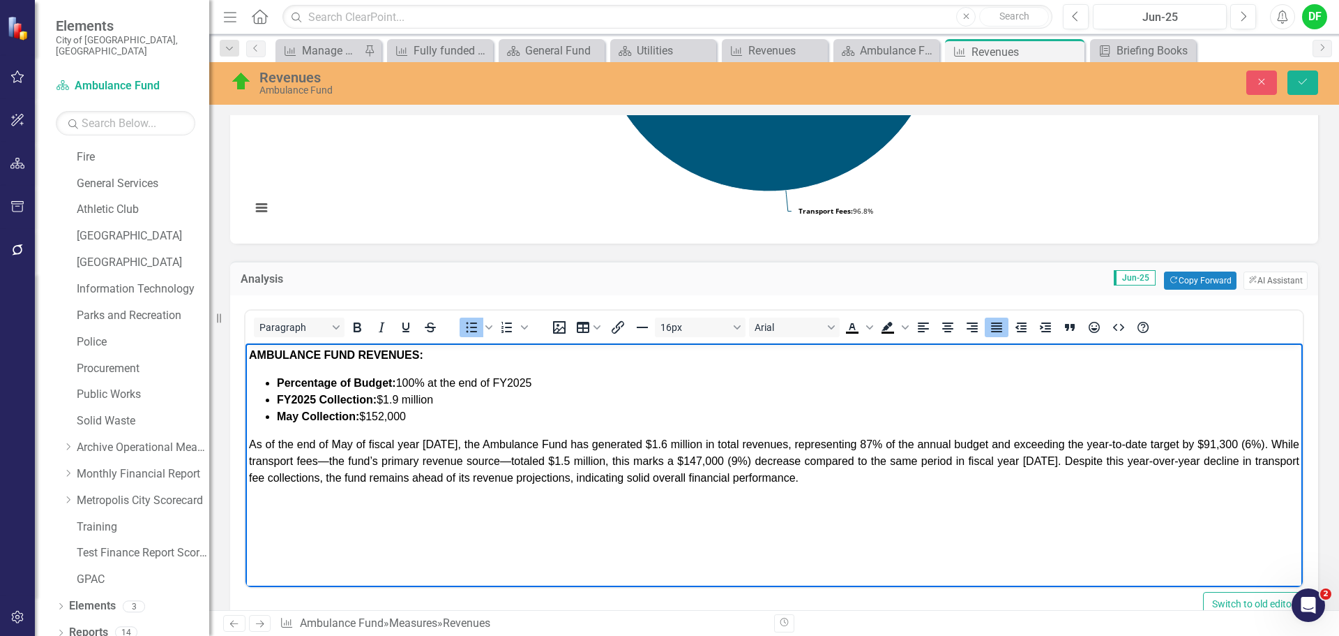
click at [301, 414] on strong "May Collection:" at bounding box center [318, 416] width 82 height 12
click at [438, 419] on li "June Collection: $152,000" at bounding box center [788, 416] width 1023 height 17
click at [364, 443] on span "As of the end of May of fiscal year 2025, the Ambulance Fund has generated $1.6…" at bounding box center [774, 460] width 1051 height 45
click at [278, 444] on span "As of the end of fiscal year 2025, the Ambulance Fund has generated $1.6 millio…" at bounding box center [774, 460] width 1051 height 45
click at [605, 442] on span "At the end of fiscal year 2025, the Ambulance Fund has generated $1.6 million i…" at bounding box center [774, 460] width 1051 height 45
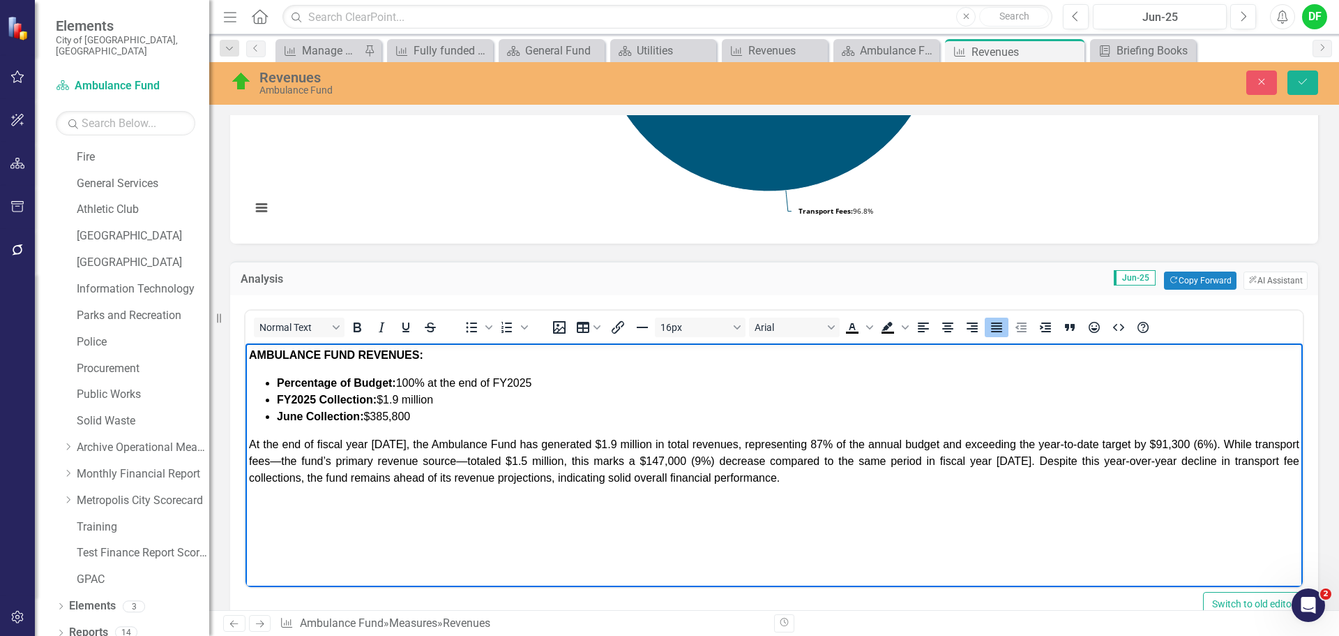
click at [815, 442] on span "At the end of fiscal year 2025, the Ambulance Fund has generated $1.9 million i…" at bounding box center [774, 460] width 1051 height 45
click at [1224, 444] on span "At the end of fiscal year 2025, the Ambulance Fund has generated $1.9 million i…" at bounding box center [774, 460] width 1051 height 45
click at [1272, 442] on span "At the end of fiscal year 2025, the Ambulance Fund has generated $1.9 million i…" at bounding box center [774, 460] width 1051 height 45
click at [603, 460] on span "At the end of fiscal year 2025, the Ambulance Fund has generated $1.9 million i…" at bounding box center [774, 460] width 1051 height 45
click at [609, 447] on span "At the end of fiscal year 2025, the Ambulance Fund has generated $1.9 million i…" at bounding box center [774, 460] width 1051 height 45
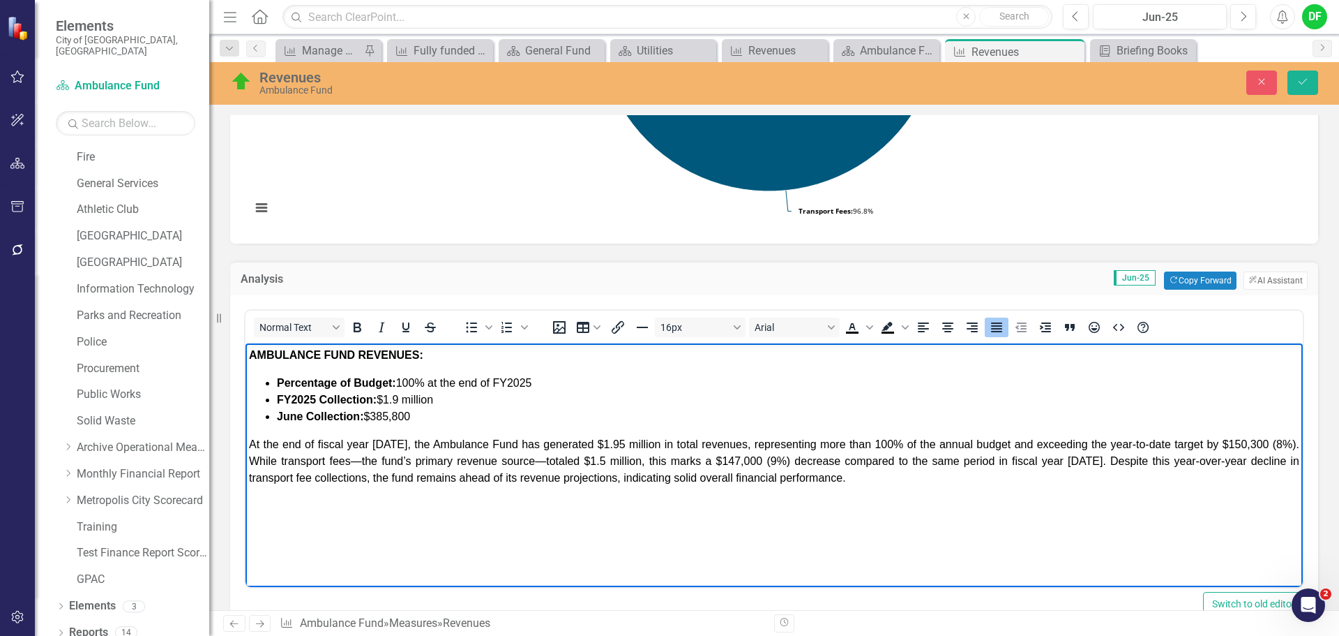
click at [400, 400] on span "FY2025 Collection: $1.9 million" at bounding box center [355, 399] width 156 height 12
click at [606, 461] on span "At the end of fiscal year 2025, the Ambulance Fund has generated $1.95 million …" at bounding box center [774, 460] width 1051 height 45
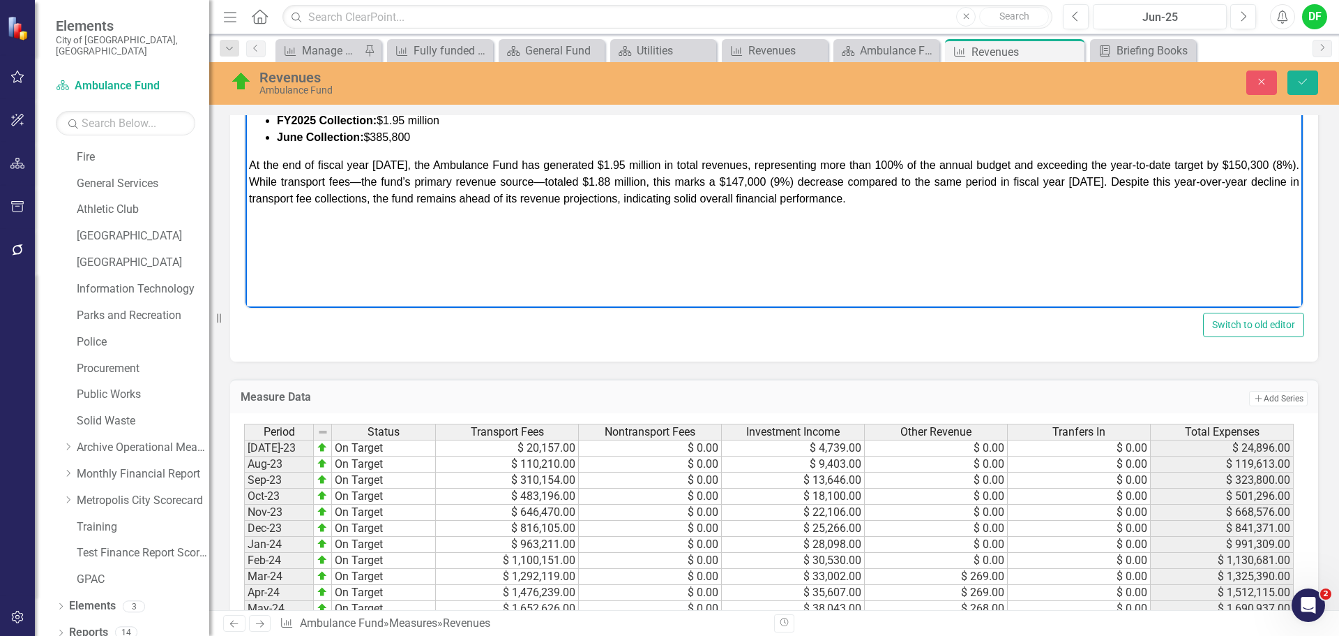
scroll to position [419, 0]
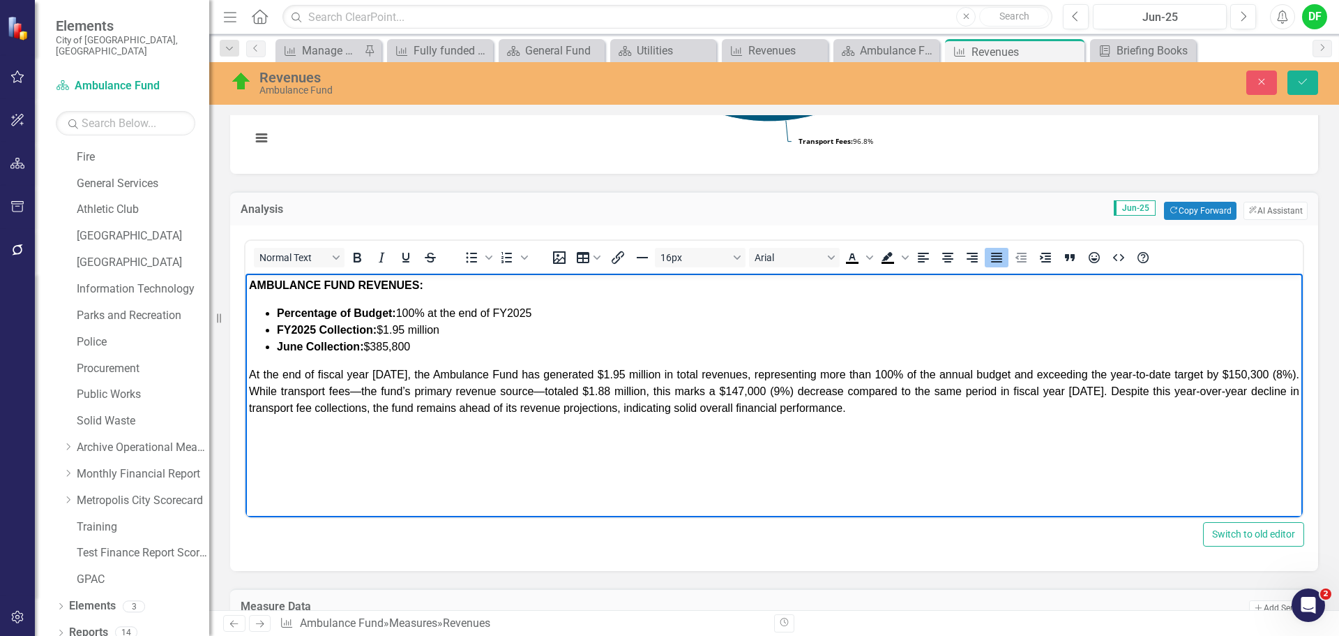
click at [765, 391] on span "At the end of fiscal year 2025, the Ambulance Fund has generated $1.95 million …" at bounding box center [774, 390] width 1051 height 45
click at [783, 391] on span "At the end of fiscal year 2025, the Ambulance Fund has generated $1.95 million …" at bounding box center [774, 390] width 1051 height 45
click at [455, 409] on span "At the end of fiscal year 2025, the Ambulance Fund has generated $1.95 million …" at bounding box center [774, 390] width 1051 height 45
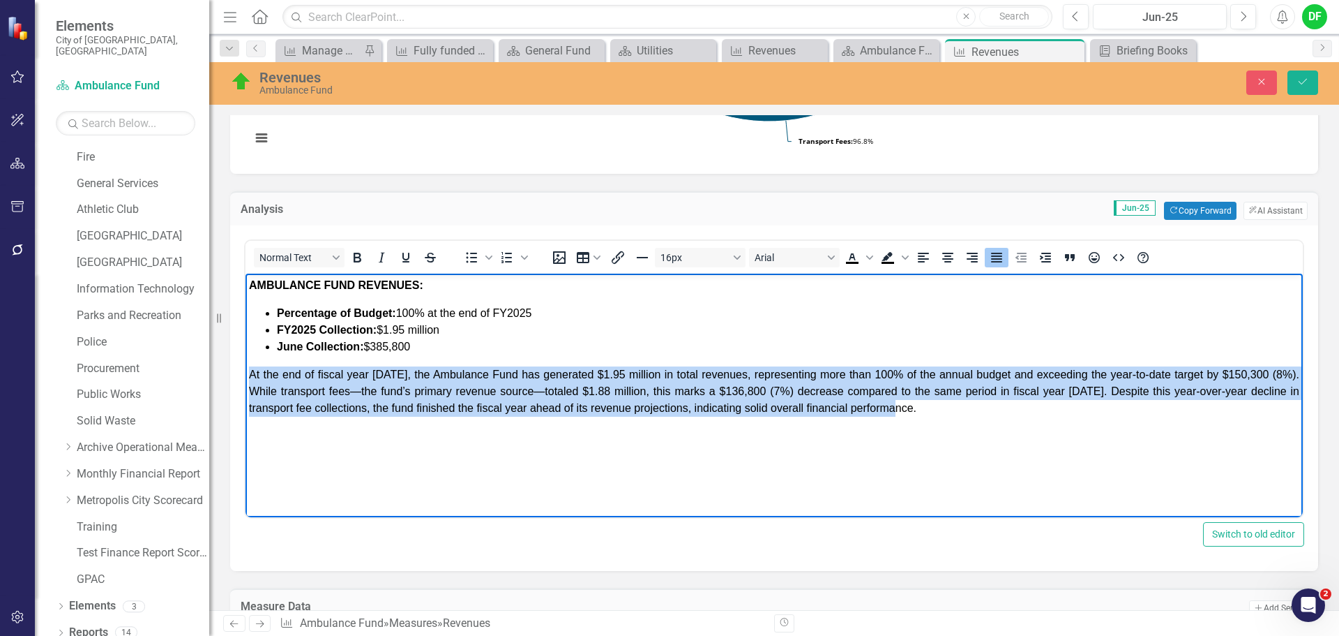
drag, startPoint x: 252, startPoint y: 374, endPoint x: 952, endPoint y: 420, distance: 701.9
click at [952, 420] on body "AMBULANCE FUND REVENUES: Percentage of Budget: 100 % at the end of FY2025 FY202…" at bounding box center [775, 377] width 1058 height 209
copy span "At the end of fiscal year 2025, the Ambulance Fund has generated $1.95 million …"
drag, startPoint x: 1047, startPoint y: 408, endPoint x: 255, endPoint y: 368, distance: 792.9
click at [248, 377] on body "AMBULANCE FUND REVENUES: Percentage of Budget: 100 % at the end of FY2025 FY202…" at bounding box center [775, 377] width 1058 height 209
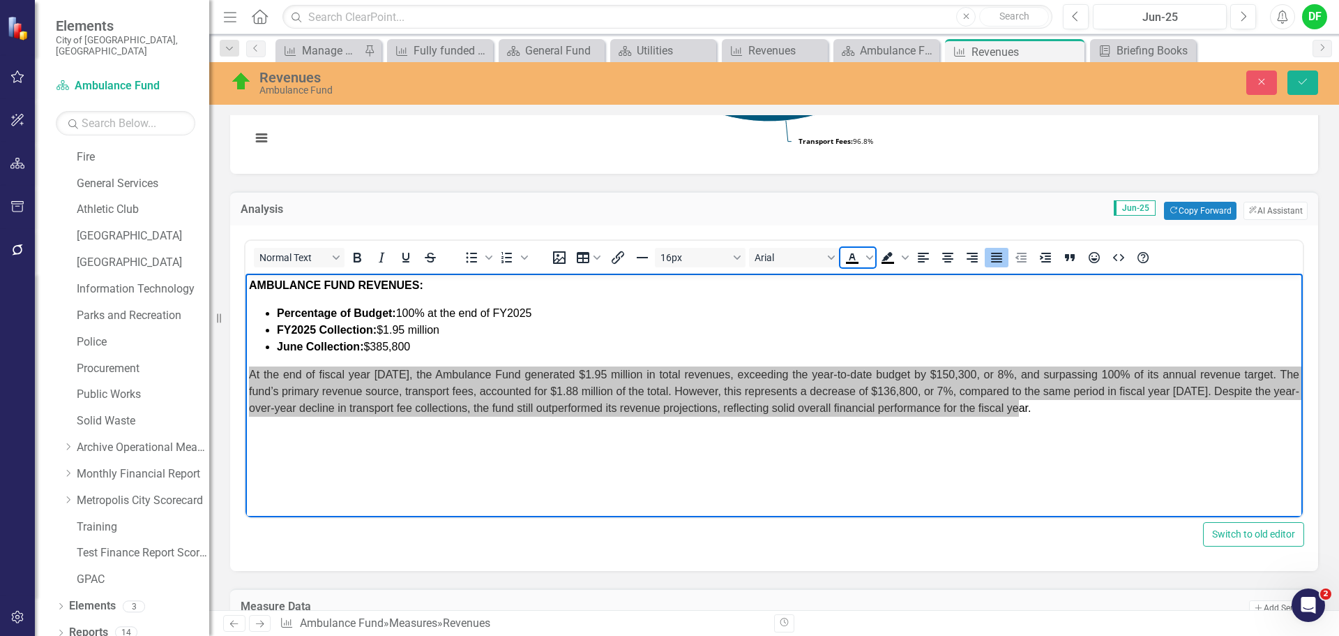
click at [847, 259] on icon "Text color Black" at bounding box center [852, 257] width 17 height 17
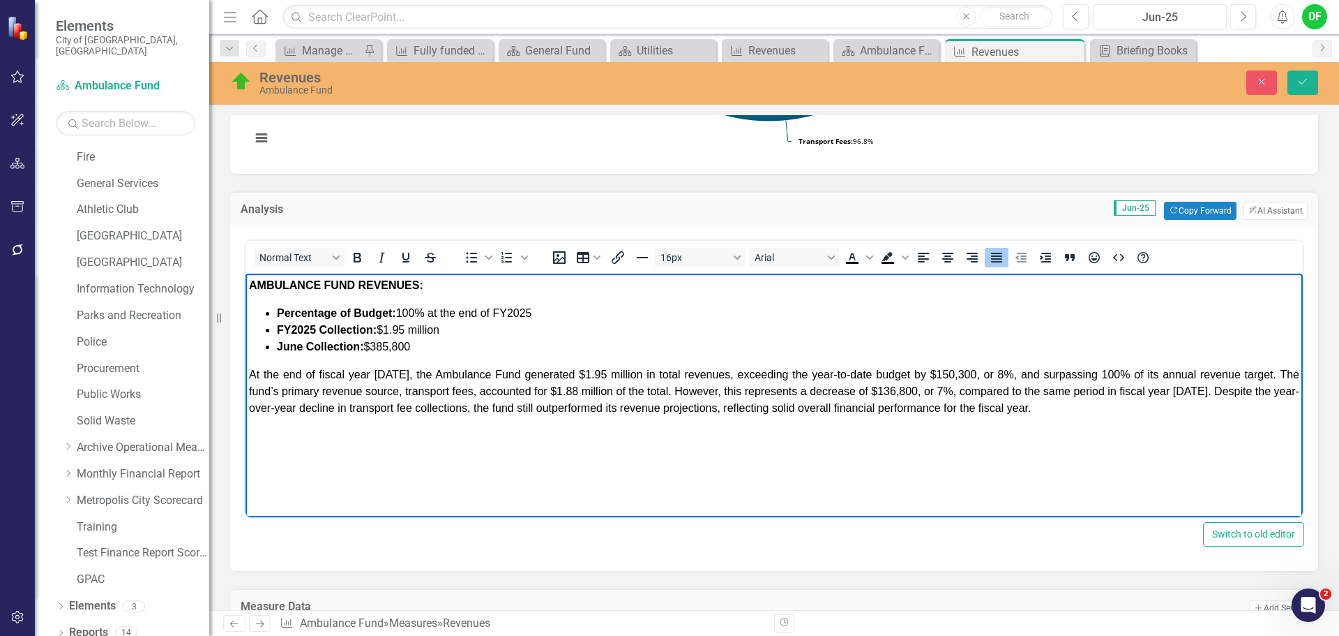
click at [1045, 420] on body "AMBULANCE FUND REVENUES: Percentage of Budget: 100 % at the end of FY2025 FY202…" at bounding box center [775, 377] width 1058 height 209
click at [1051, 405] on p "﻿At the end of fiscal year 2025, the Ambulance Fund generated $1.95 million in …" at bounding box center [774, 391] width 1051 height 50
click at [1300, 77] on icon "Save" at bounding box center [1303, 82] width 13 height 10
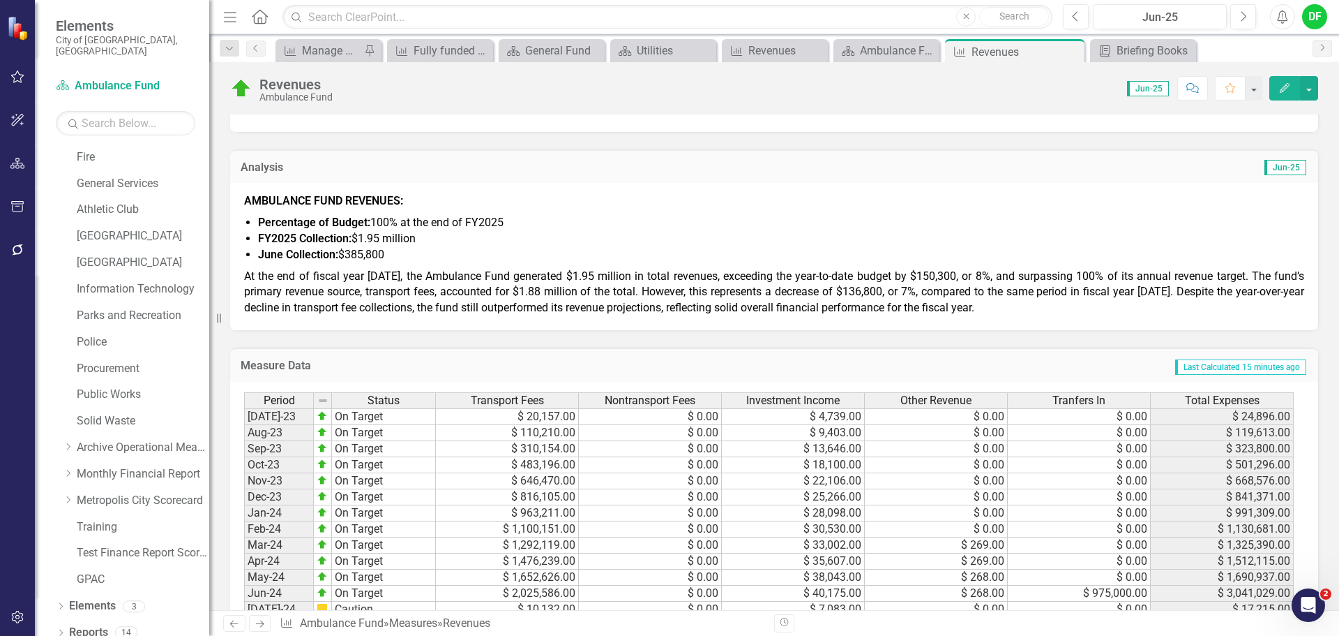
scroll to position [488, 0]
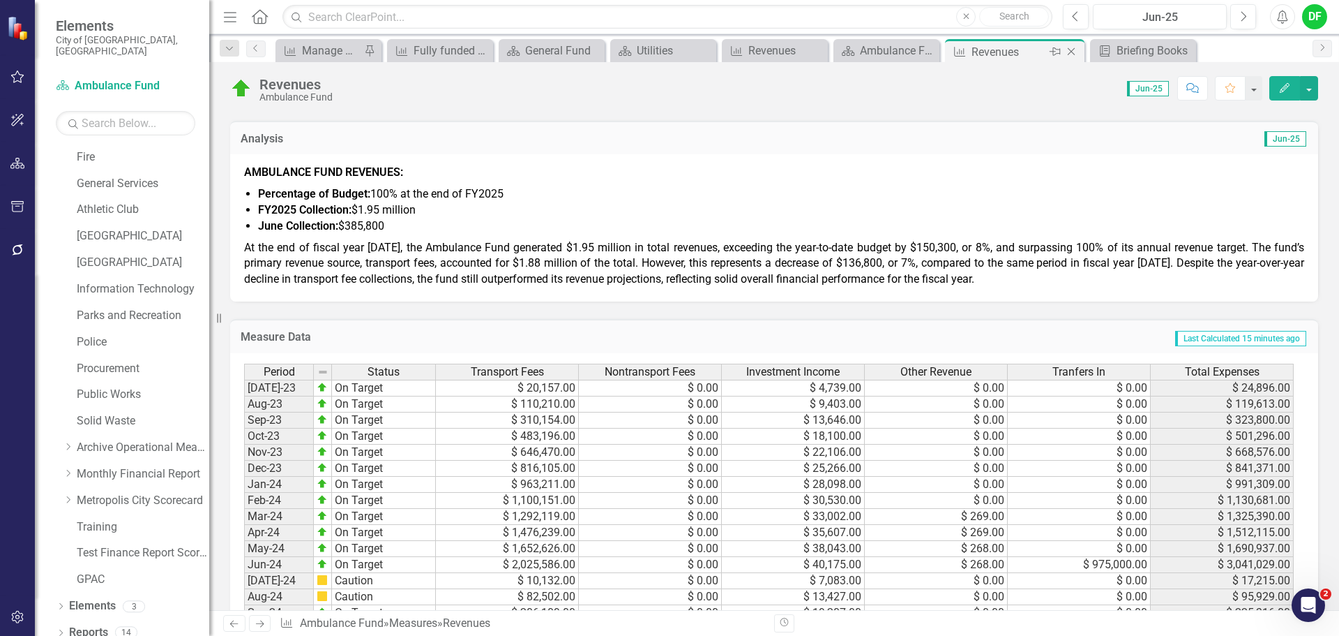
click at [1070, 49] on icon "Close" at bounding box center [1072, 51] width 14 height 11
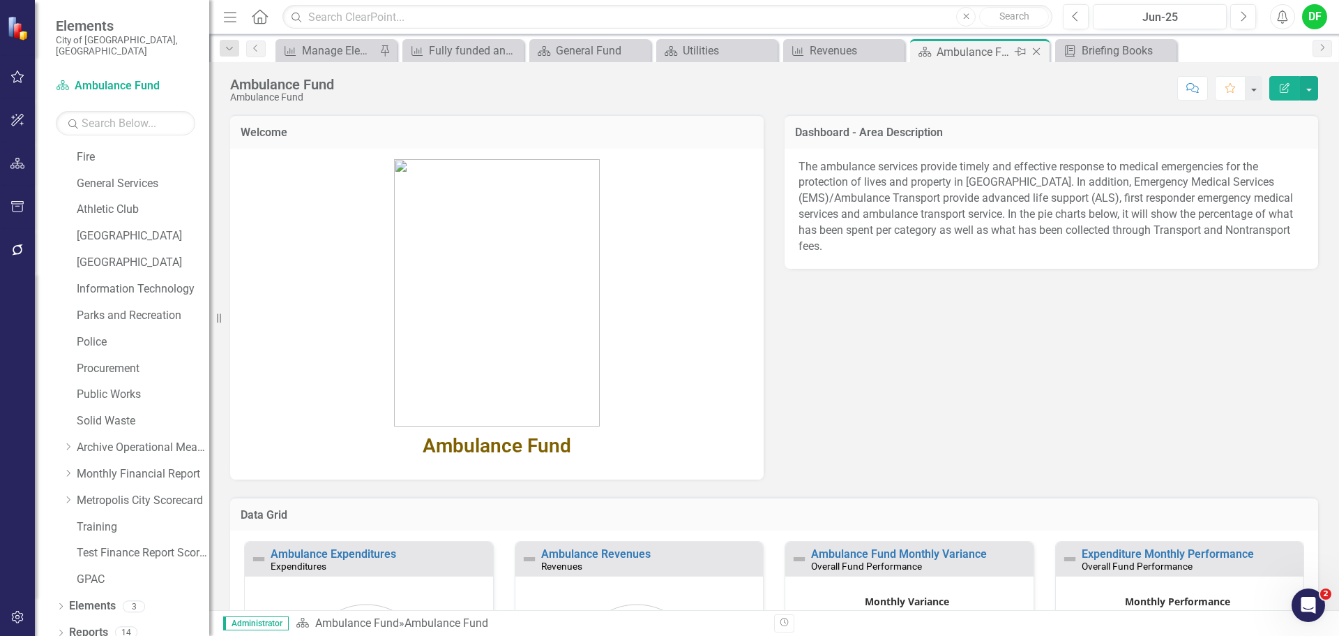
click at [1035, 50] on icon at bounding box center [1037, 52] width 8 height 8
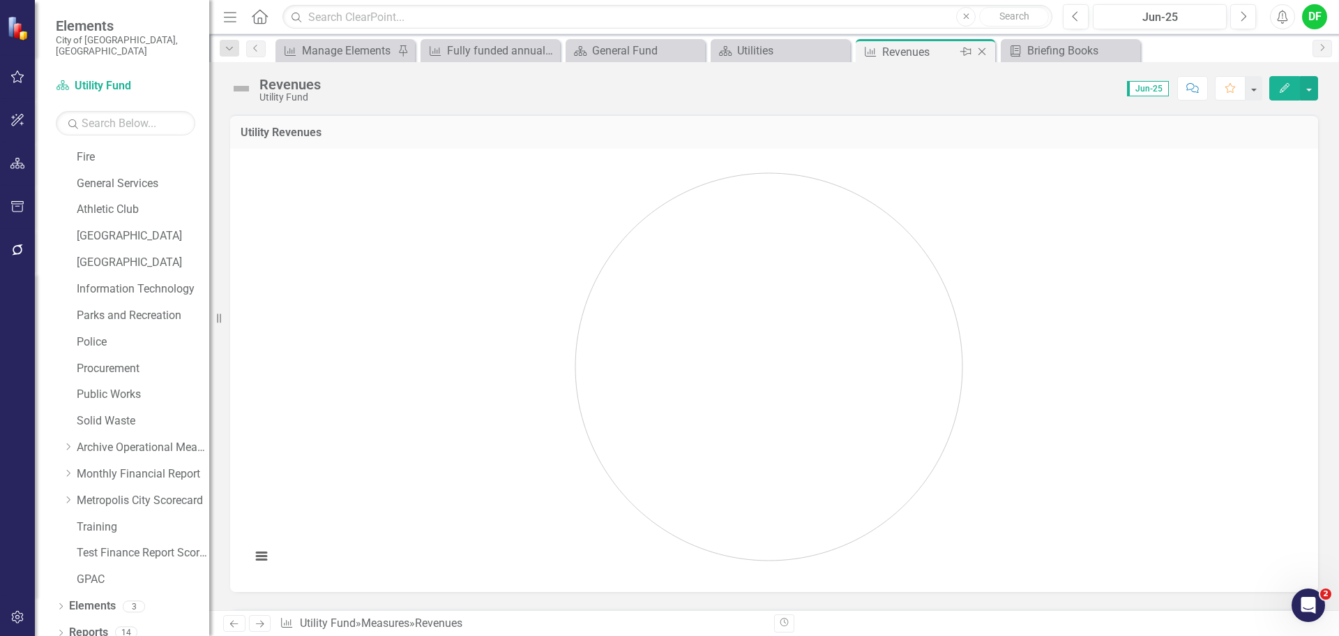
click at [980, 51] on icon "Close" at bounding box center [982, 51] width 14 height 11
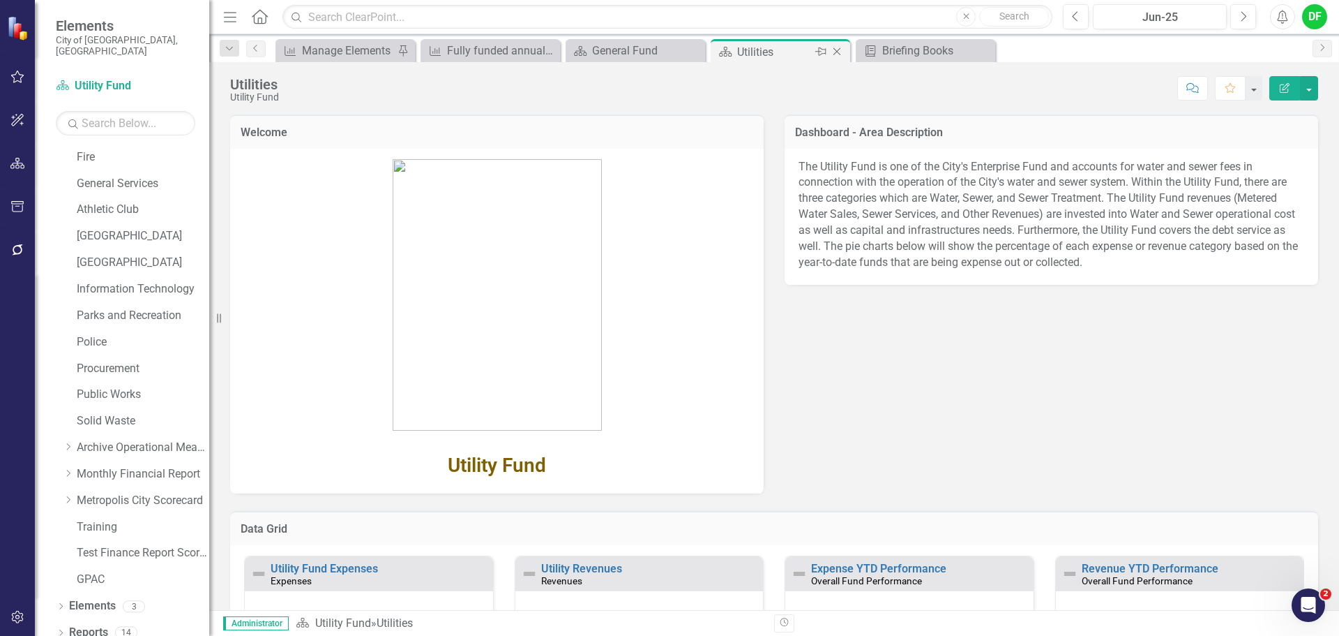
click at [836, 52] on icon at bounding box center [838, 52] width 8 height 8
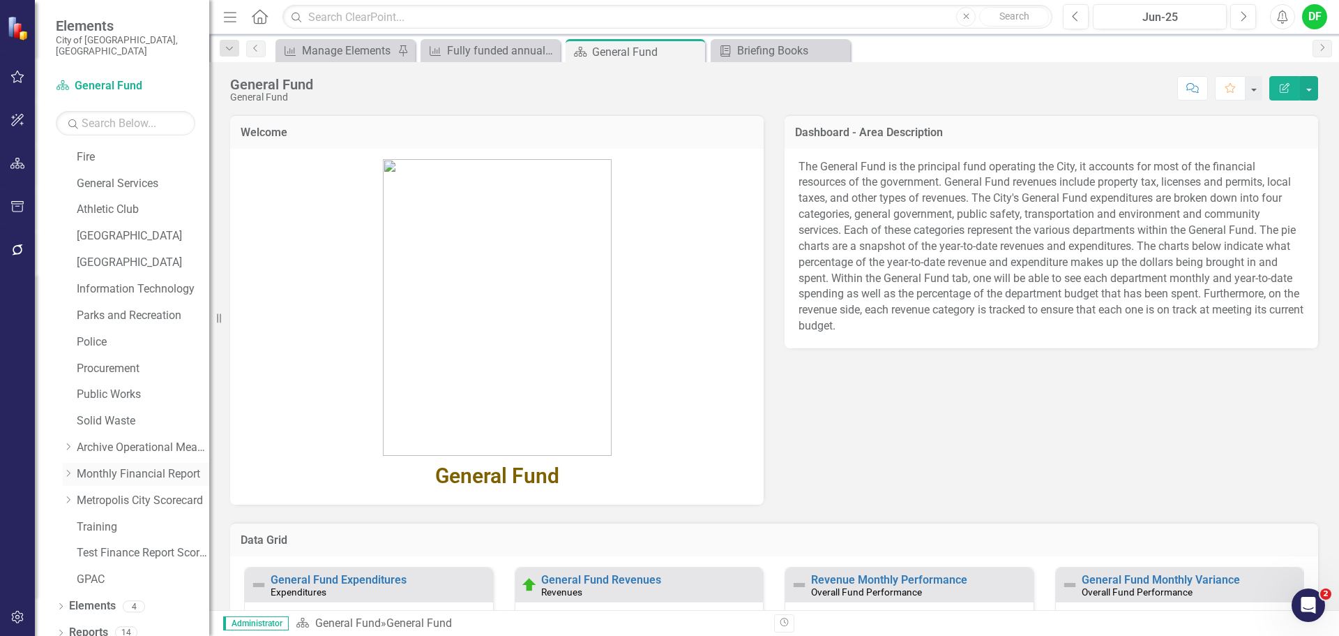
click at [68, 469] on icon "Dropdown" at bounding box center [68, 473] width 10 height 8
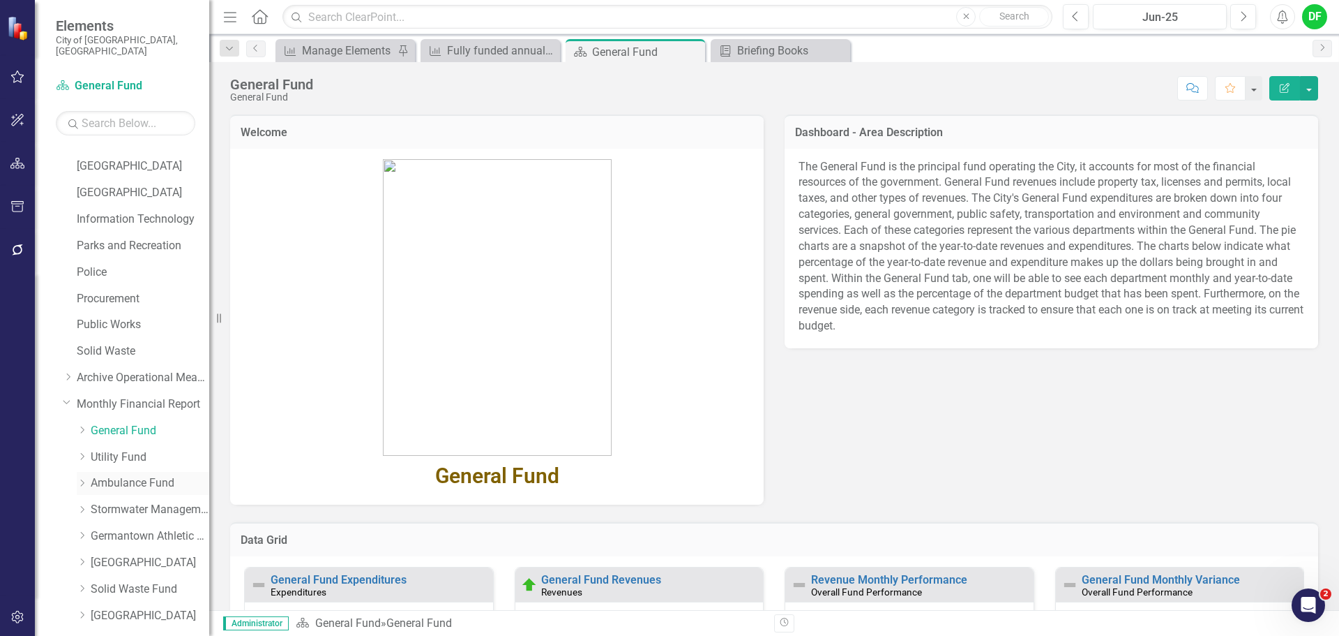
click at [126, 475] on link "Ambulance Fund" at bounding box center [150, 483] width 119 height 16
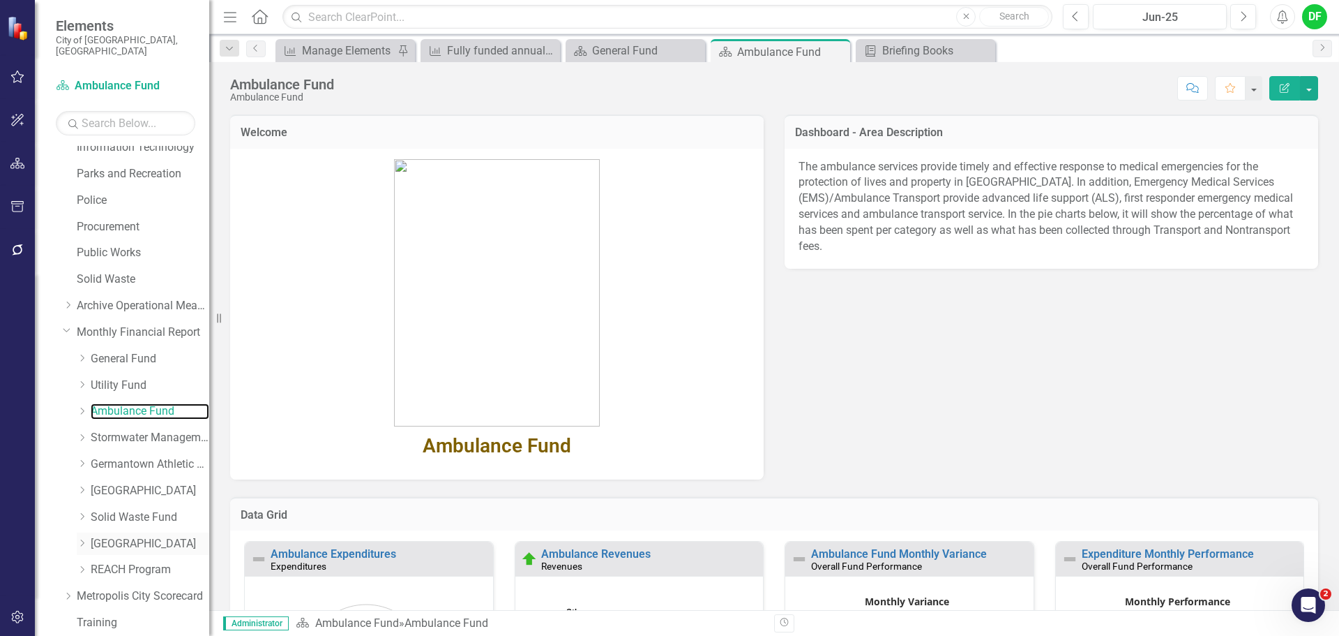
scroll to position [474, 0]
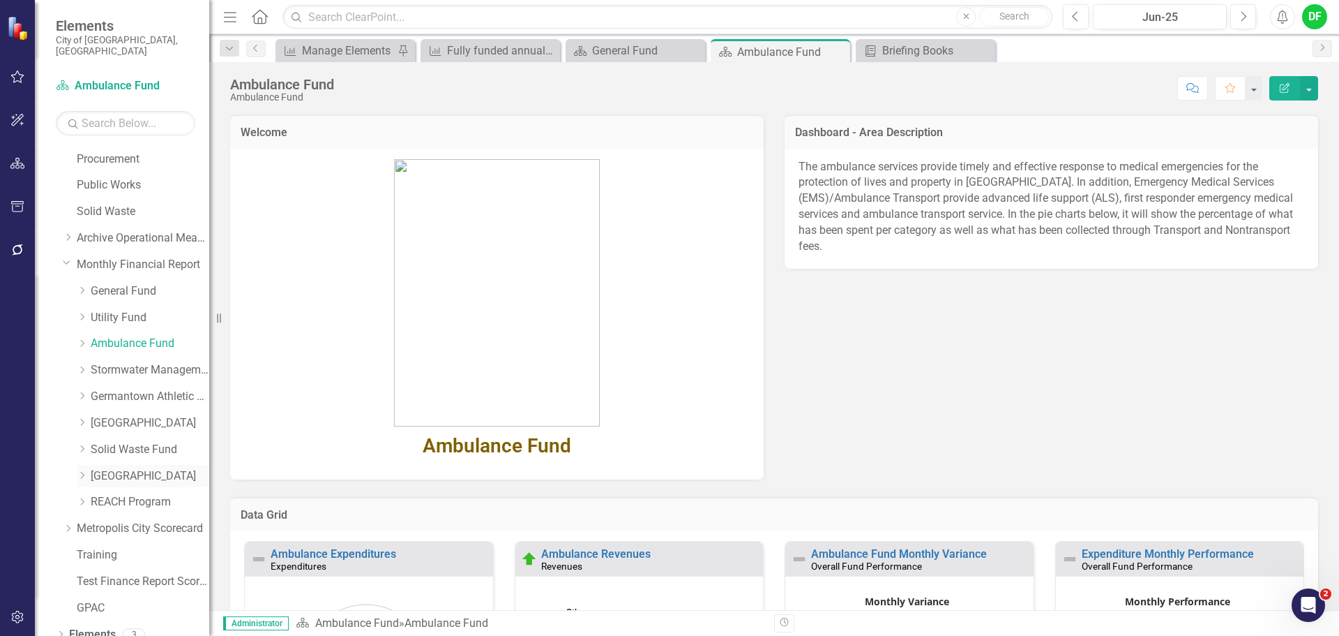
click at [112, 468] on link "[GEOGRAPHIC_DATA]" at bounding box center [150, 476] width 119 height 16
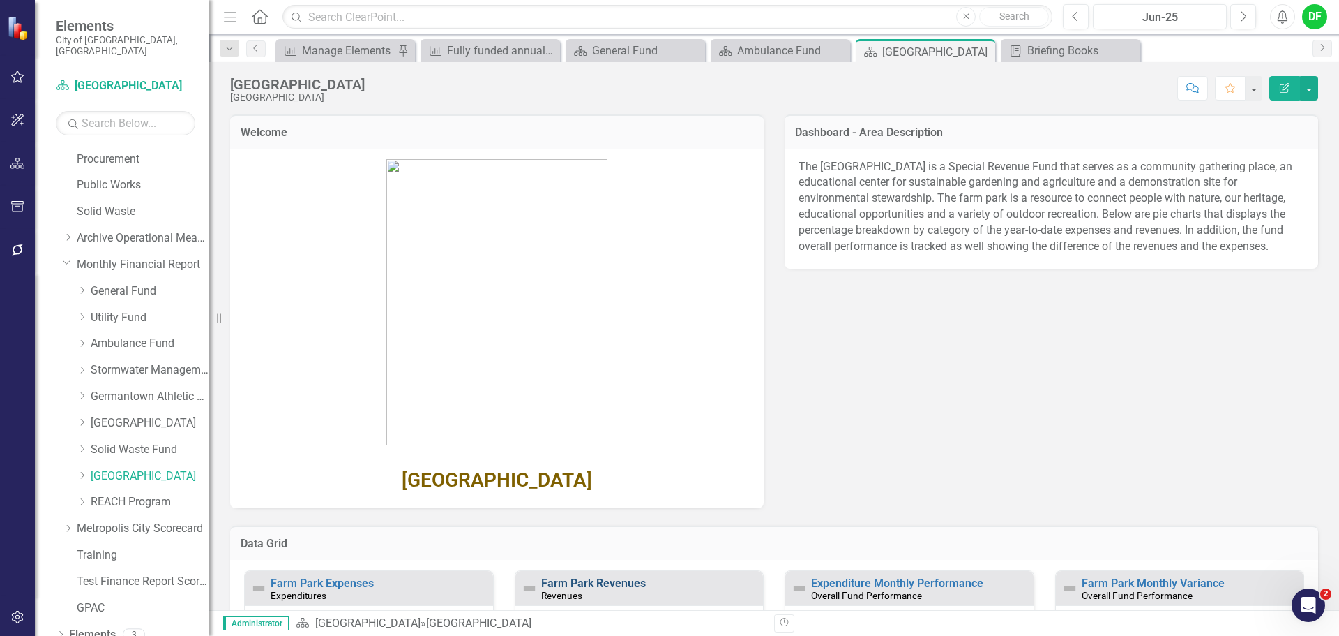
click at [586, 578] on link "Farm Park Revenues" at bounding box center [593, 582] width 105 height 13
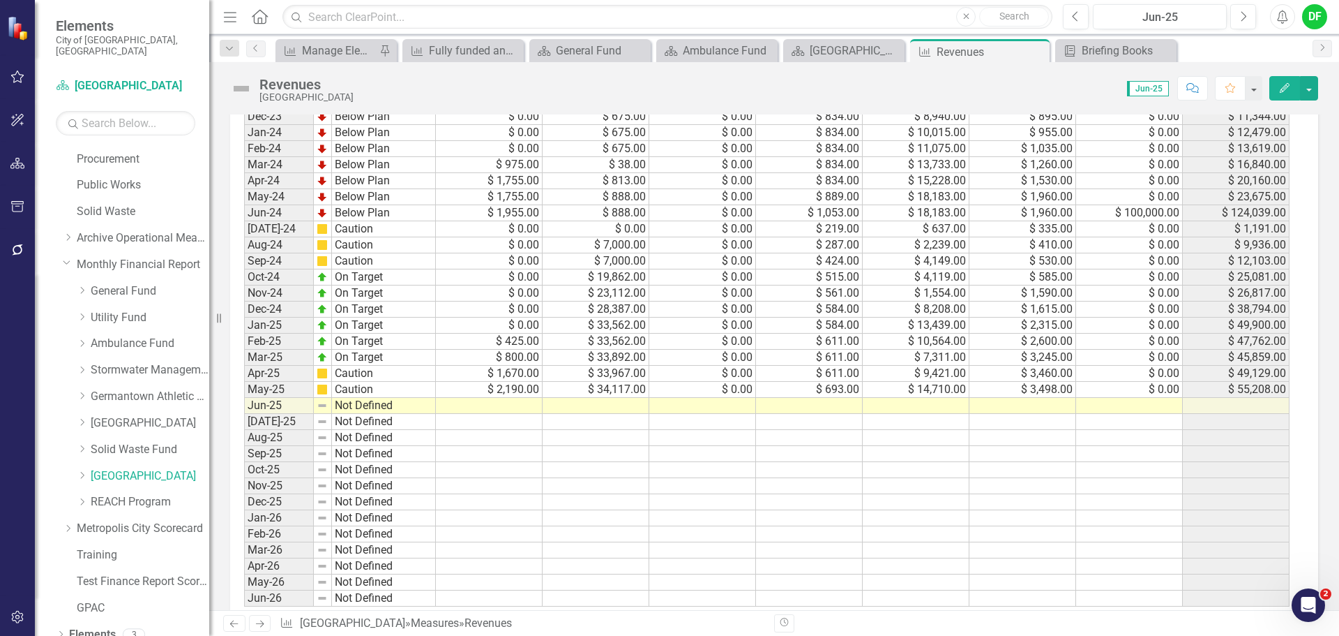
scroll to position [765, 0]
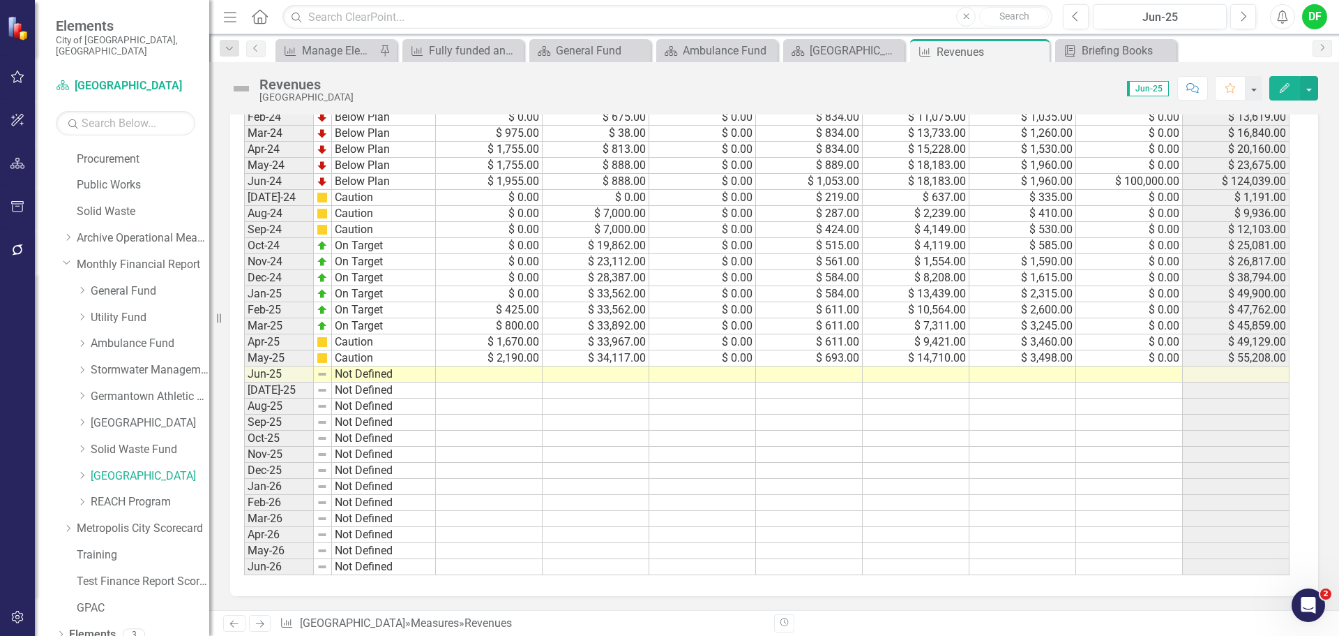
drag, startPoint x: 488, startPoint y: 375, endPoint x: 489, endPoint y: 390, distance: 15.4
click at [488, 375] on td at bounding box center [489, 374] width 107 height 16
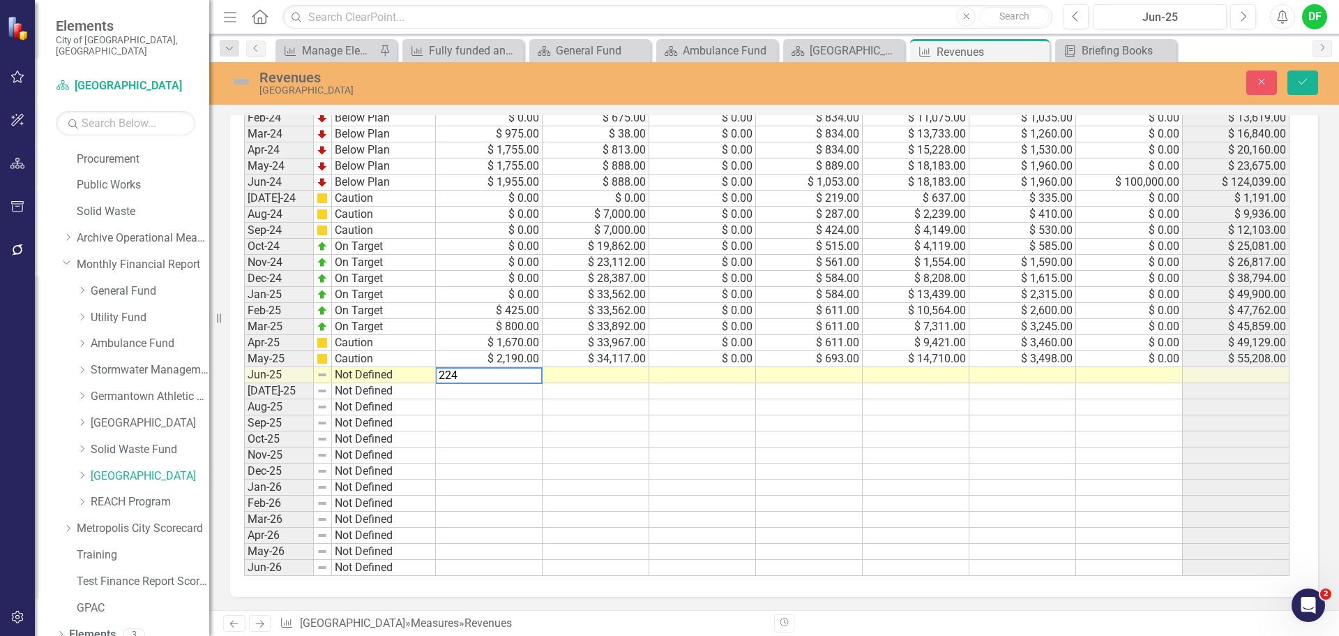
type textarea "2240"
type textarea "34739"
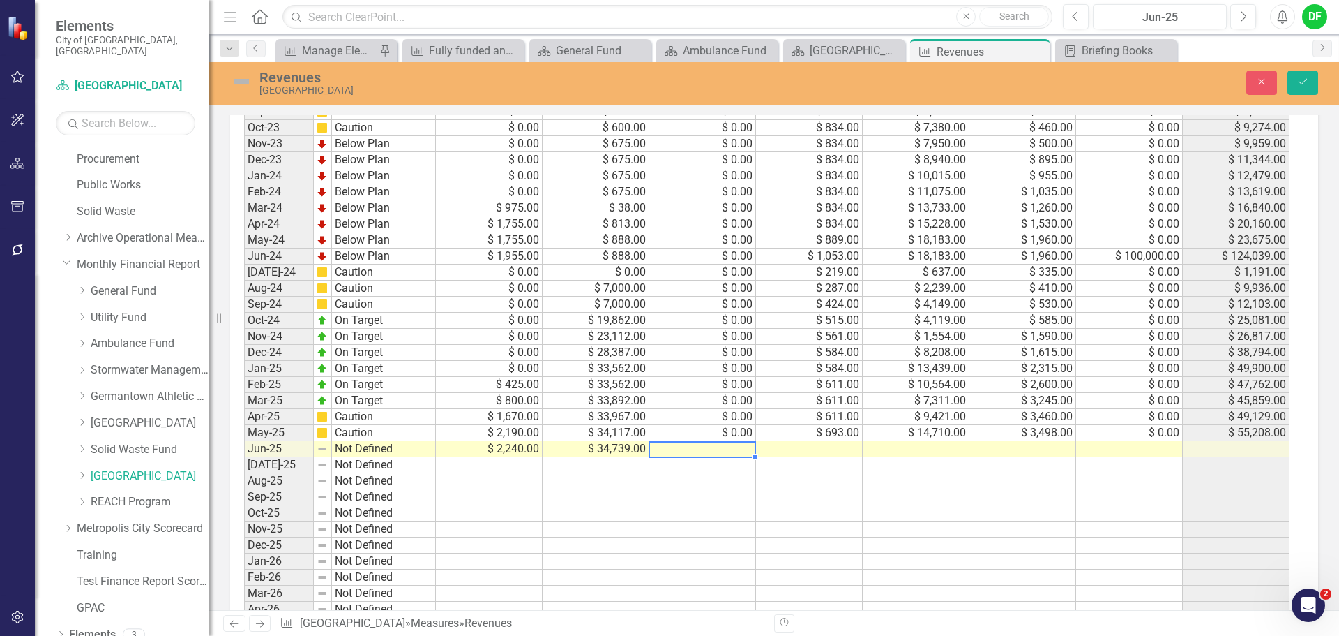
scroll to position [695, 0]
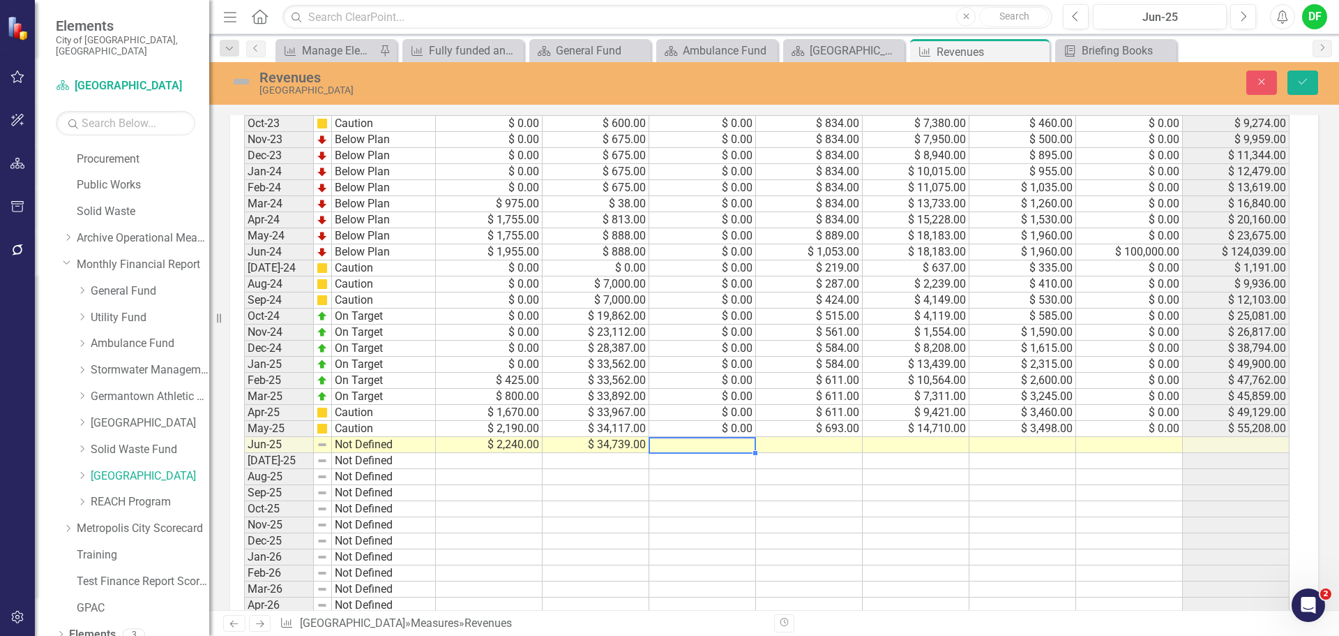
type textarea "0"
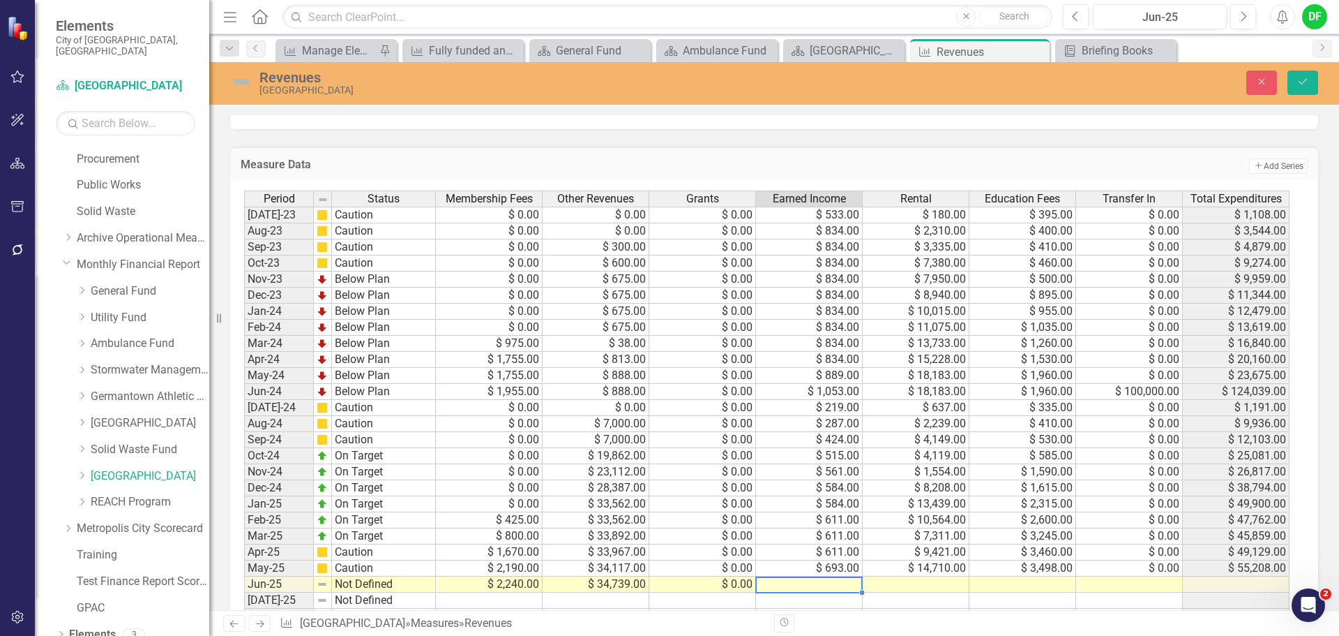
scroll to position [625, 0]
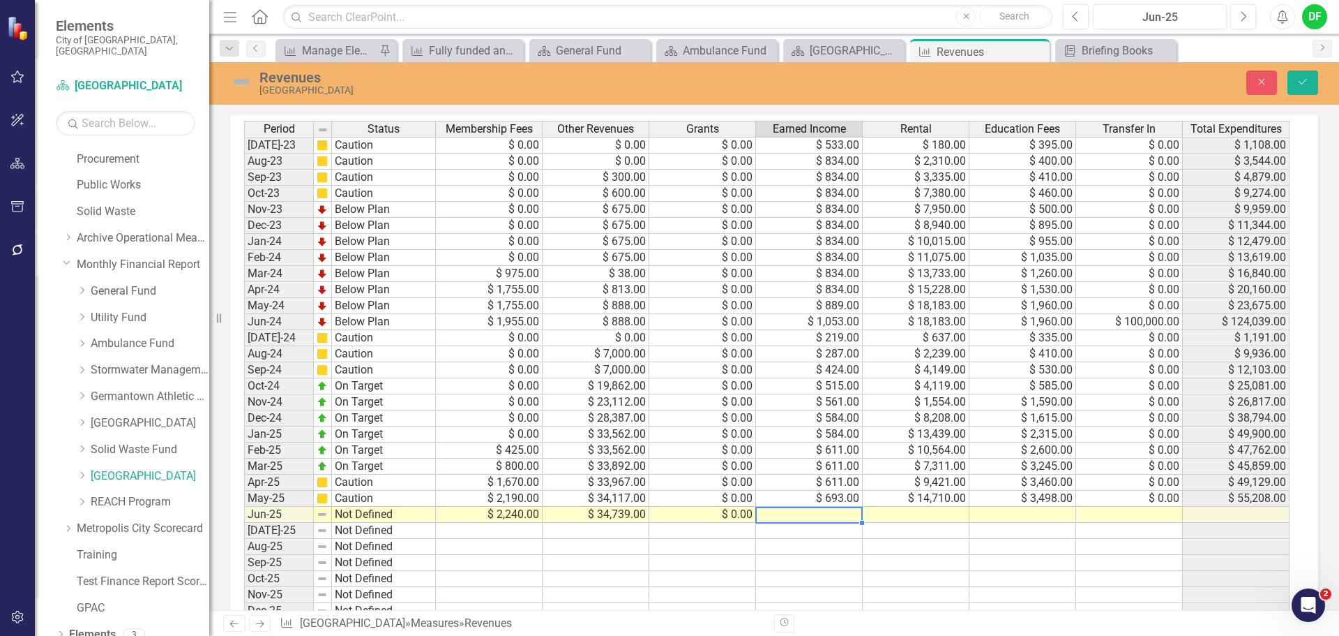
click at [806, 518] on td at bounding box center [809, 514] width 107 height 16
type textarea "1062"
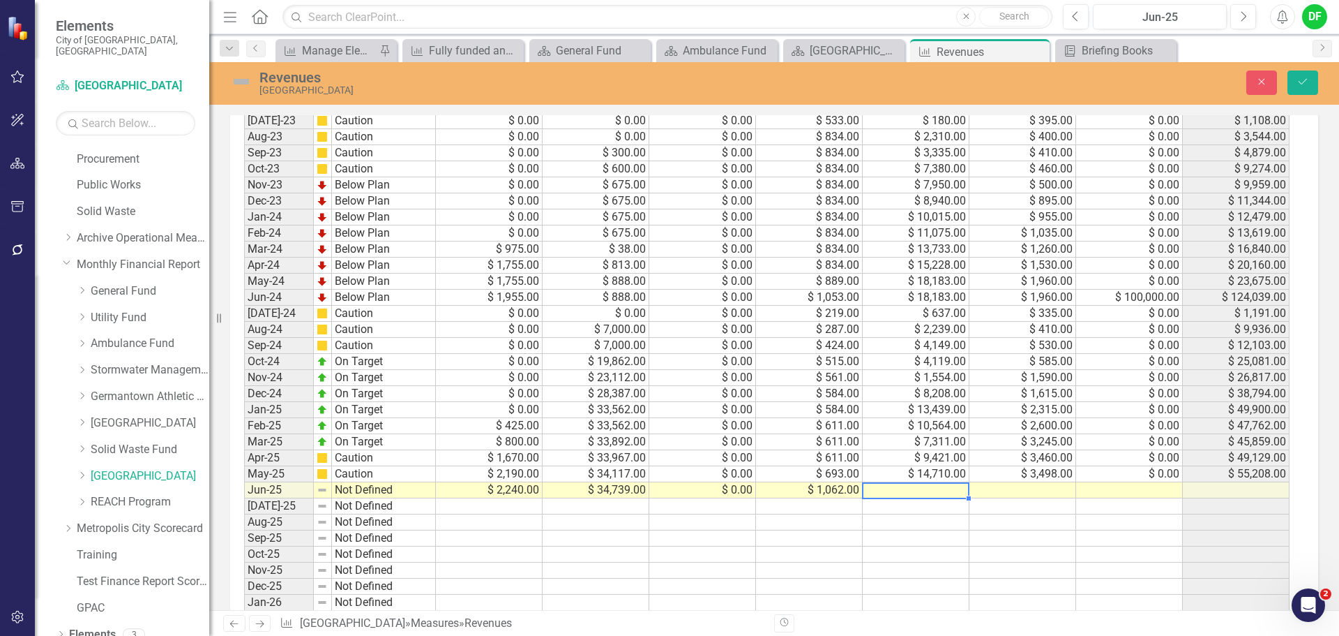
scroll to position [695, 0]
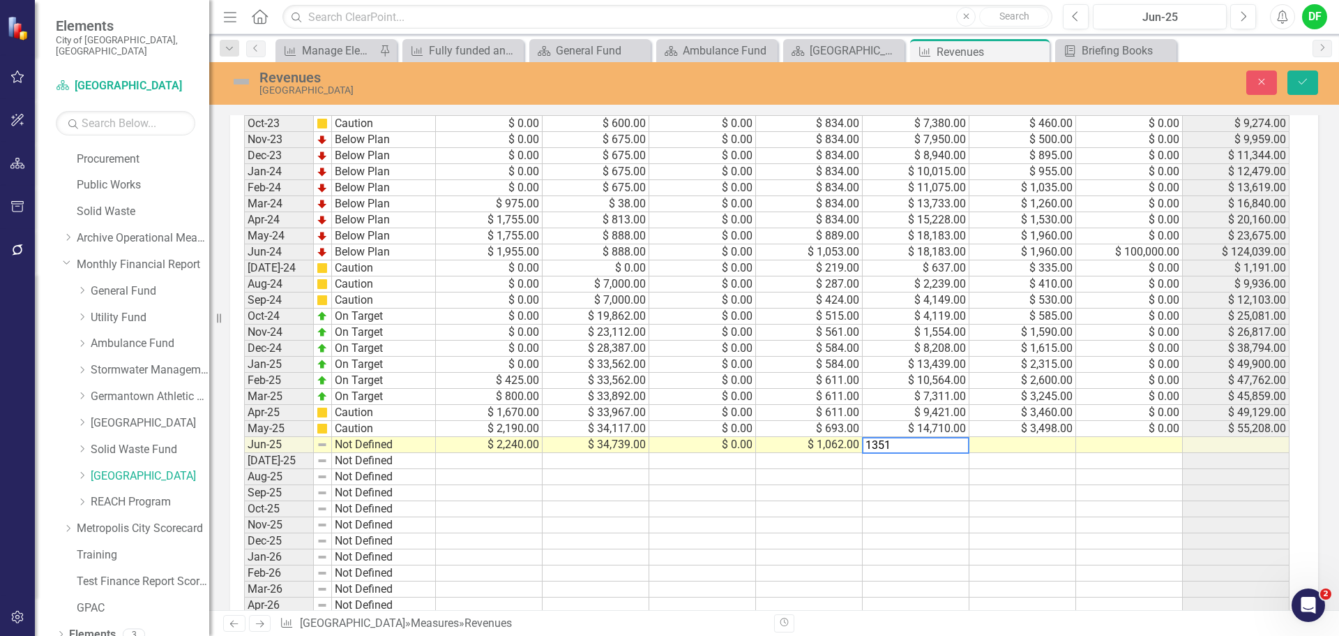
type textarea "13510"
type textarea "3506"
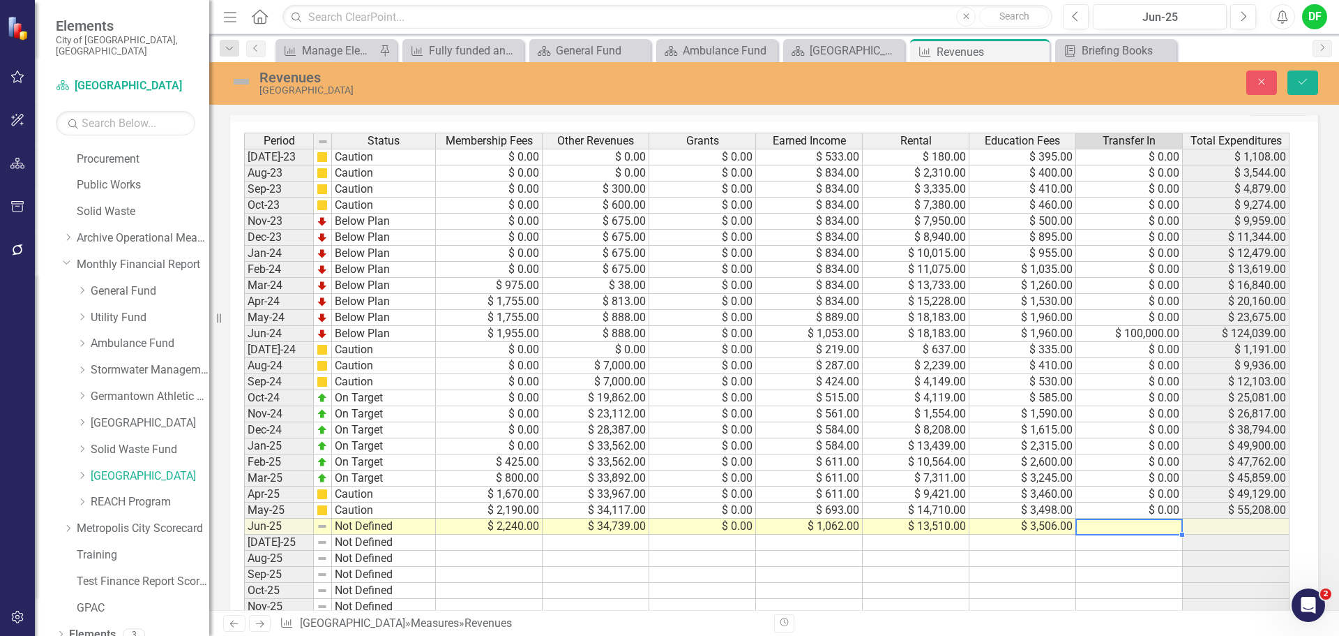
scroll to position [625, 0]
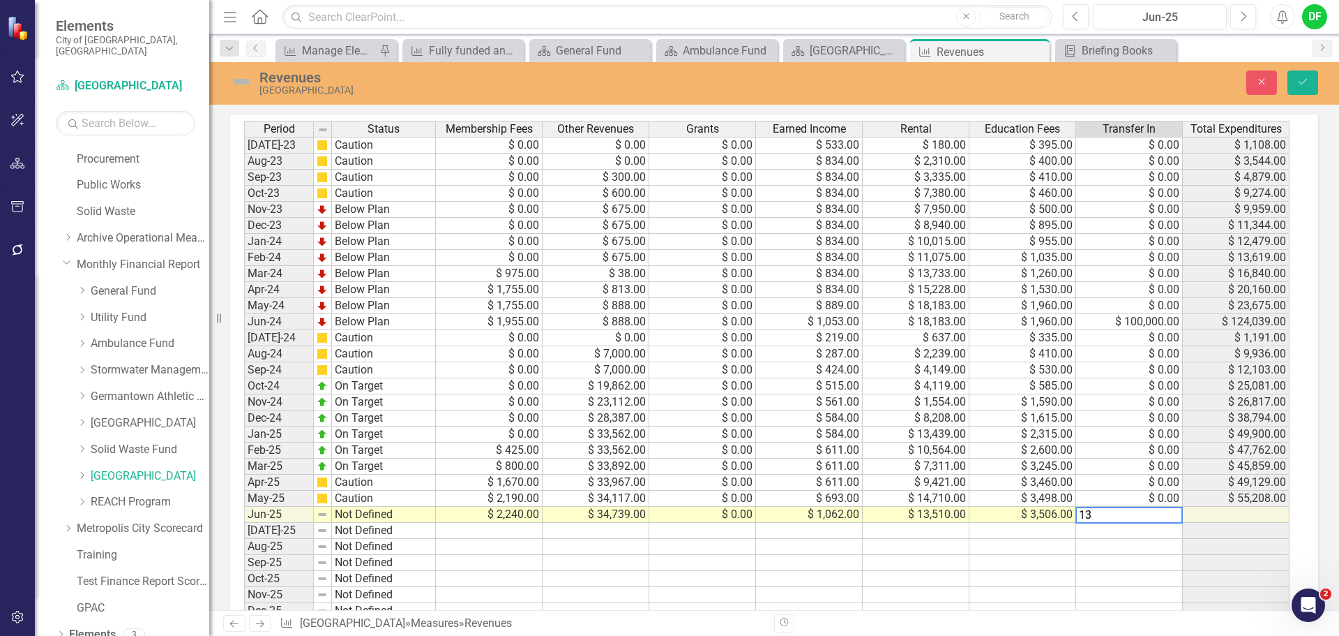
type textarea "1"
click at [1108, 512] on td at bounding box center [1129, 514] width 107 height 16
type textarea "0"
click at [1312, 81] on button "Save" at bounding box center [1303, 82] width 31 height 24
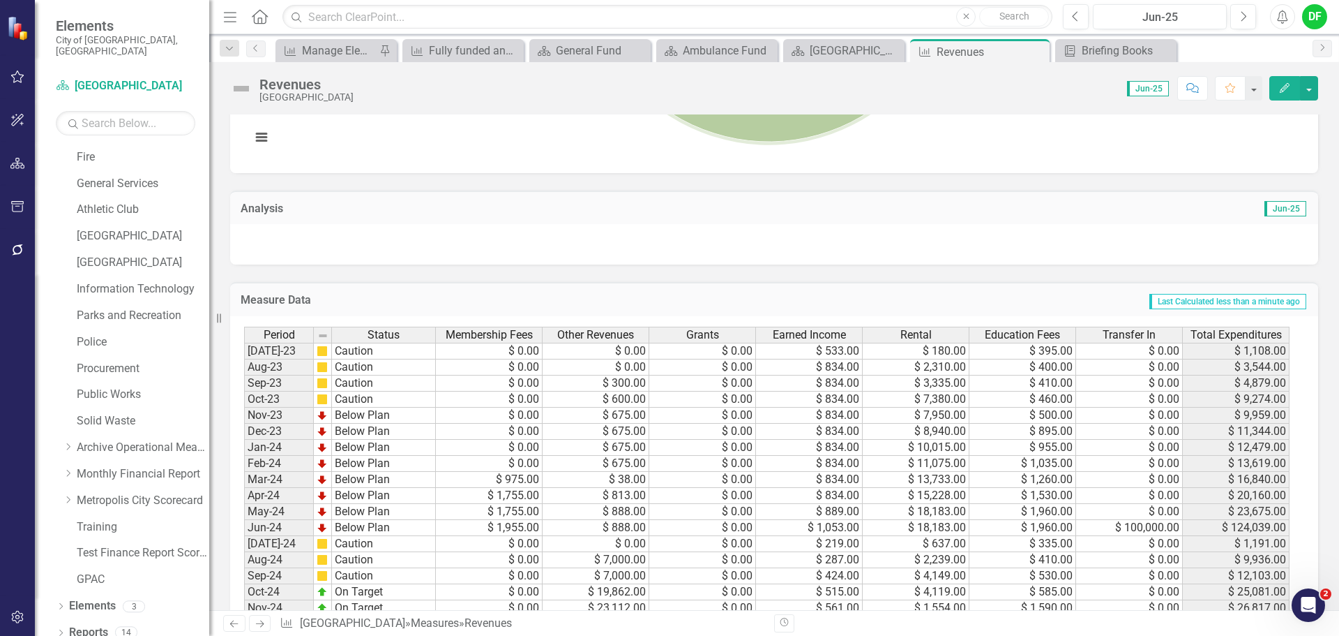
scroll to position [765, 0]
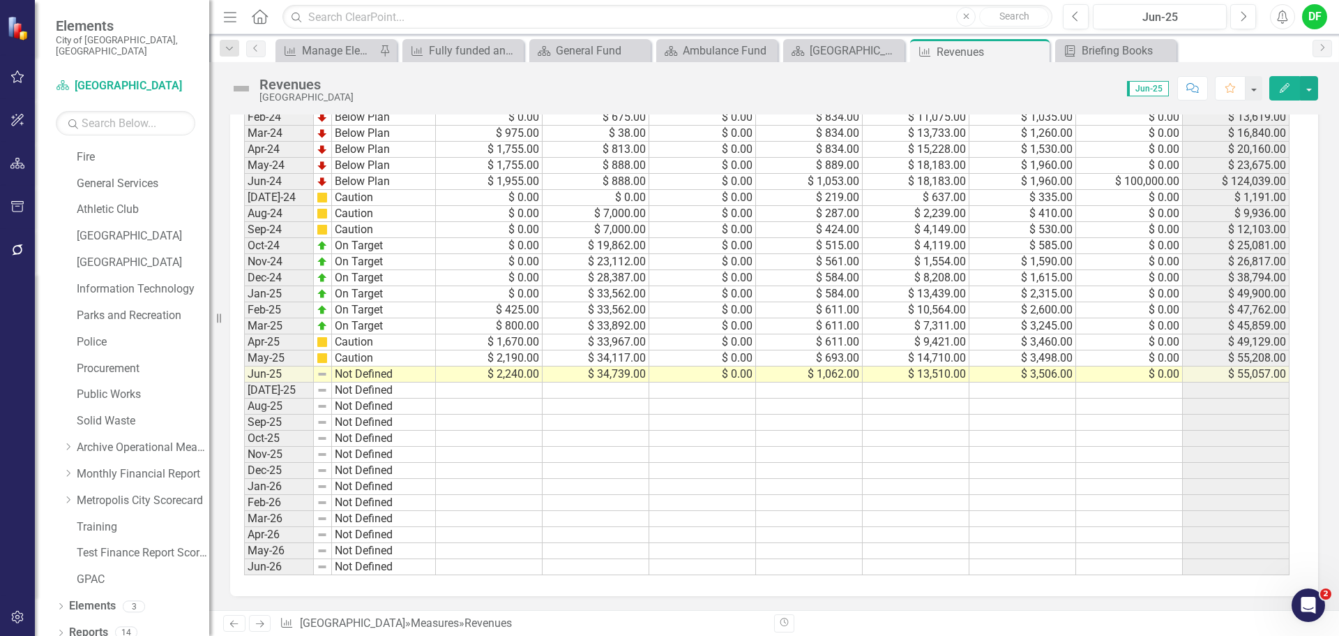
click at [1144, 375] on td "$ 0.00" at bounding box center [1129, 374] width 107 height 16
type textarea "0"
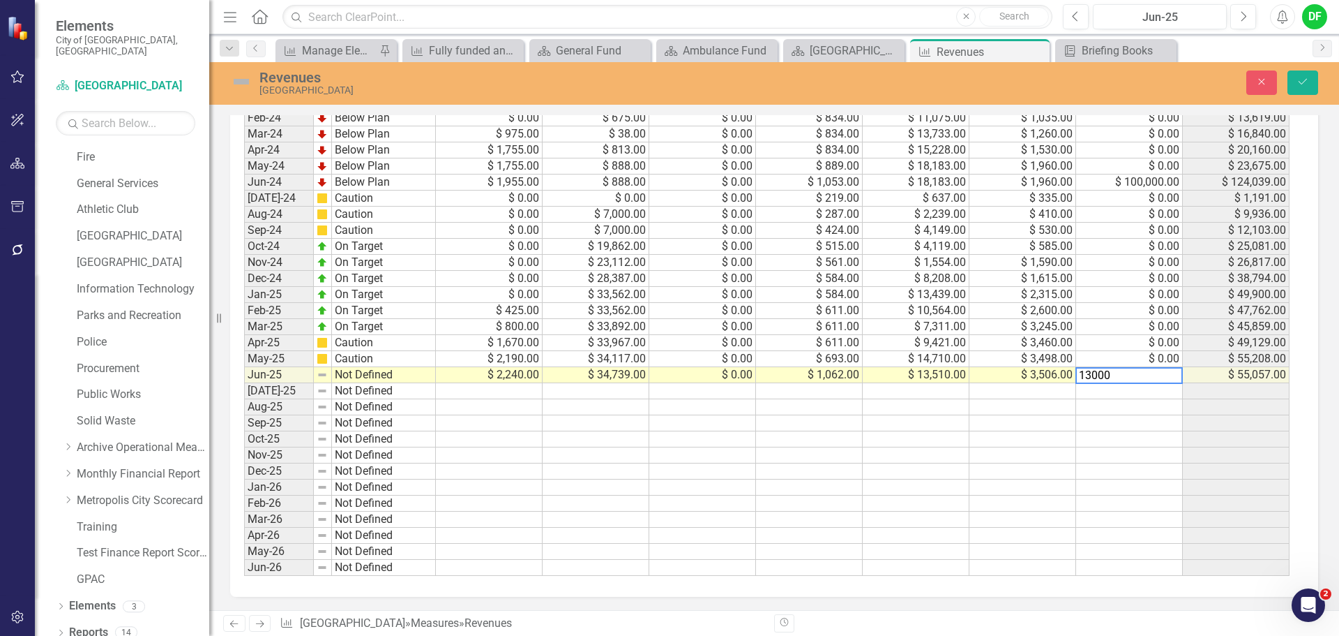
type textarea "130000"
click at [248, 84] on img at bounding box center [241, 81] width 22 height 22
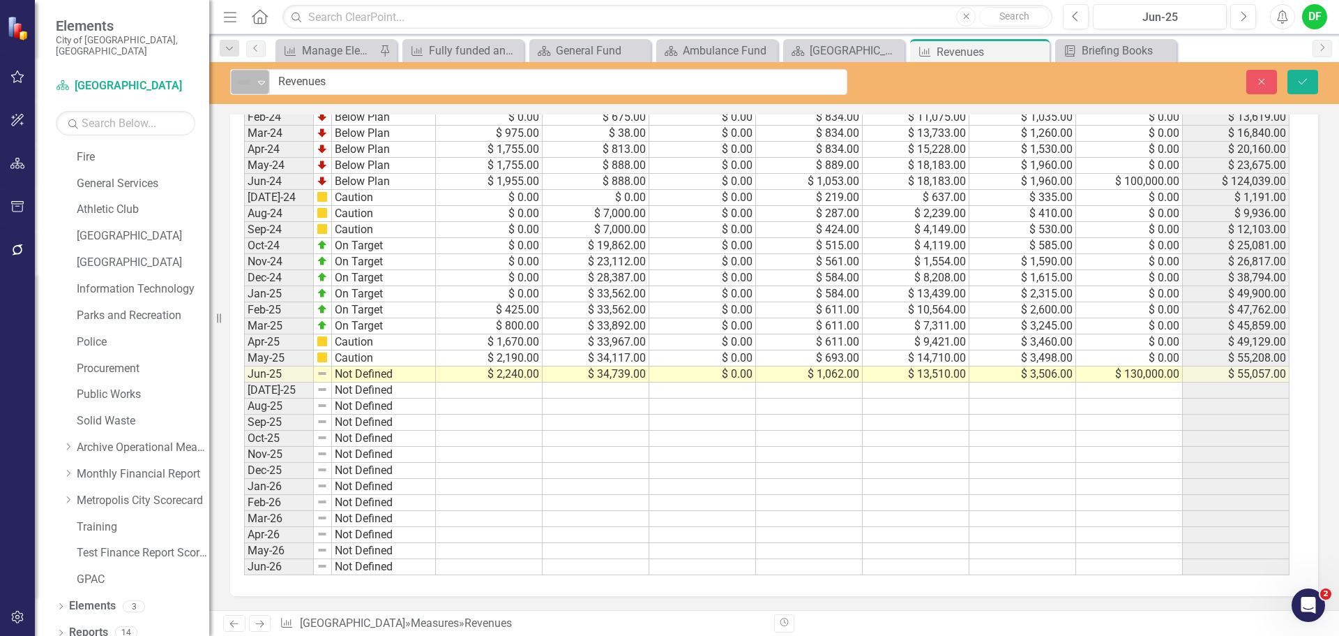
click at [257, 85] on icon "Expand" at bounding box center [262, 82] width 14 height 11
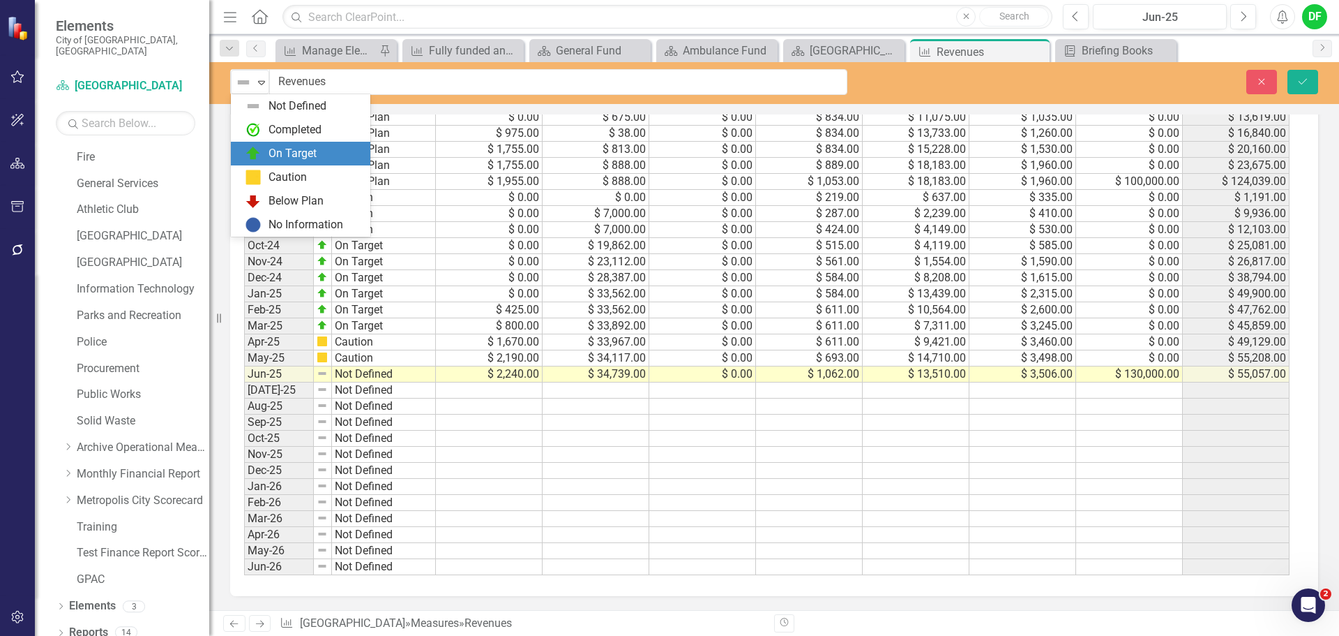
click at [262, 157] on div "On Target" at bounding box center [303, 153] width 117 height 17
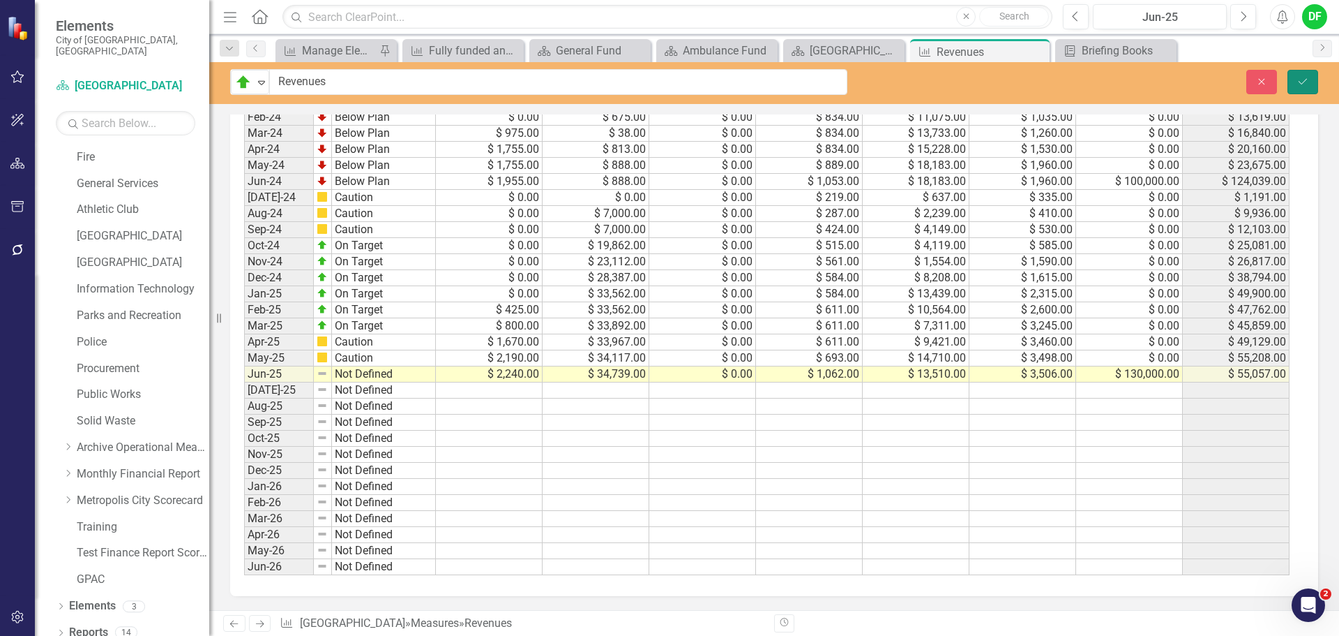
click at [1307, 79] on icon "submit" at bounding box center [1303, 81] width 8 height 6
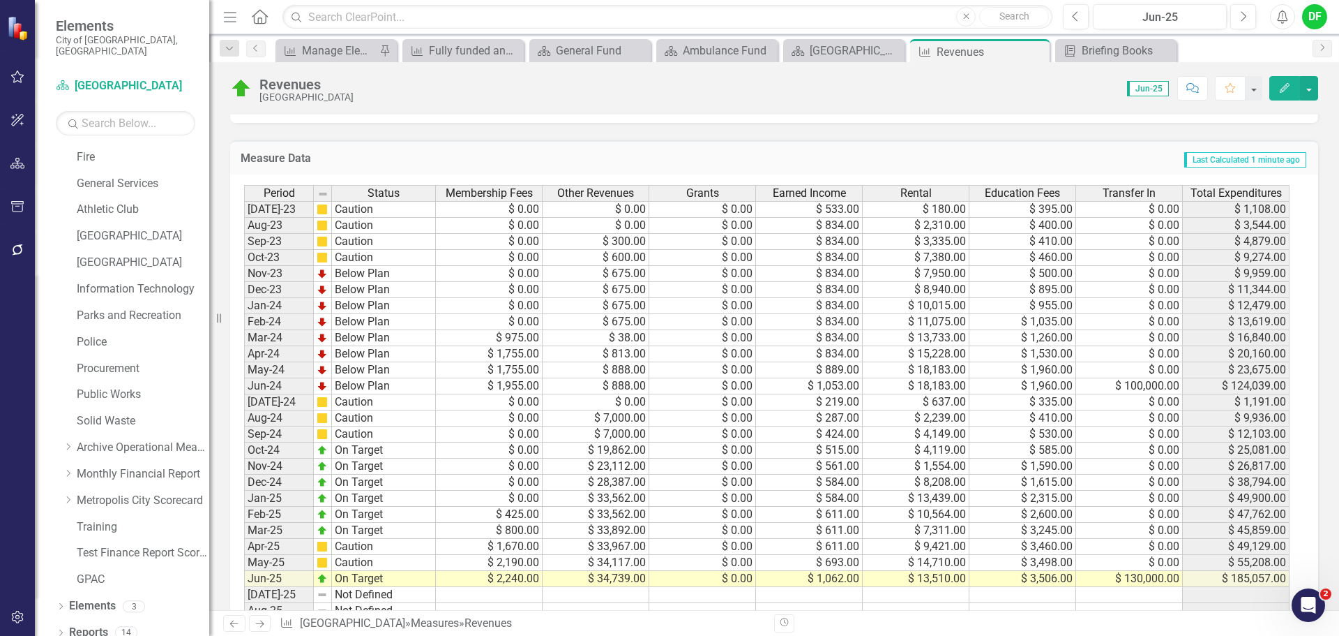
scroll to position [555, 0]
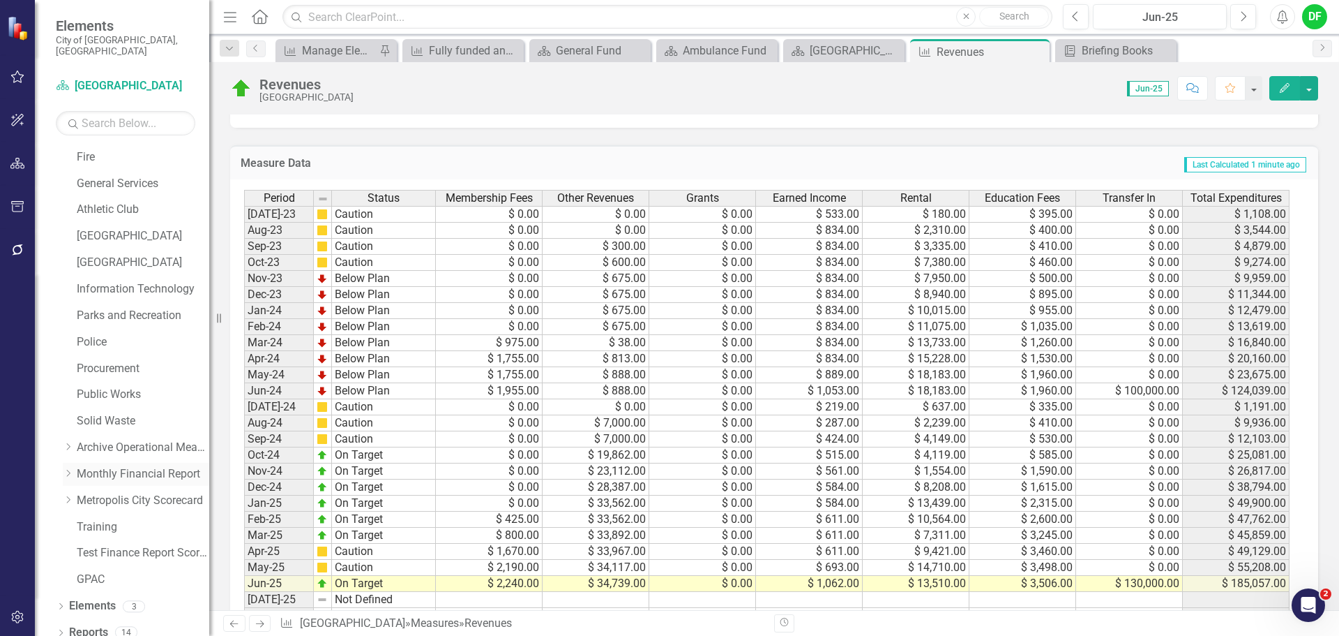
click at [65, 469] on icon "Dropdown" at bounding box center [68, 473] width 10 height 8
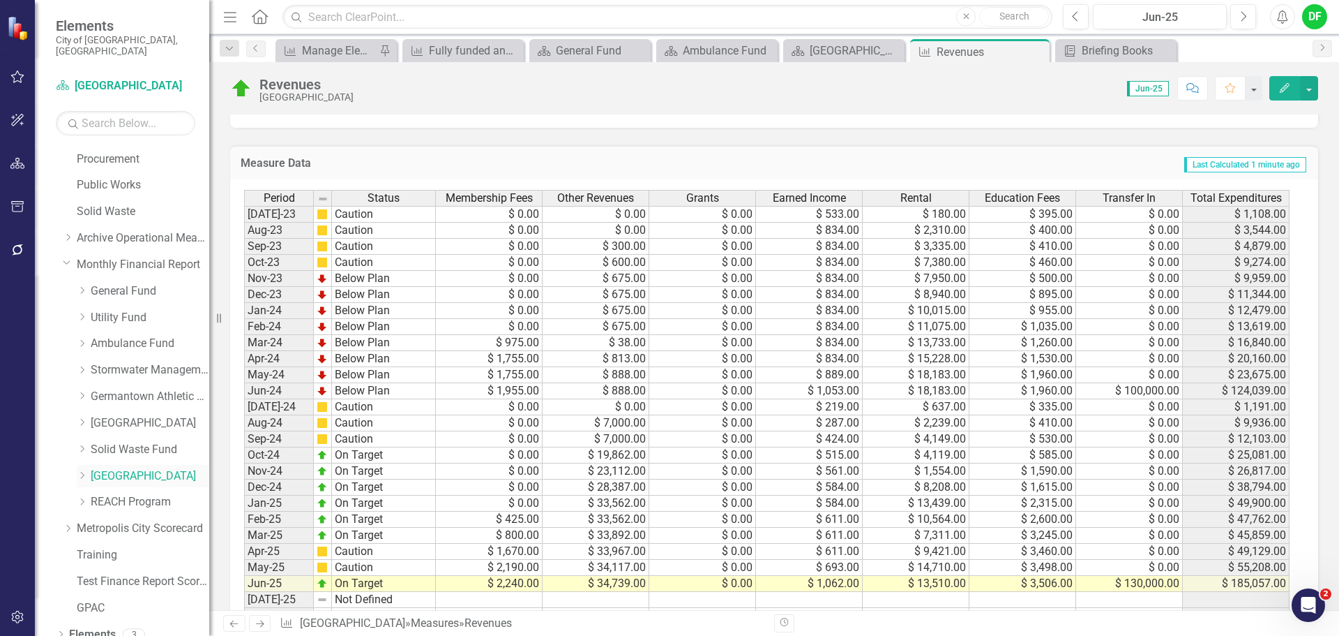
click at [80, 471] on icon "Dropdown" at bounding box center [82, 475] width 10 height 8
click at [115, 494] on link "Farm Park Revenues" at bounding box center [157, 502] width 105 height 16
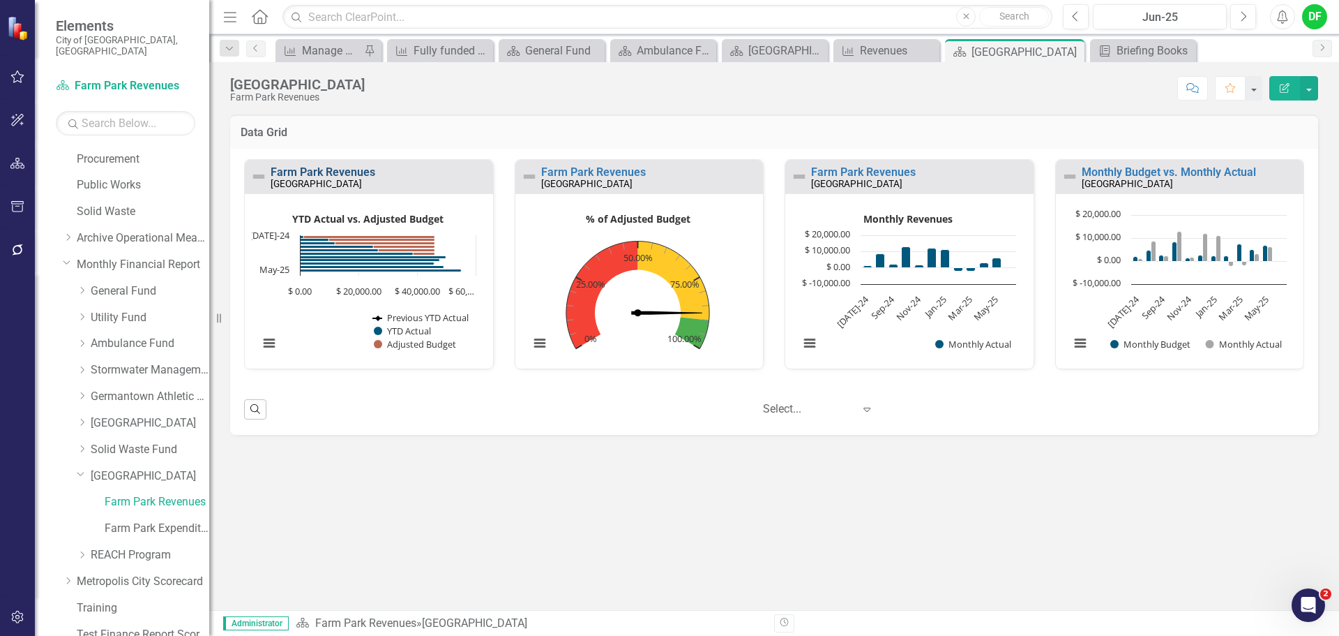
click at [360, 173] on link "Farm Park Revenues" at bounding box center [323, 171] width 105 height 13
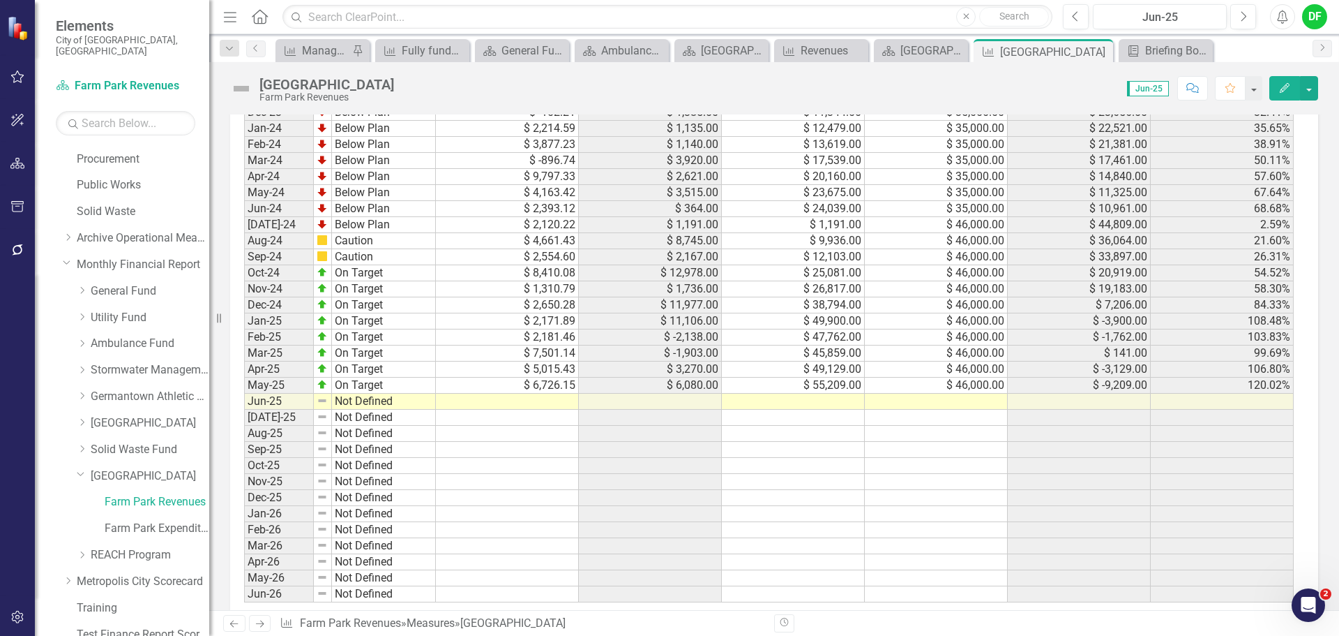
scroll to position [1003, 0]
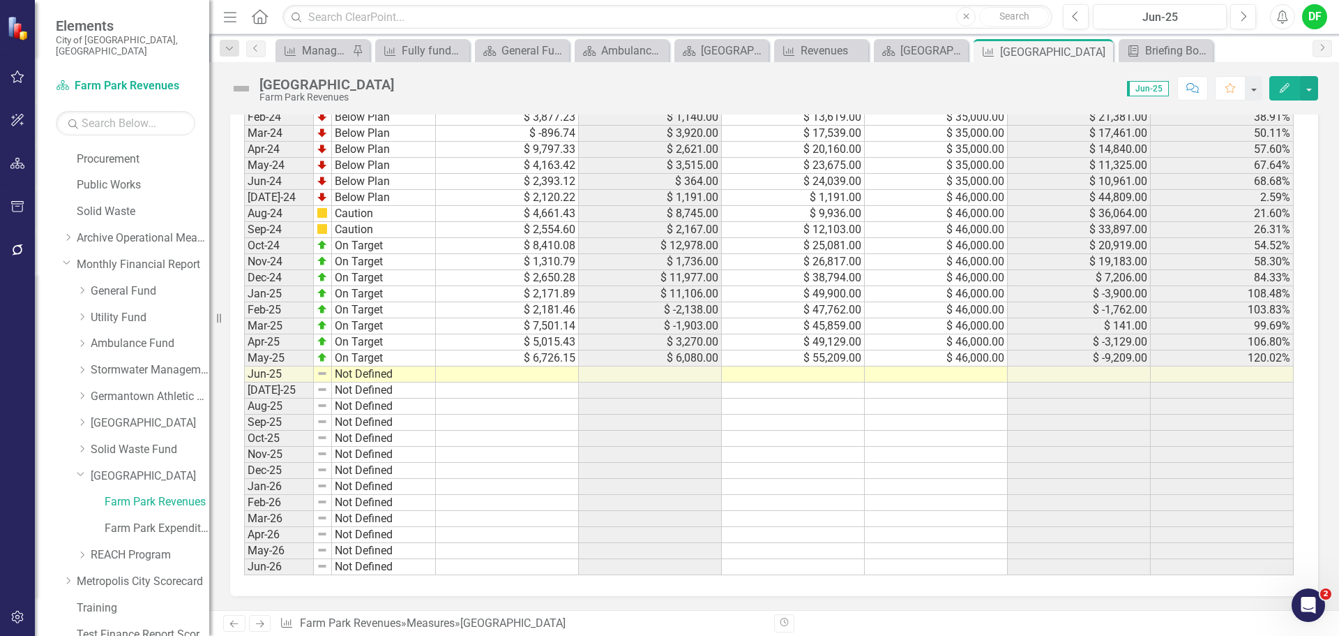
click at [971, 378] on td at bounding box center [936, 374] width 143 height 16
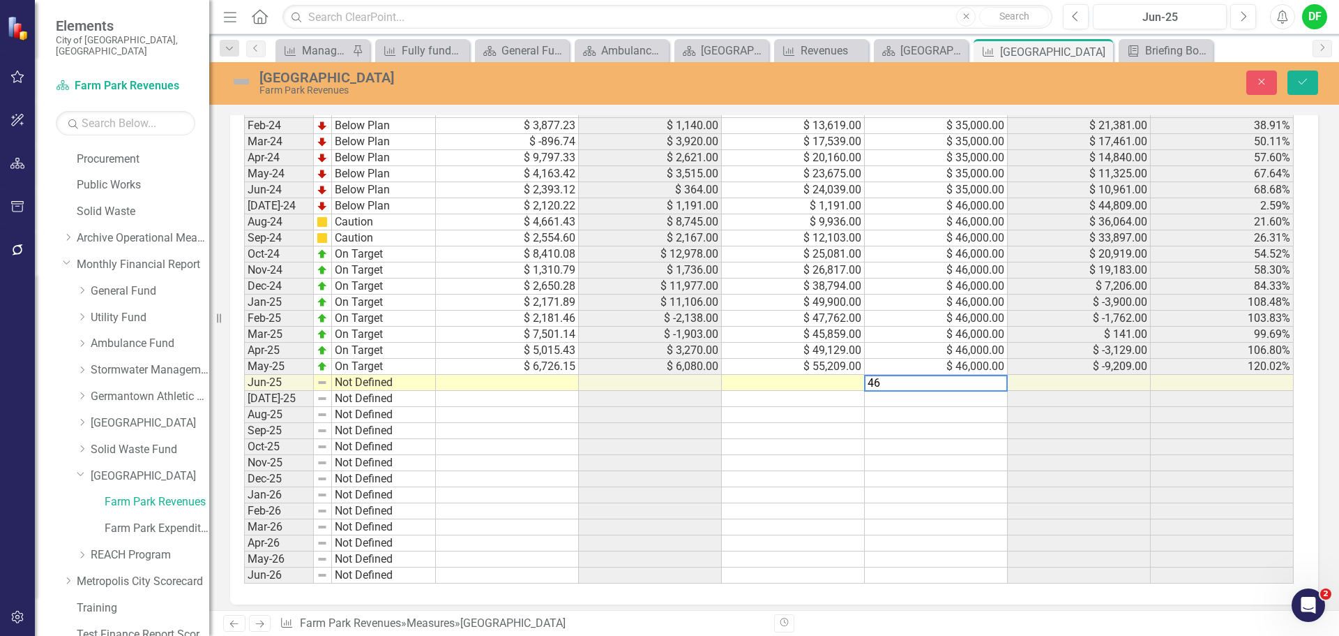
scroll to position [1010, 0]
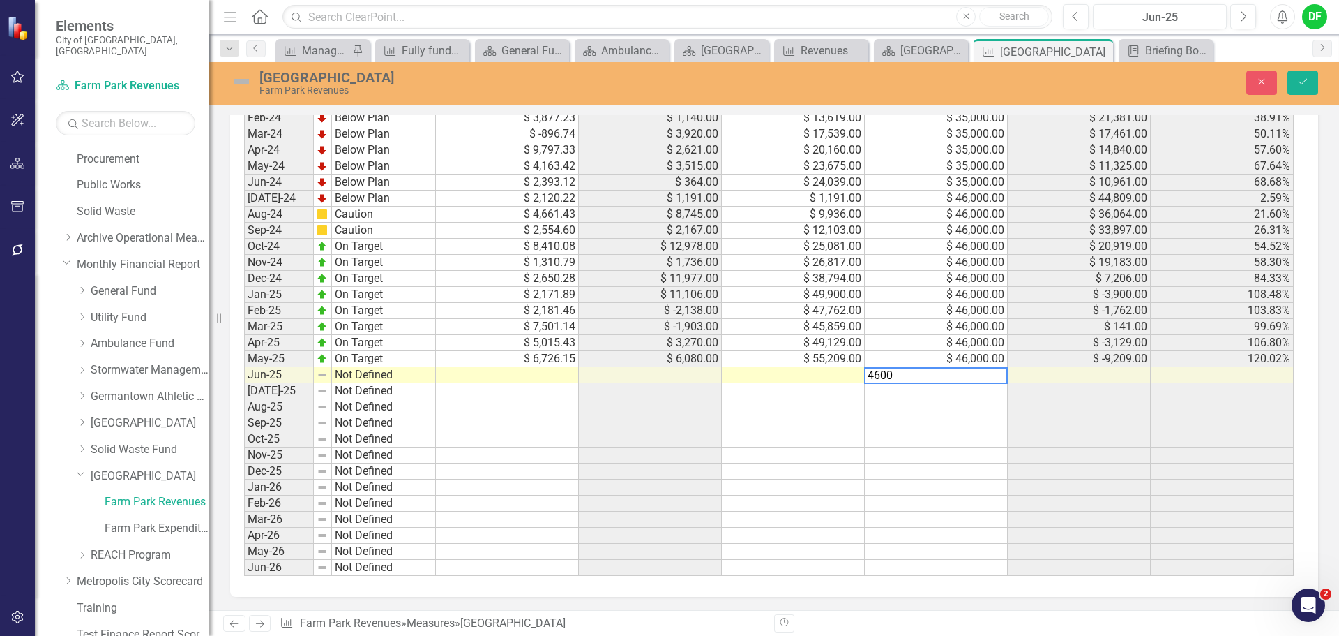
type textarea "46000"
click at [539, 377] on td at bounding box center [507, 375] width 143 height 16
type textarea "696.53"
click at [245, 82] on img at bounding box center [241, 81] width 22 height 22
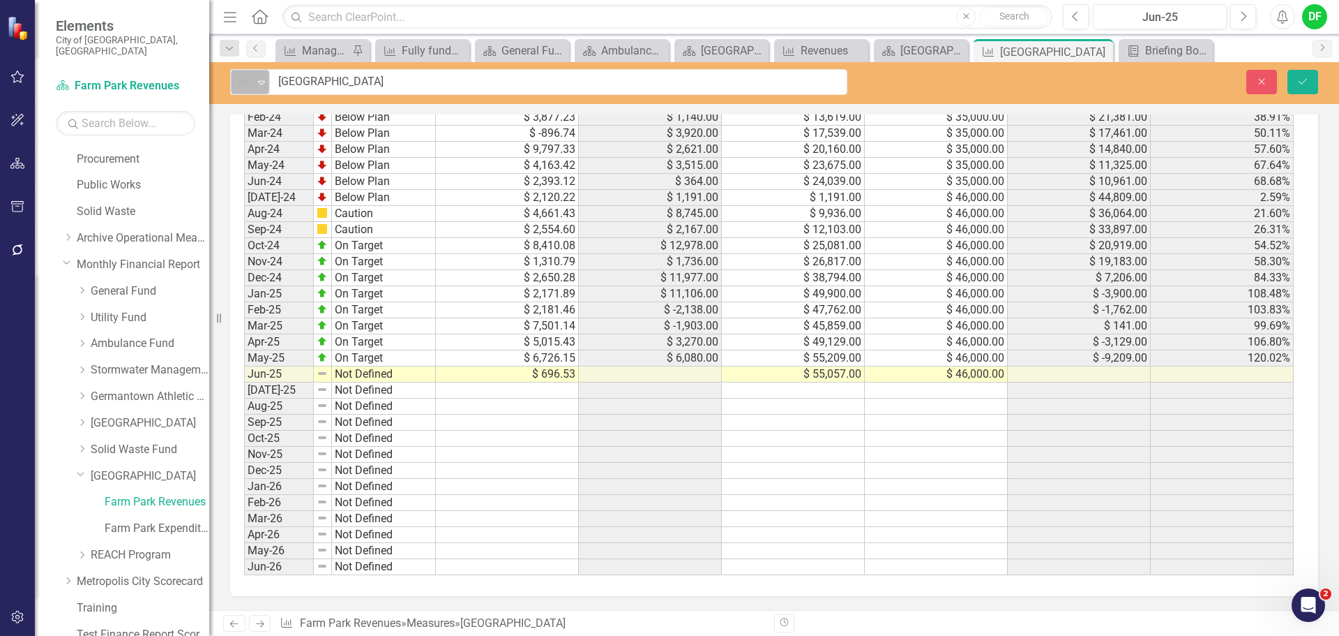
click at [256, 82] on icon "Expand" at bounding box center [262, 82] width 14 height 11
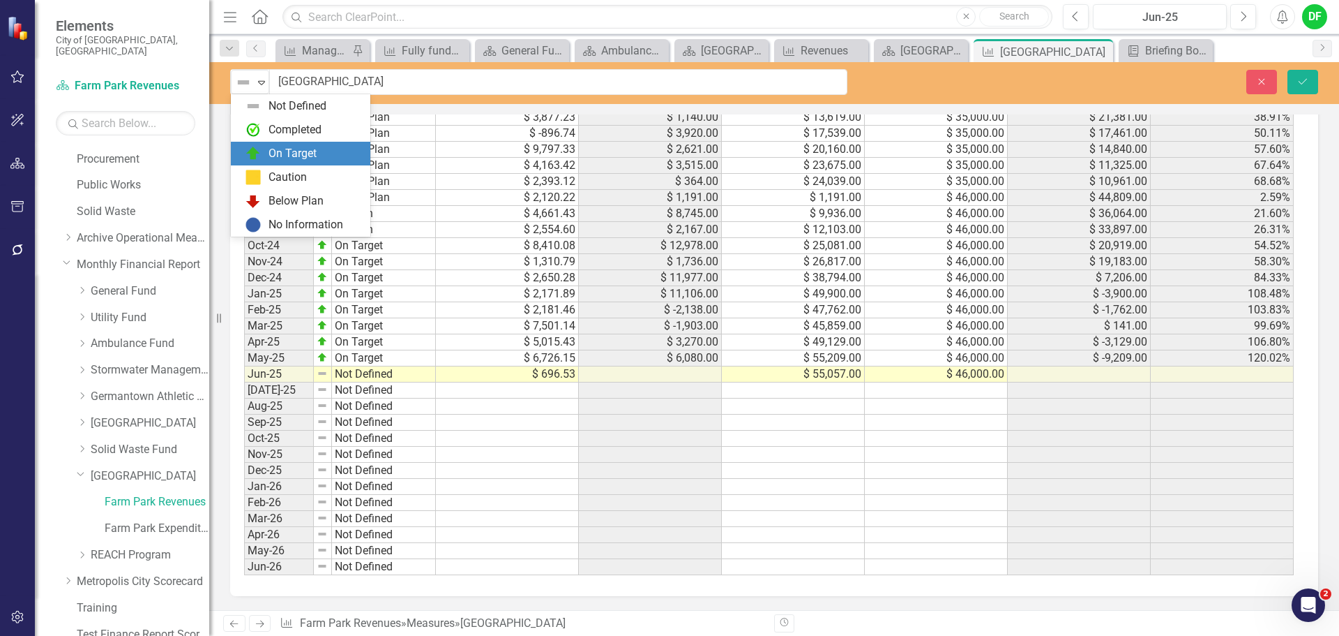
click at [270, 156] on div "On Target" at bounding box center [293, 154] width 48 height 16
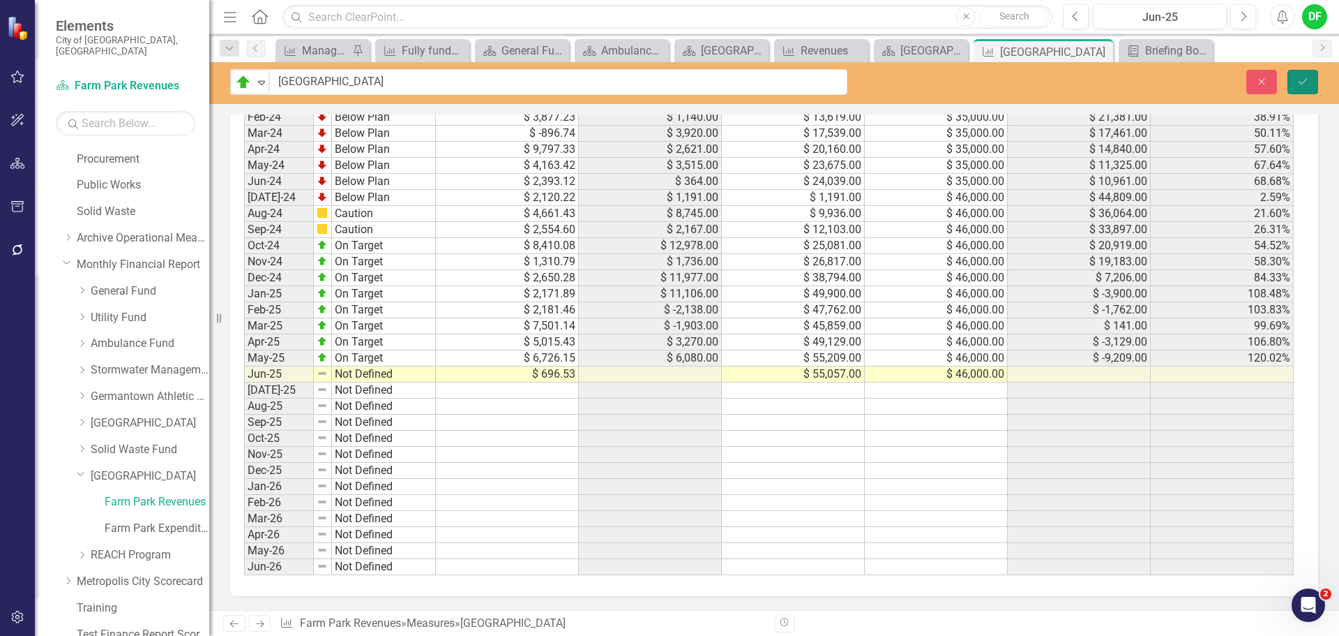
click at [1303, 87] on button "Save" at bounding box center [1303, 82] width 31 height 24
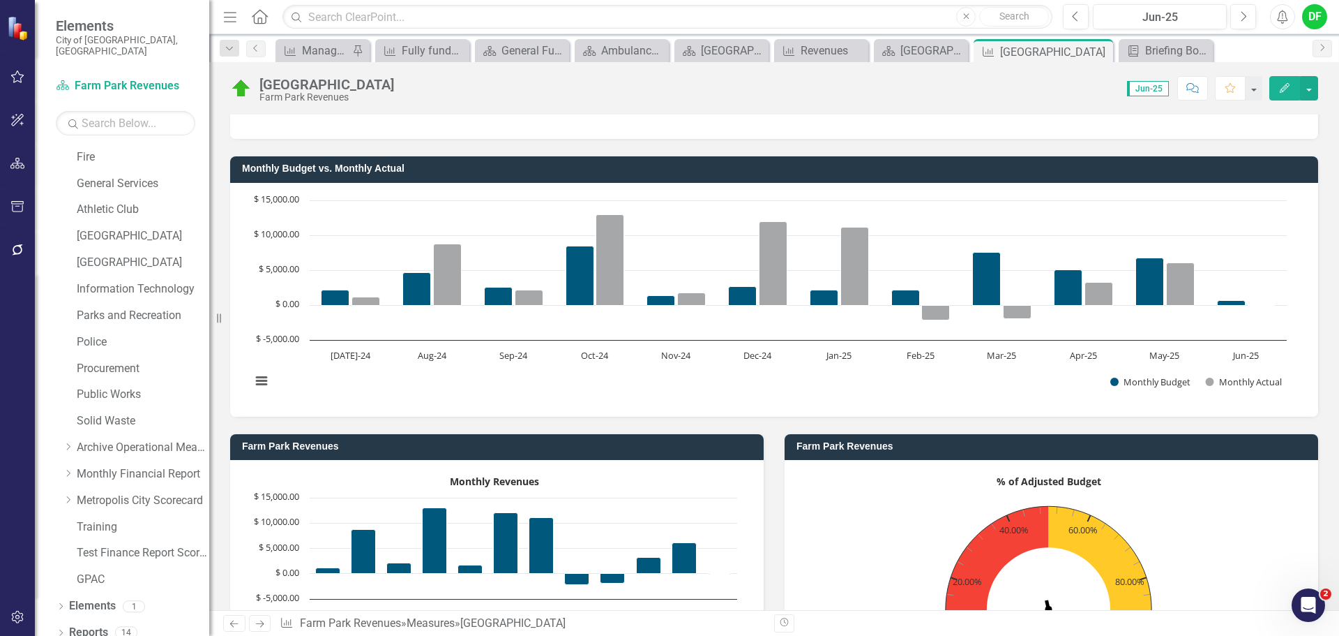
scroll to position [0, 0]
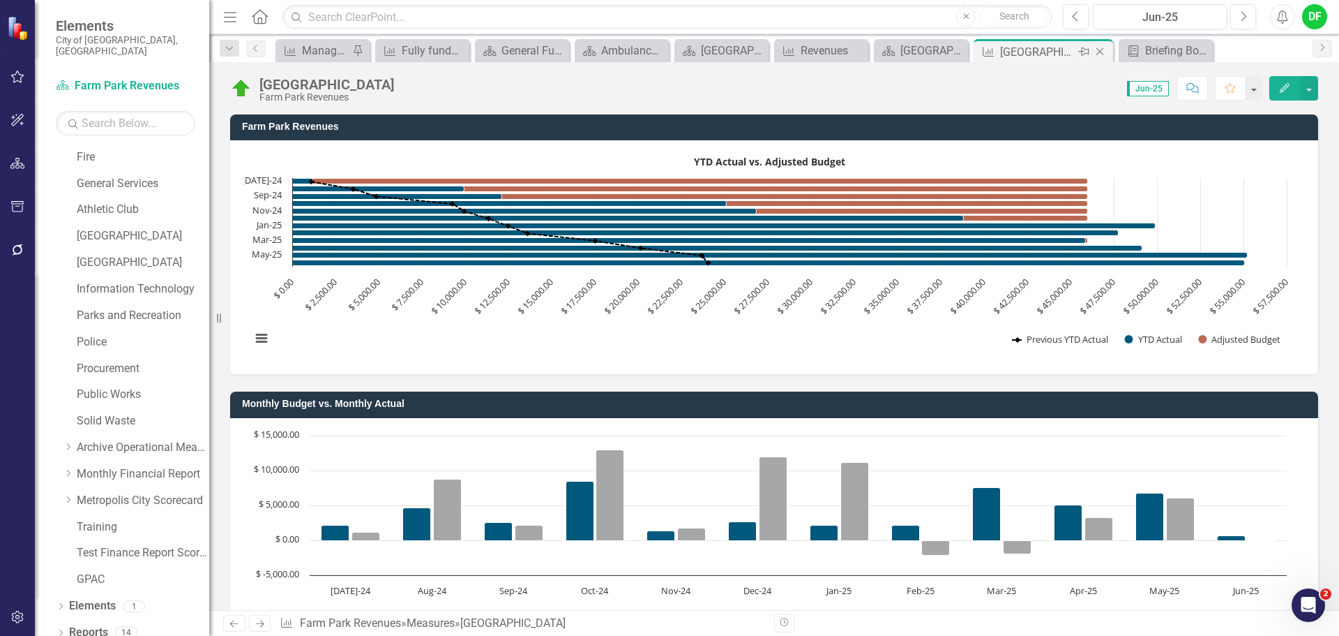
click at [1102, 49] on icon "Close" at bounding box center [1100, 51] width 14 height 11
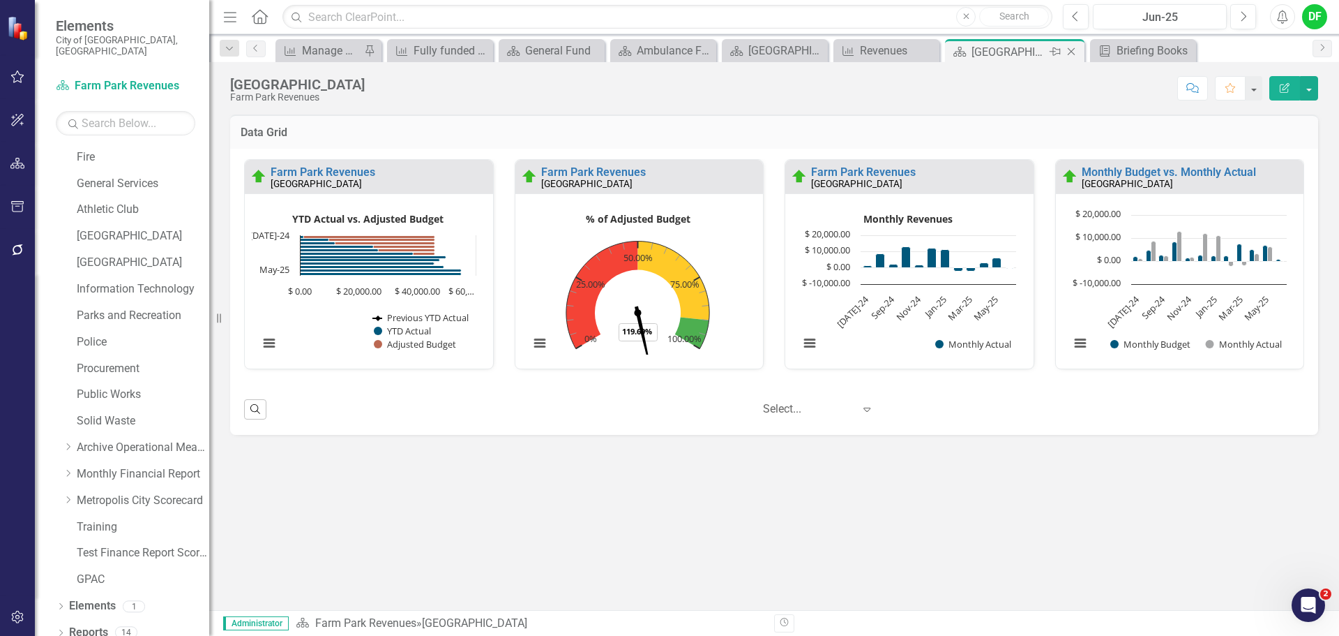
click at [1074, 52] on icon "Close" at bounding box center [1072, 51] width 14 height 11
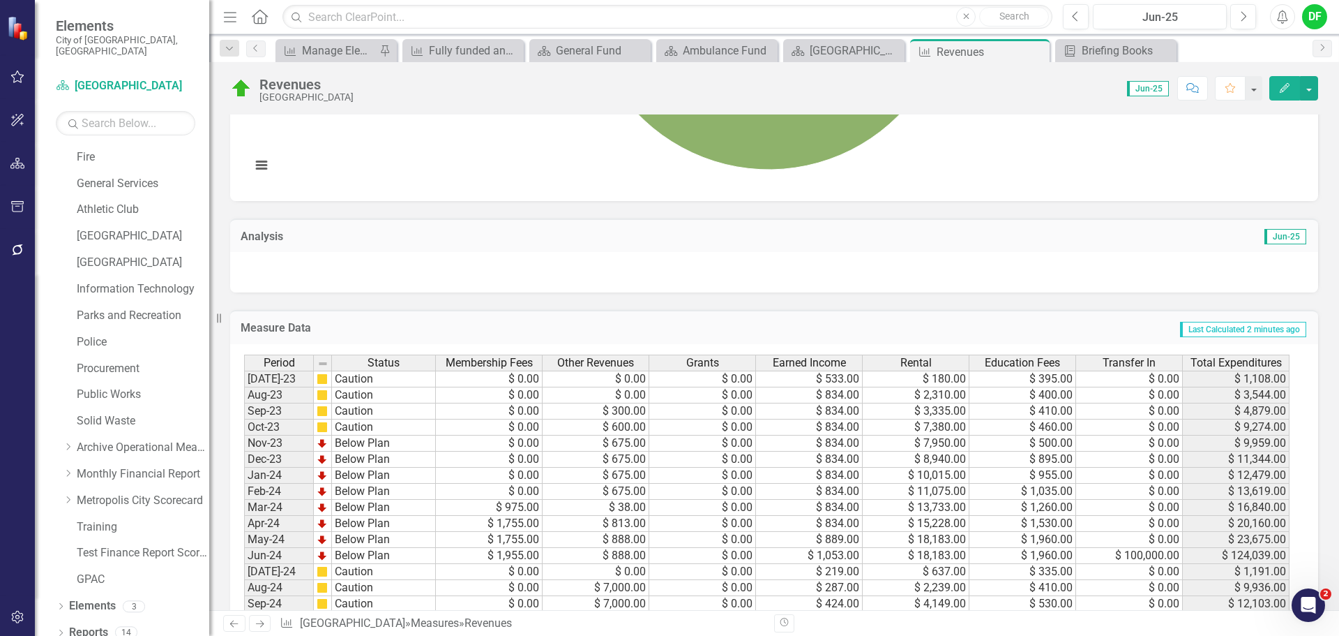
scroll to position [279, 0]
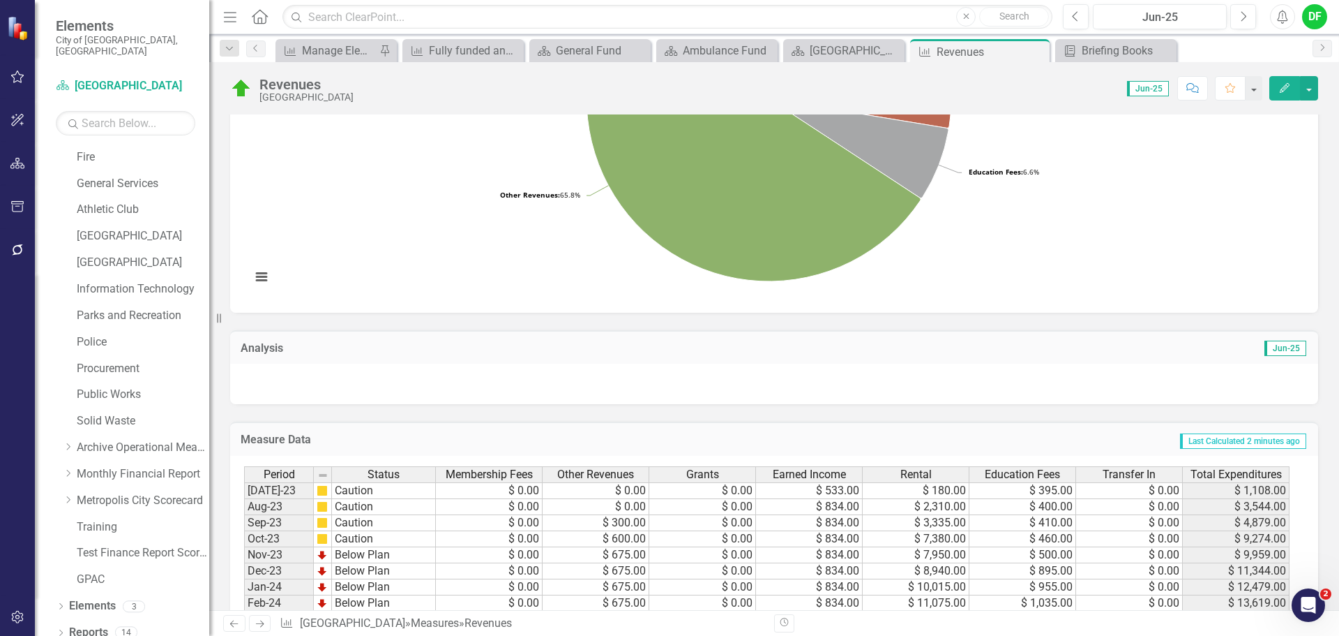
click at [543, 384] on div at bounding box center [774, 383] width 1088 height 40
click at [544, 384] on div at bounding box center [774, 383] width 1088 height 40
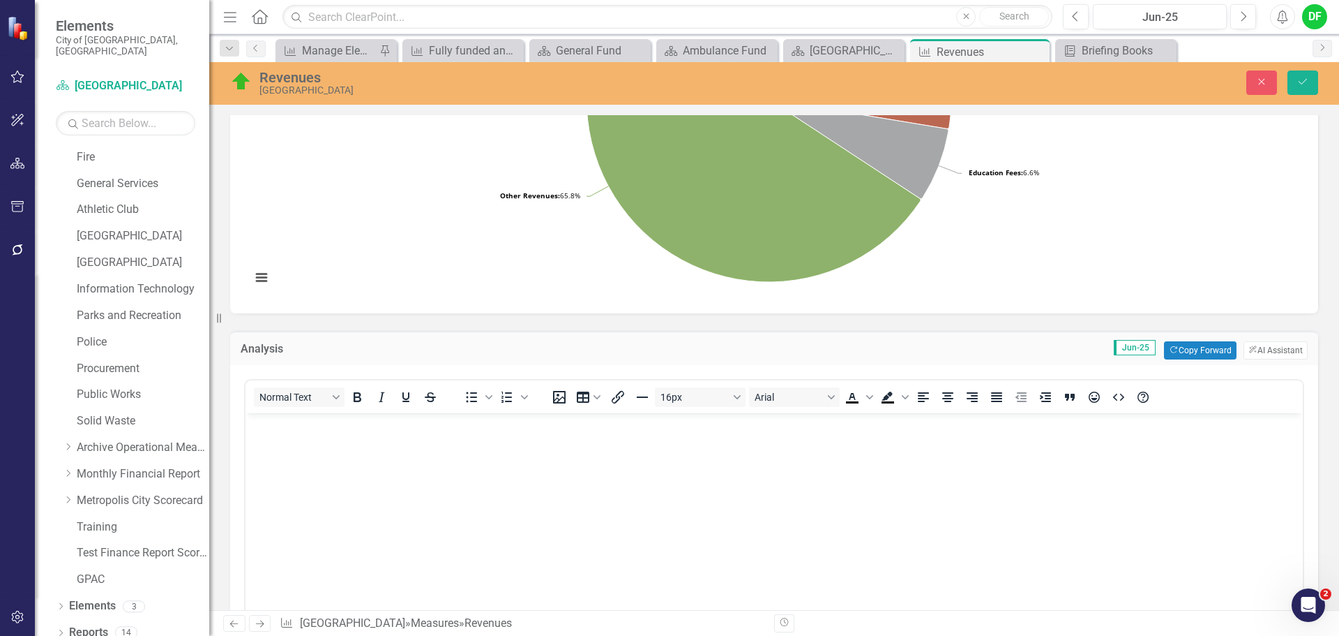
scroll to position [0, 0]
click at [1174, 356] on button "Copy Forward Copy Forward" at bounding box center [1200, 350] width 72 height 18
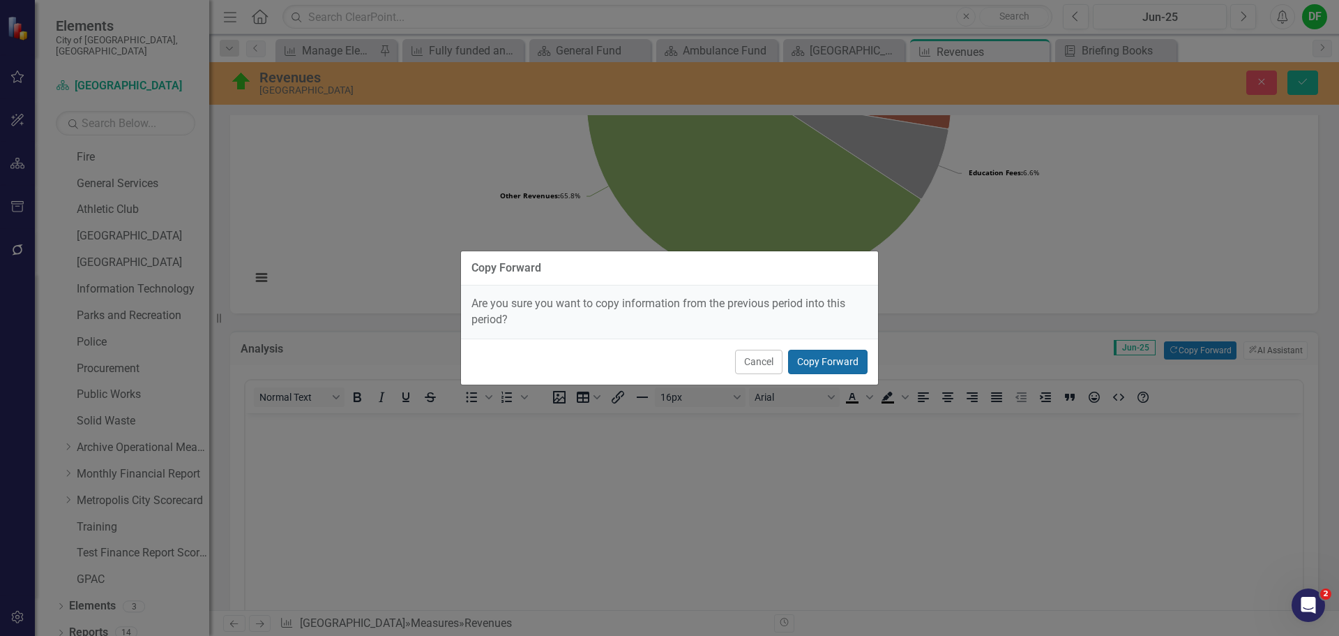
click at [842, 361] on button "Copy Forward" at bounding box center [828, 362] width 80 height 24
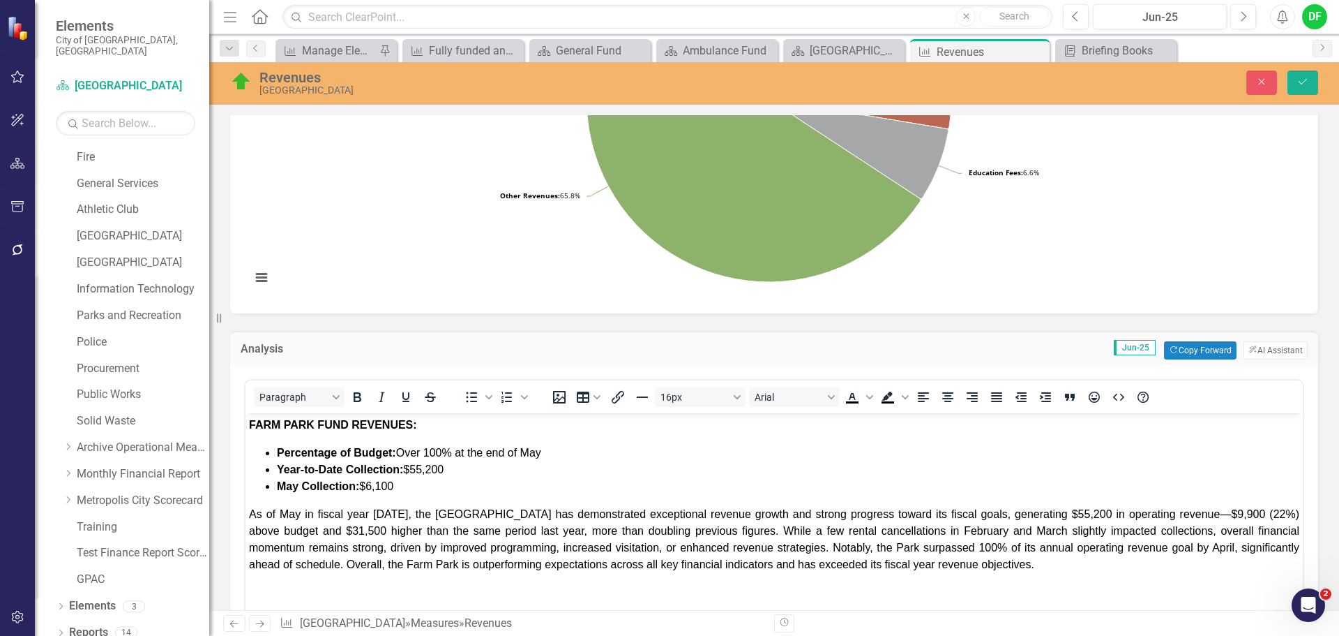
click at [444, 455] on span "Percentage of Budget: Over 100% at the end of May" at bounding box center [409, 452] width 264 height 12
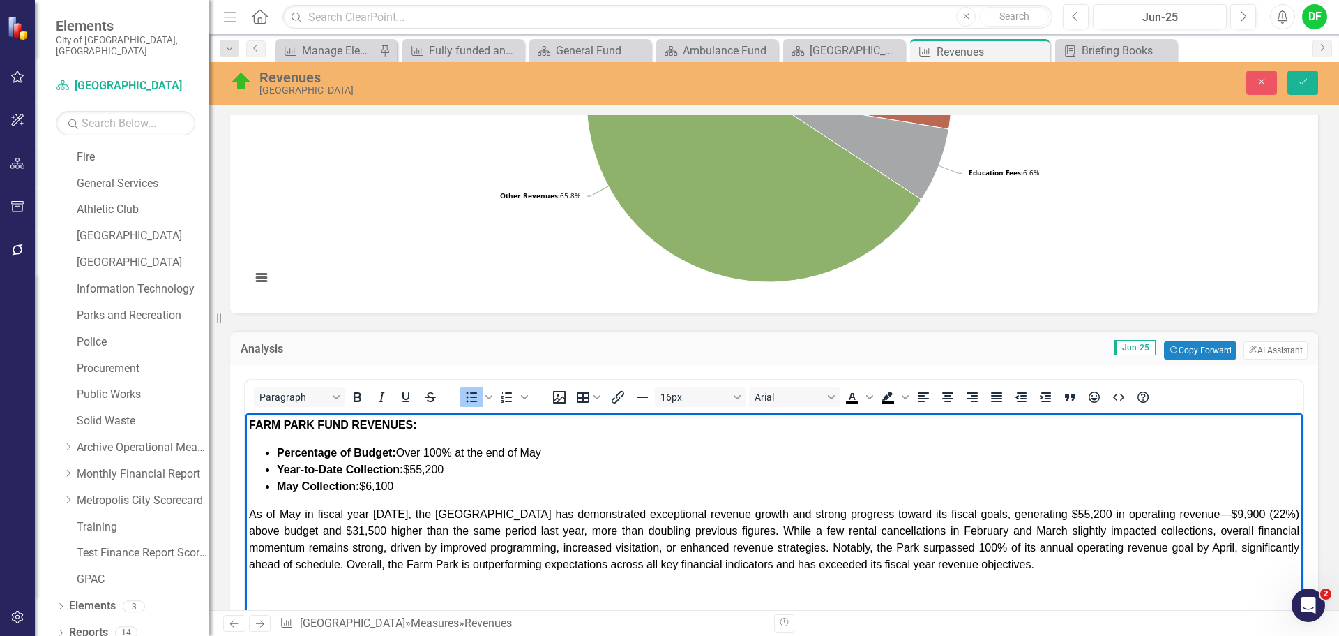
click at [560, 457] on li "Percentage of Budget: Over 100% at the end of May" at bounding box center [788, 452] width 1023 height 17
click at [343, 468] on strong "Year-to-Date Collection:" at bounding box center [340, 469] width 126 height 12
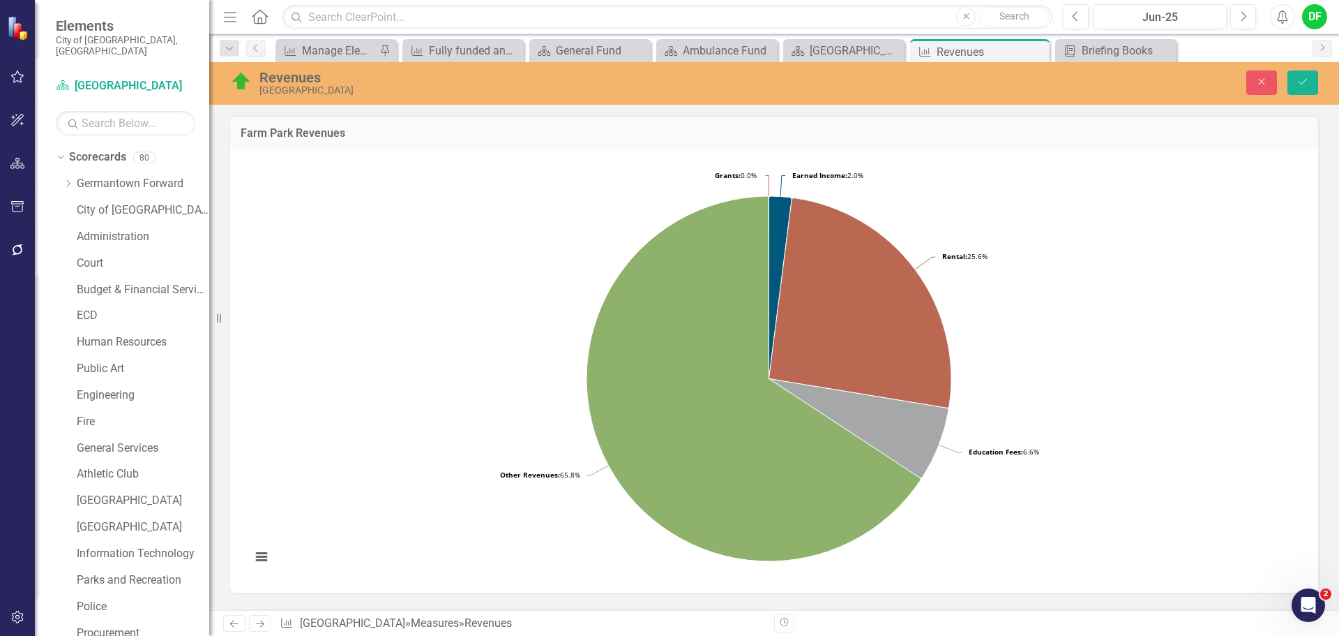
scroll to position [279, 0]
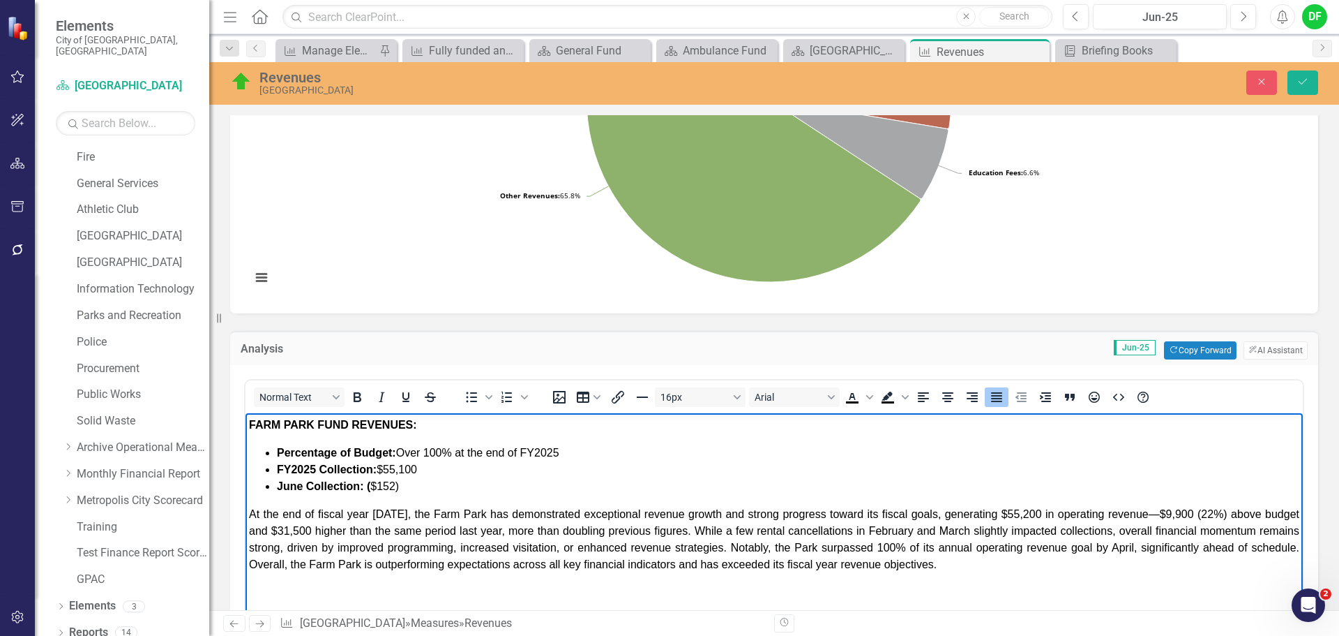
click at [1030, 516] on span "At the end of fiscal year [DATE], the Farm Park has demonstrated exceptional re…" at bounding box center [774, 539] width 1051 height 62
click at [1151, 513] on span "At the end of fiscal year [DATE], the Farm Park has demonstrated exceptional re…" at bounding box center [774, 539] width 1051 height 62
click at [1154, 516] on span "At the end of fiscal year [DATE], the Farm Park has demonstrated exceptional re…" at bounding box center [774, 539] width 1051 height 62
click at [1183, 513] on span "At the end of fiscal year [DATE], the Farm Park has demonstrated exceptional re…" at bounding box center [774, 539] width 1051 height 62
click at [275, 530] on span "At the end of fiscal year [DATE], the Farm Park has demonstrated exceptional re…" at bounding box center [774, 539] width 1051 height 62
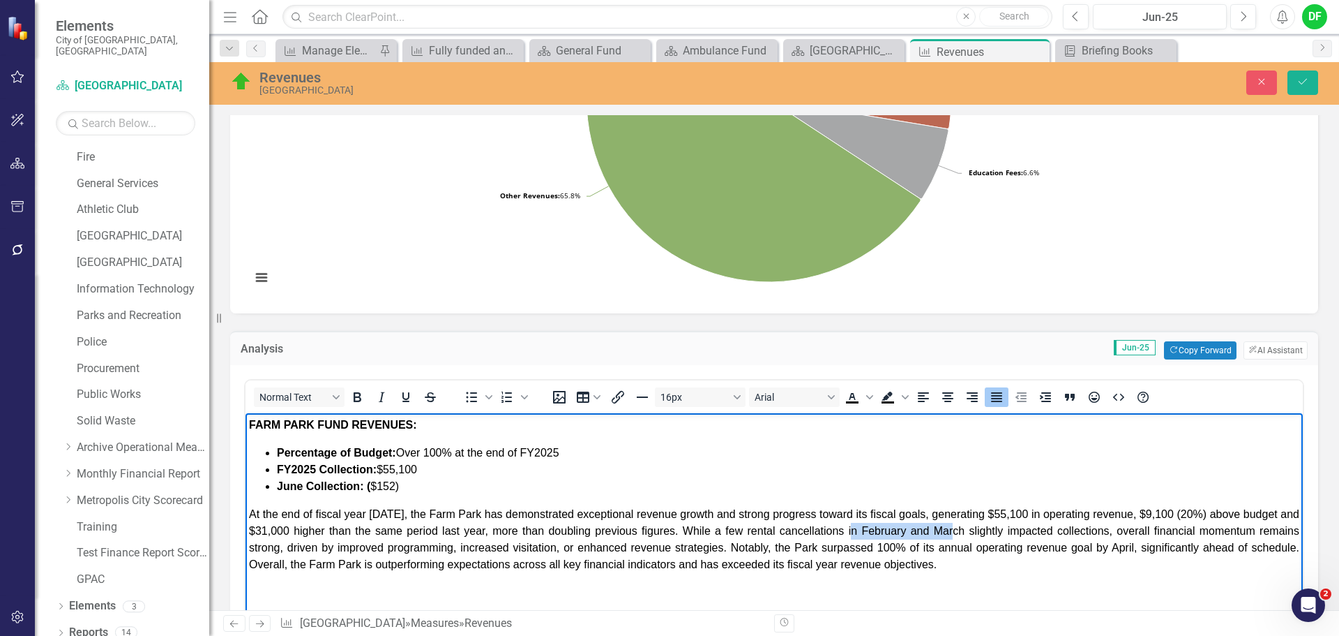
drag, startPoint x: 855, startPoint y: 530, endPoint x: 955, endPoint y: 534, distance: 99.8
click at [955, 534] on span "At the end of fiscal year [DATE], the Farm Park has demonstrated exceptional re…" at bounding box center [774, 539] width 1051 height 62
click at [1289, 530] on body "FARM PARK FUND REVENUES: Percentage of Budget: Over 100% at the end of FY2025 F…" at bounding box center [775, 525] width 1058 height 225
click at [376, 563] on span "At the end of fiscal year [DATE], the Farm Park has demonstrated exceptional re…" at bounding box center [774, 539] width 1051 height 62
click at [435, 564] on span "At the end of fiscal year 2025, the Farm Park has demonstrated exceptional reve…" at bounding box center [774, 539] width 1051 height 62
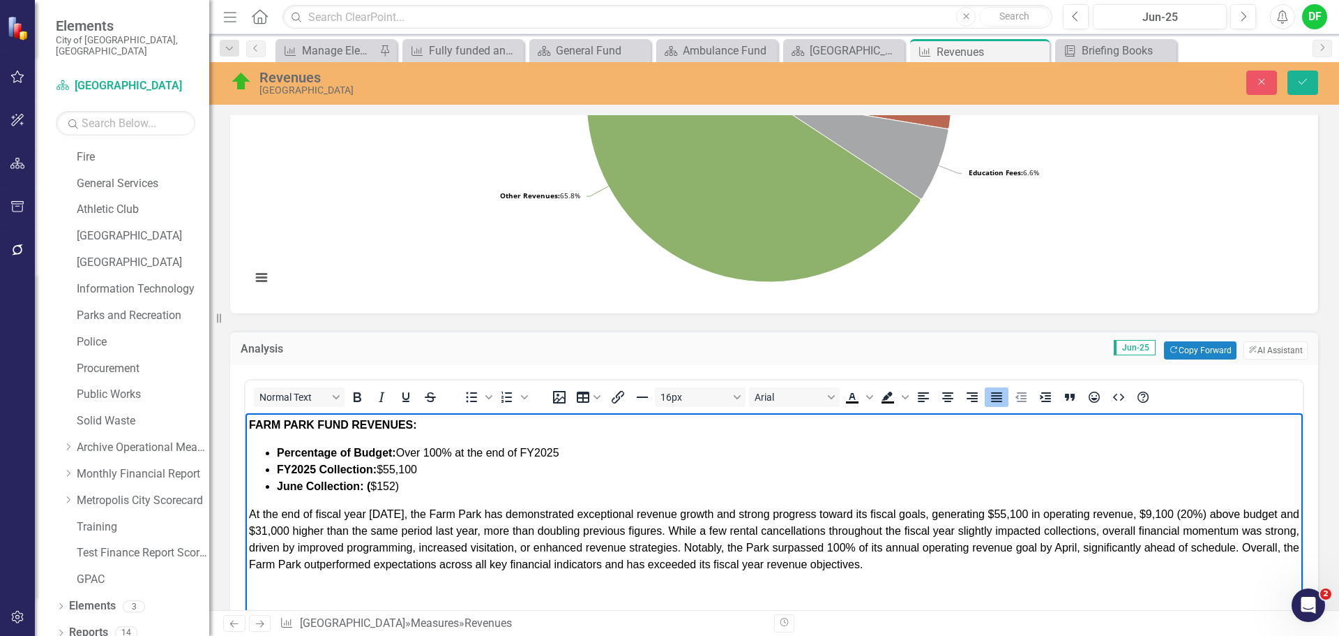
click at [516, 536] on p "At the end of fiscal year 2025, the Farm Park has demonstrated exceptional reve…" at bounding box center [774, 539] width 1051 height 67
click at [961, 566] on p "At the end of fiscal year 2025, the Farm Park has demonstrated exceptional reve…" at bounding box center [774, 539] width 1051 height 67
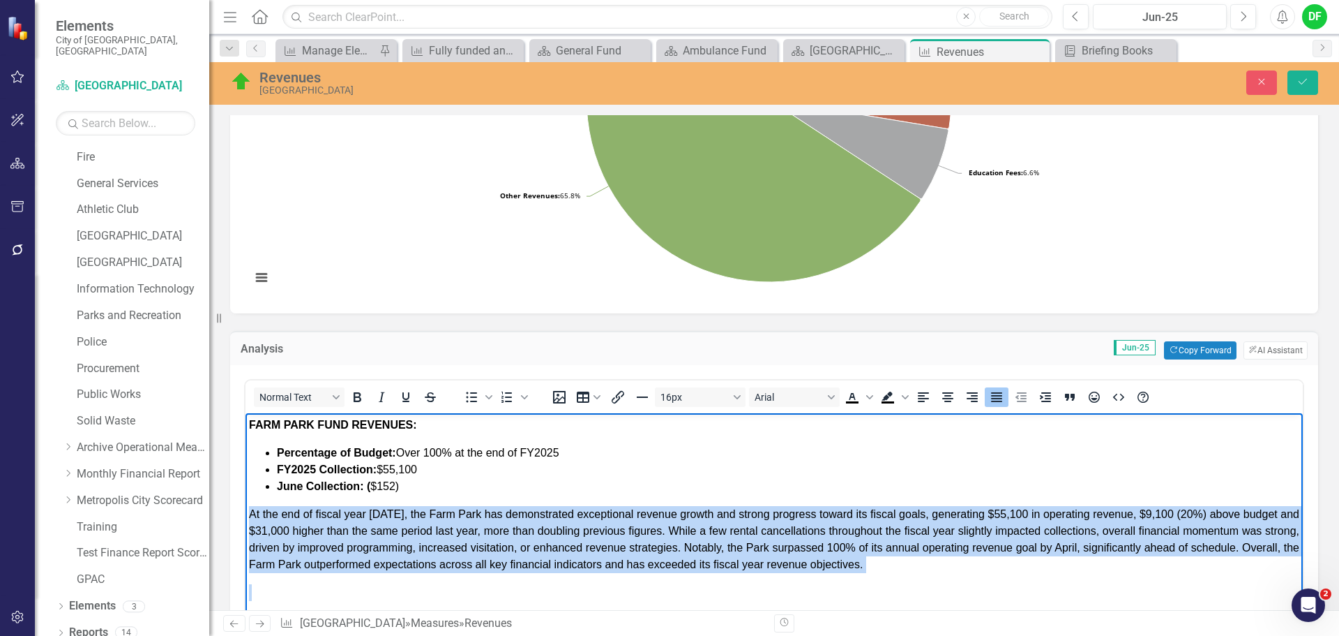
drag, startPoint x: 250, startPoint y: 513, endPoint x: 996, endPoint y: 575, distance: 747.7
click at [996, 575] on div "At the end of fiscal year 2025, the Farm Park has demonstrated exceptional reve…" at bounding box center [774, 553] width 1051 height 95
copy div "At the end of fiscal year 2025, the Farm Park has demonstrated exceptional reve…"
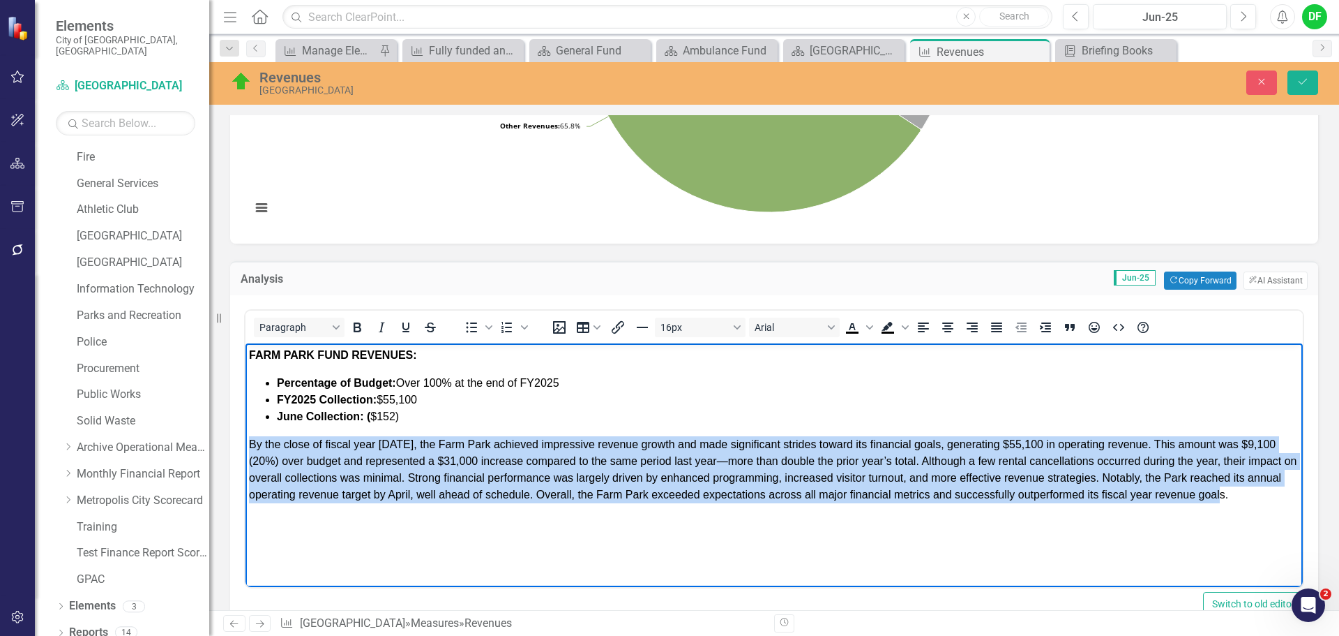
drag, startPoint x: 251, startPoint y: 445, endPoint x: 1290, endPoint y: 493, distance: 1039.9
click at [1290, 493] on body "FARM PARK FUND REVENUES: Percentage of Budget: Over 100% at the end of FY2025 F…" at bounding box center [775, 447] width 1058 height 209
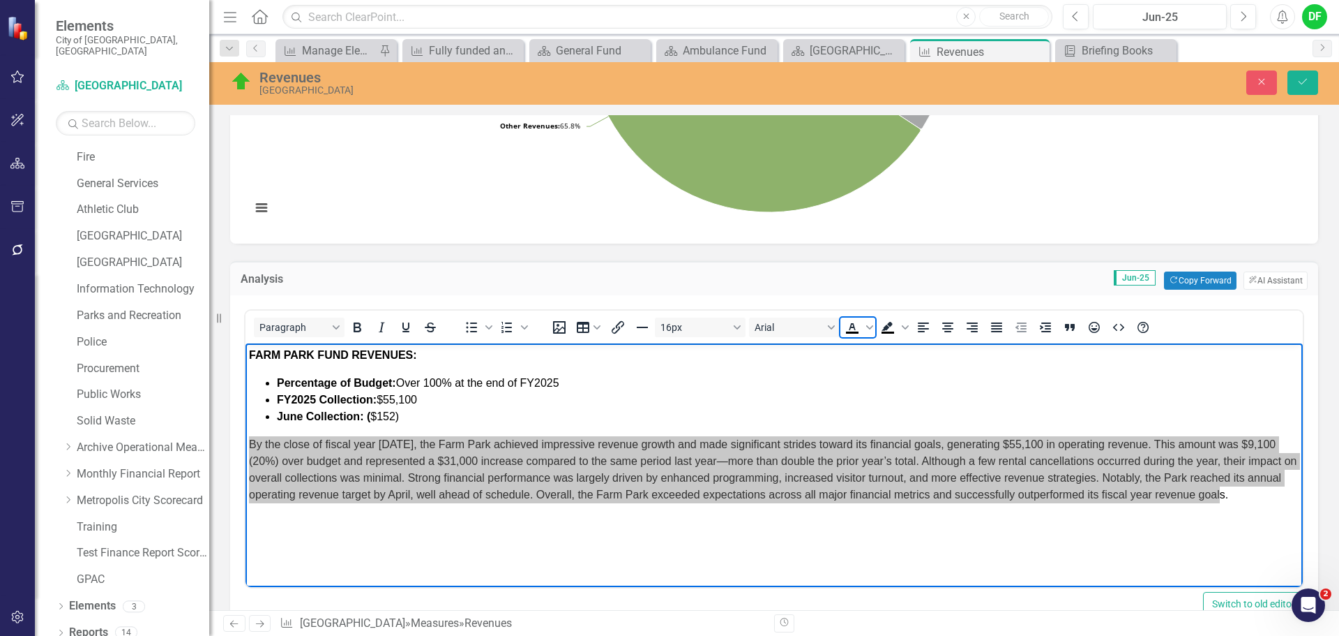
click at [850, 326] on icon "Text color Black" at bounding box center [852, 327] width 17 height 17
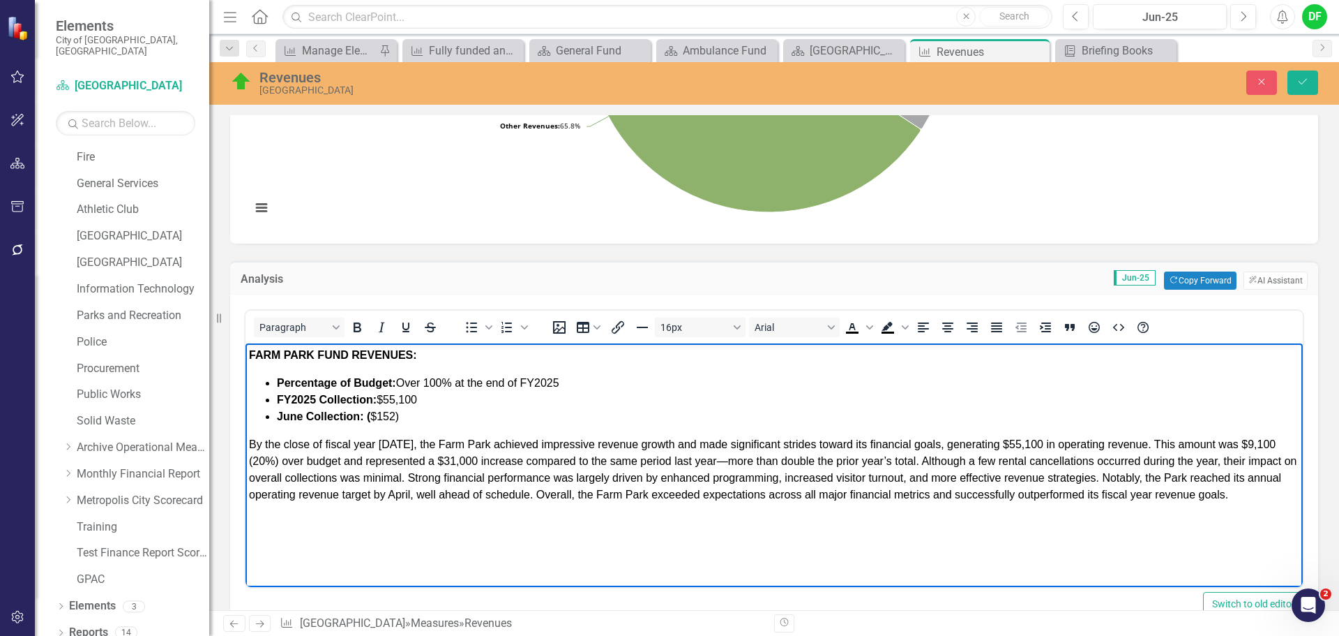
click at [1269, 492] on div "By the close of fiscal year [DATE], the Farm Park achieved impressive revenue g…" at bounding box center [774, 469] width 1051 height 67
click at [1261, 498] on span "By the close of fiscal year [DATE], the Farm Park achieved impressive revenue g…" at bounding box center [773, 469] width 1049 height 62
click at [414, 418] on li "June Collection: ( $152)" at bounding box center [788, 416] width 1023 height 17
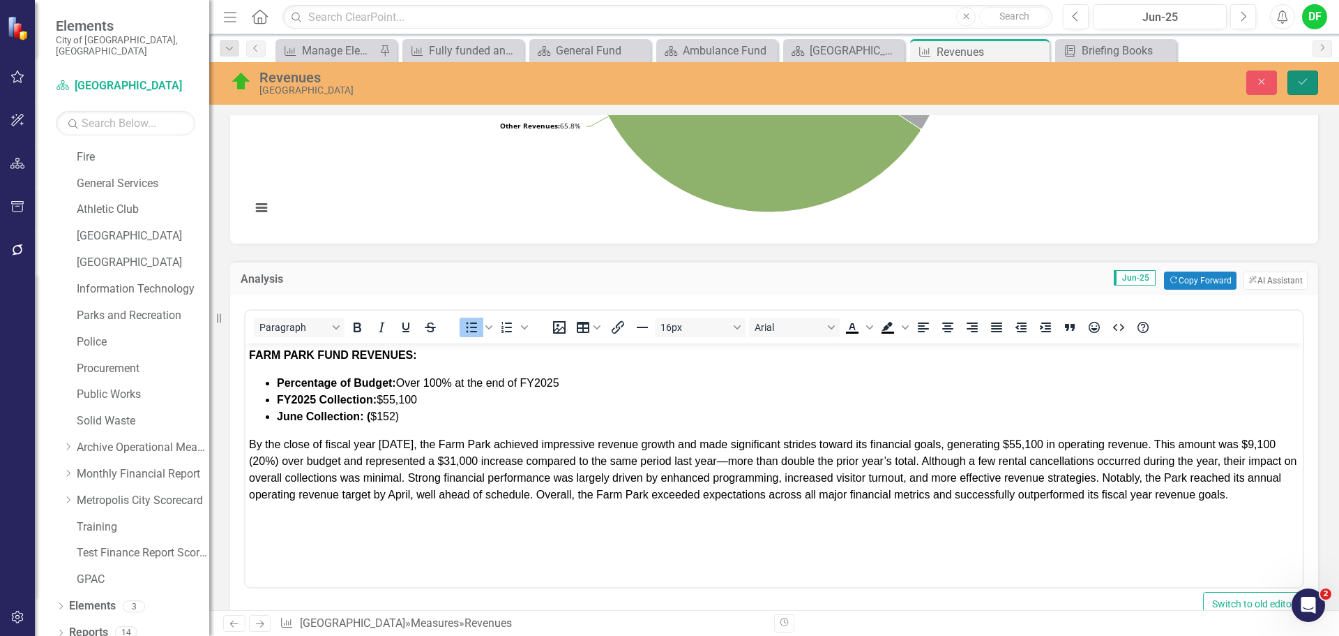
click at [1307, 85] on icon "Save" at bounding box center [1303, 82] width 13 height 10
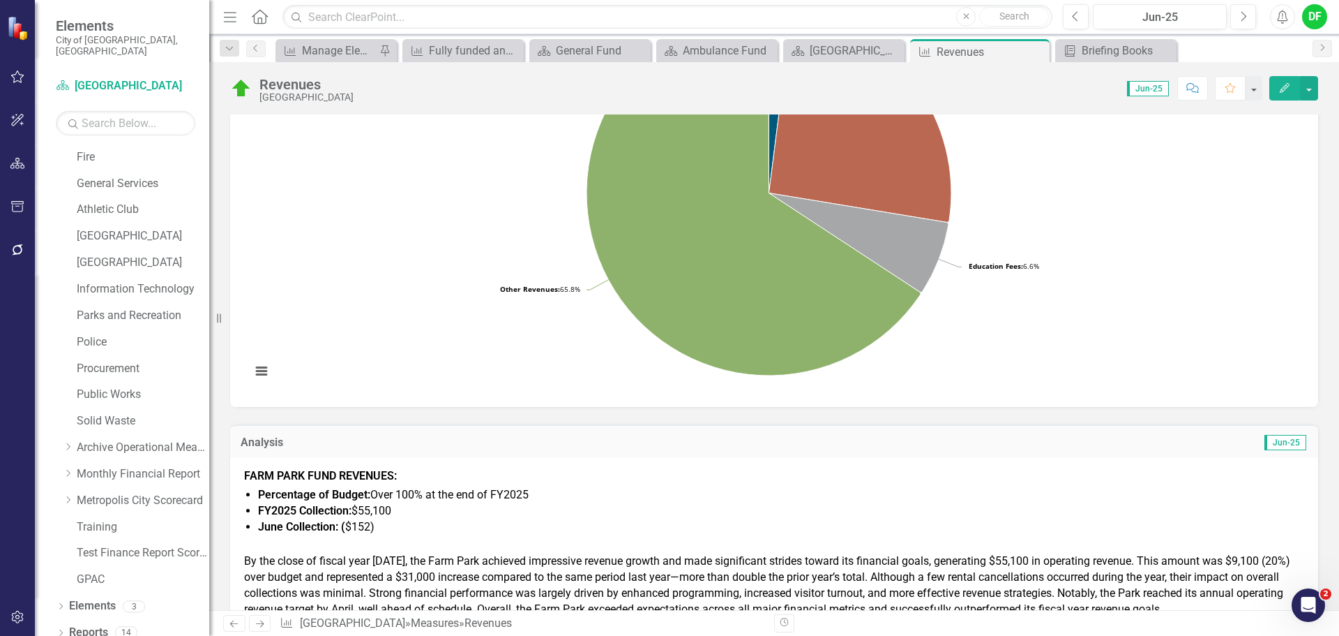
scroll to position [0, 0]
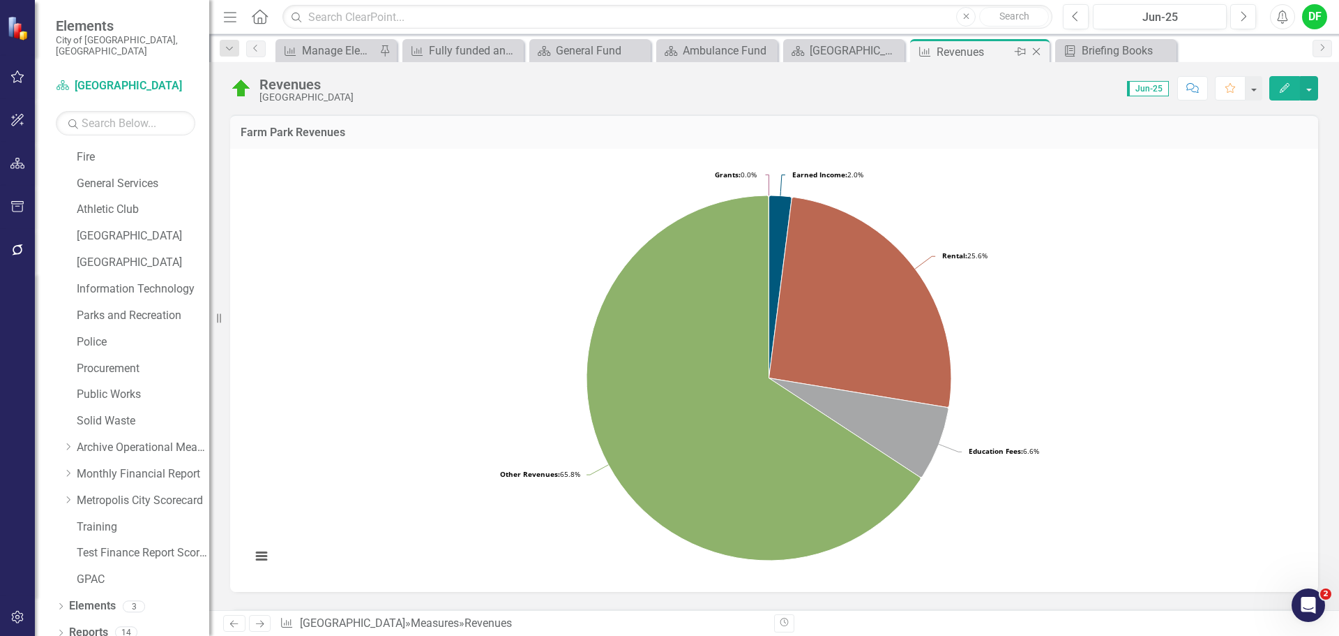
click at [1038, 53] on icon at bounding box center [1037, 52] width 8 height 8
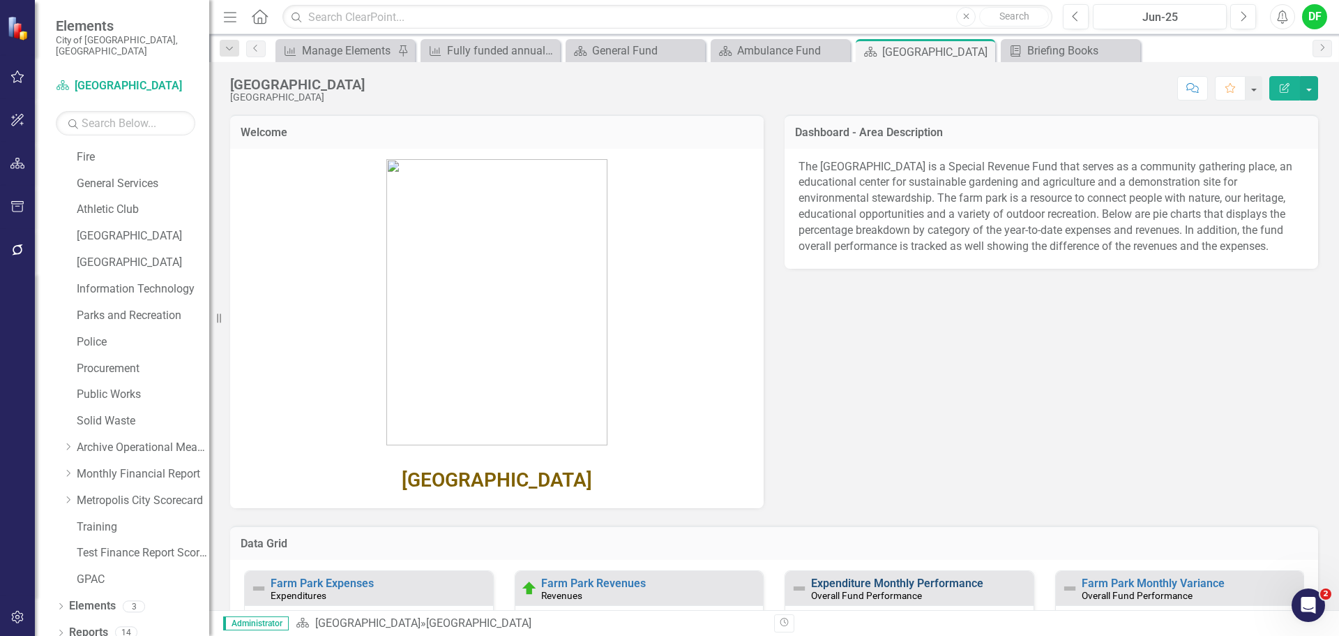
click at [848, 583] on link "Expenditure Monthly Performance" at bounding box center [897, 582] width 172 height 13
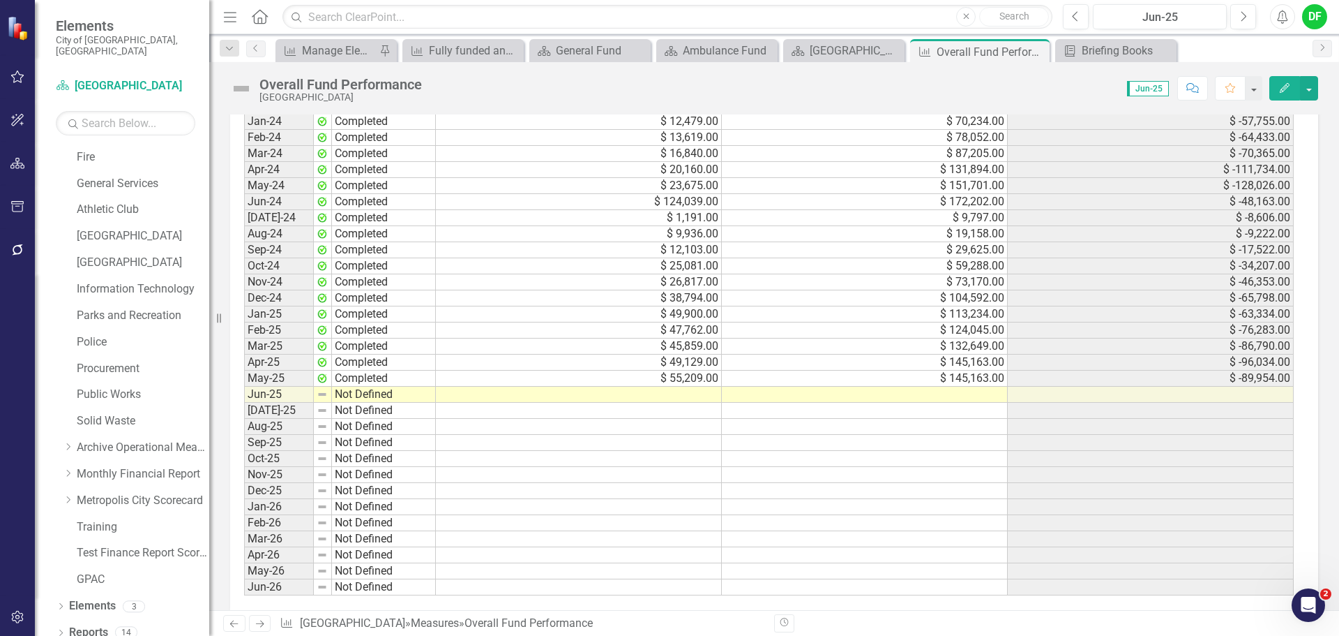
scroll to position [1319, 0]
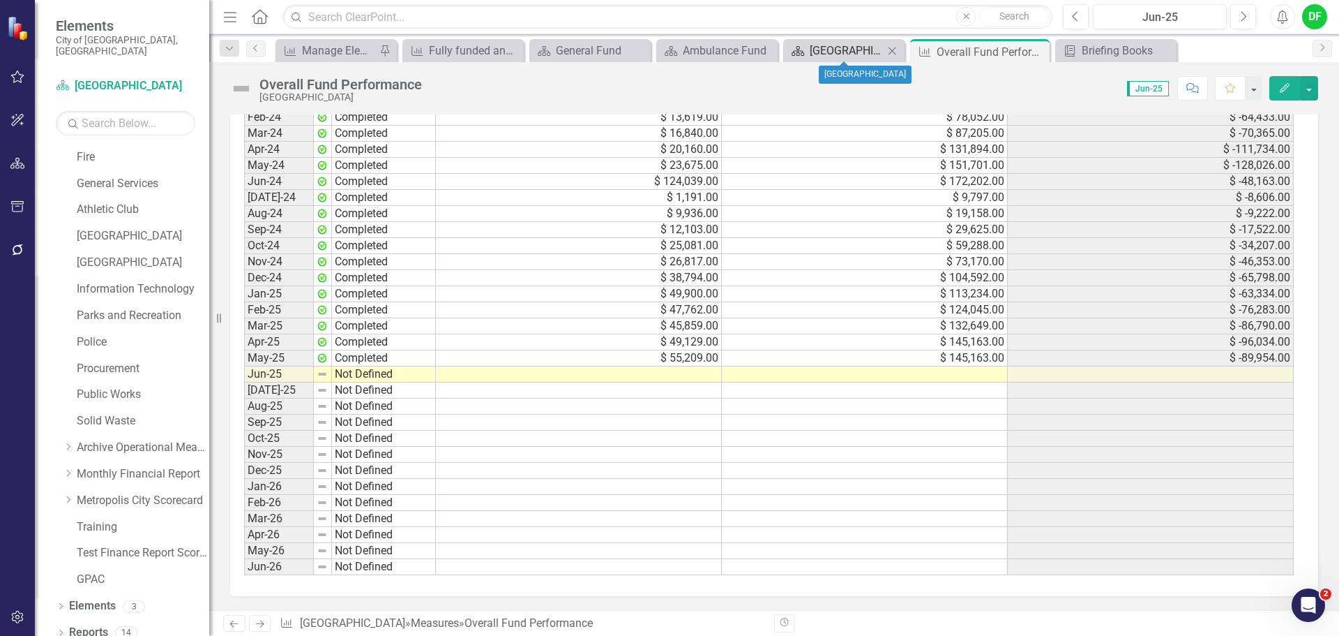
click at [841, 50] on div "[GEOGRAPHIC_DATA]" at bounding box center [847, 50] width 74 height 17
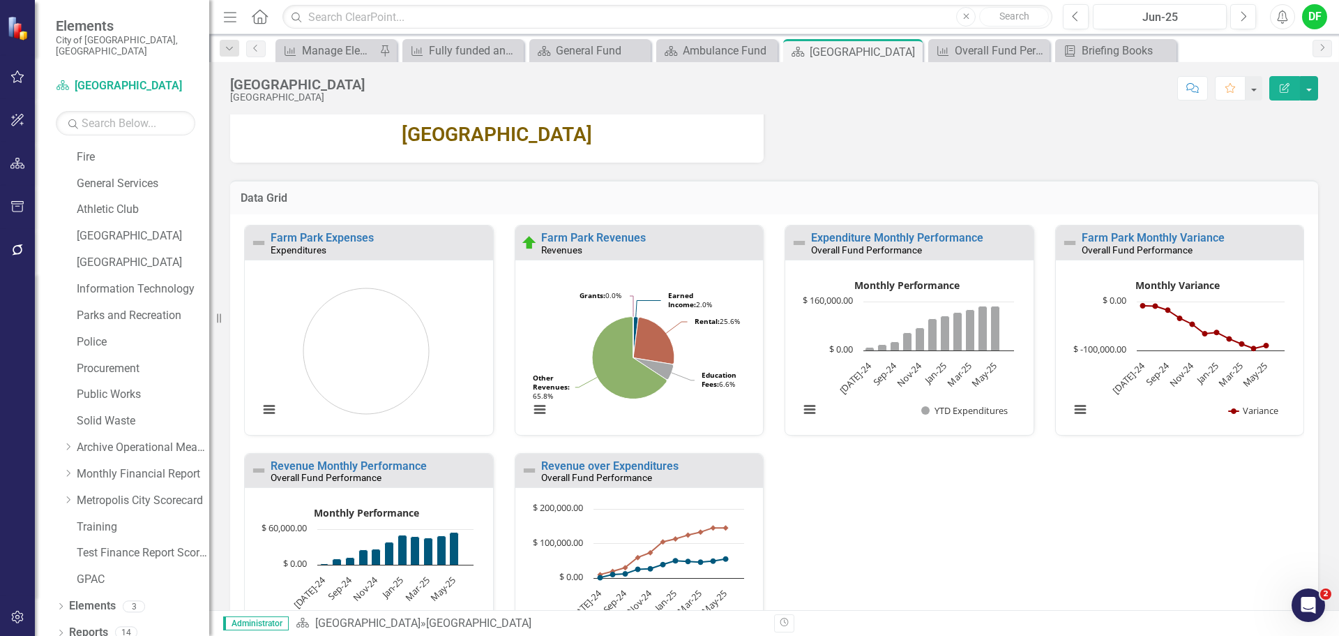
scroll to position [349, 0]
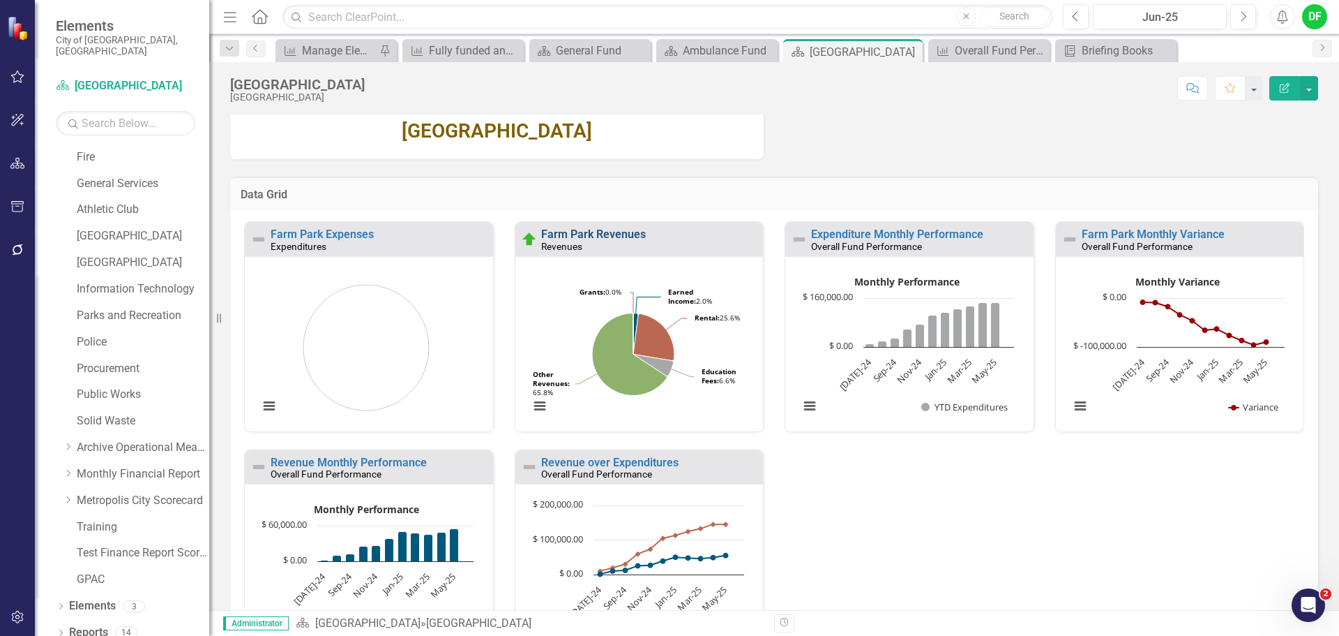
click at [615, 232] on link "Farm Park Revenues" at bounding box center [593, 233] width 105 height 13
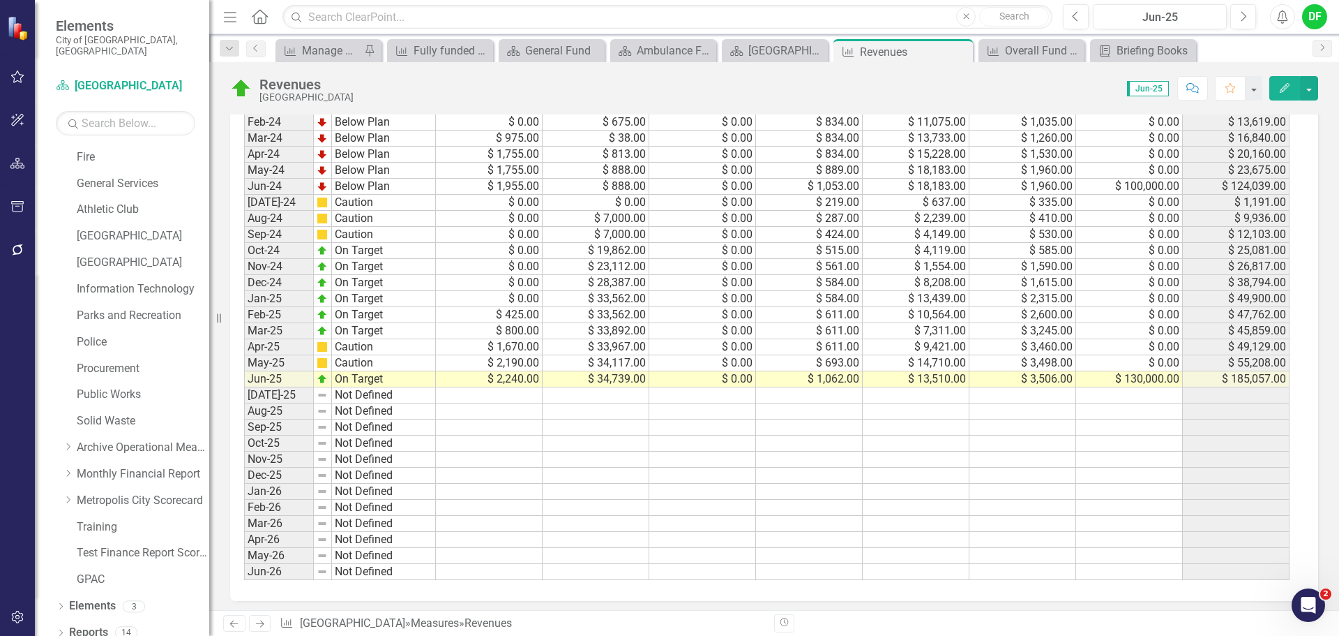
scroll to position [929, 0]
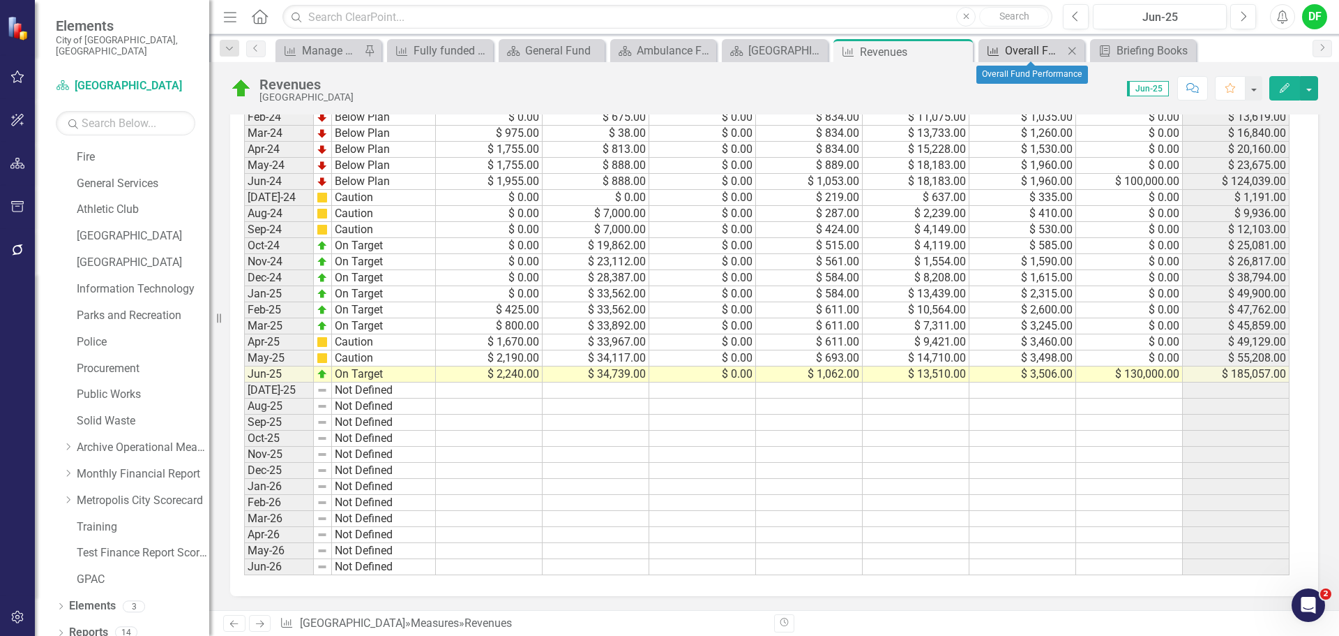
click at [1007, 51] on div "Overall Fund Performance" at bounding box center [1034, 50] width 59 height 17
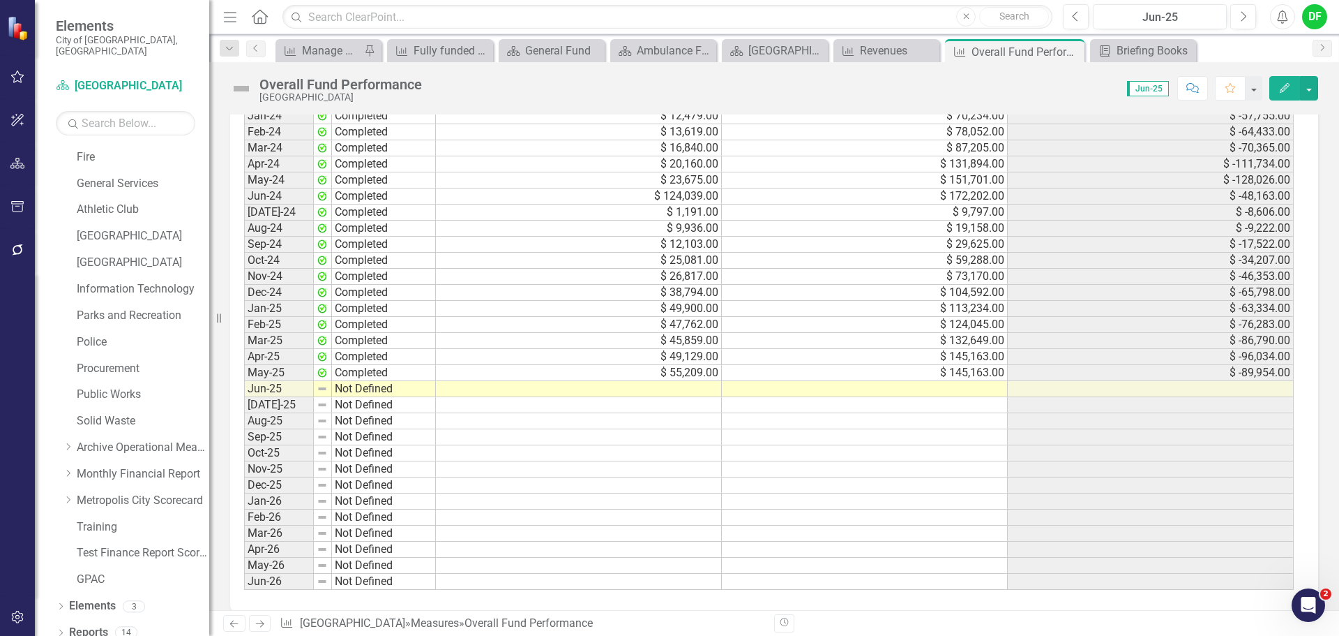
scroll to position [1319, 0]
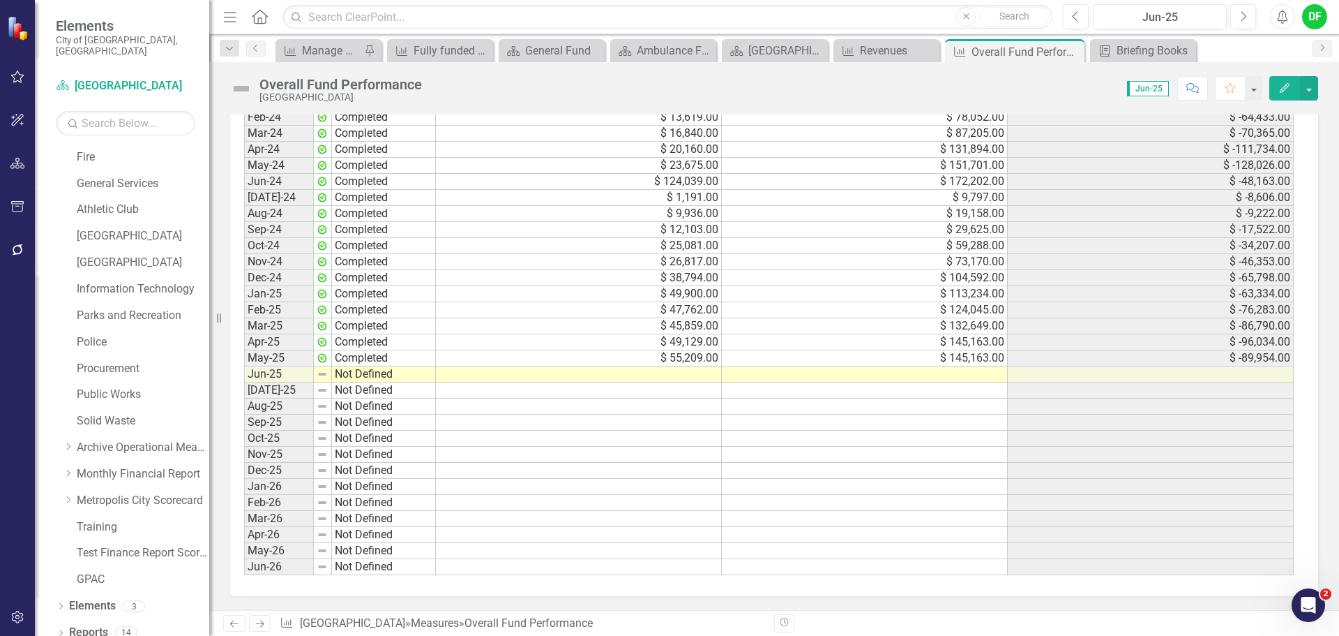
click at [689, 378] on td at bounding box center [579, 374] width 286 height 16
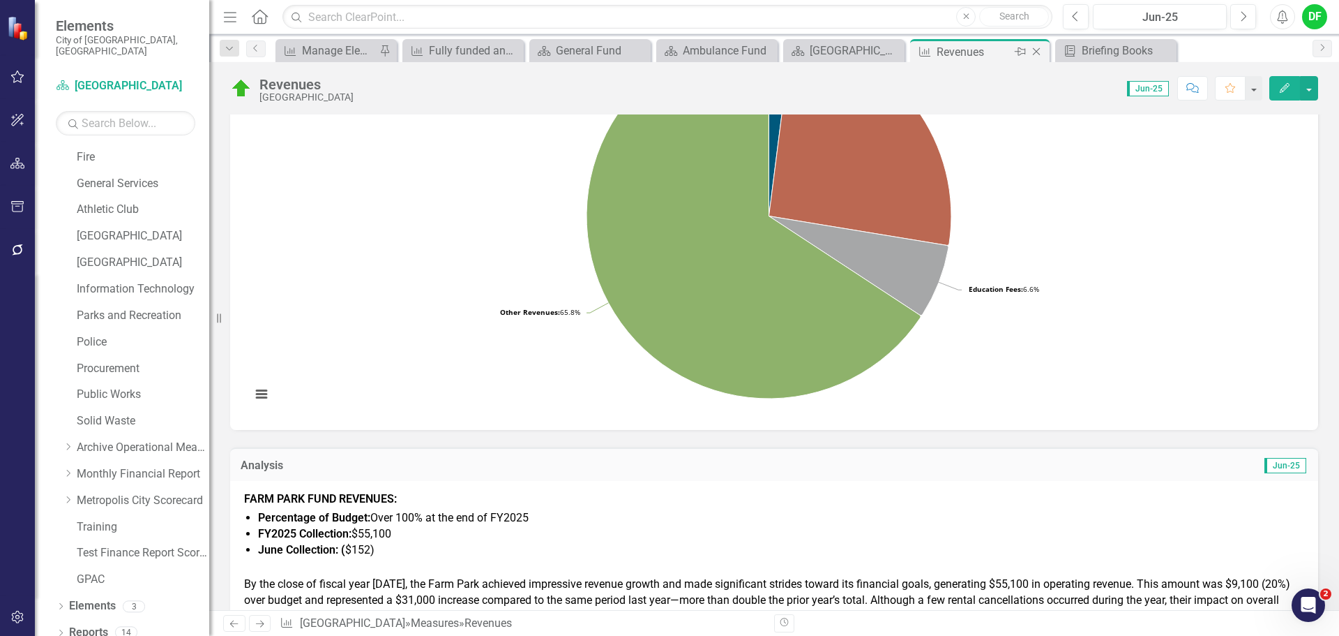
click at [1037, 50] on icon "Close" at bounding box center [1037, 51] width 14 height 11
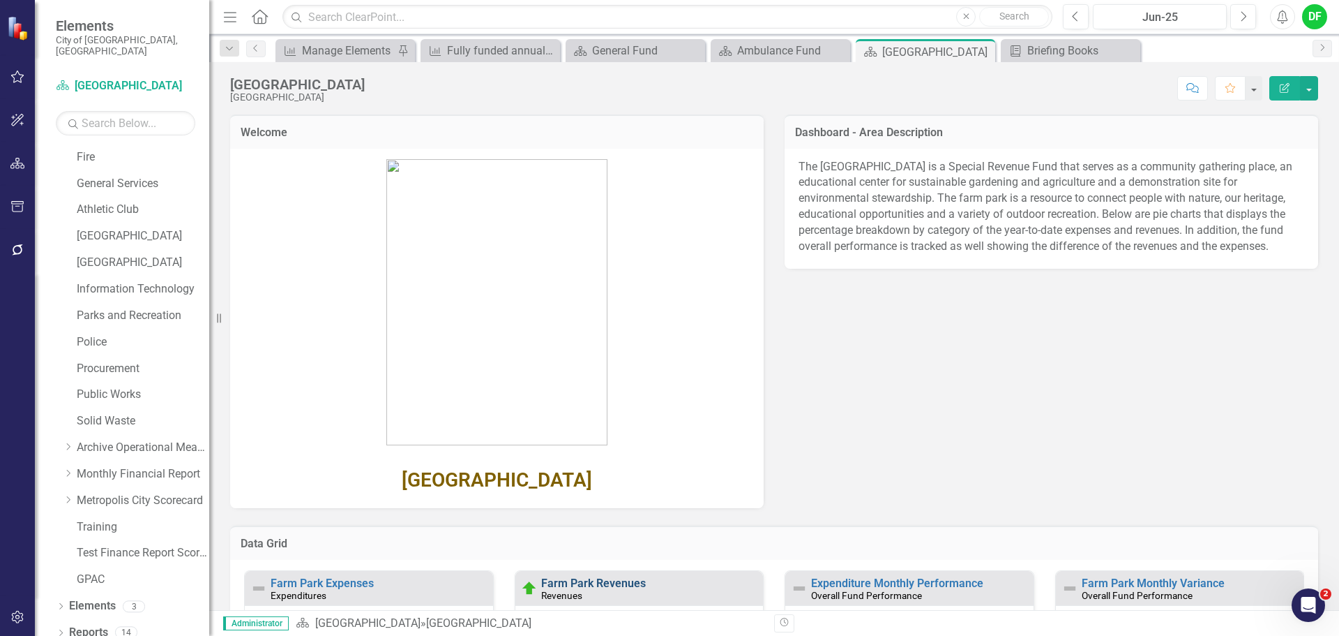
click at [604, 584] on link "Farm Park Revenues" at bounding box center [593, 582] width 105 height 13
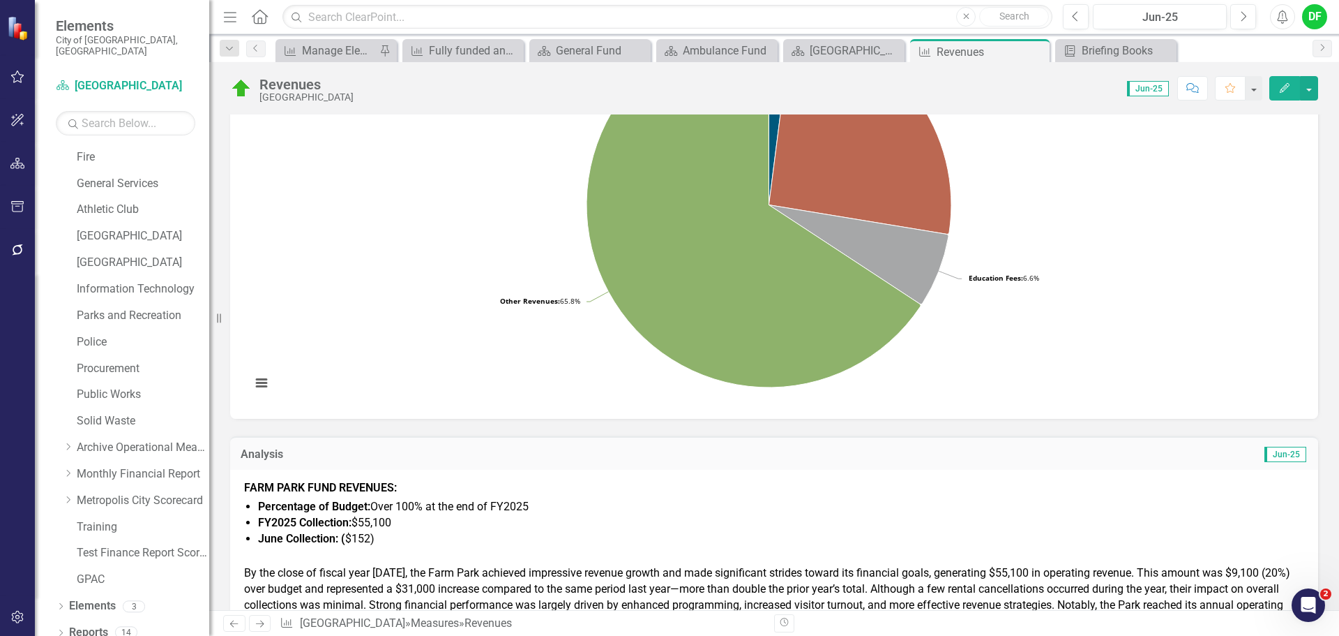
scroll to position [140, 0]
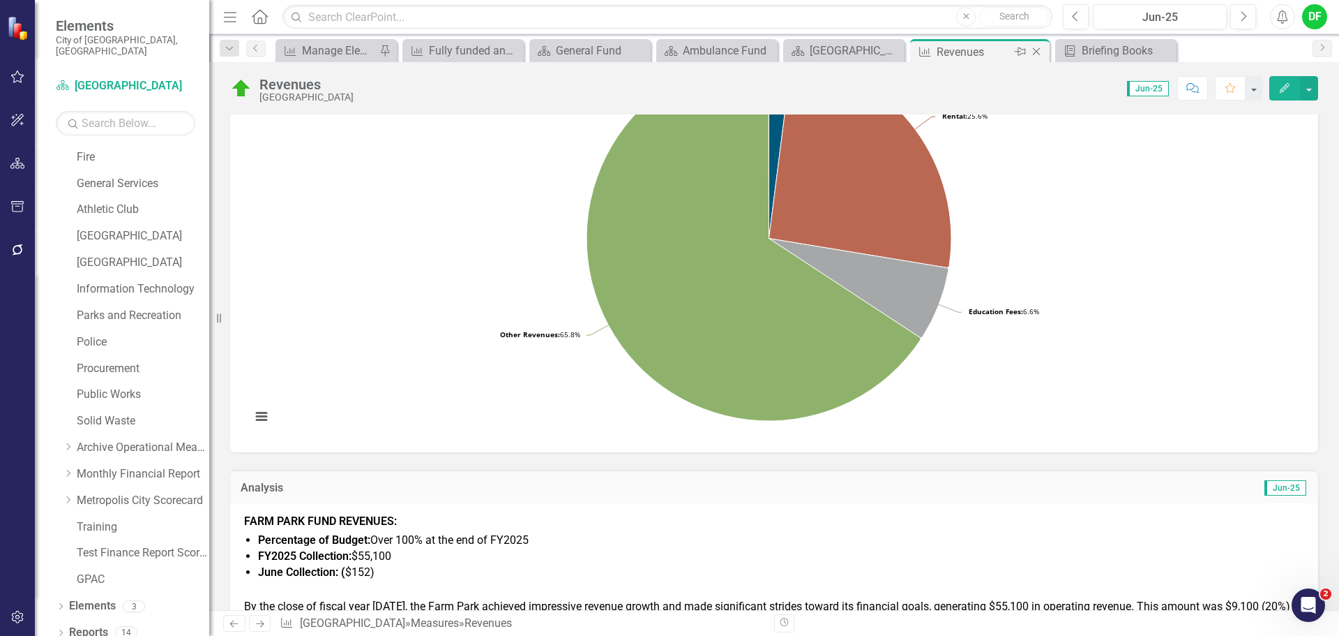
click at [1039, 51] on icon "Close" at bounding box center [1037, 51] width 14 height 11
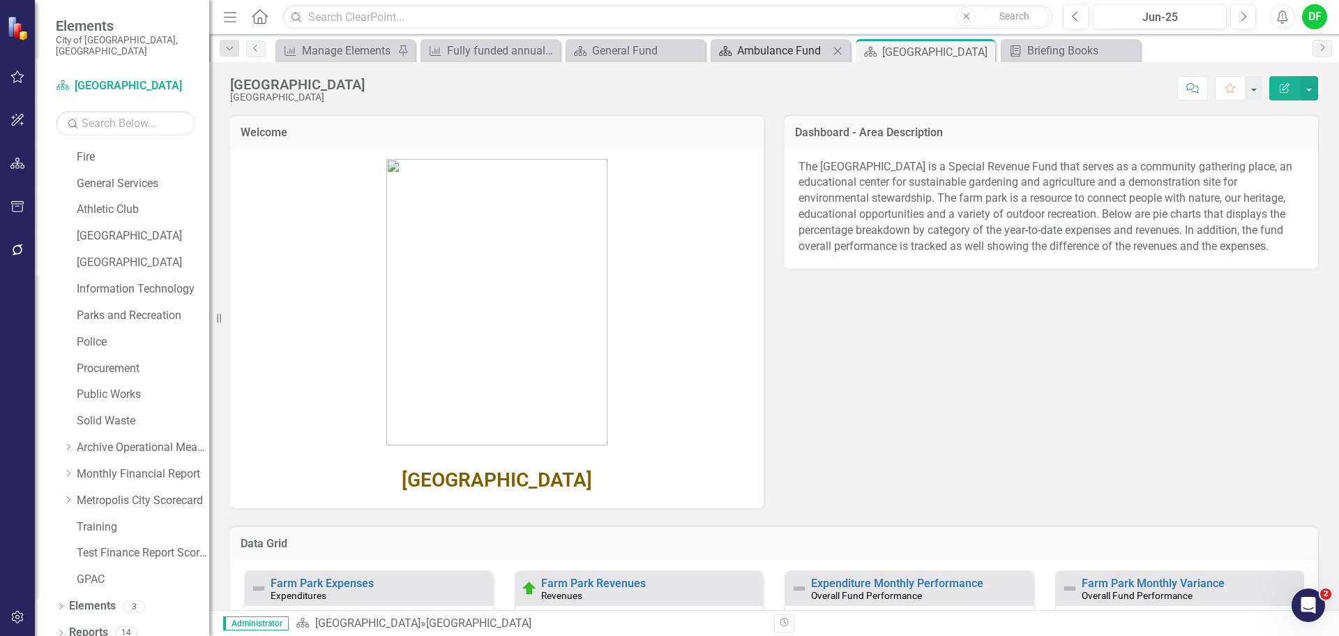
click at [754, 54] on div "Ambulance Fund" at bounding box center [783, 50] width 92 height 17
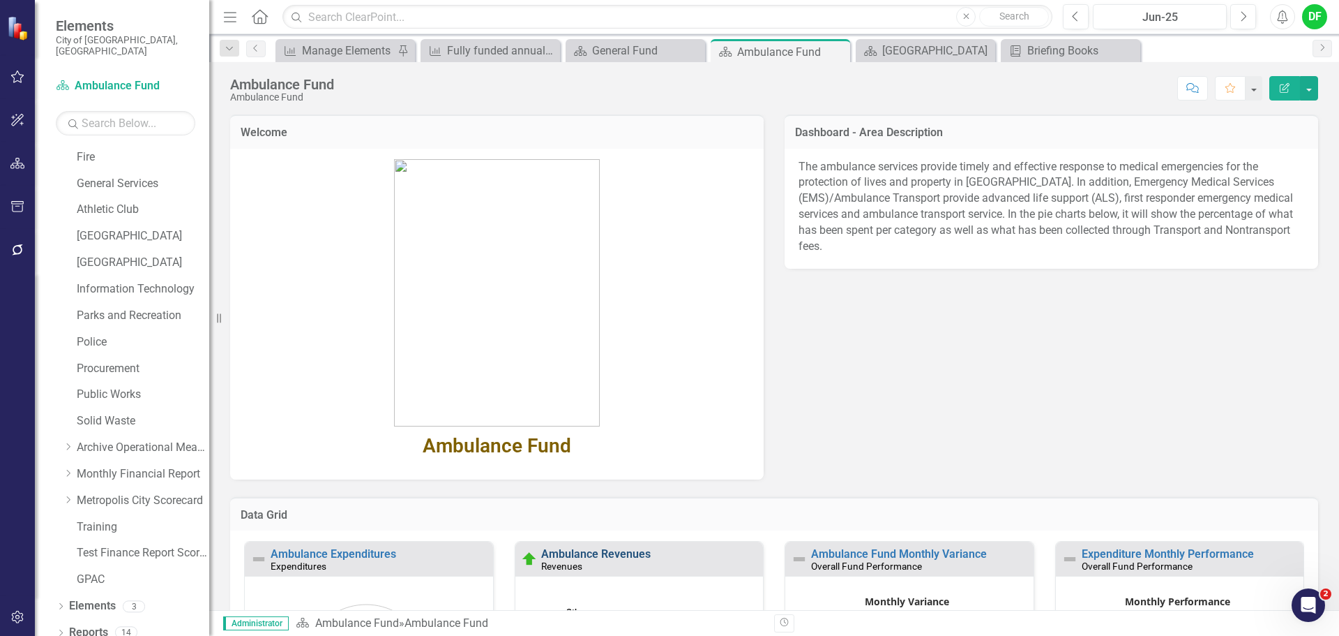
click at [632, 552] on link "Ambulance Revenues" at bounding box center [596, 553] width 110 height 13
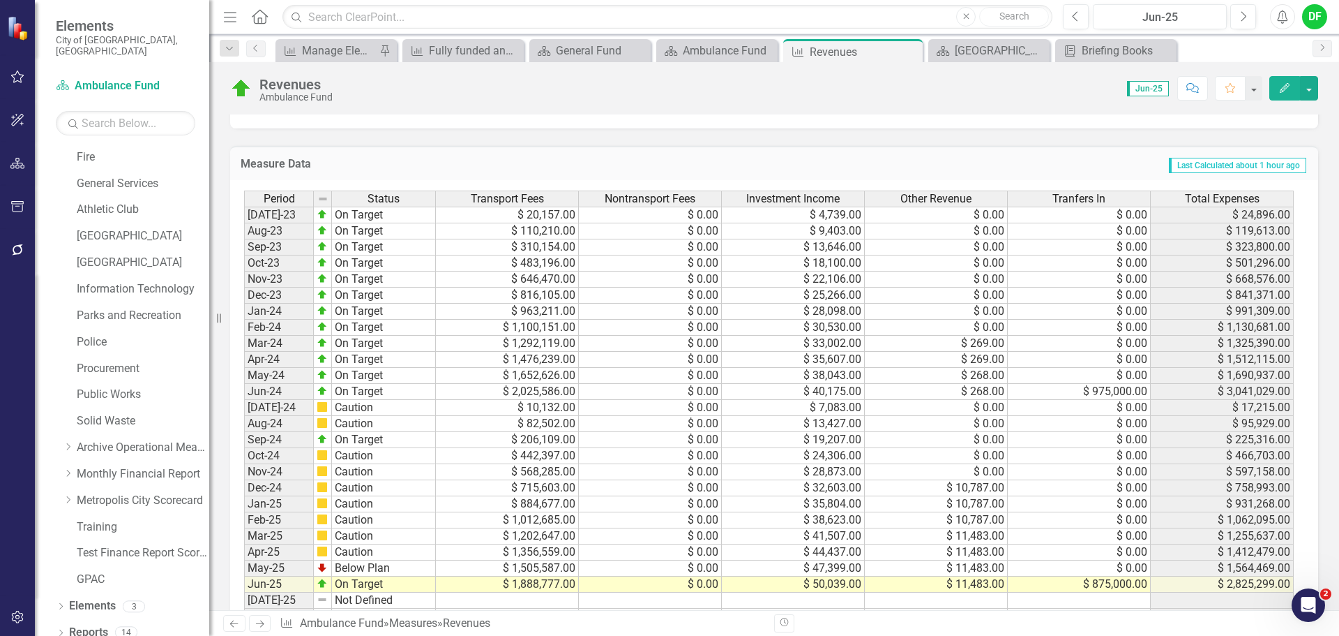
scroll to position [698, 0]
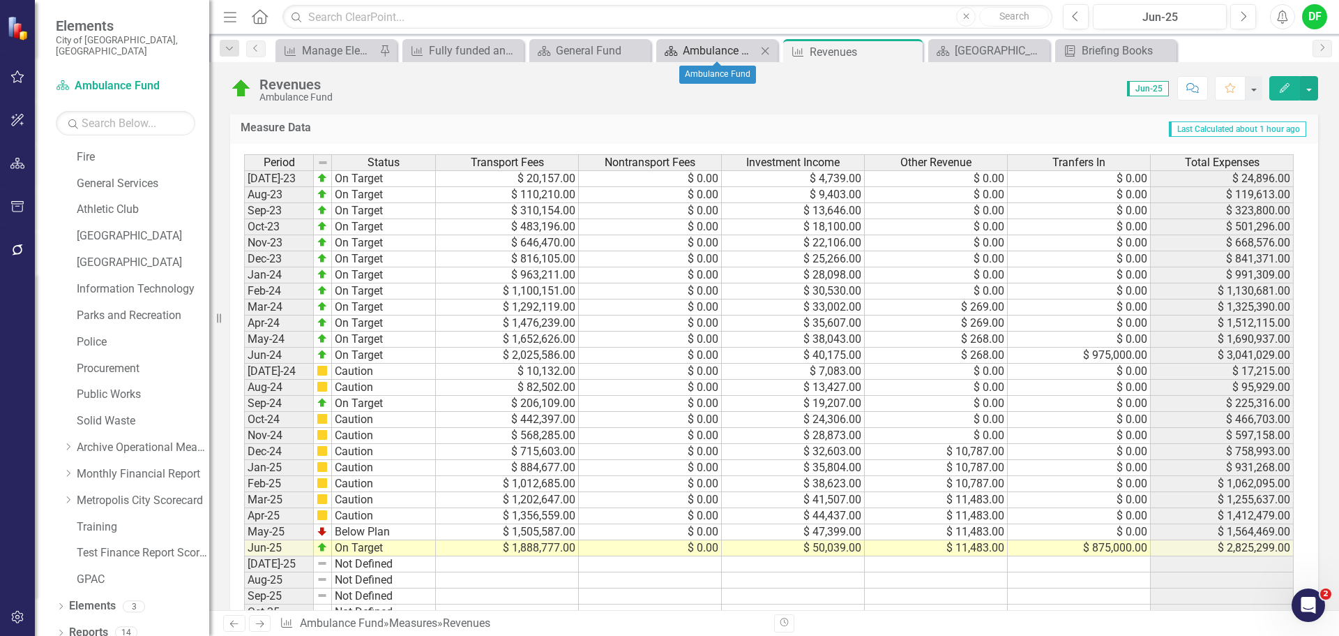
click at [733, 56] on div "Ambulance Fund" at bounding box center [720, 50] width 74 height 17
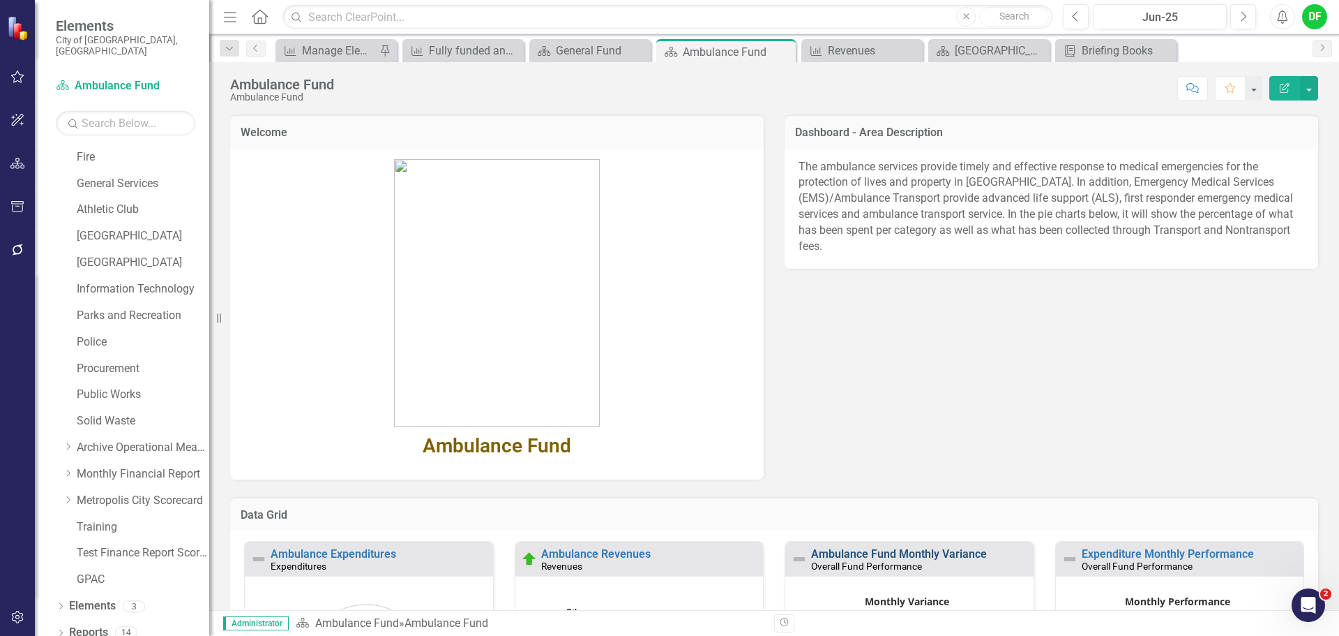
click at [926, 553] on link "Ambulance Fund Monthly Variance" at bounding box center [899, 553] width 176 height 13
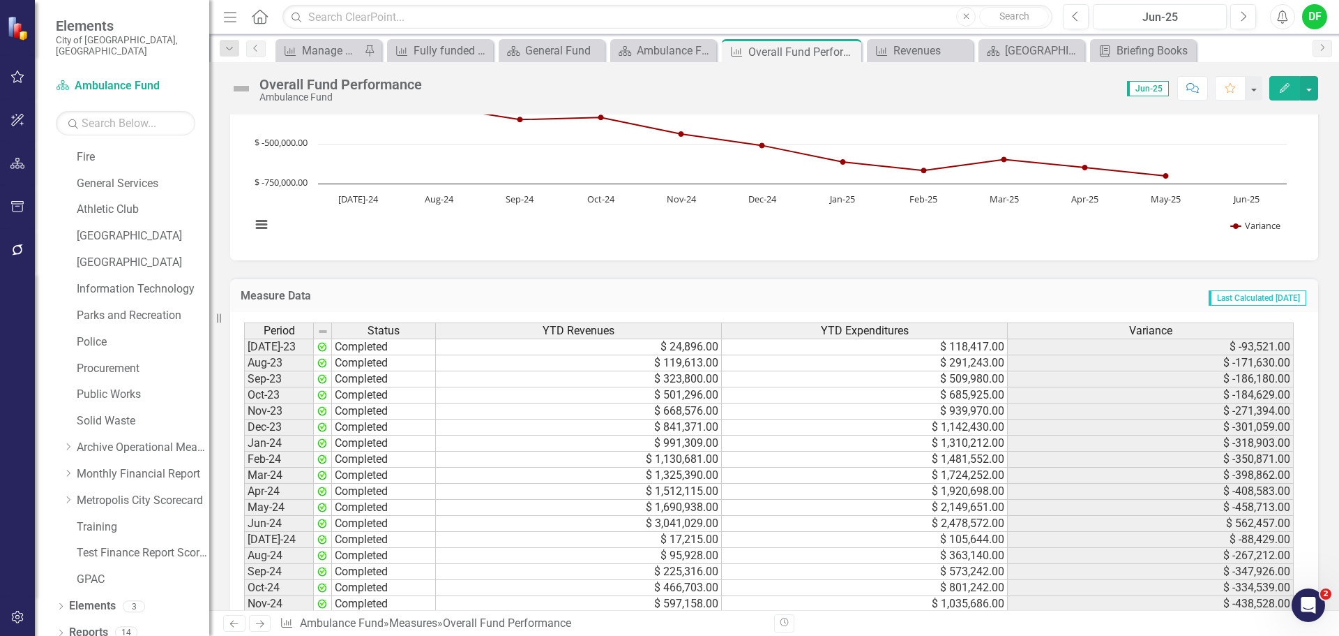
scroll to position [1256, 0]
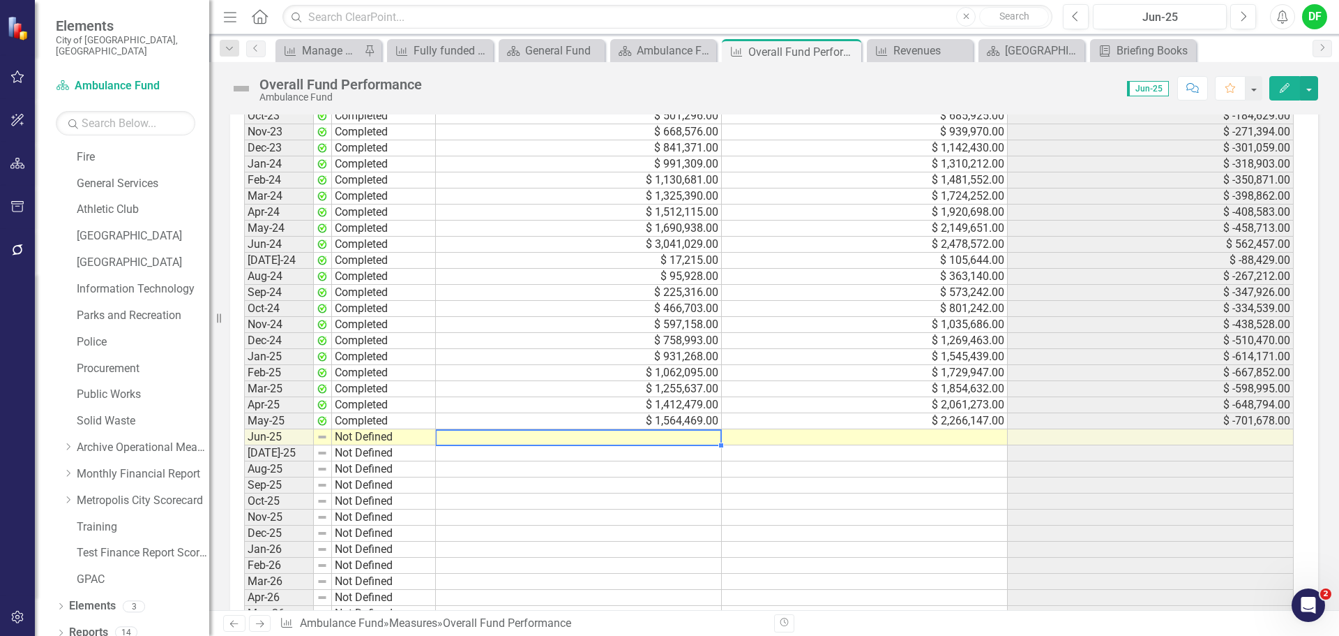
click at [682, 440] on td at bounding box center [579, 437] width 286 height 16
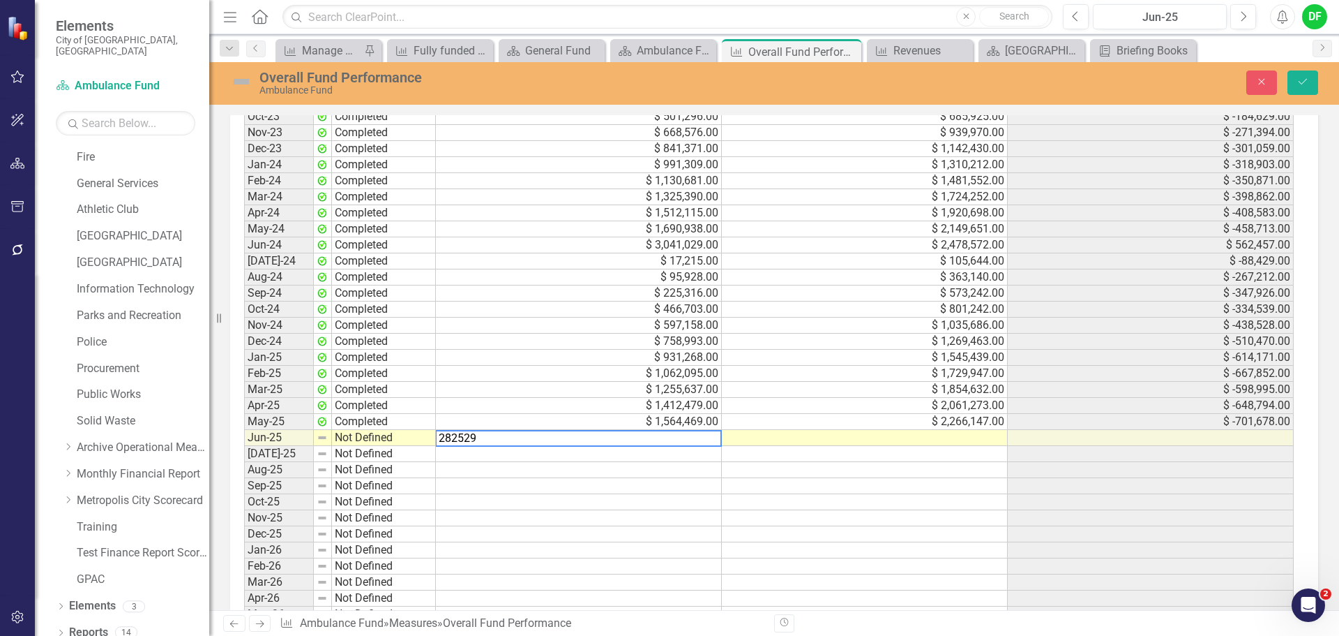
type textarea "2825299"
click at [1305, 82] on icon "submit" at bounding box center [1303, 82] width 8 height 6
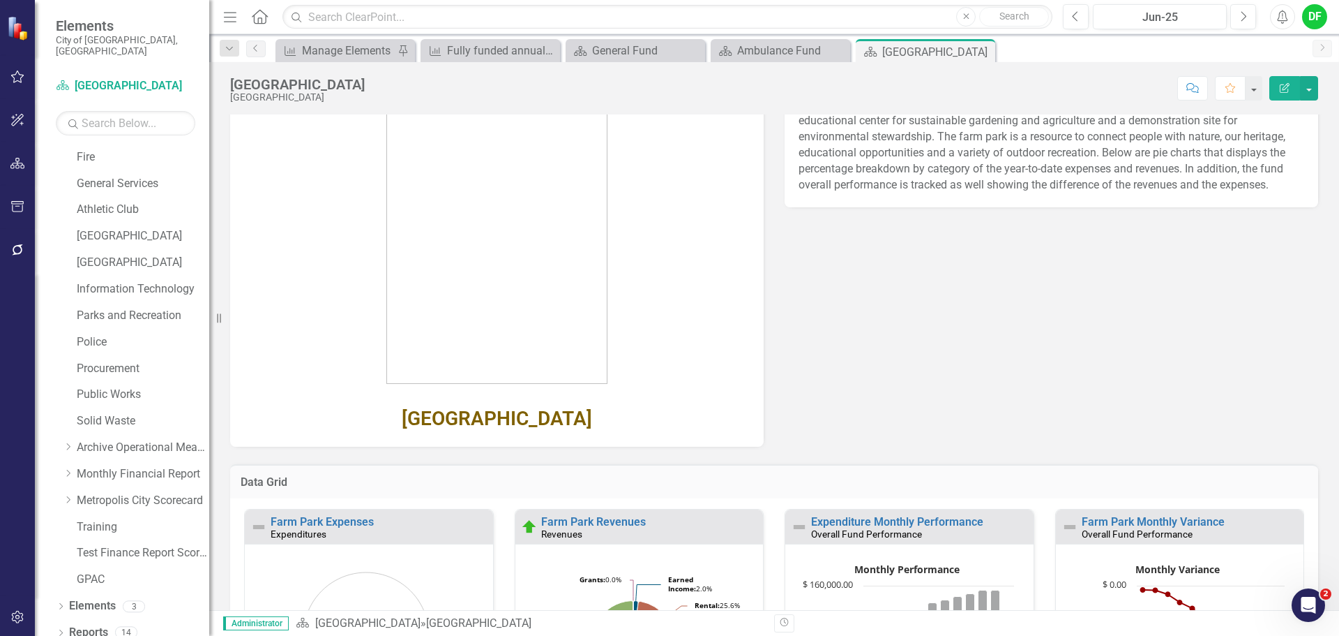
scroll to position [209, 0]
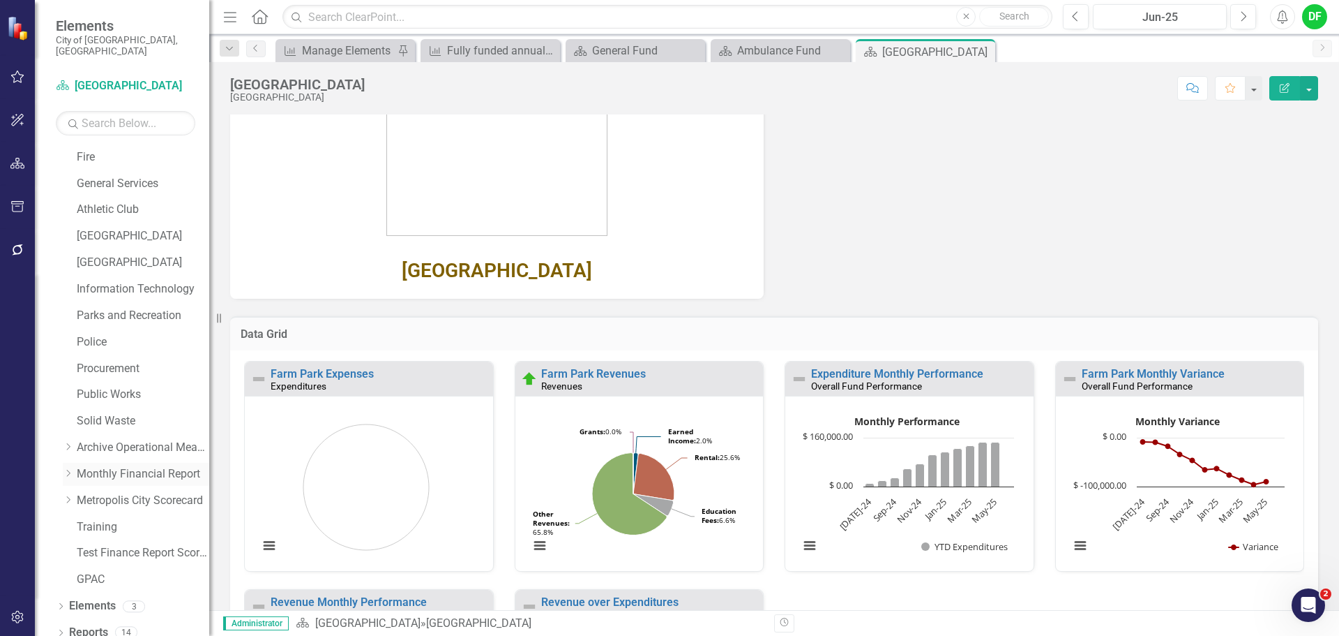
click at [69, 469] on icon "Dropdown" at bounding box center [68, 473] width 10 height 8
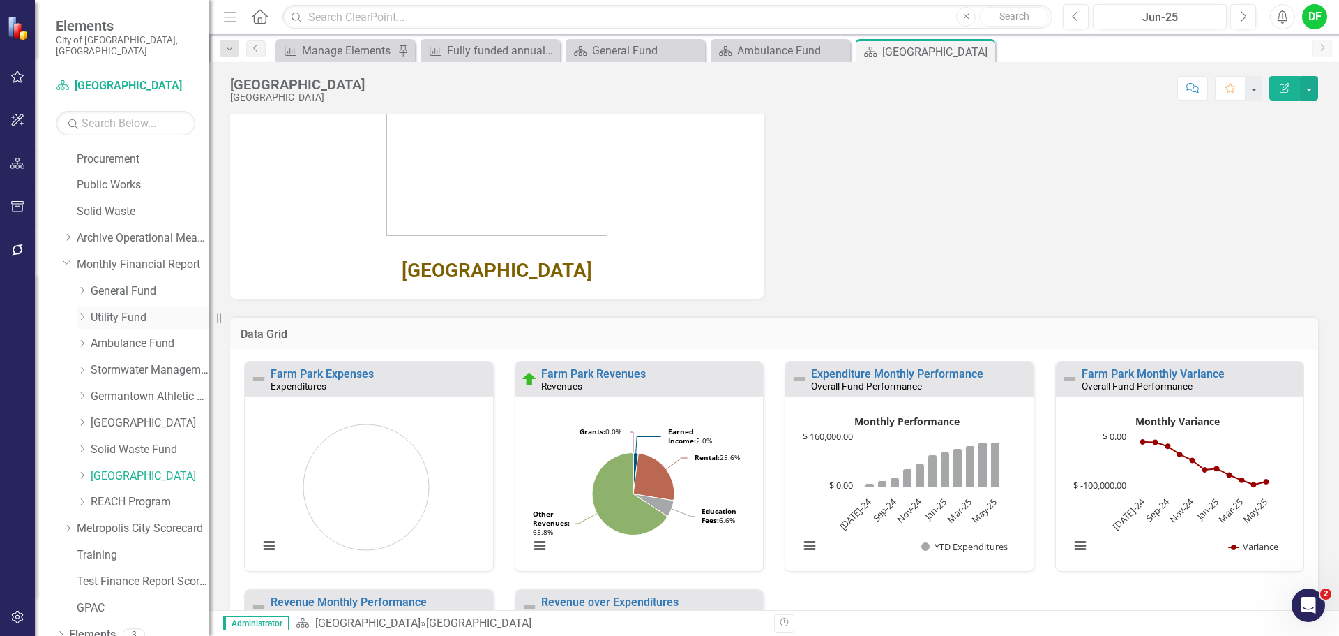
click at [101, 310] on link "Utility Fund" at bounding box center [150, 318] width 119 height 16
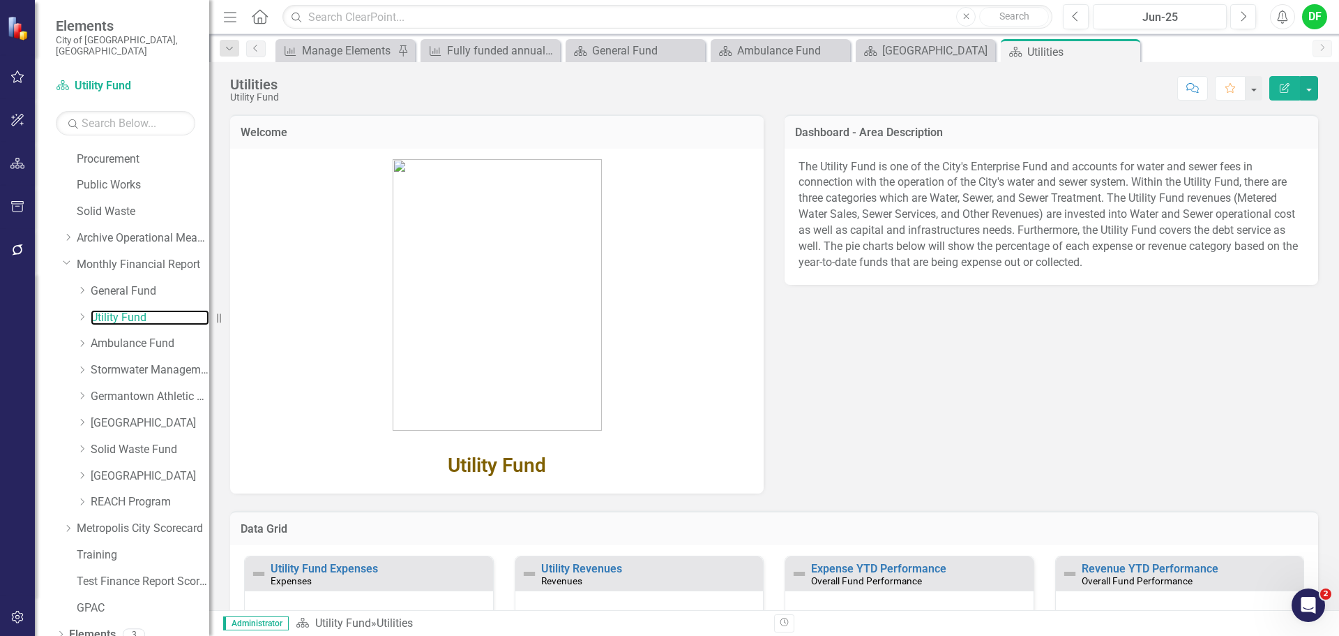
scroll to position [140, 0]
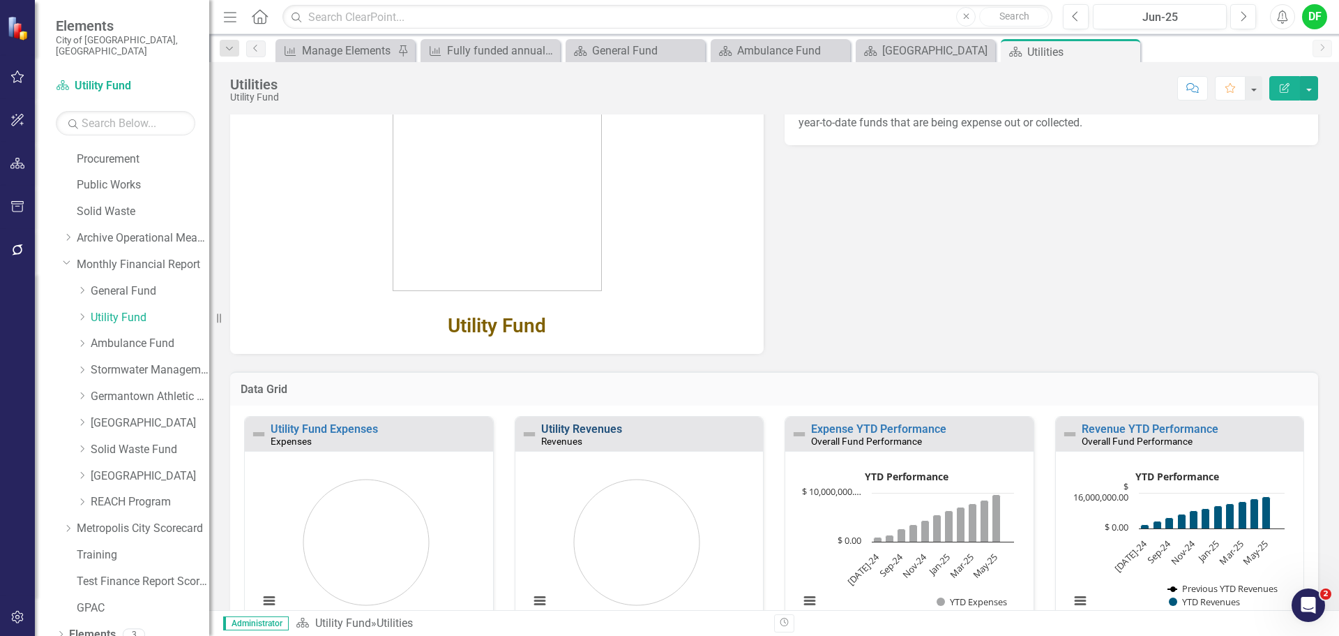
click at [584, 426] on link "Utility Revenues" at bounding box center [581, 428] width 81 height 13
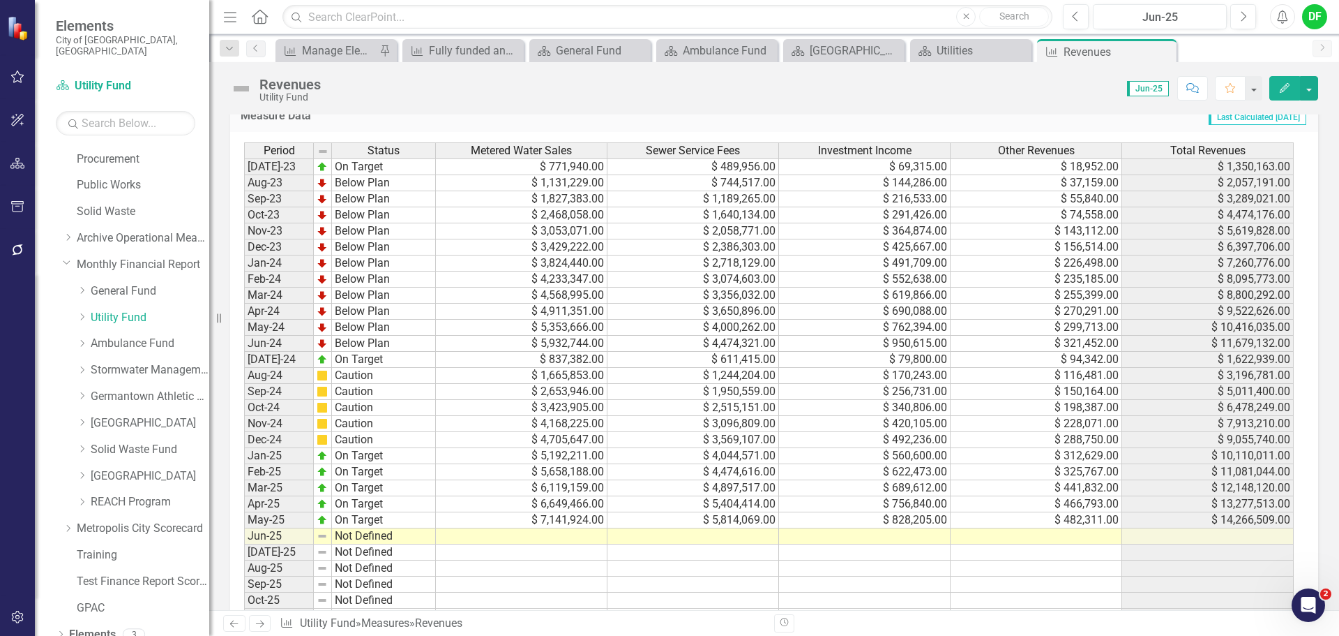
scroll to position [625, 0]
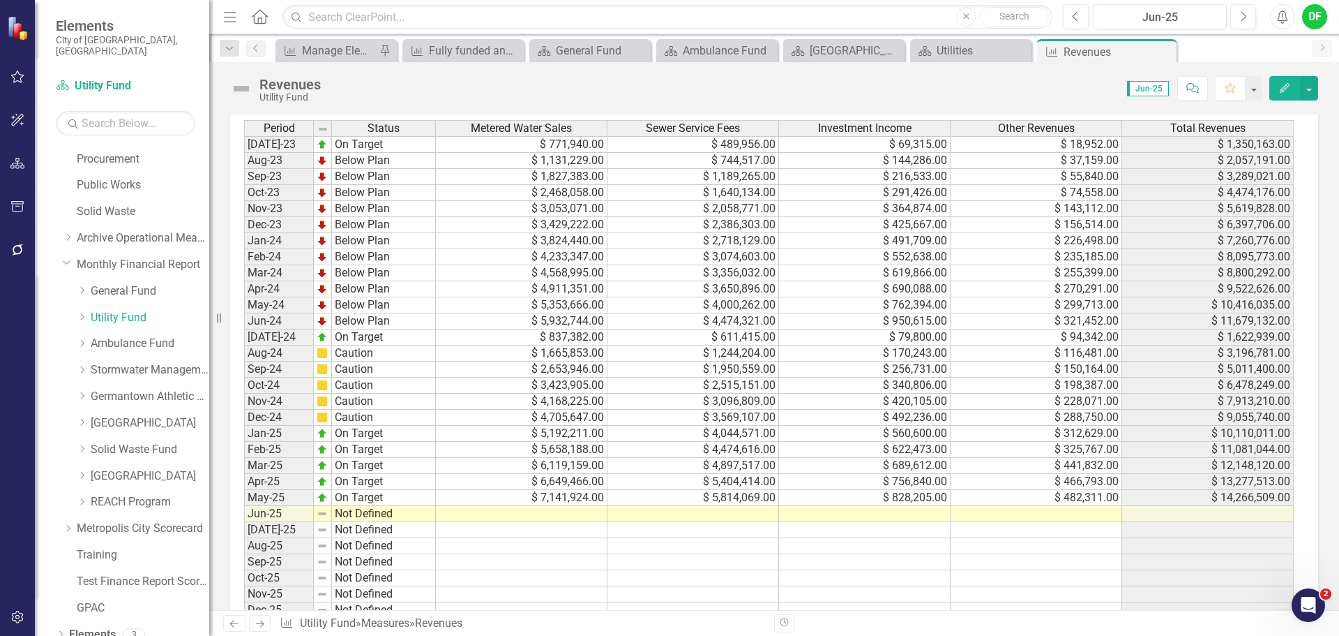
click at [552, 509] on td at bounding box center [522, 514] width 172 height 16
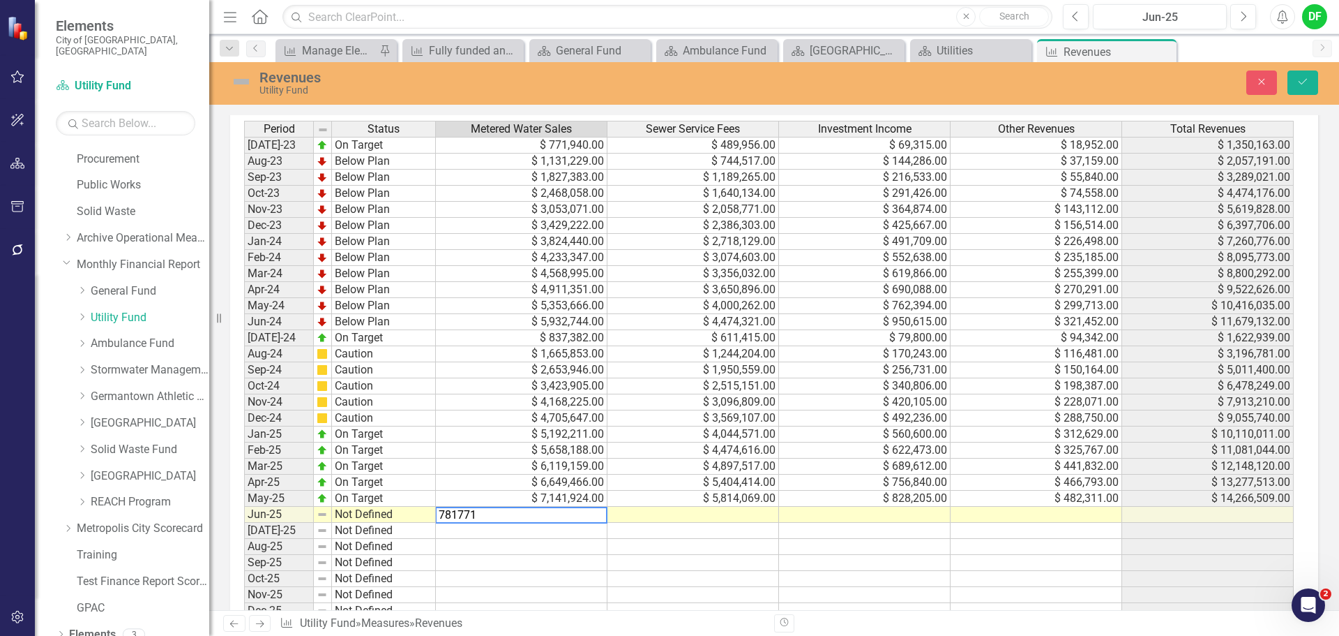
type textarea "7817712"
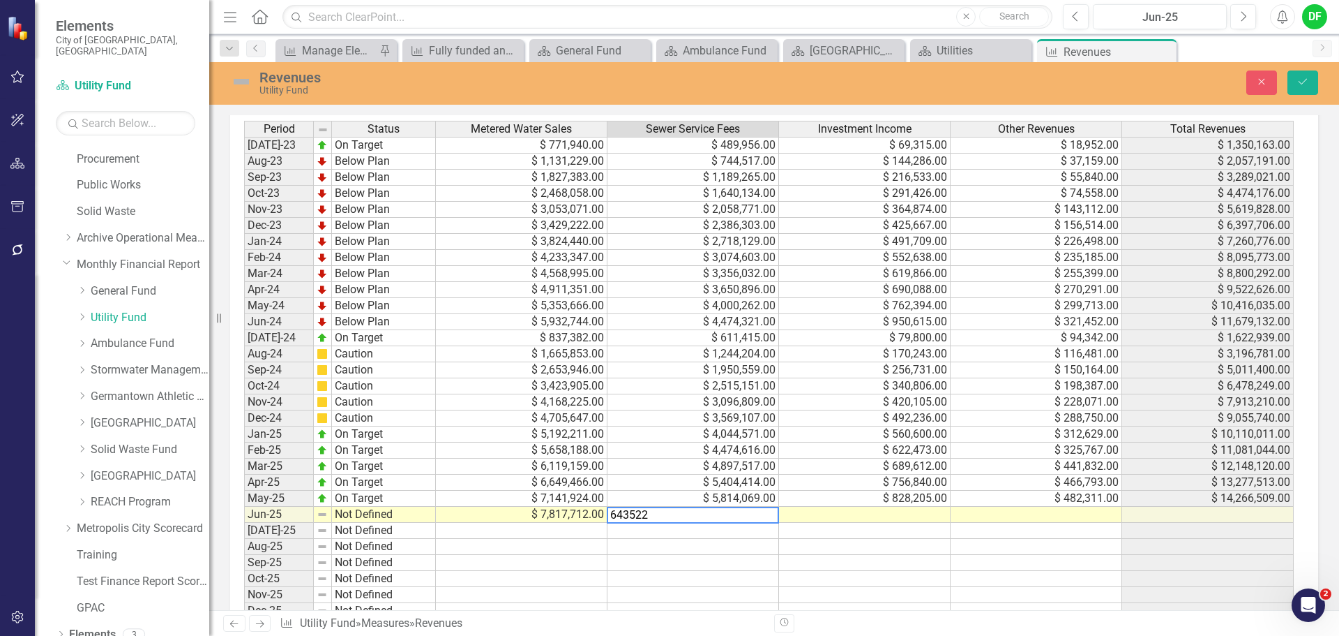
type textarea "6435222"
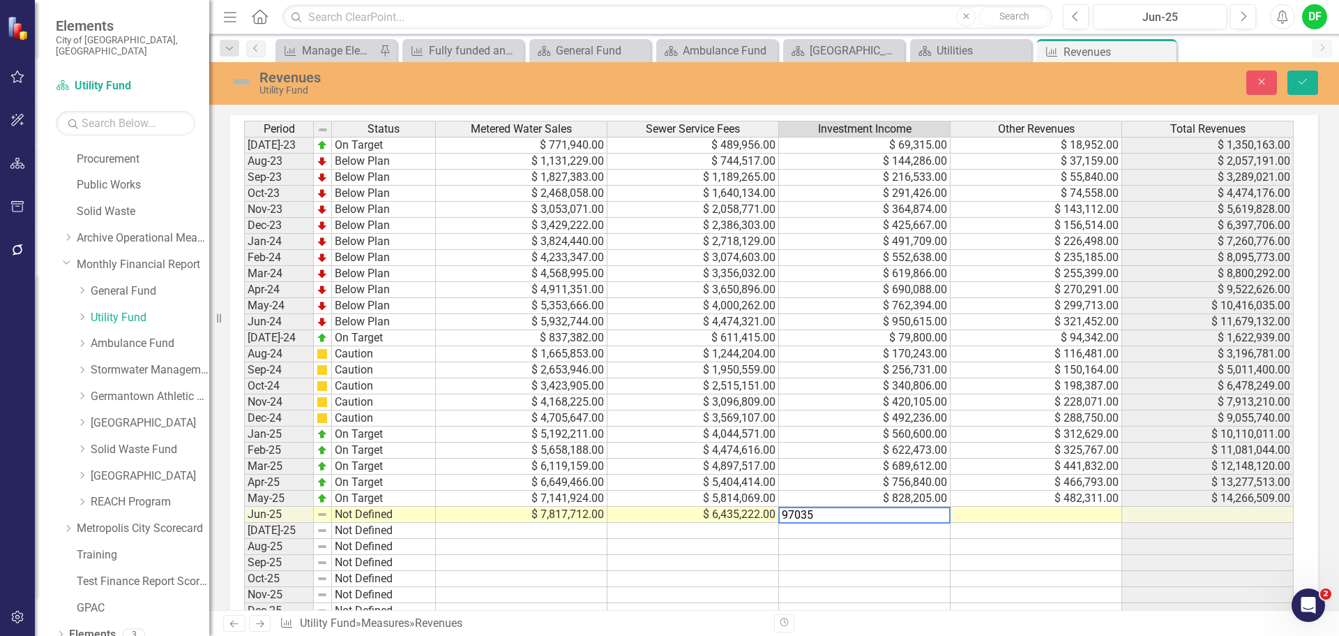
type textarea "970350"
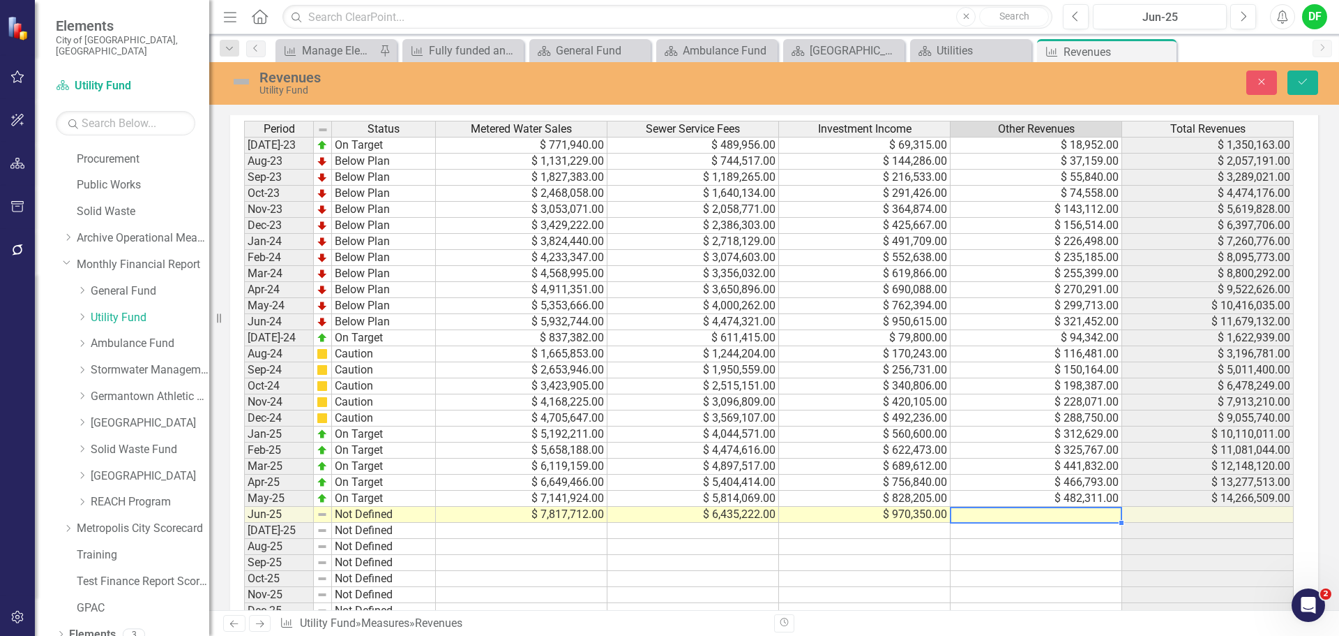
click at [1033, 515] on td at bounding box center [1037, 514] width 172 height 16
type textarea "2308686"
click at [241, 84] on img at bounding box center [241, 81] width 22 height 22
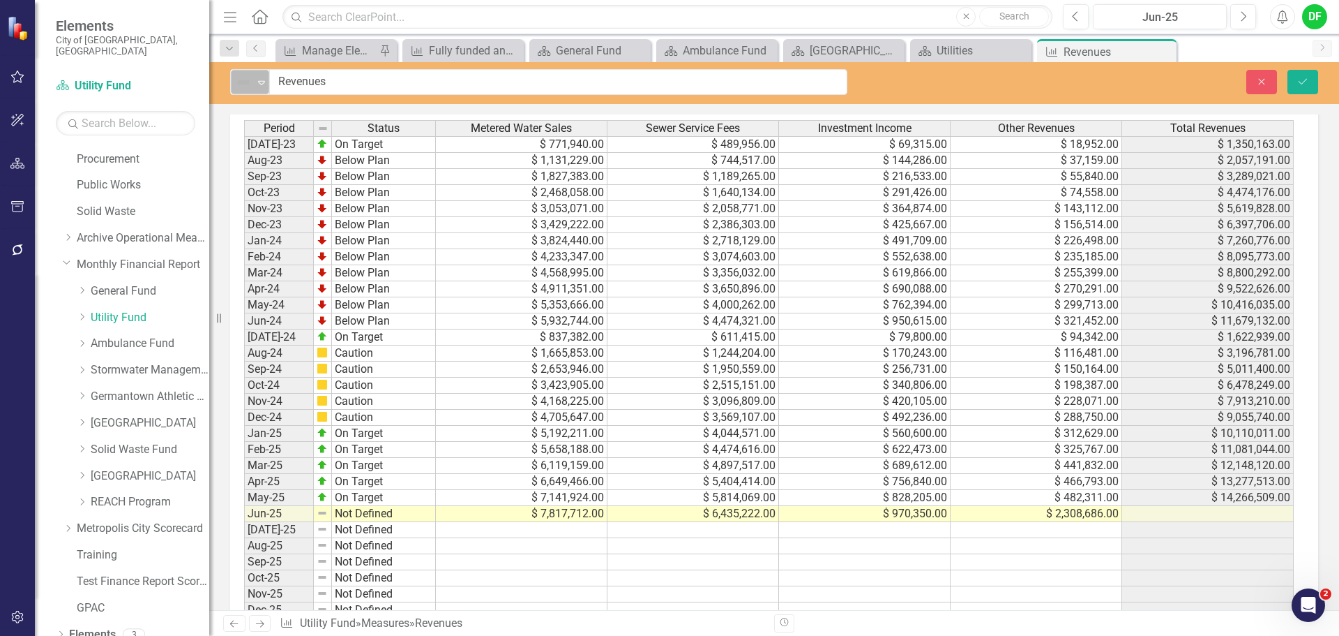
click at [258, 82] on icon "Expand" at bounding box center [262, 82] width 14 height 11
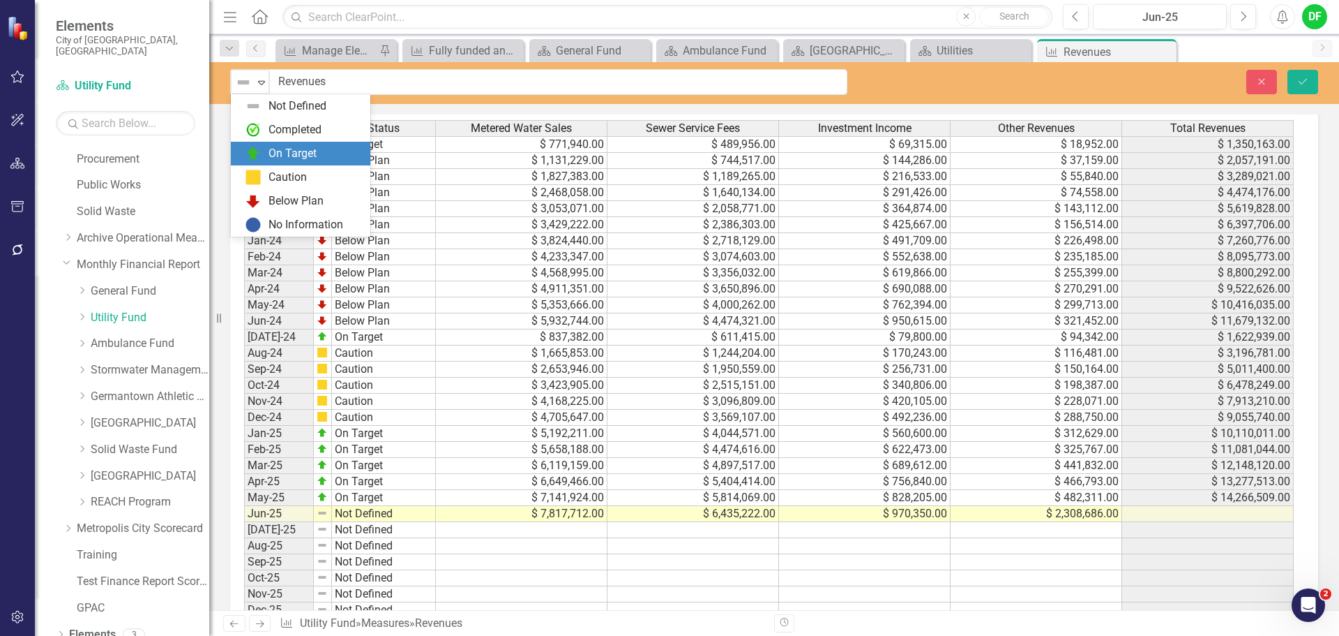
click at [276, 153] on div "On Target" at bounding box center [293, 154] width 48 height 16
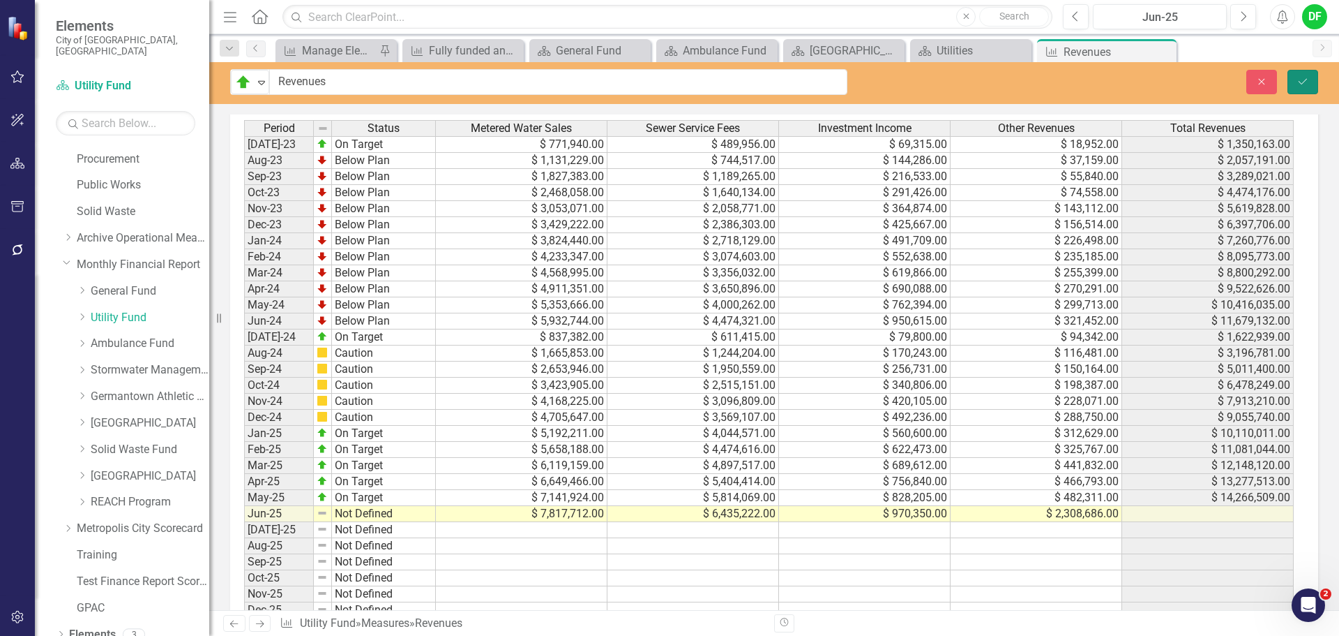
click at [1310, 77] on button "Save" at bounding box center [1303, 82] width 31 height 24
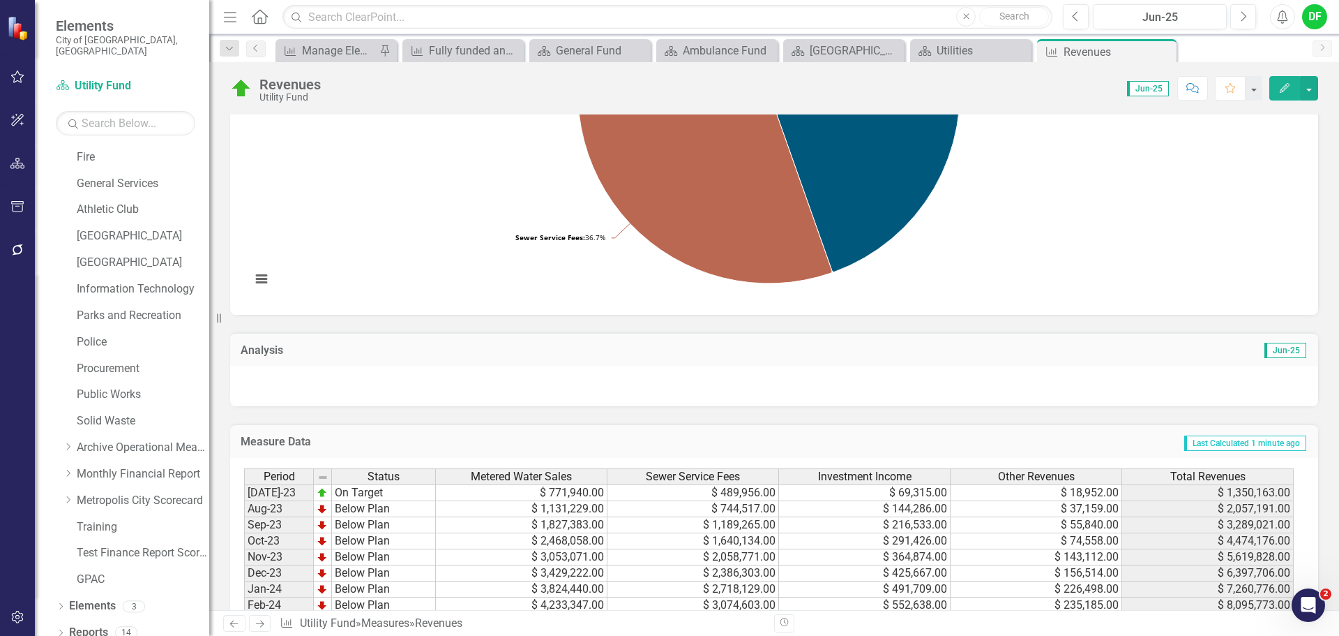
scroll to position [276, 0]
click at [372, 386] on div at bounding box center [774, 386] width 1088 height 40
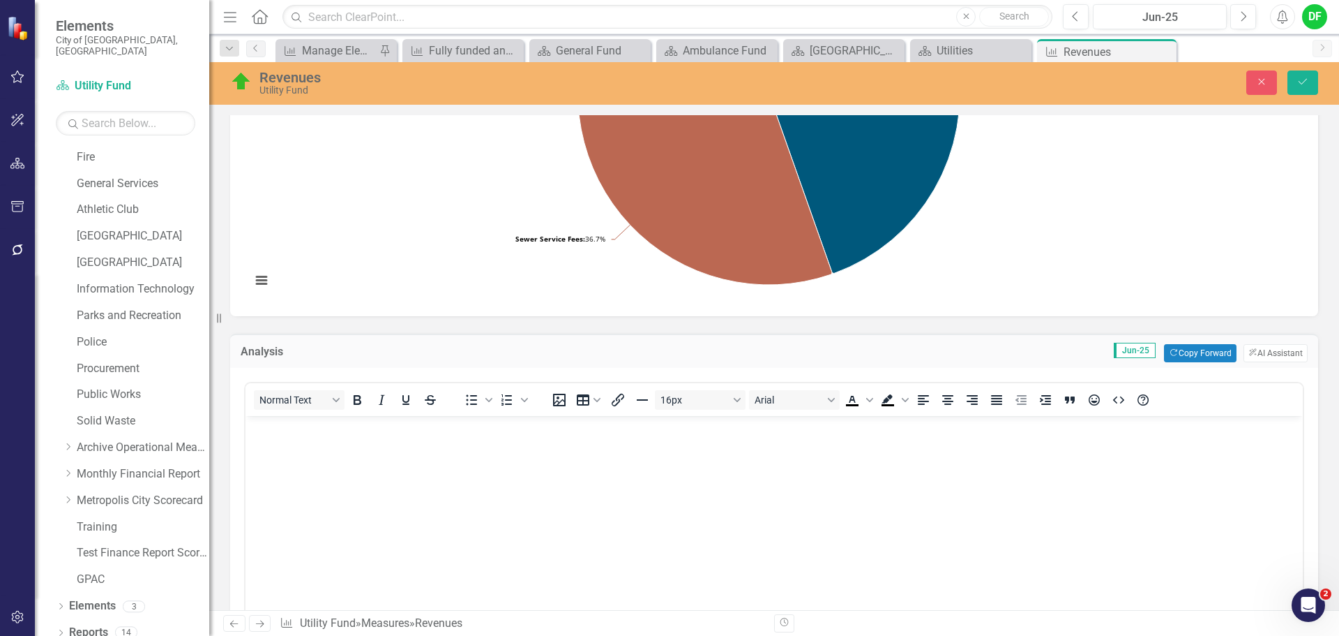
scroll to position [0, 0]
click at [1176, 350] on button "Copy Forward Copy Forward" at bounding box center [1200, 353] width 72 height 18
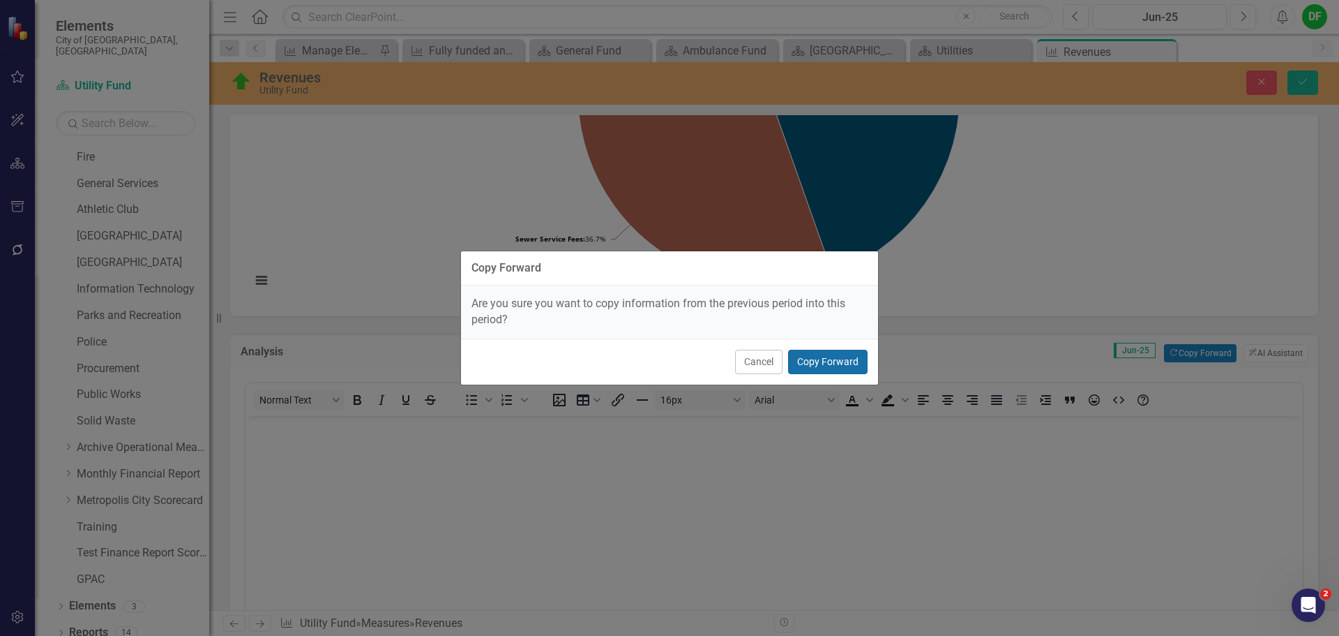
click at [832, 367] on button "Copy Forward" at bounding box center [828, 362] width 80 height 24
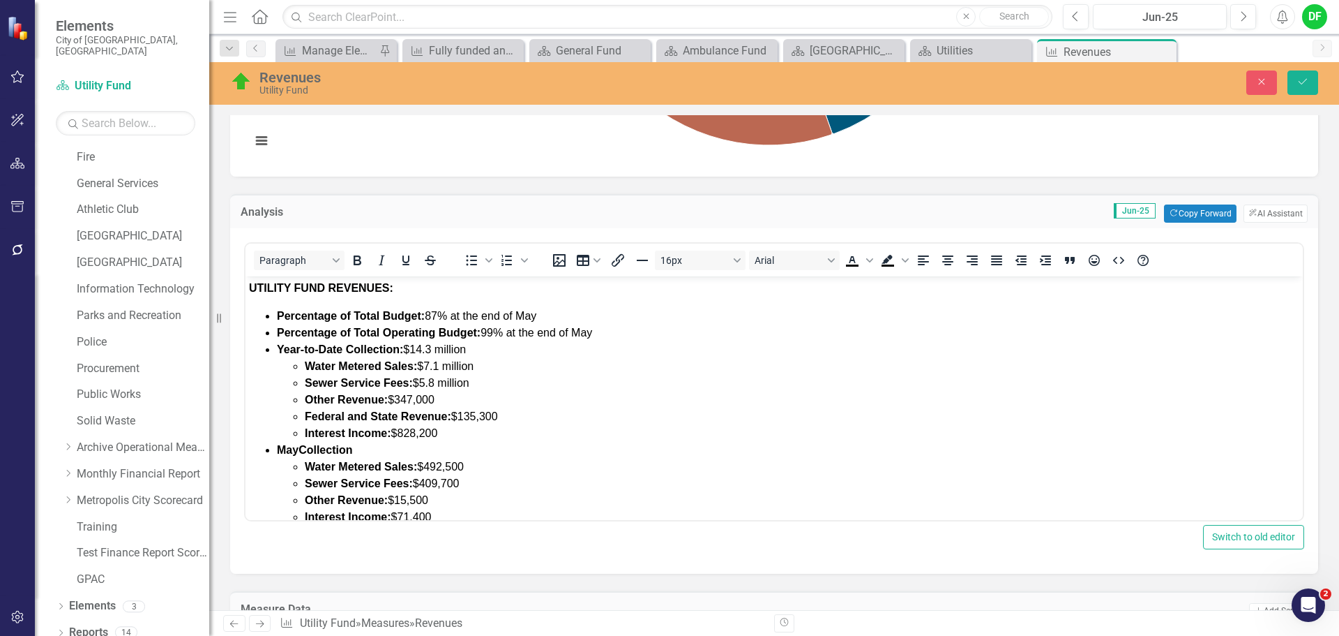
click at [438, 317] on span "Percentage of Total Budget: 87% at the end of May" at bounding box center [407, 316] width 260 height 12
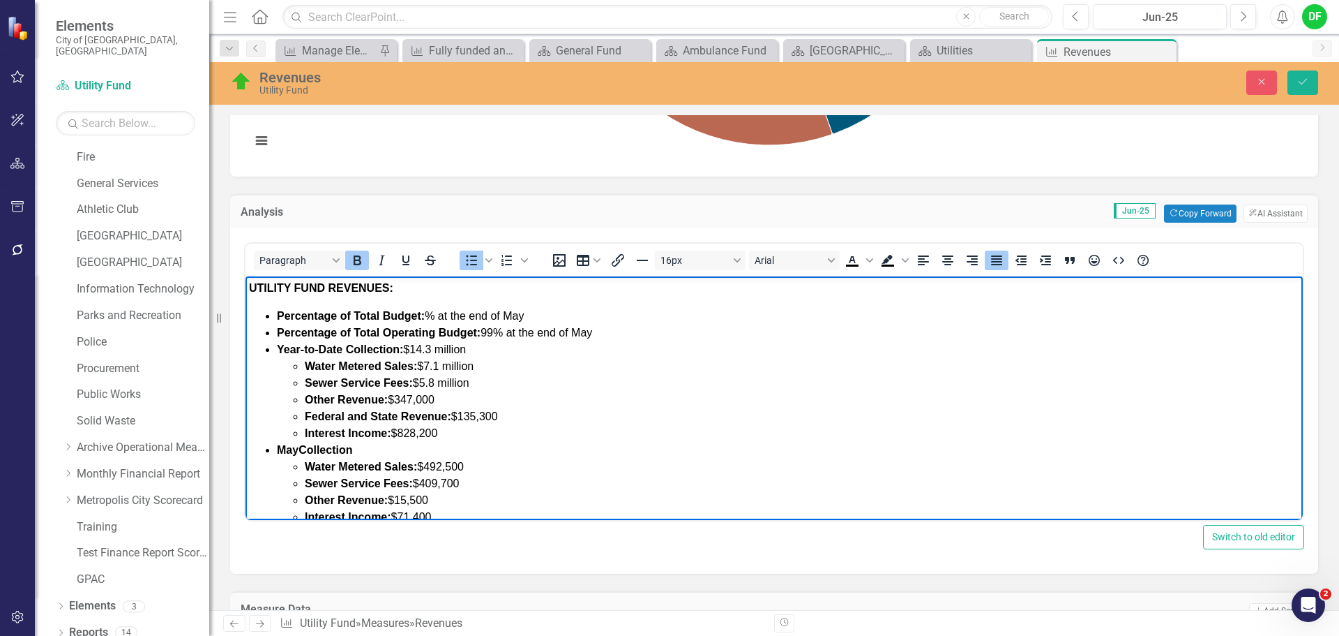
click at [355, 266] on icon "Bold" at bounding box center [357, 260] width 17 height 17
click at [589, 317] on li "Percentage of Total Budget: ﻿Over 100 % at the end of May" at bounding box center [788, 316] width 1023 height 17
click at [497, 331] on span "% at the end of May" at bounding box center [542, 332] width 99 height 12
click at [365, 262] on icon "Bold" at bounding box center [357, 260] width 17 height 17
click at [672, 333] on li "Percentage of Total Operating Budget: ﻿Over 100 % at the end of May" at bounding box center [788, 332] width 1023 height 17
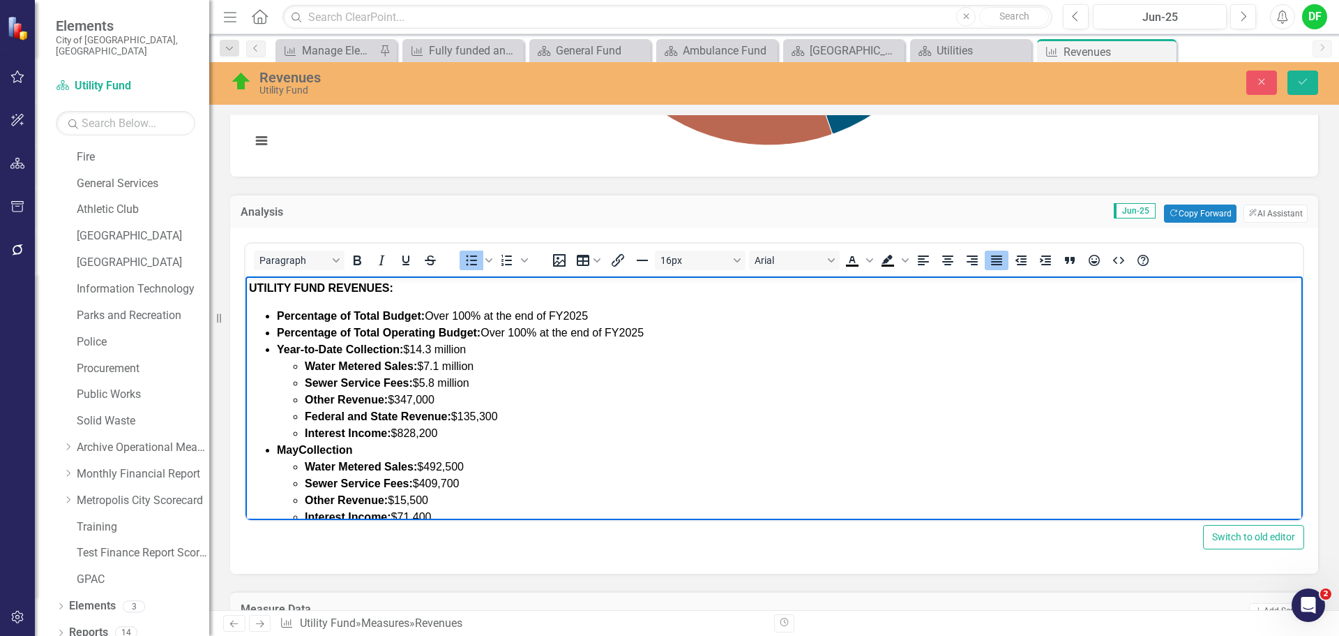
click at [340, 347] on strong "Year-to-Date Collection:" at bounding box center [340, 349] width 126 height 12
click at [406, 354] on span "FY2025 Collection: $14.3 million" at bounding box center [358, 349] width 163 height 12
click at [442, 366] on span "$7.1 million" at bounding box center [445, 366] width 57 height 12
click at [438, 382] on span "$5.8 million" at bounding box center [441, 383] width 57 height 12
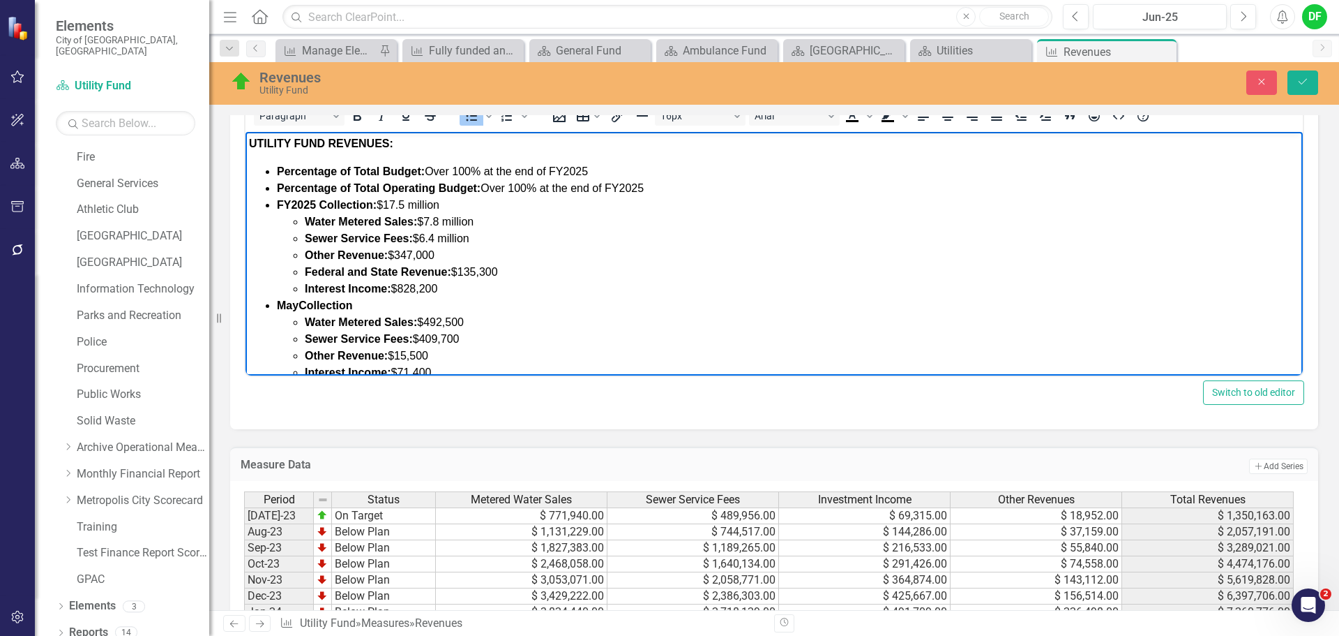
scroll to position [555, 0]
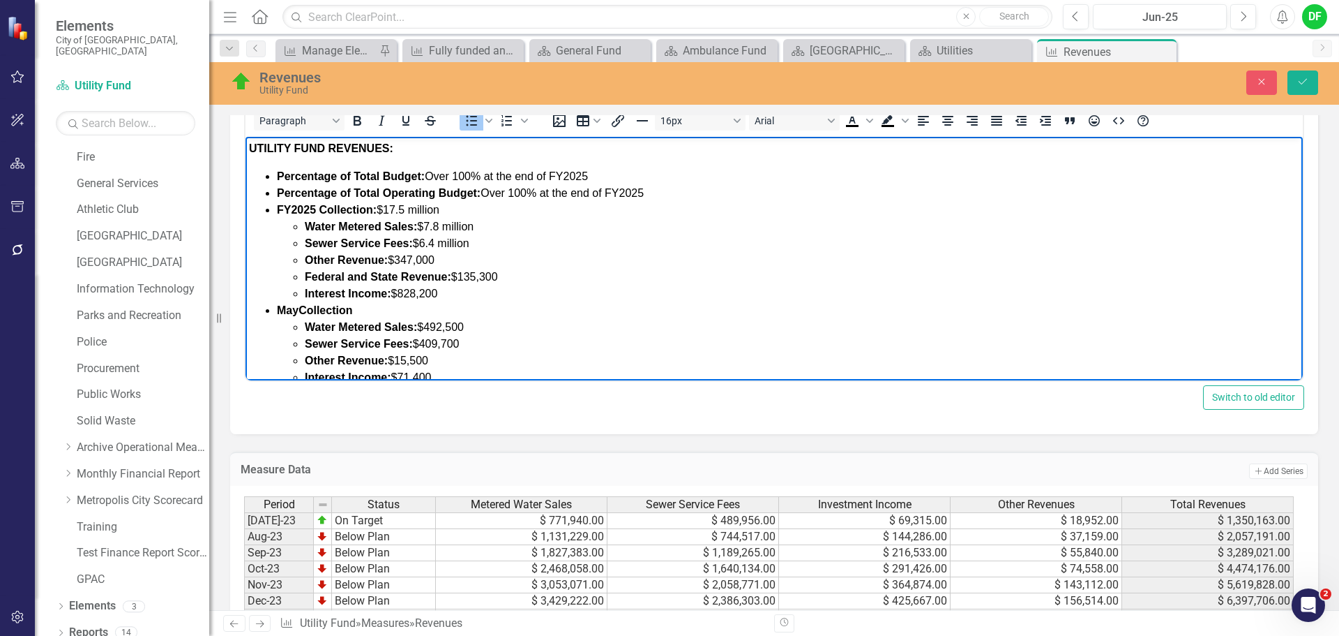
click at [453, 258] on li "Other Revenue: $347,000" at bounding box center [802, 260] width 995 height 17
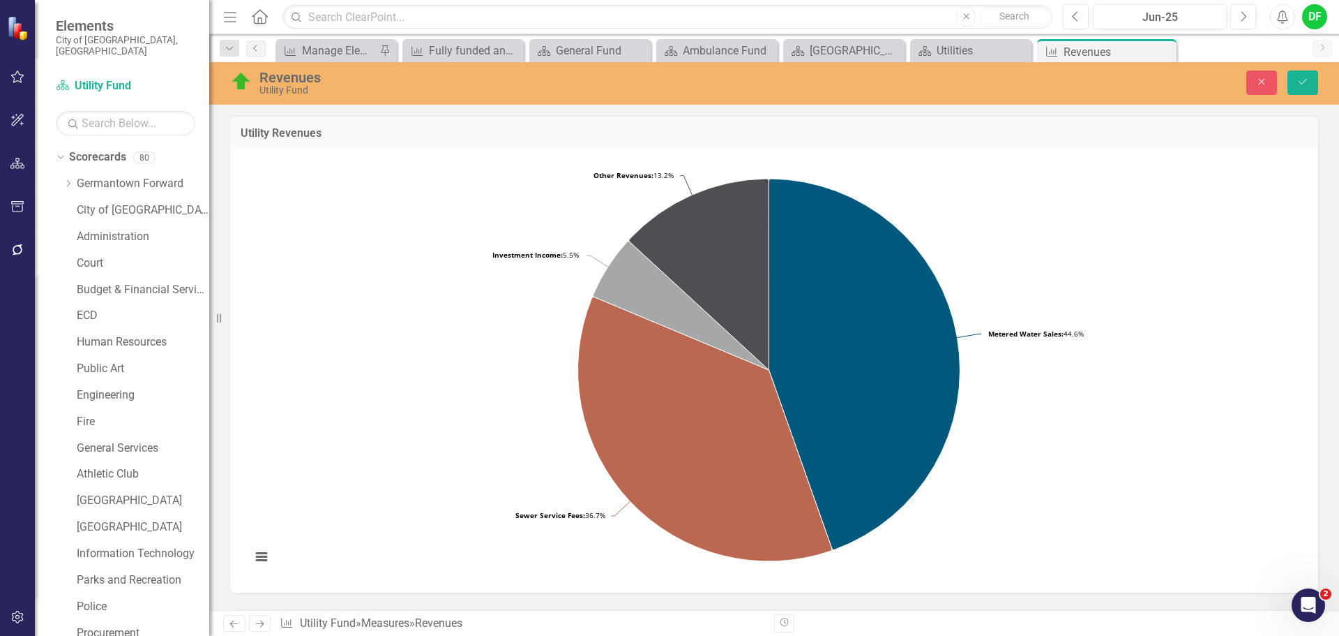
scroll to position [555, 0]
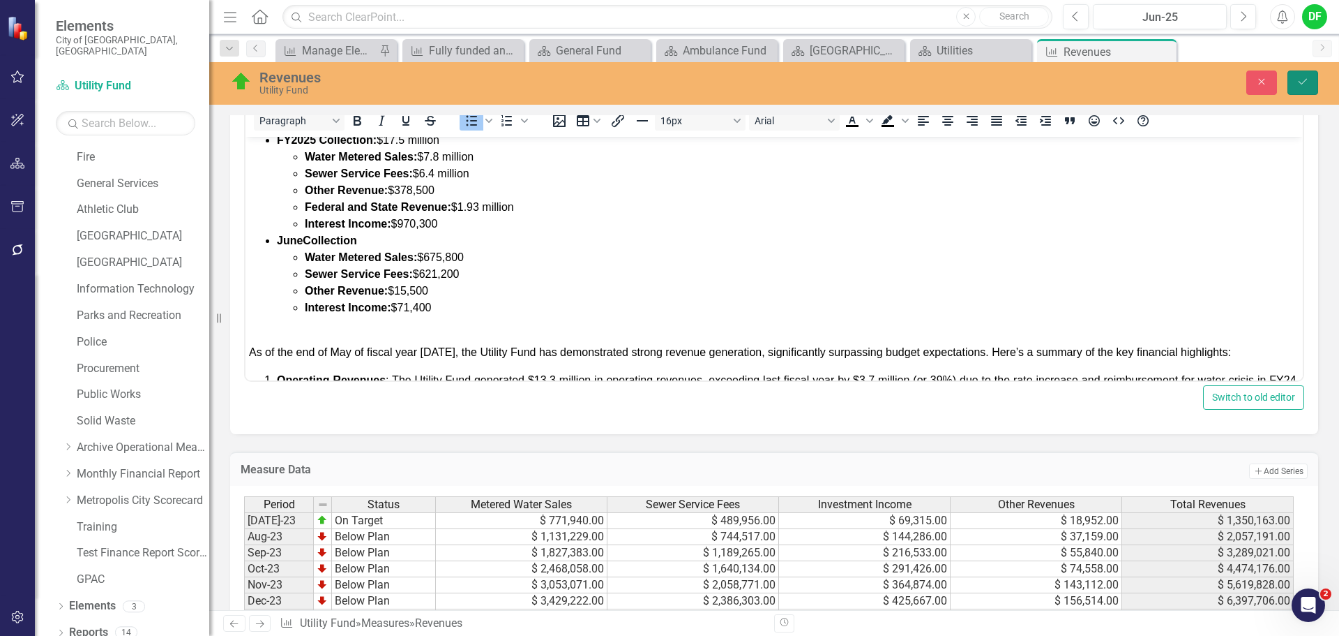
click at [1298, 84] on icon "Save" at bounding box center [1303, 82] width 13 height 10
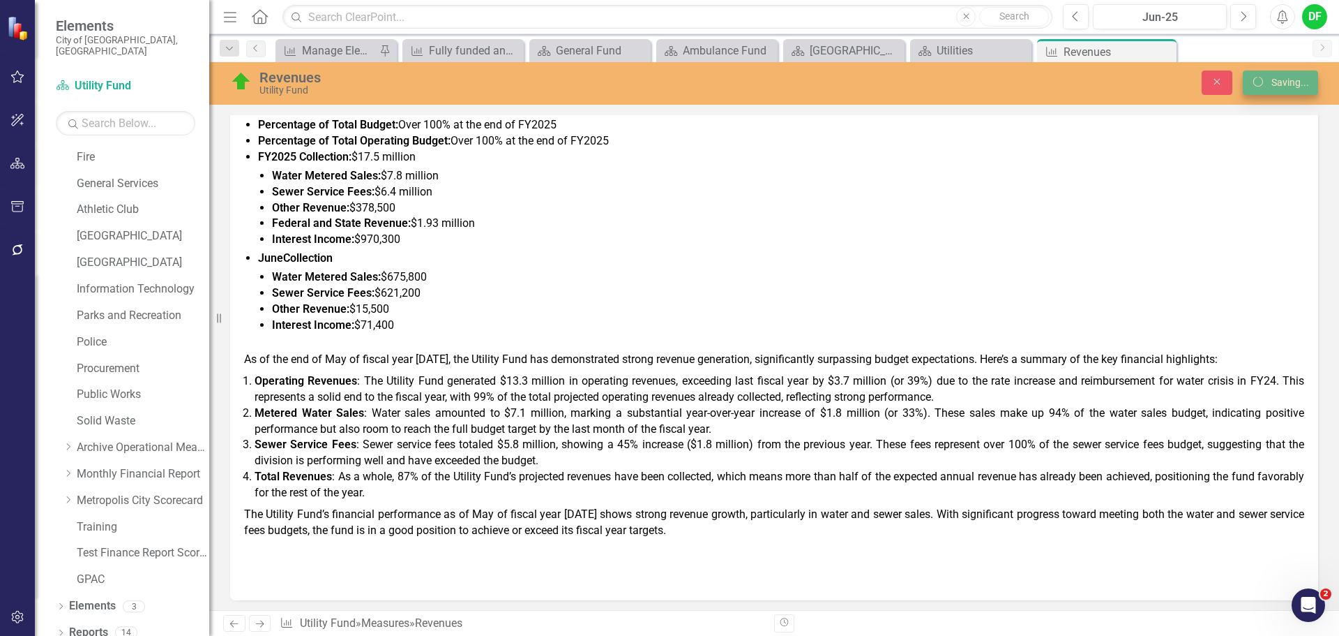
scroll to position [555, 0]
